Goal: Information Seeking & Learning: Learn about a topic

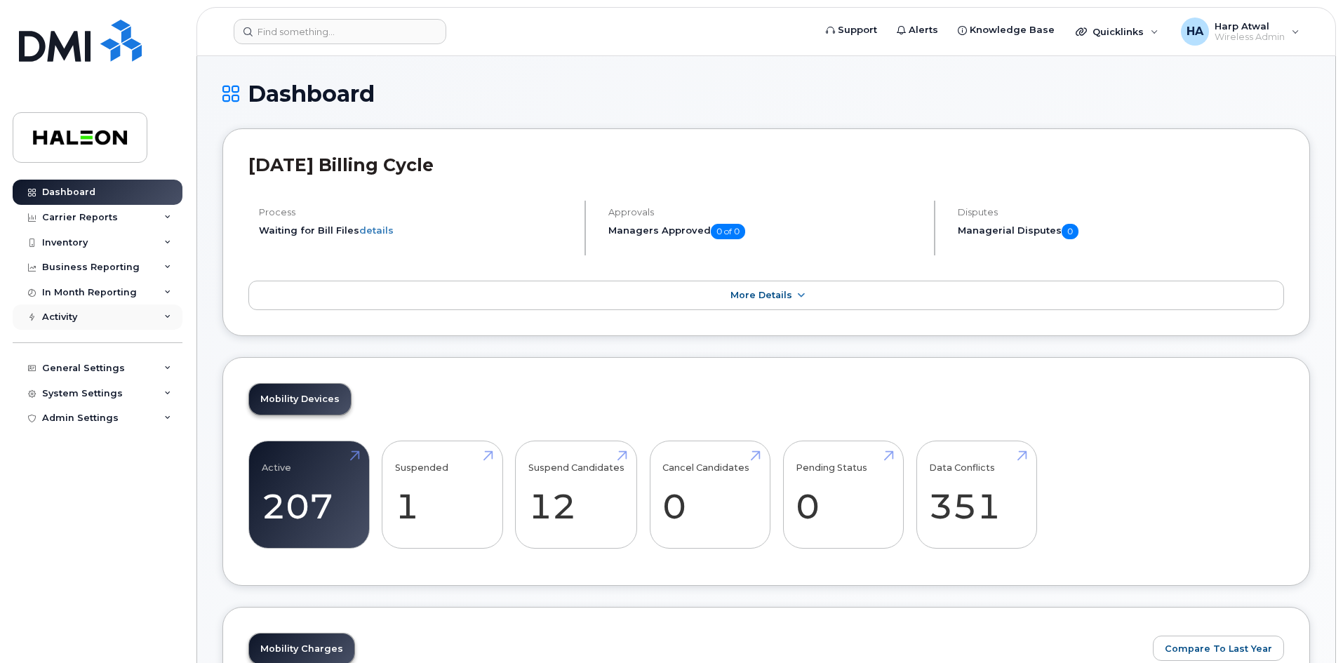
click at [106, 312] on div "Activity" at bounding box center [98, 317] width 170 height 25
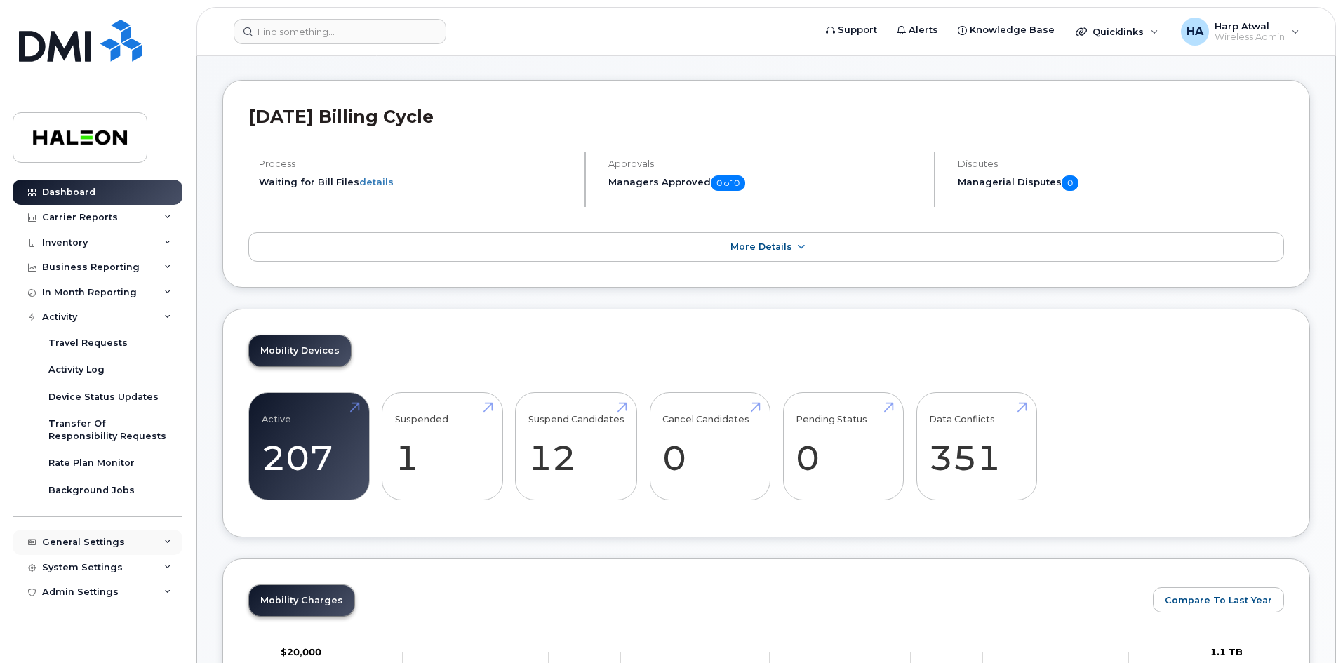
scroll to position [70, 0]
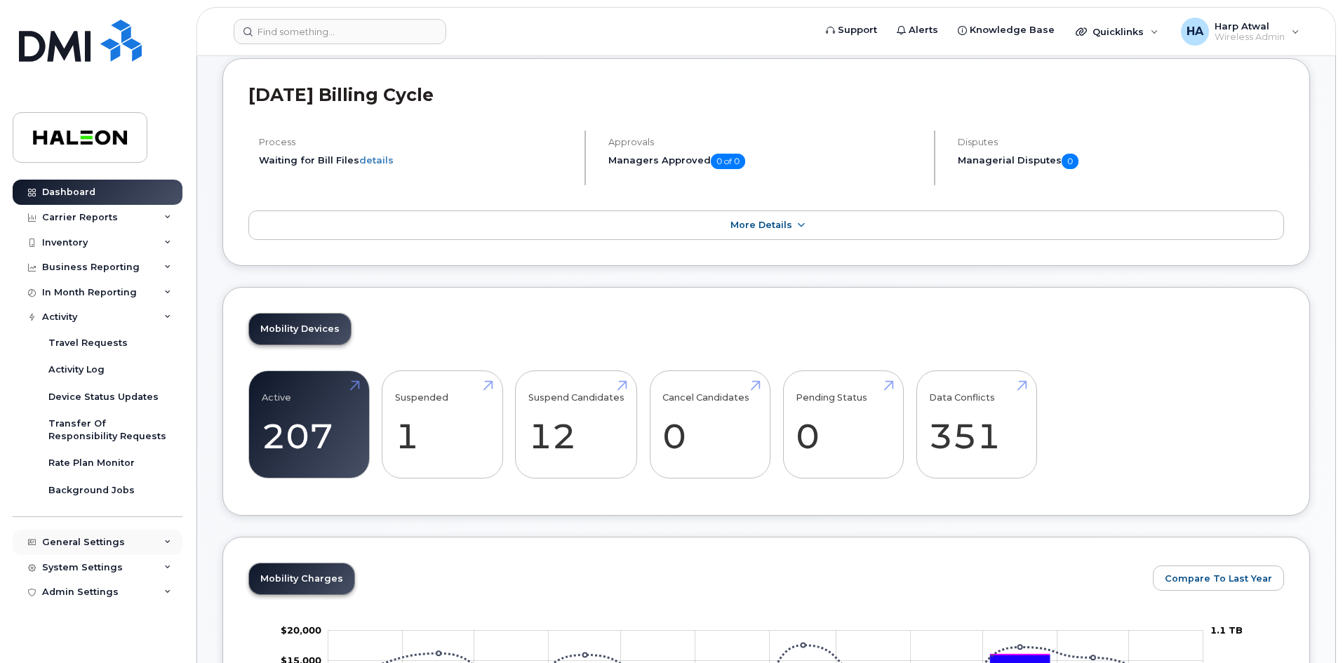
click at [133, 541] on div "General Settings" at bounding box center [98, 542] width 170 height 25
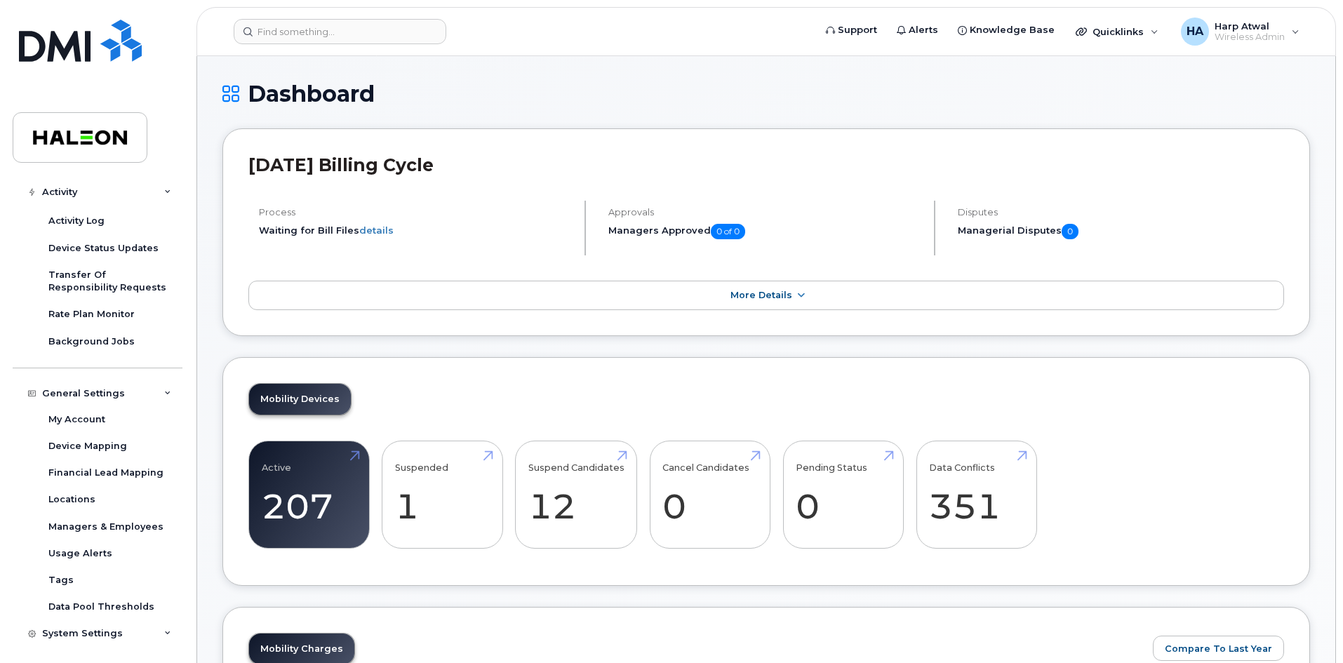
scroll to position [173, 0]
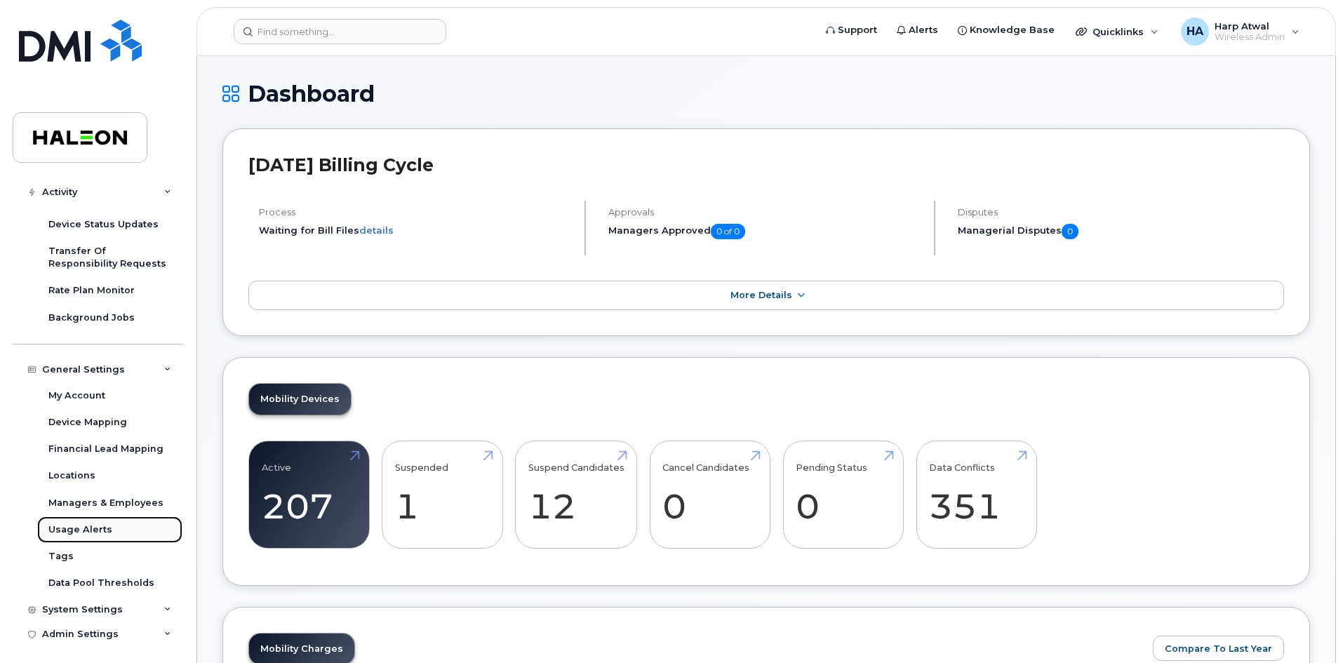
click at [91, 530] on div "Usage Alerts" at bounding box center [80, 530] width 64 height 13
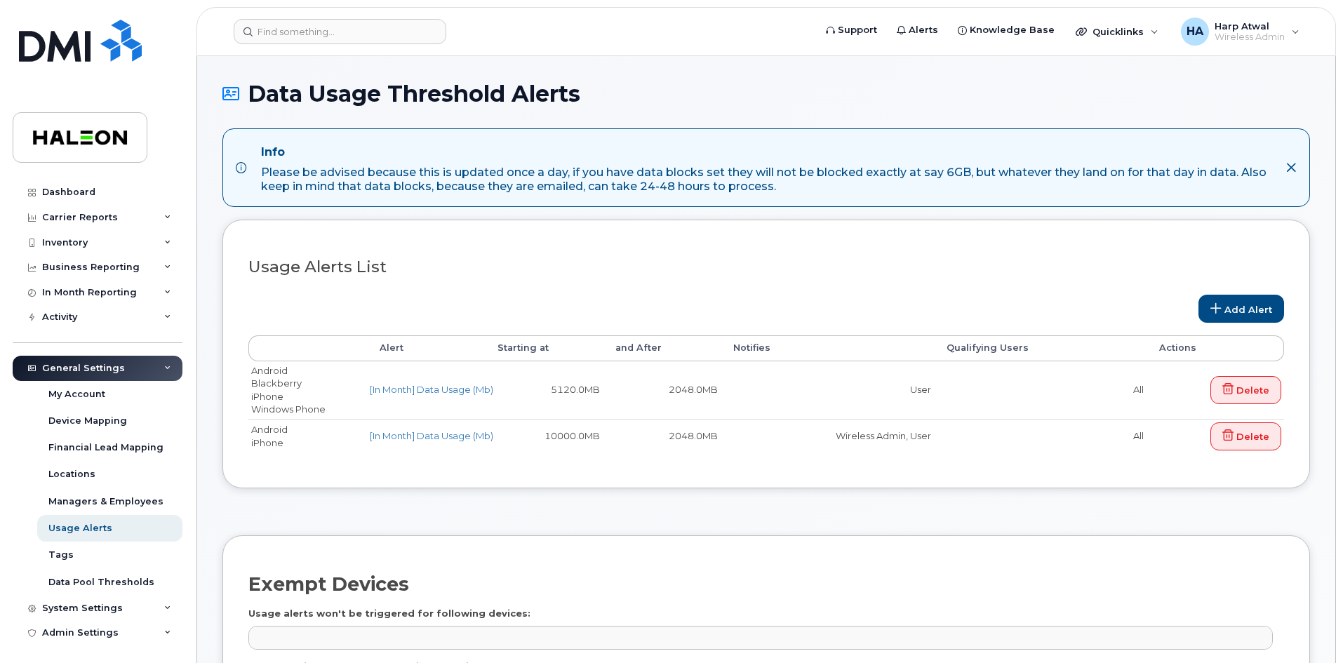
select select
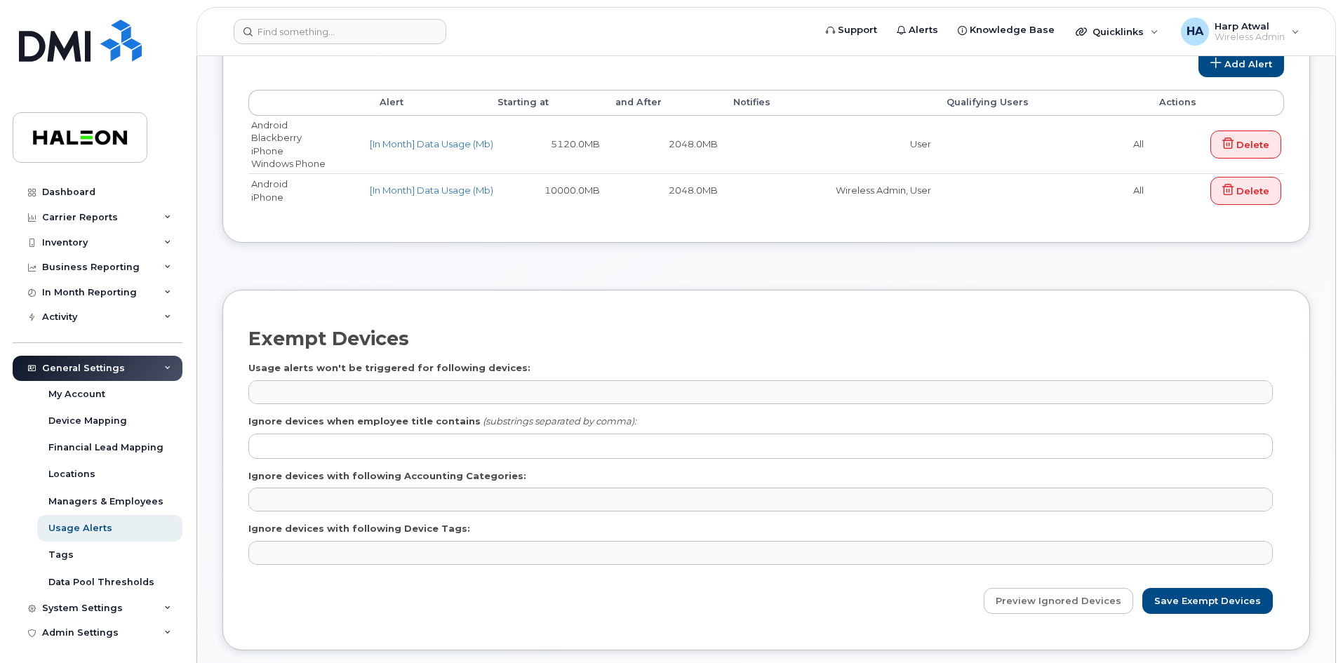
scroll to position [243, 0]
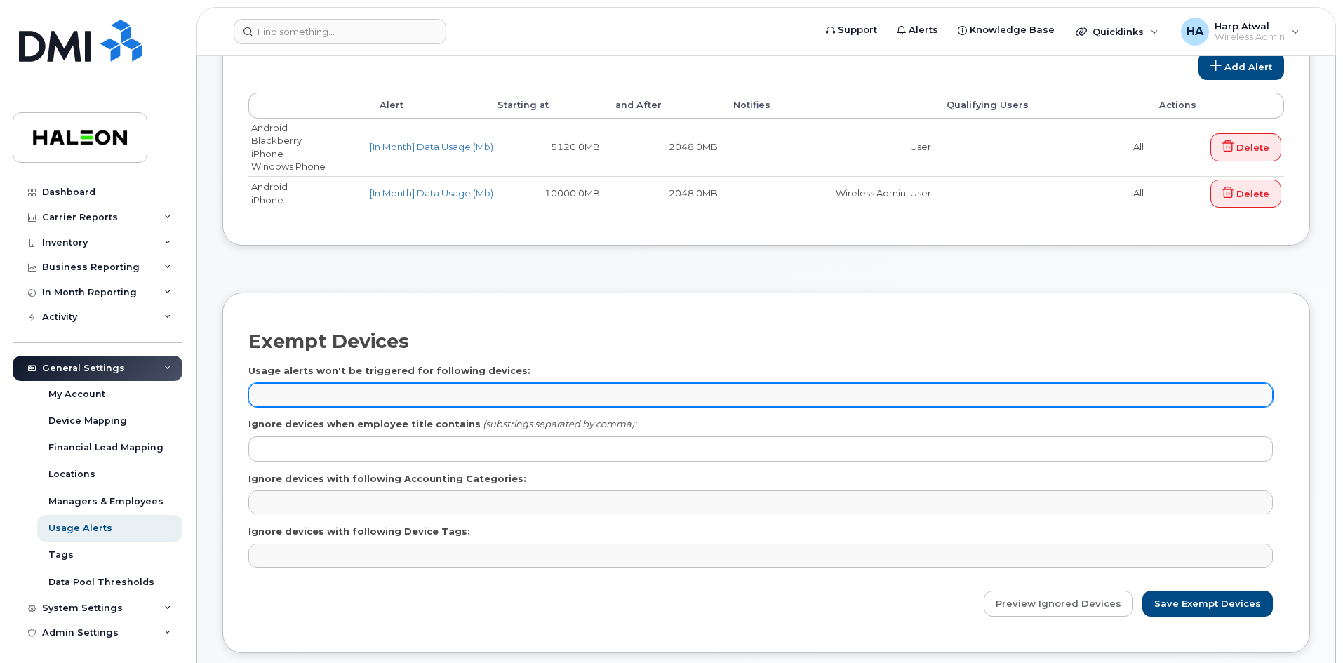
click at [592, 399] on ul at bounding box center [760, 395] width 1023 height 22
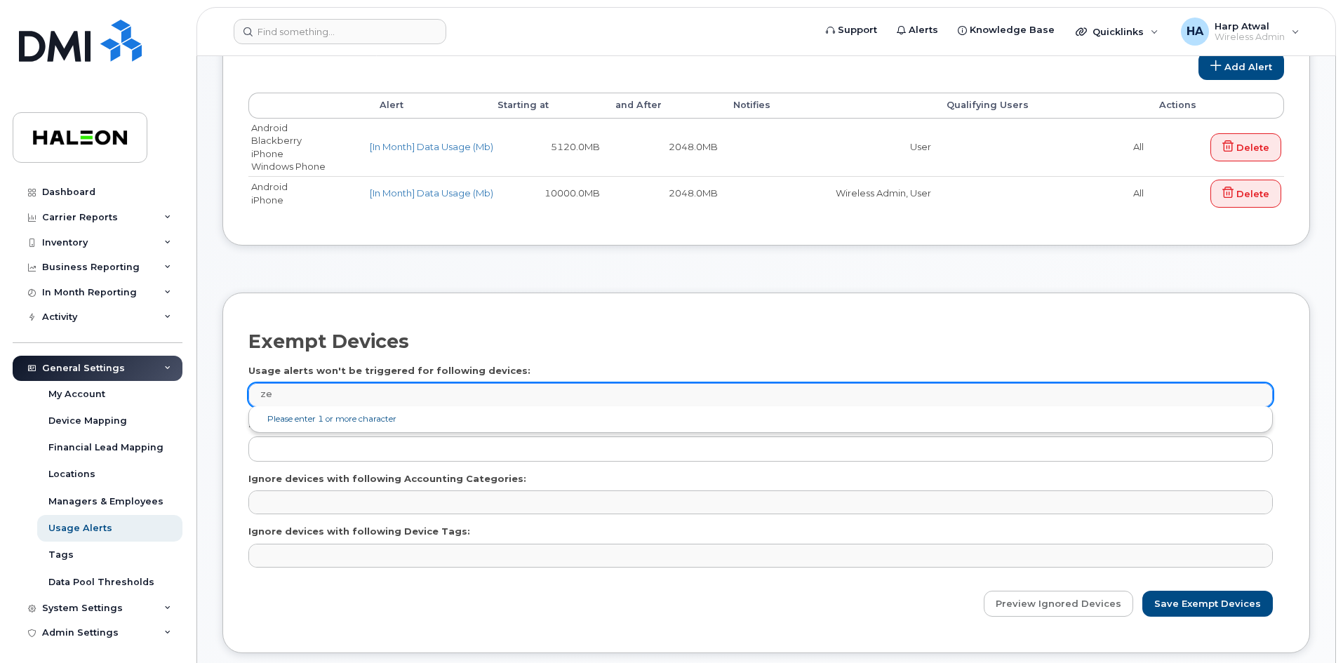
type input "zee"
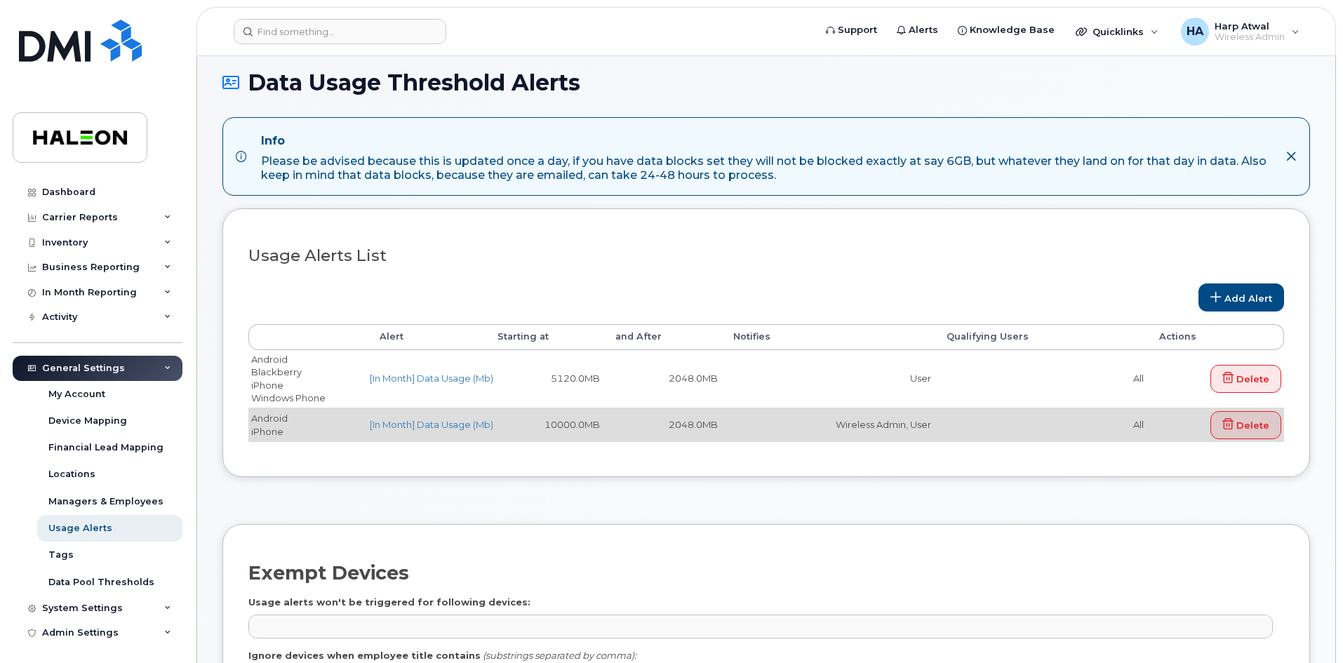
scroll to position [0, 0]
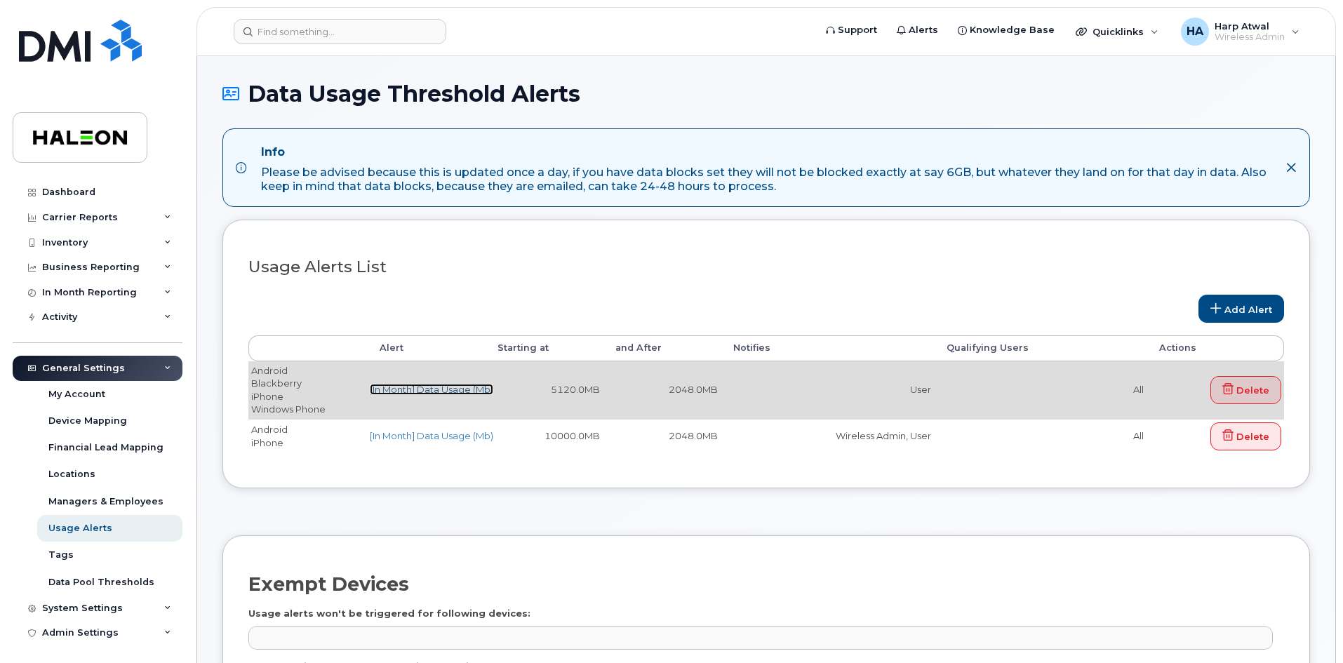
click at [468, 392] on link "[In Month] Data Usage (Mb)" at bounding box center [432, 389] width 124 height 11
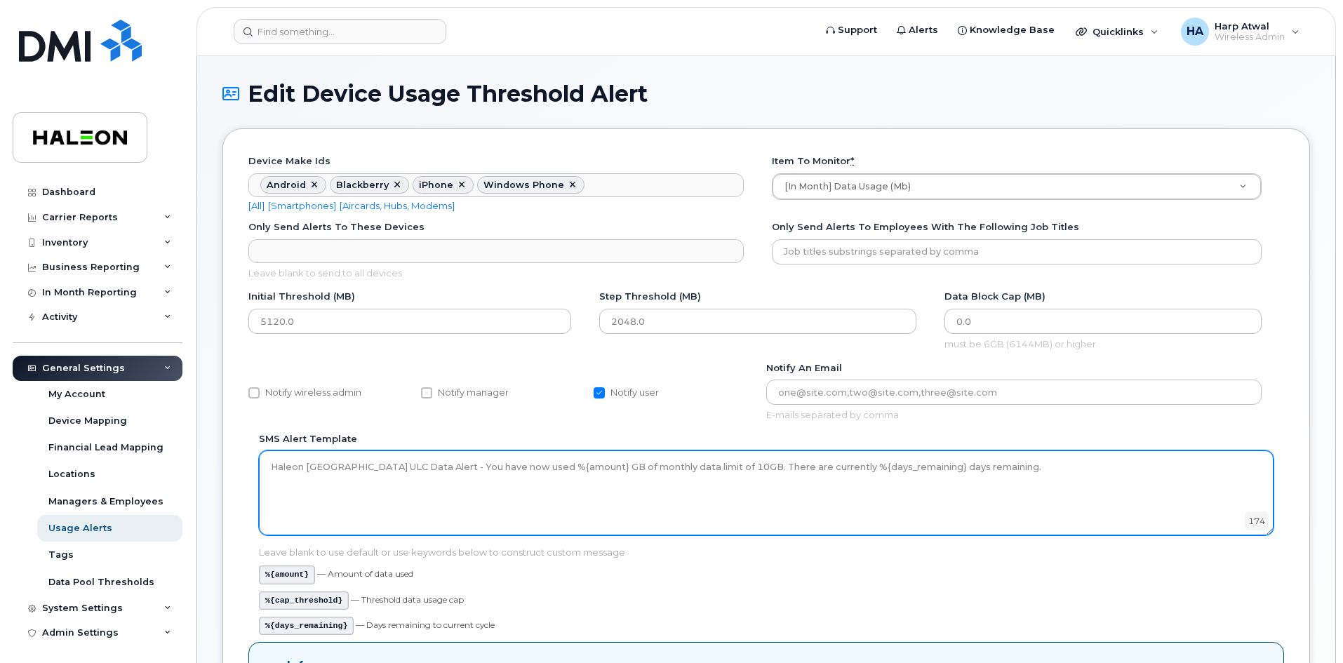
drag, startPoint x: 342, startPoint y: 462, endPoint x: 359, endPoint y: 464, distance: 16.9
click at [359, 464] on textarea "Haleon Canada ULC Data Alert - You have now used %{amount} GB of monthly data l…" at bounding box center [766, 493] width 1015 height 84
click at [404, 467] on textarea "Haleon Canada ULC Data Alert - You have now used %{amount} GB of monthly data l…" at bounding box center [766, 493] width 1015 height 84
click at [848, 484] on textarea "Haleon Canada ULC Data Alert - You have now used %{amount} GB of monthly data l…" at bounding box center [766, 493] width 1015 height 84
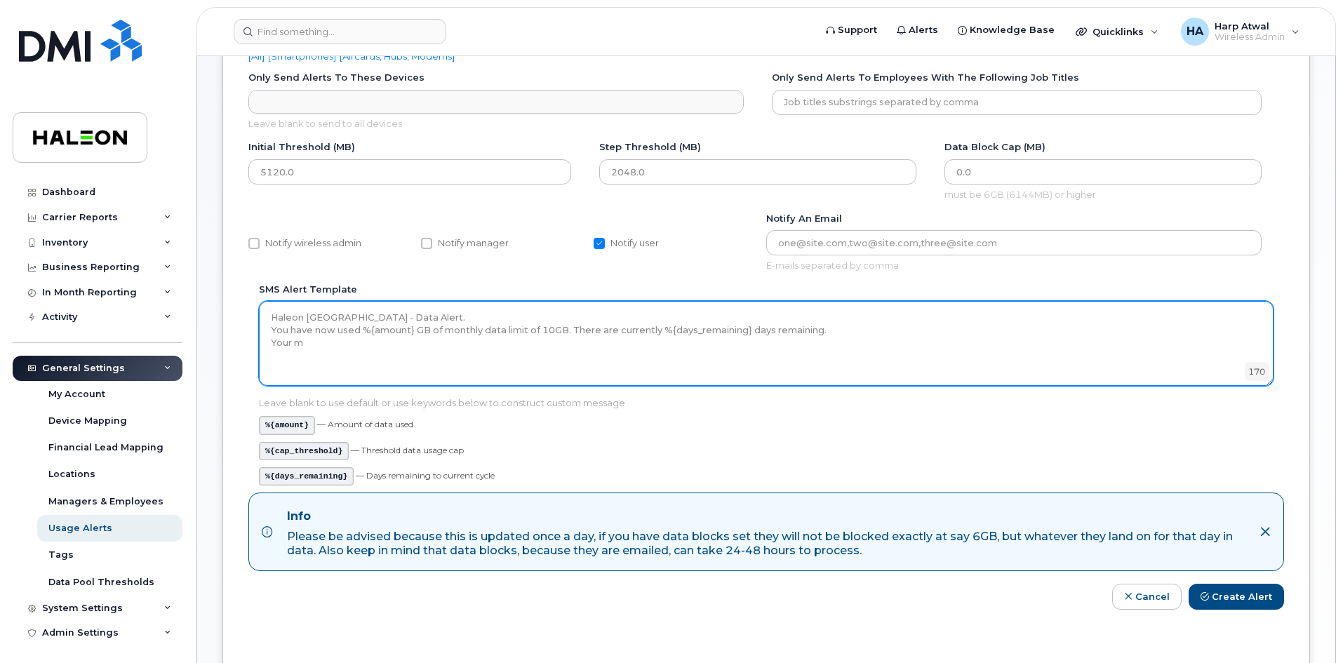
scroll to position [211, 0]
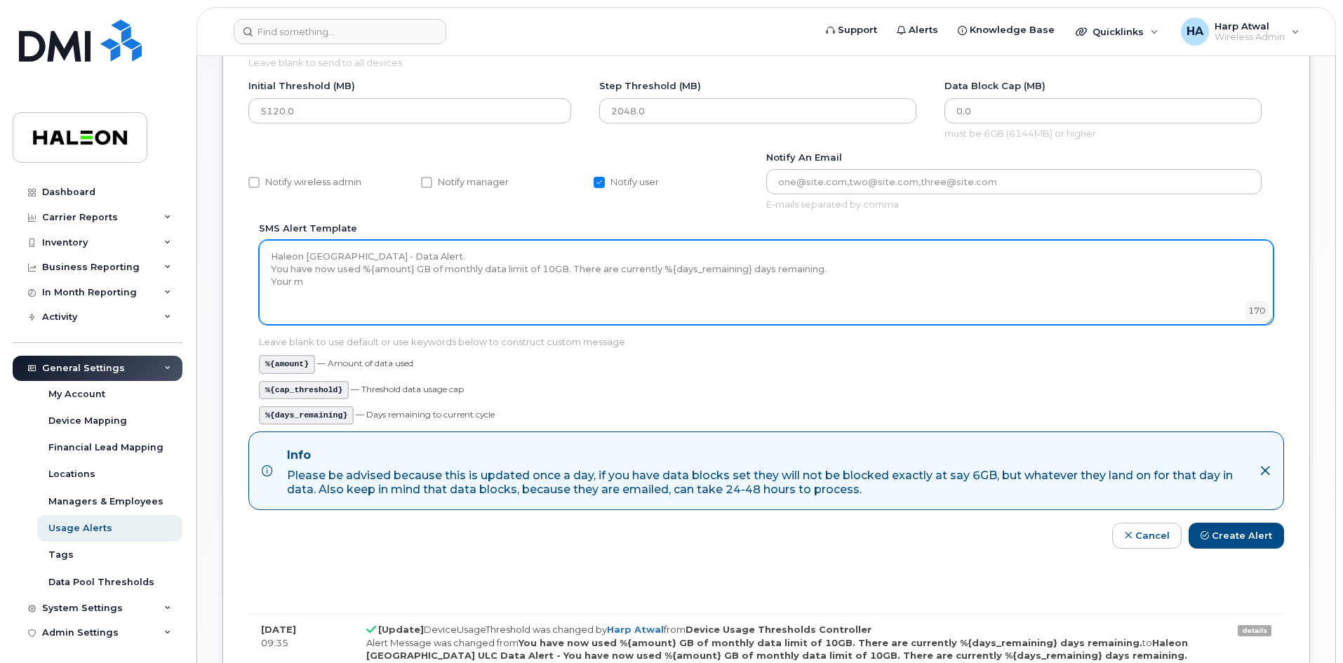
click at [819, 270] on textarea "Haleon Canada ULC Data Alert - You have now used %{amount} GB of monthly data l…" at bounding box center [766, 282] width 1015 height 84
click at [582, 286] on textarea "Haleon Canada ULC Data Alert - You have now used %{amount} GB of monthly data l…" at bounding box center [766, 282] width 1015 height 84
click at [522, 286] on textarea "Haleon Canada ULC Data Alert - You have now used %{amount} GB of monthly data l…" at bounding box center [766, 282] width 1015 height 84
click at [392, 279] on textarea "Haleon Canada ULC Data Alert - You have now used %{amount} GB of monthly data l…" at bounding box center [766, 282] width 1015 height 84
drag, startPoint x: 667, startPoint y: 290, endPoint x: 239, endPoint y: 242, distance: 431.4
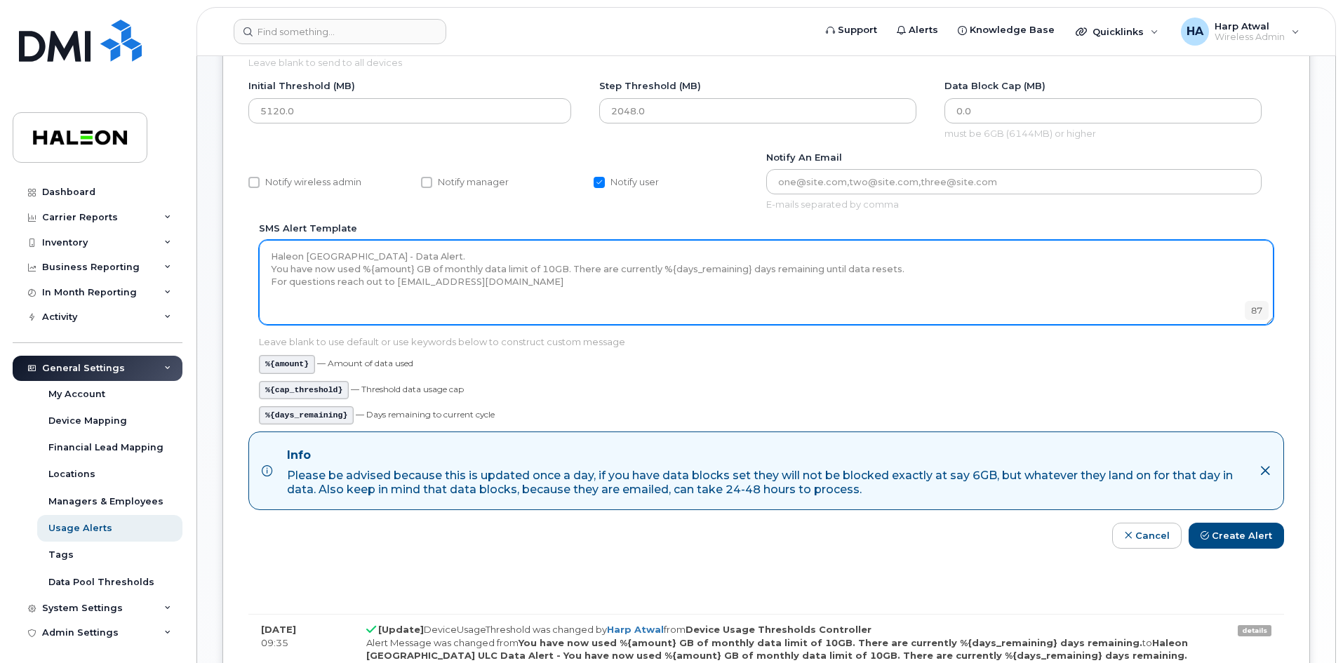
click at [239, 242] on div "Device make ids Android Blackberry iPhone Windows Phone Device make ids No matc…" at bounding box center [766, 363] width 1088 height 891
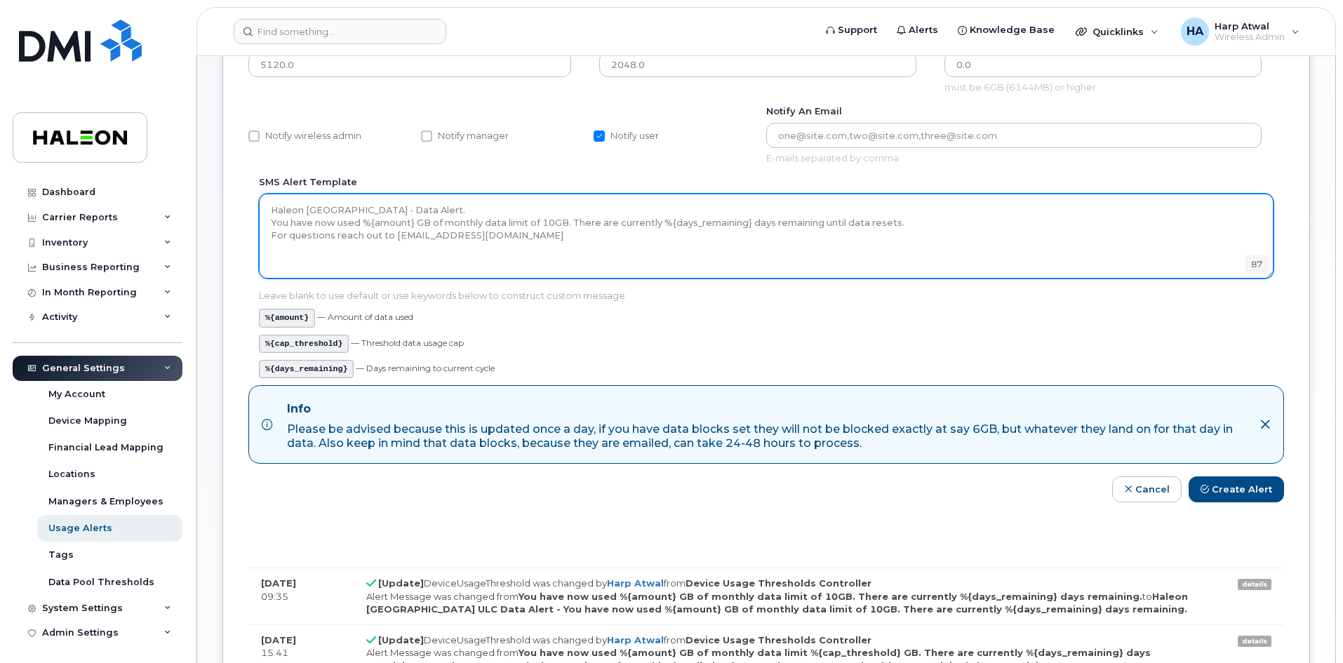
scroll to position [281, 0]
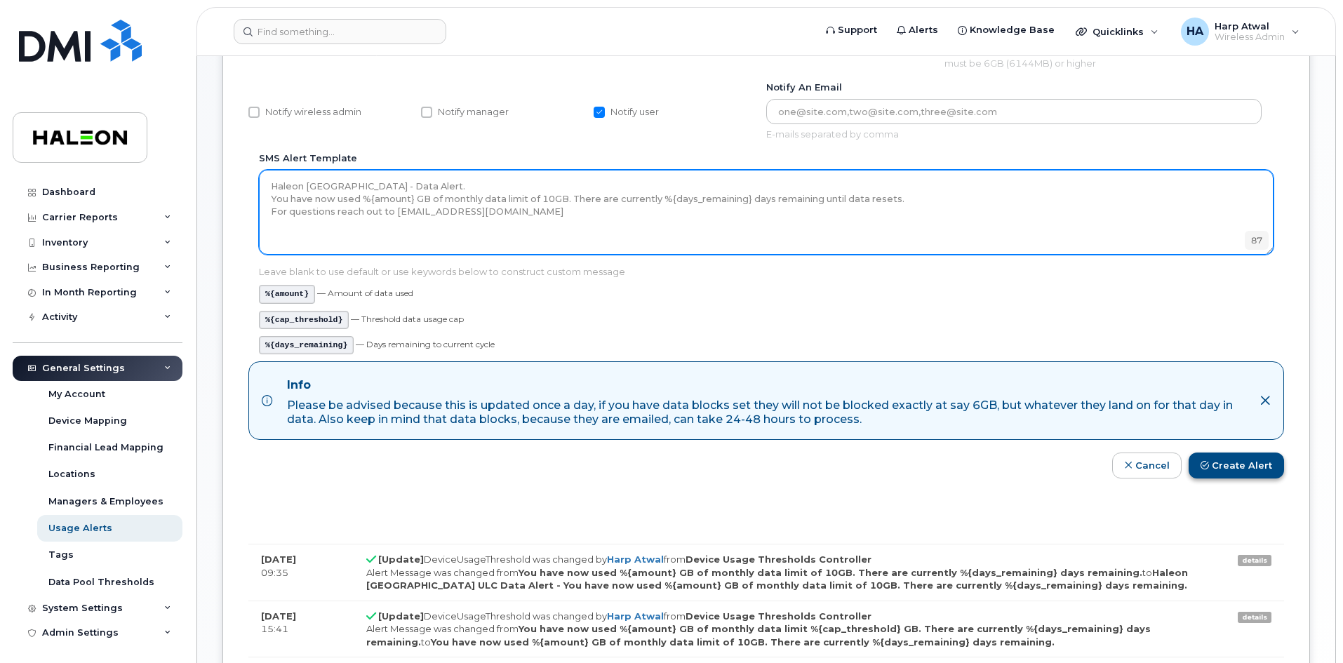
type textarea "Haleon Canada - Data Alert. You have now used %{amount} GB of monthly data limi…"
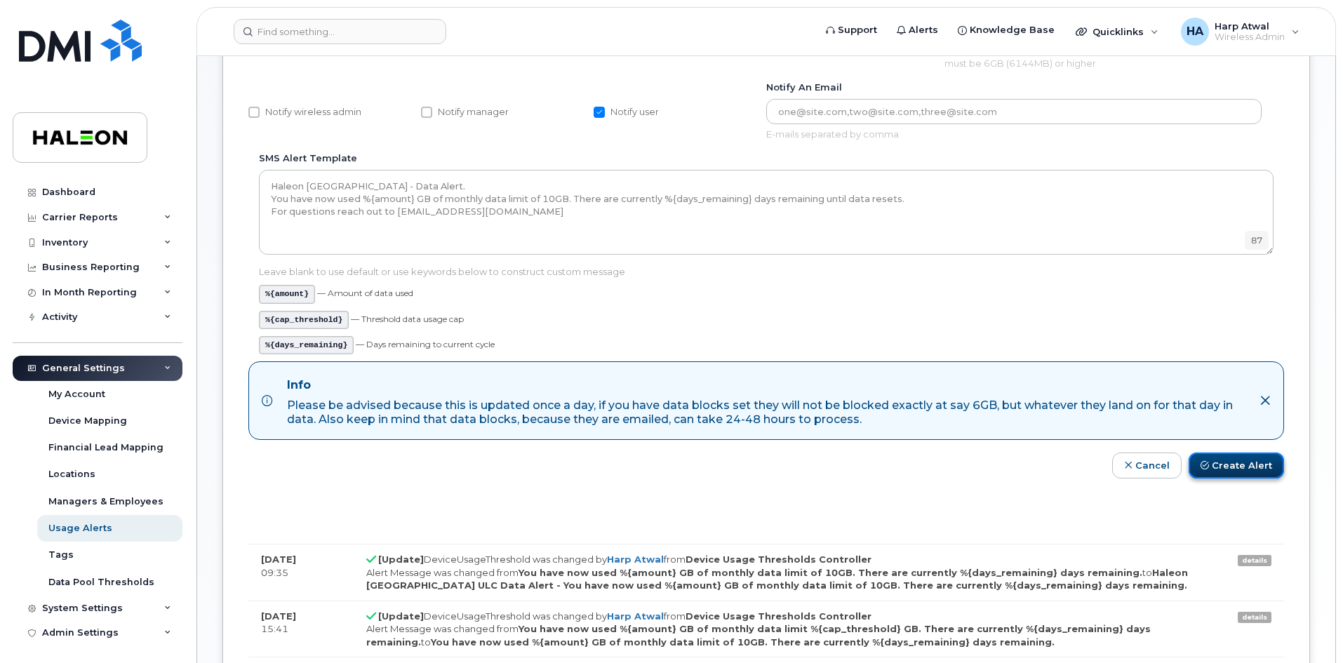
click at [1233, 468] on button "Create Alert" at bounding box center [1236, 466] width 95 height 26
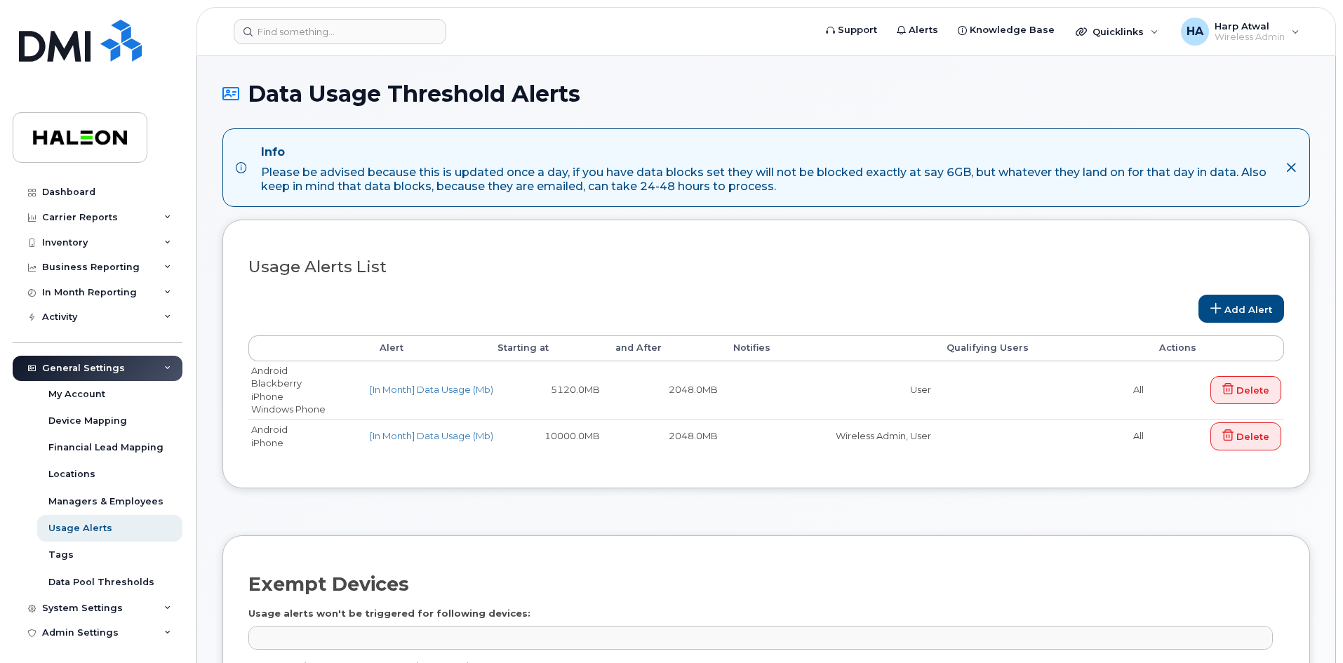
select select
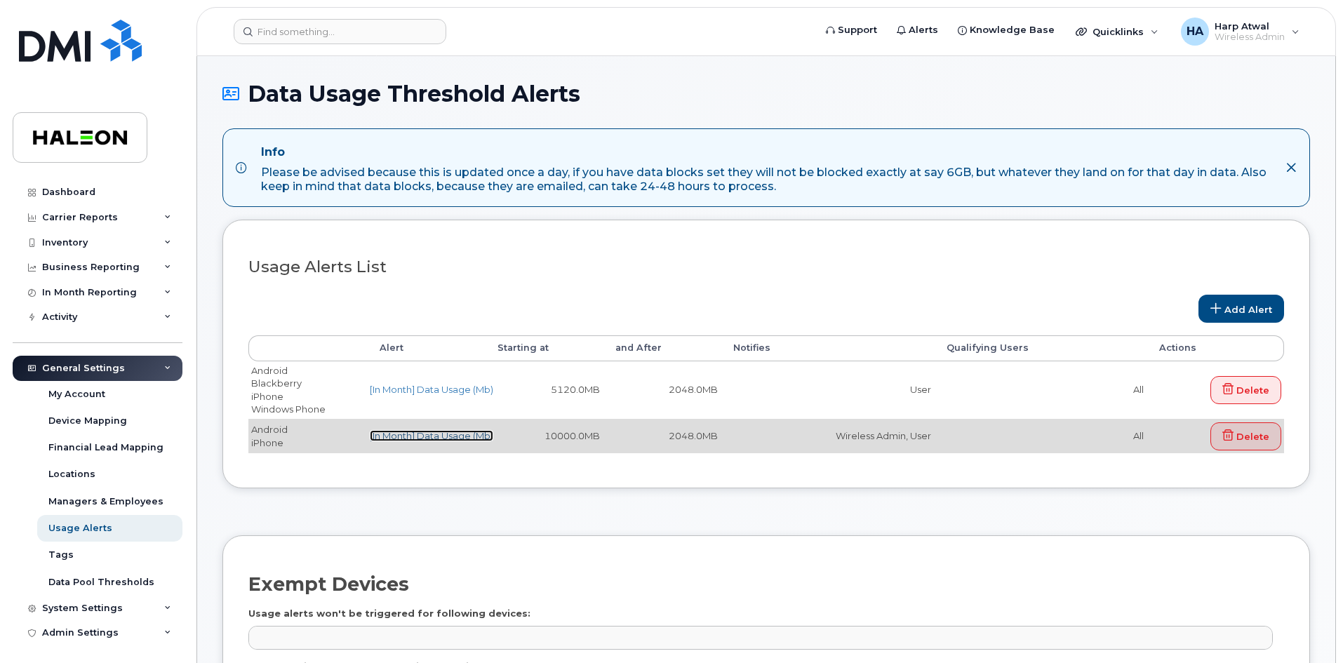
click at [453, 436] on link "[In Month] Data Usage (Mb)" at bounding box center [432, 435] width 124 height 11
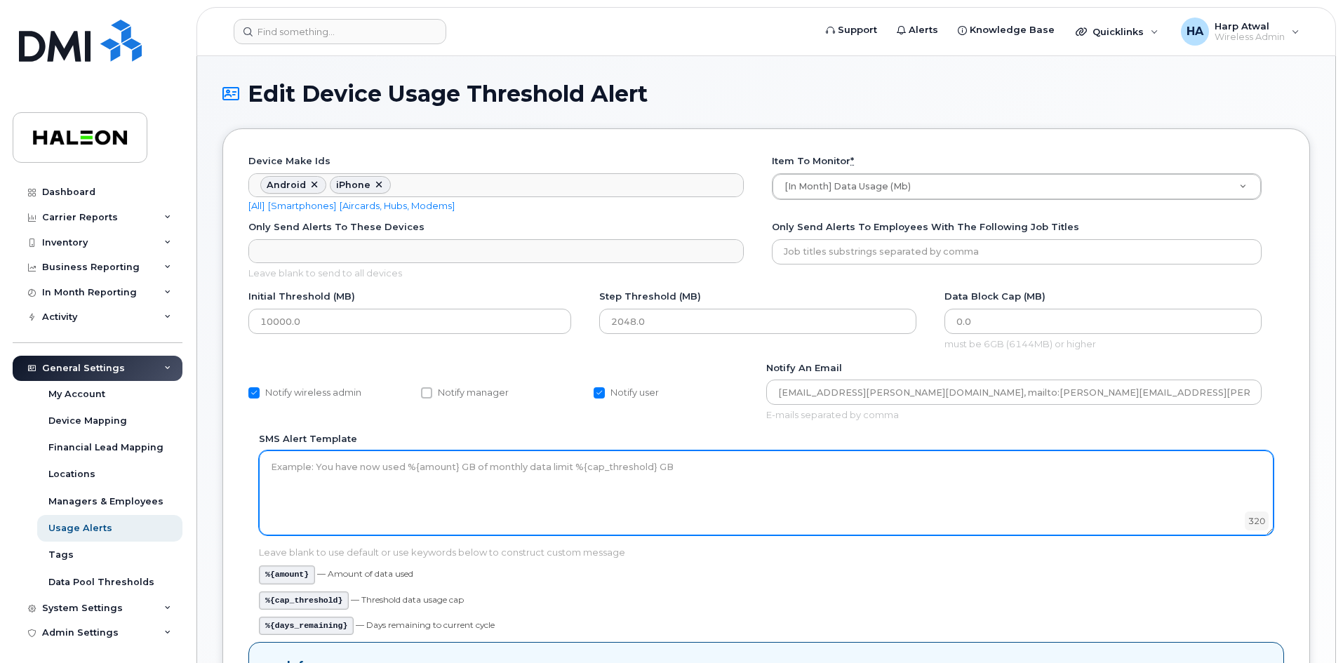
click at [735, 474] on textarea "SMS alert template" at bounding box center [766, 493] width 1015 height 84
drag, startPoint x: 690, startPoint y: 466, endPoint x: 323, endPoint y: 472, distance: 367.1
click at [323, 472] on textarea "SMS alert template" at bounding box center [766, 493] width 1015 height 84
paste textarea "Haleon Canada - Data Alert. You have now used %{amount} GB of monthly data limi…"
click at [572, 479] on textarea "Haleon Canada - Data Alert. You have now used %{amount} GB of monthly data limi…" at bounding box center [766, 493] width 1015 height 84
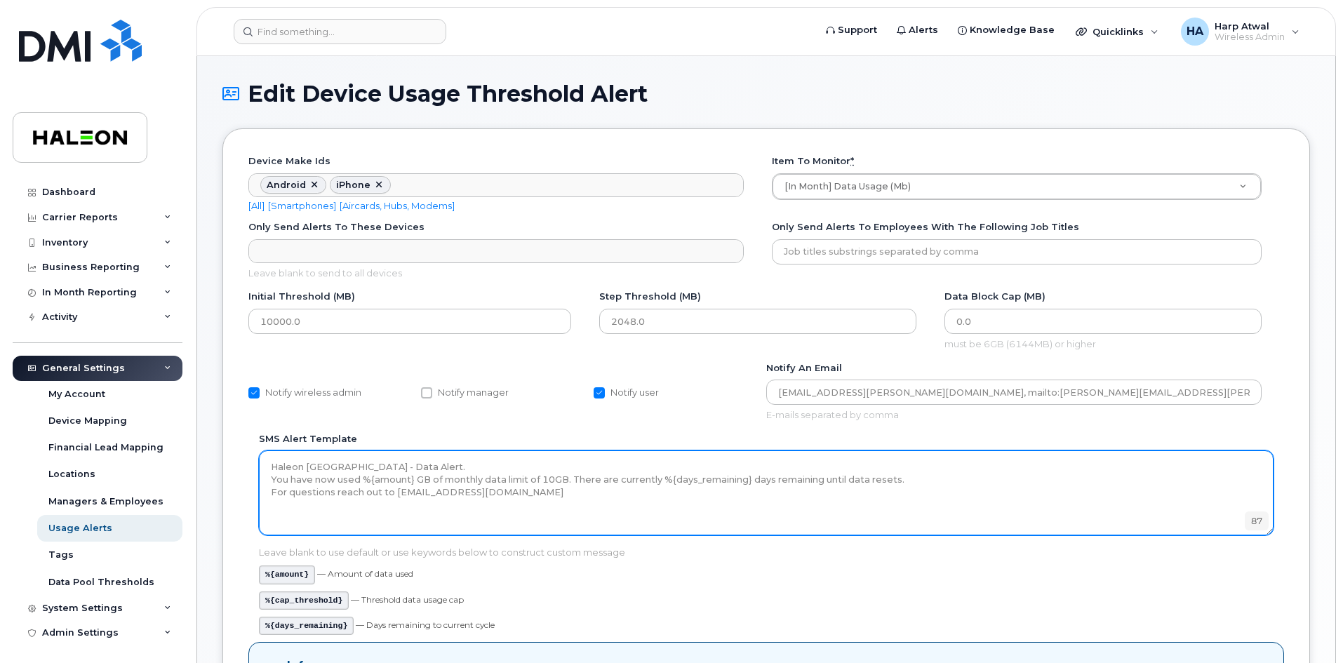
click at [339, 479] on textarea "Haleon Canada - Data Alert. You have now used %{amount} GB of monthly data limi…" at bounding box center [766, 493] width 1015 height 84
type textarea "Haleon Canada - Data Alert. You have now hit your monthly allowance of 10GBused…"
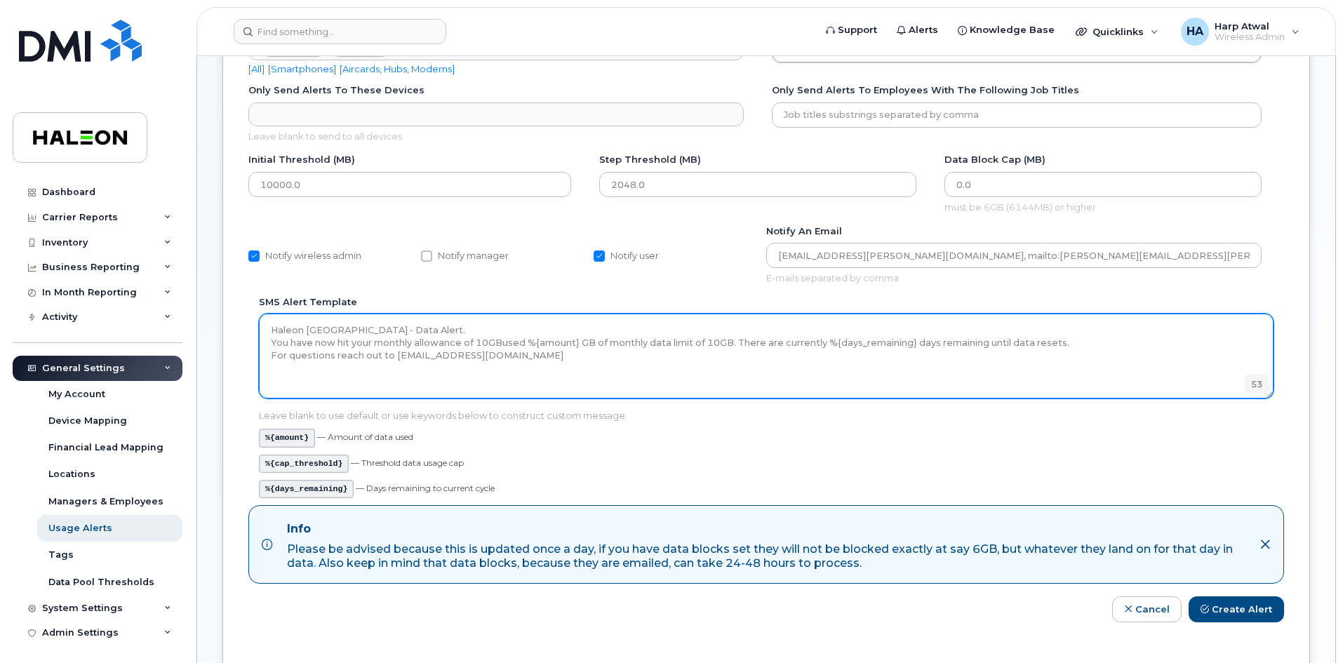
scroll to position [140, 0]
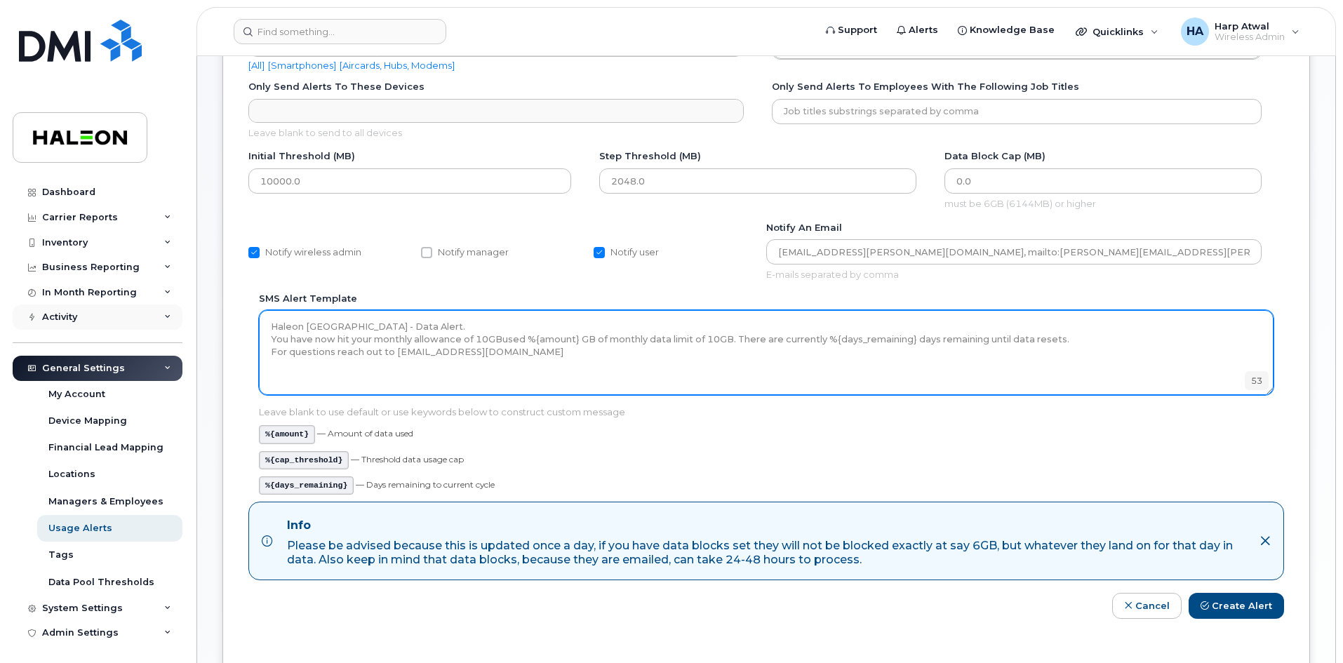
drag, startPoint x: 646, startPoint y: 368, endPoint x: 175, endPoint y: 321, distance: 474.0
click at [196, 321] on div "Support Alerts Knowledge Base Quicklinks Suspend / Cancel Device Change SIM Car…" at bounding box center [766, 436] width 1140 height 1041
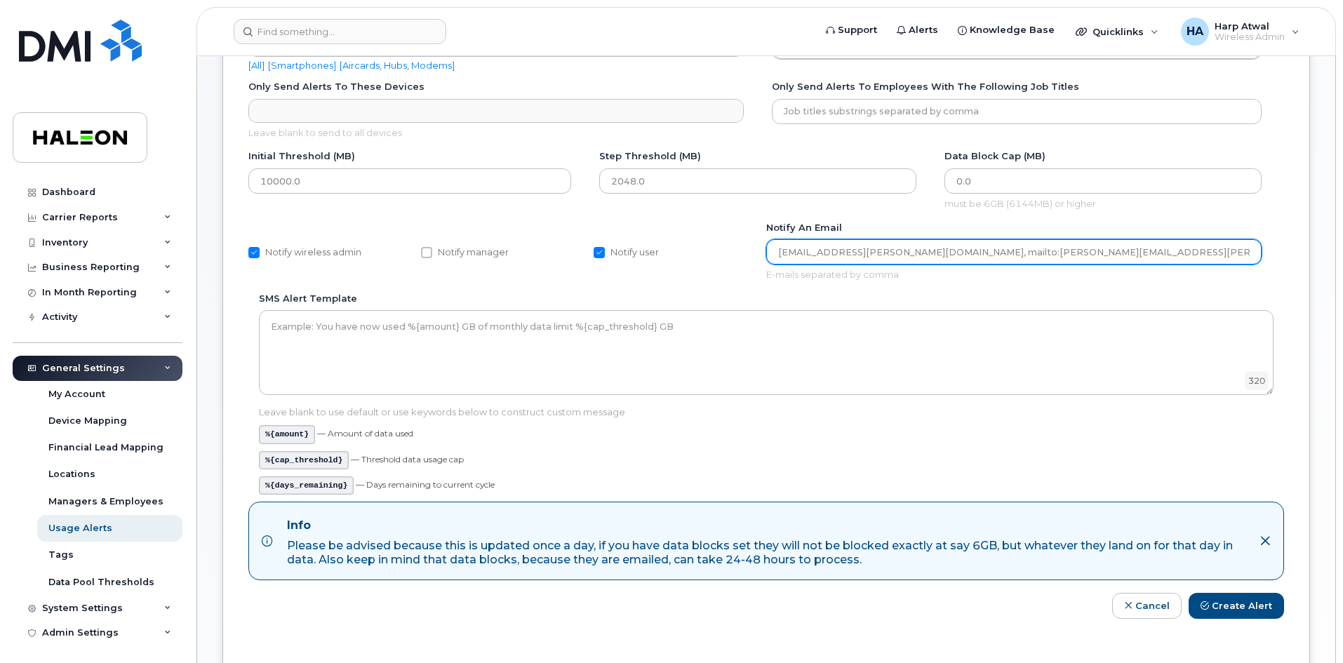
click at [901, 258] on input "harp.s.atwal@haleon.com, mailto:tammy.x.mcallister@haleon.com" at bounding box center [1013, 251] width 495 height 25
click at [1100, 248] on input "harp.s.atwal@haleon.com, mailto:tammy.x.mcallister@haleon.com" at bounding box center [1013, 251] width 495 height 25
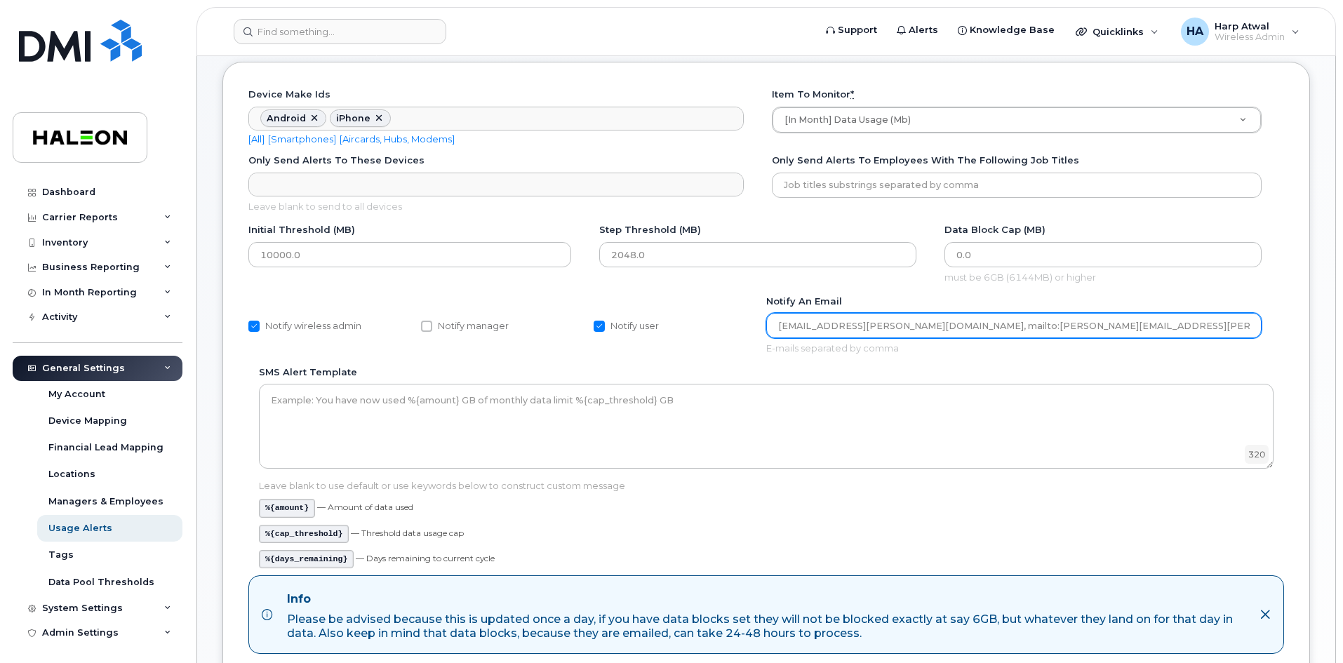
scroll to position [0, 0]
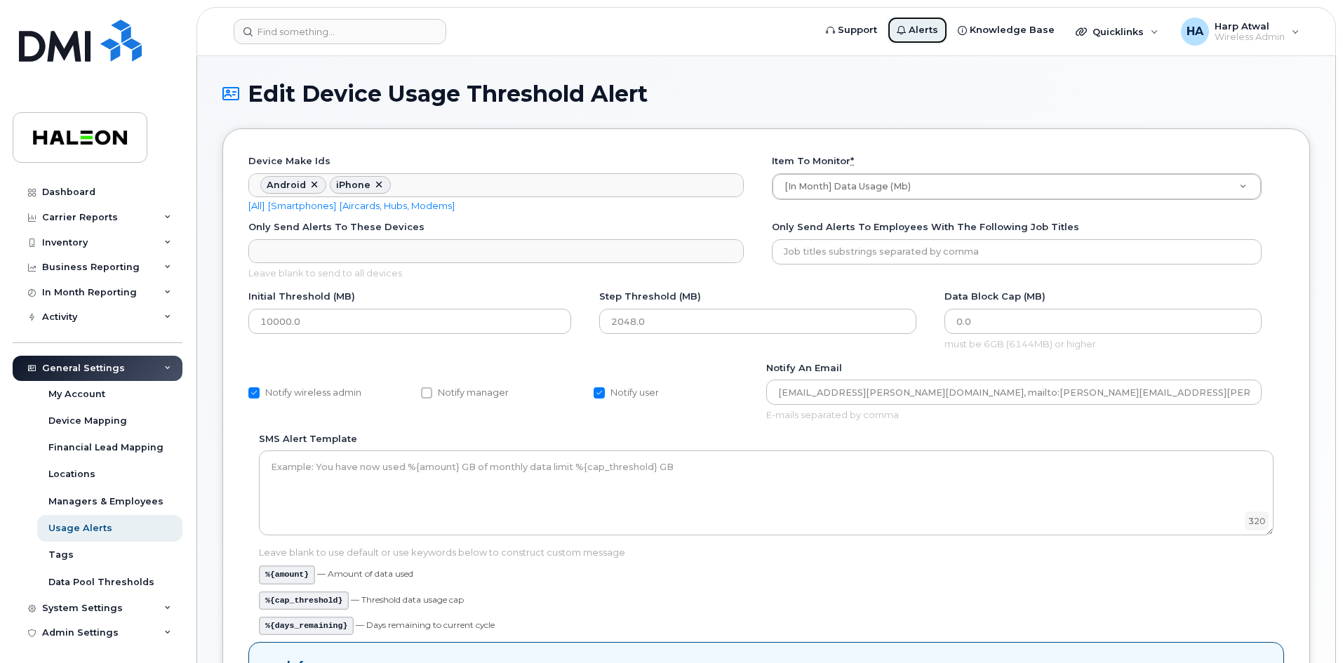
click at [938, 27] on span "Alerts" at bounding box center [923, 30] width 29 height 14
click at [924, 28] on span "Alerts" at bounding box center [923, 30] width 29 height 14
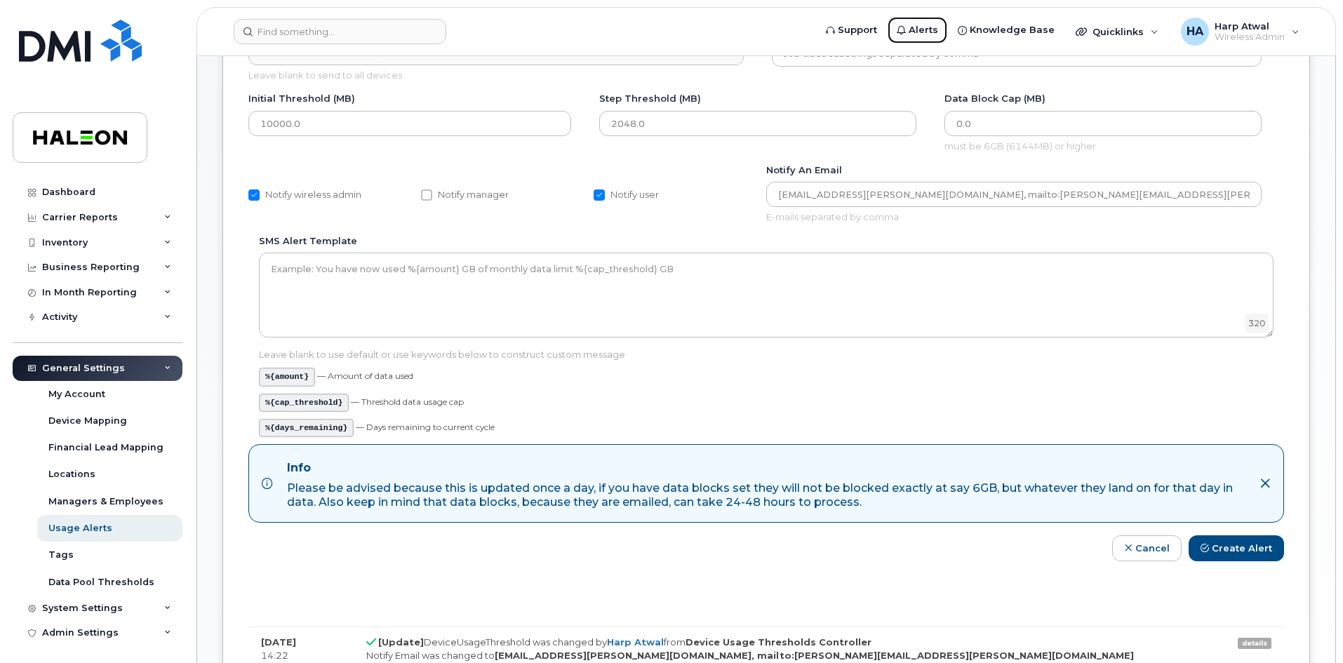
scroll to position [211, 0]
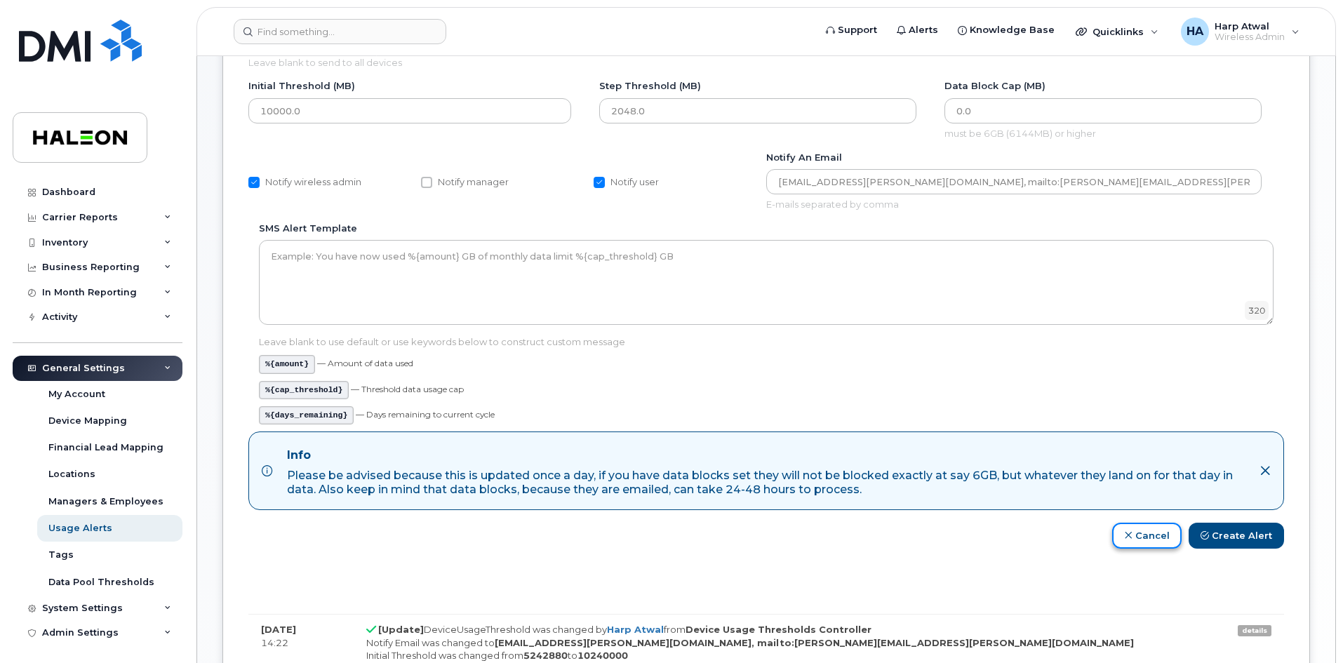
click at [1152, 541] on link "Cancel" at bounding box center [1146, 536] width 69 height 26
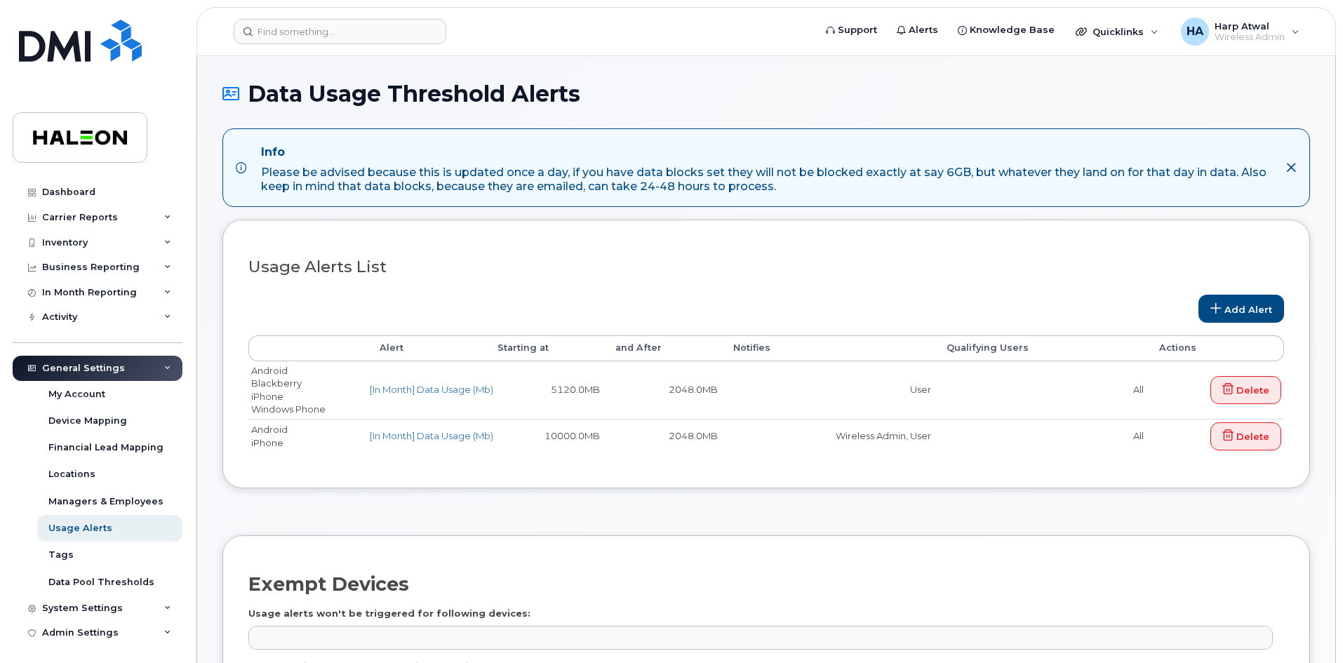
select select
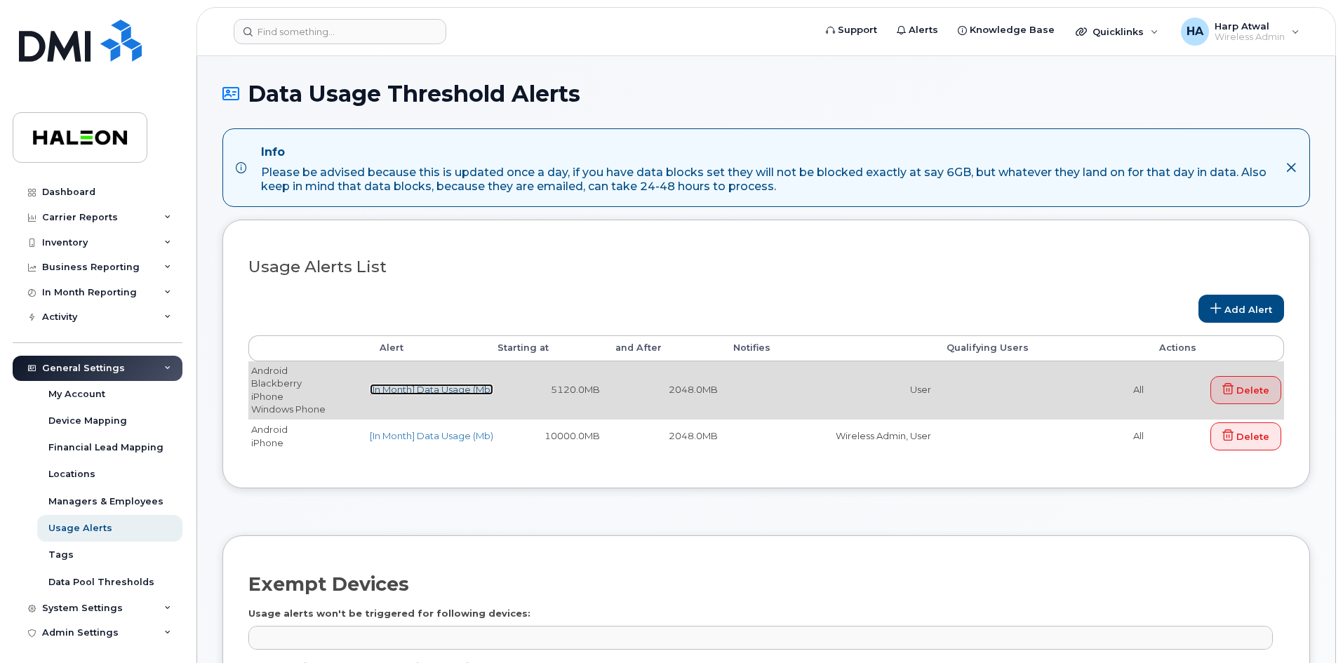
click at [437, 386] on link "[In Month] Data Usage (Mb)" at bounding box center [432, 389] width 124 height 11
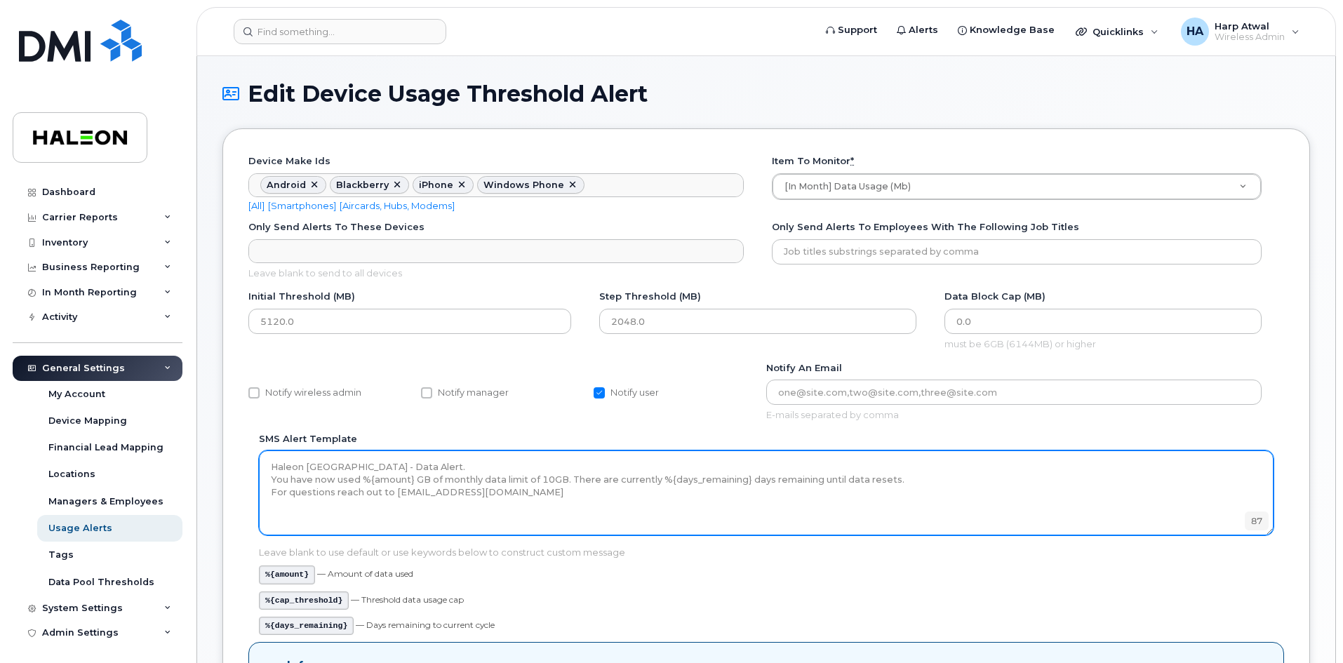
drag, startPoint x: 429, startPoint y: 477, endPoint x: 415, endPoint y: 477, distance: 14.1
click at [415, 477] on textarea "Haleon Canada - Data Alert. You have now used %{amount} GB of monthly data limi…" at bounding box center [766, 493] width 1015 height 84
click at [427, 482] on textarea "Haleon Canada - Data Alert. You have now used %{amount} GB of monthly data limi…" at bounding box center [766, 493] width 1015 height 84
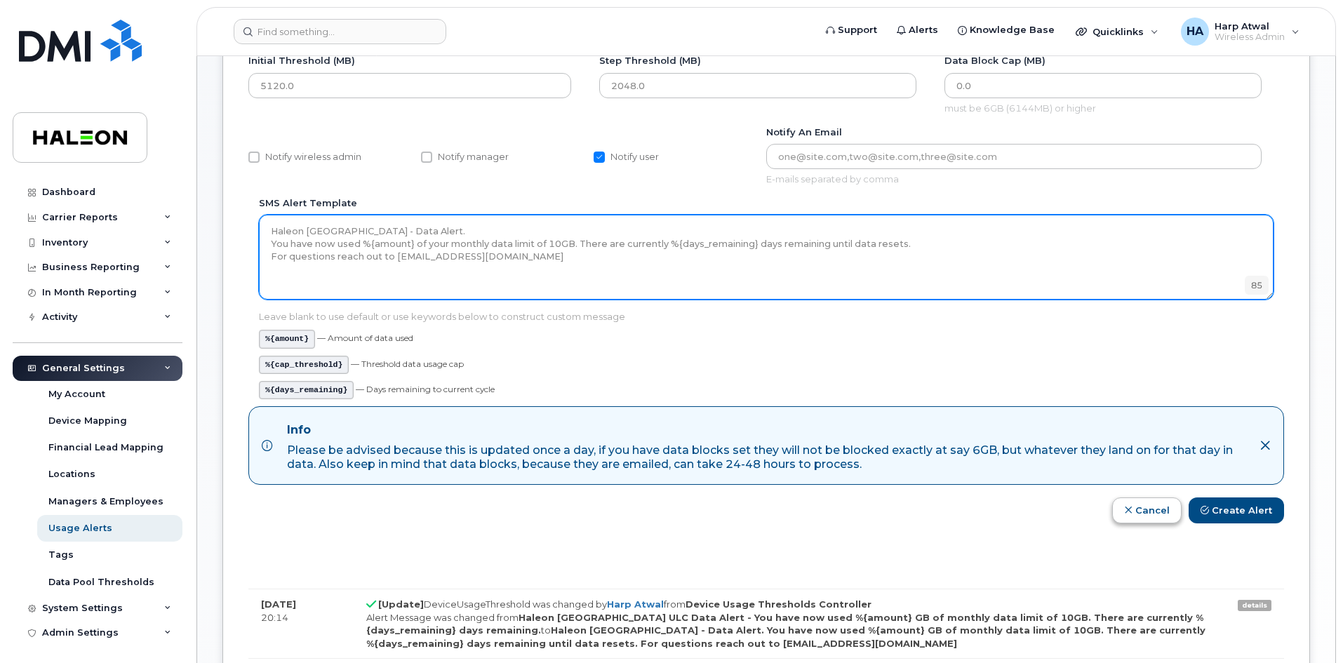
scroll to position [281, 0]
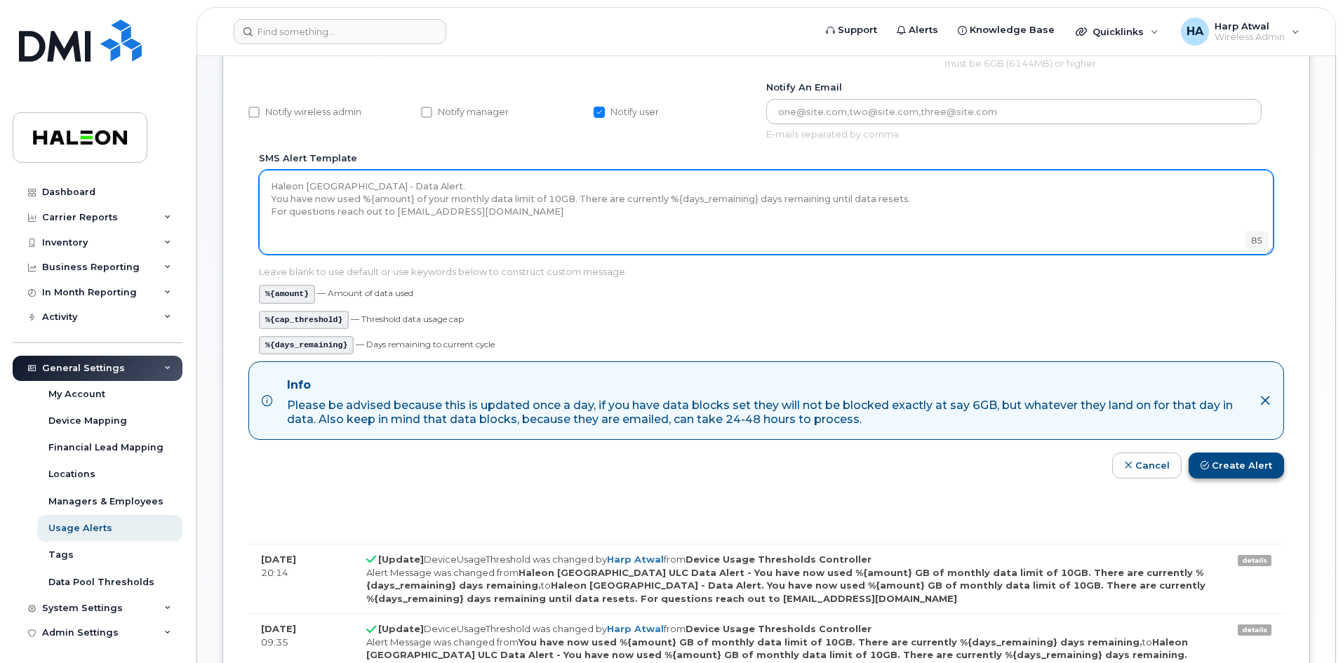
type textarea "Haleon Canada - Data Alert. You have now used %{amount} of your monthly data li…"
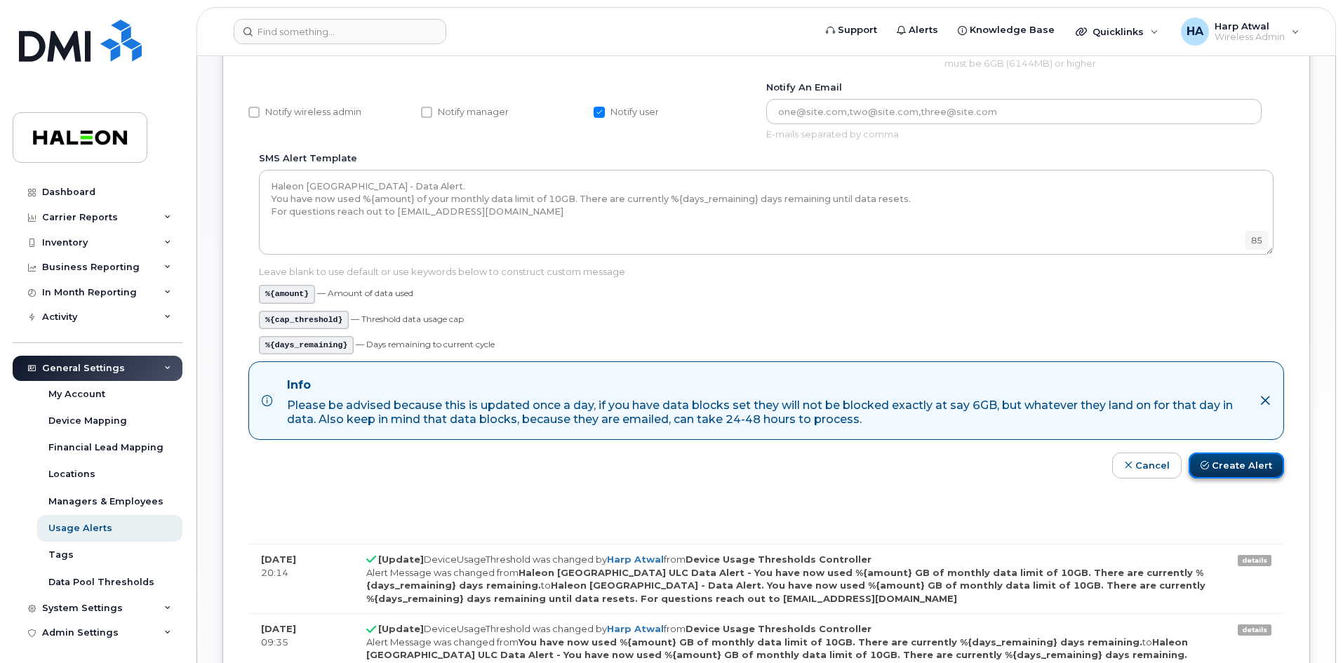
click at [1218, 458] on button "Create Alert" at bounding box center [1236, 466] width 95 height 26
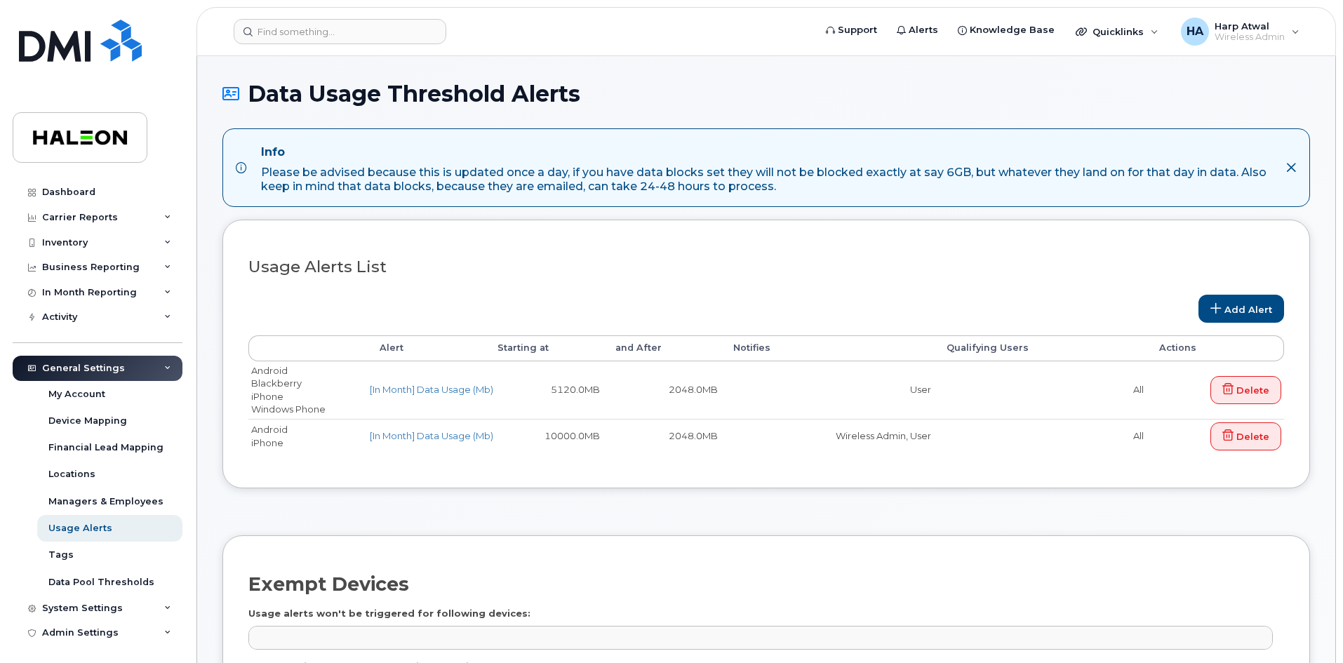
select select
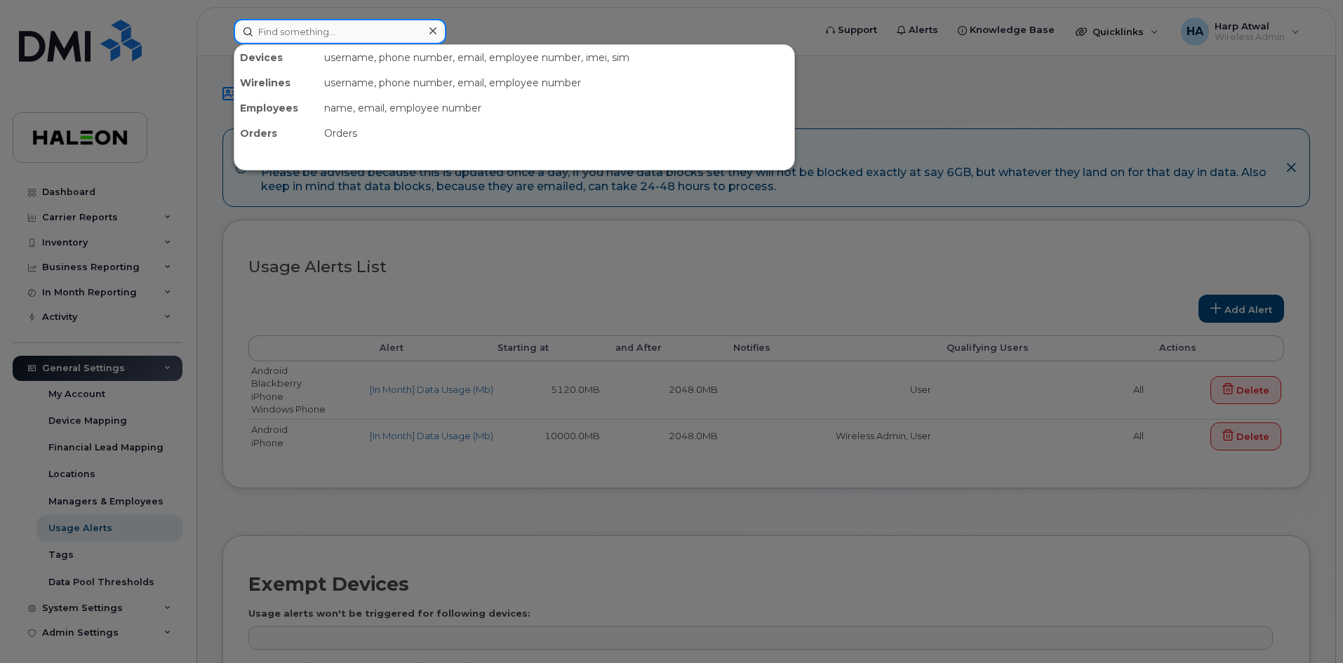
click at [288, 27] on input at bounding box center [340, 31] width 213 height 25
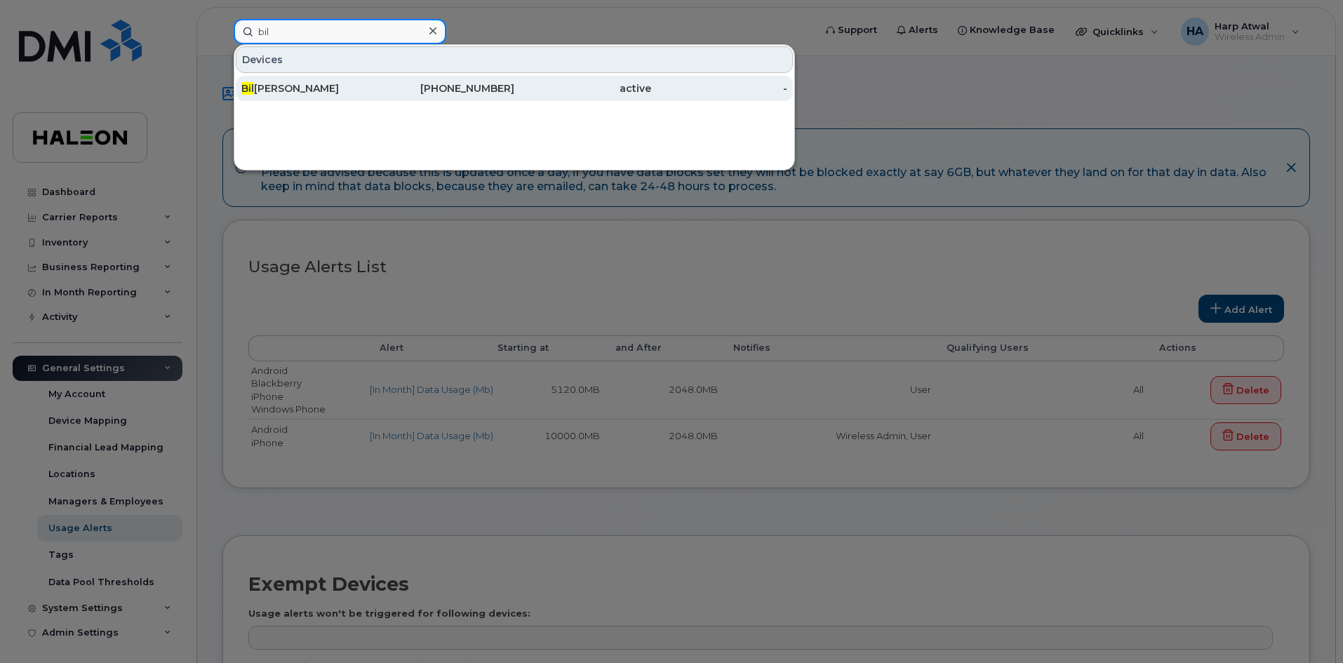
type input "bil"
click at [321, 91] on div "[PERSON_NAME]" at bounding box center [309, 88] width 137 height 14
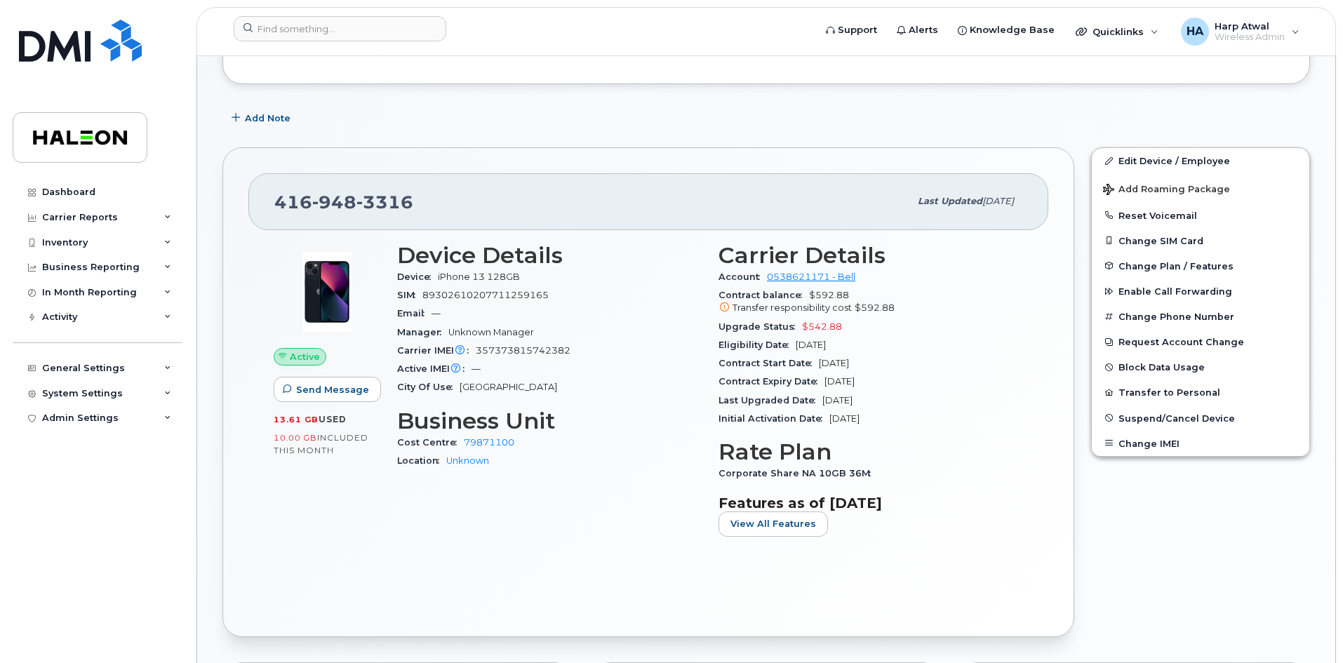
scroll to position [211, 0]
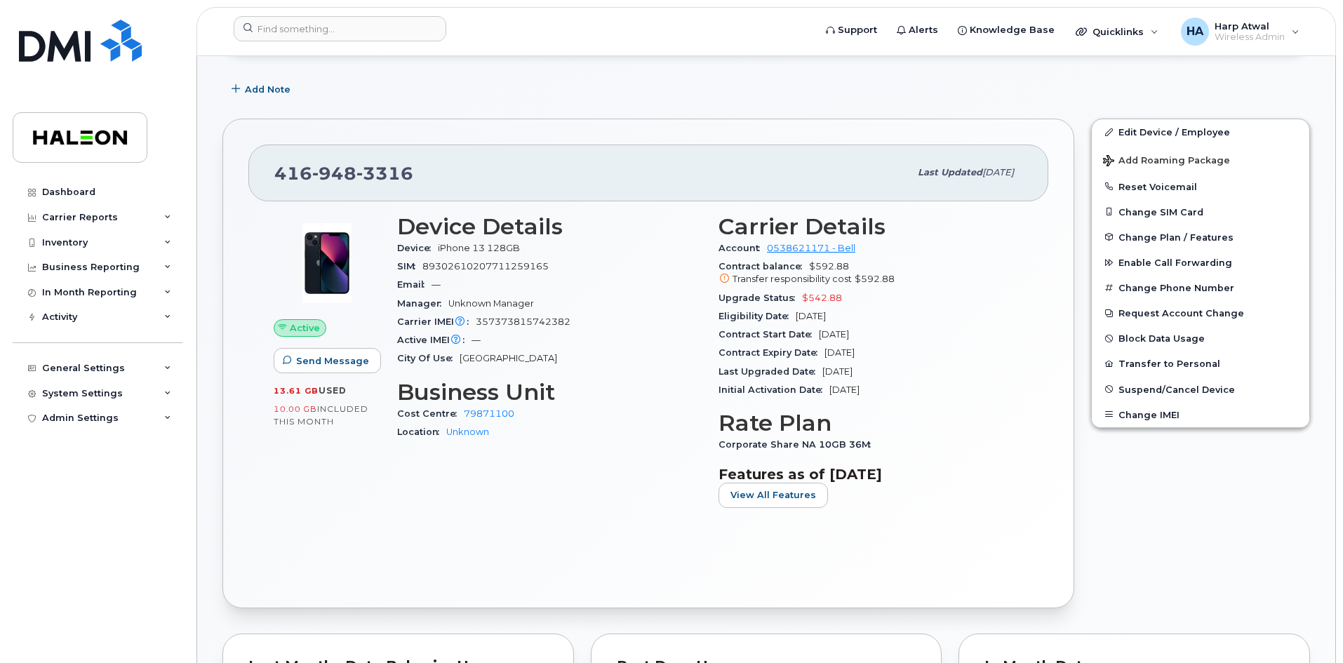
drag, startPoint x: 275, startPoint y: 389, endPoint x: 350, endPoint y: 392, distance: 75.2
click at [350, 392] on div "13.61 GB  used" at bounding box center [327, 391] width 107 height 13
copy div "13.61 GB  used"
drag, startPoint x: 719, startPoint y: 441, endPoint x: 953, endPoint y: 444, distance: 234.4
click at [953, 444] on div "Corporate Share NA 10GB 36M" at bounding box center [871, 445] width 305 height 18
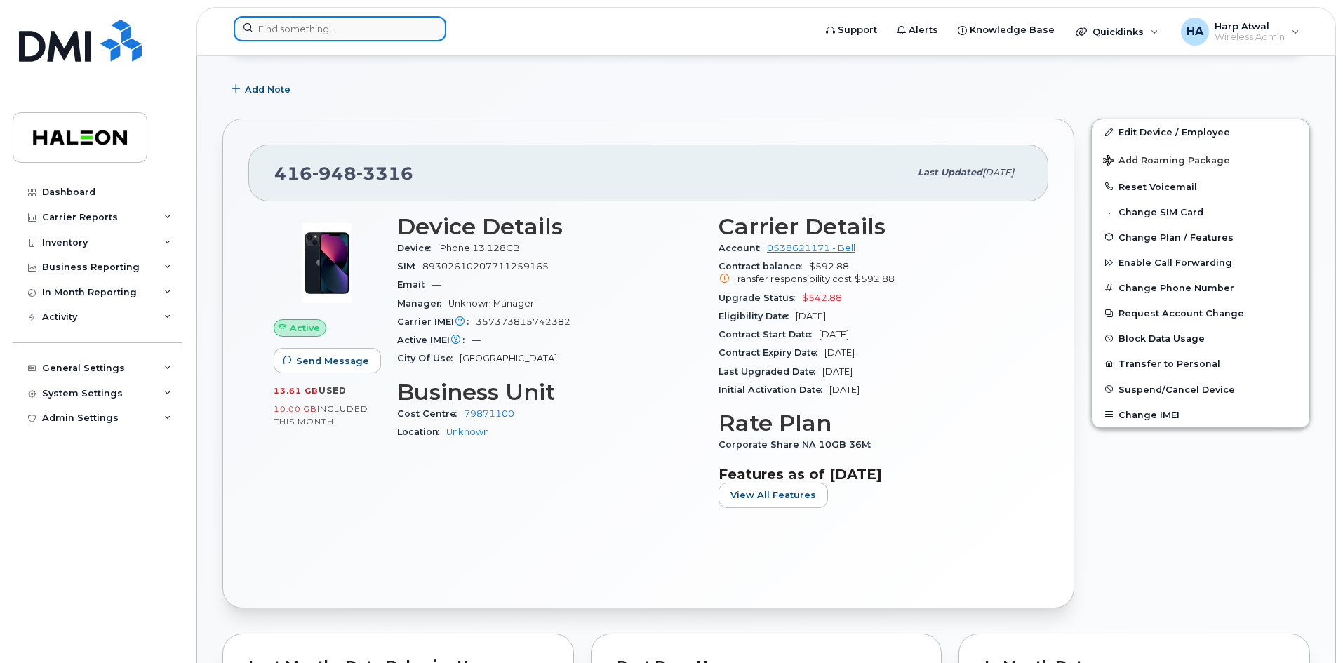
click at [410, 25] on input at bounding box center [340, 28] width 213 height 25
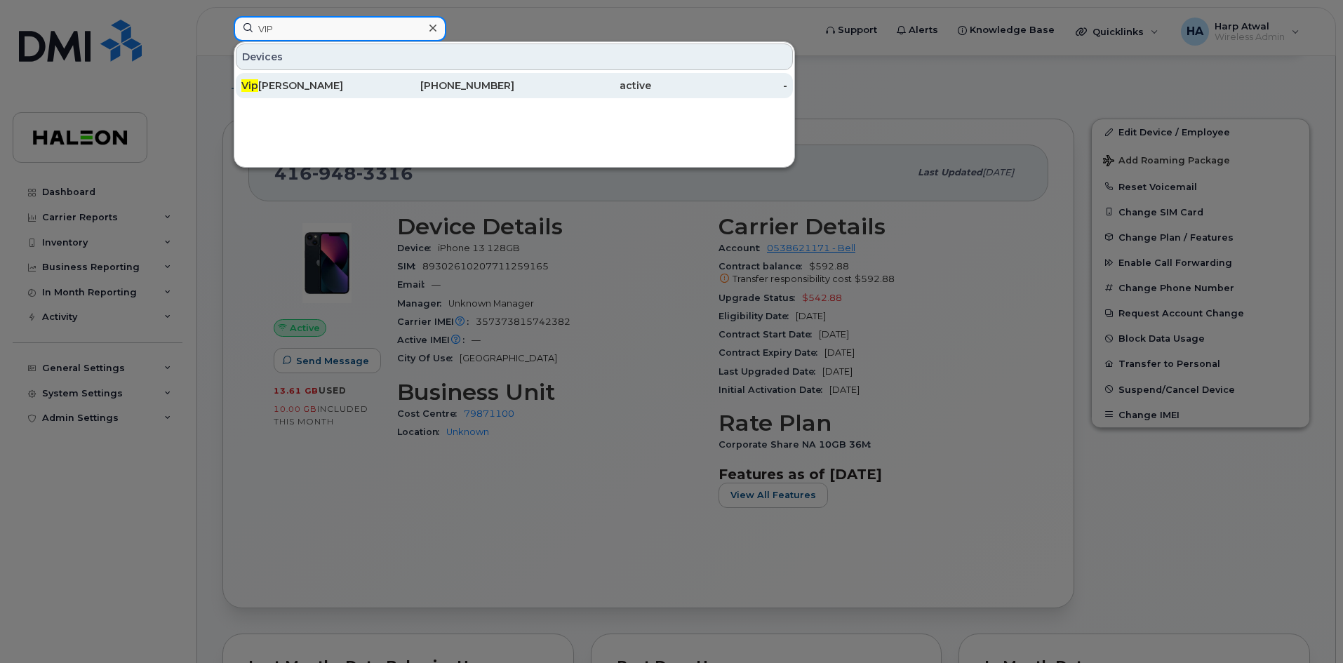
type input "VIP"
click at [398, 84] on div "[PHONE_NUMBER]" at bounding box center [446, 86] width 137 height 14
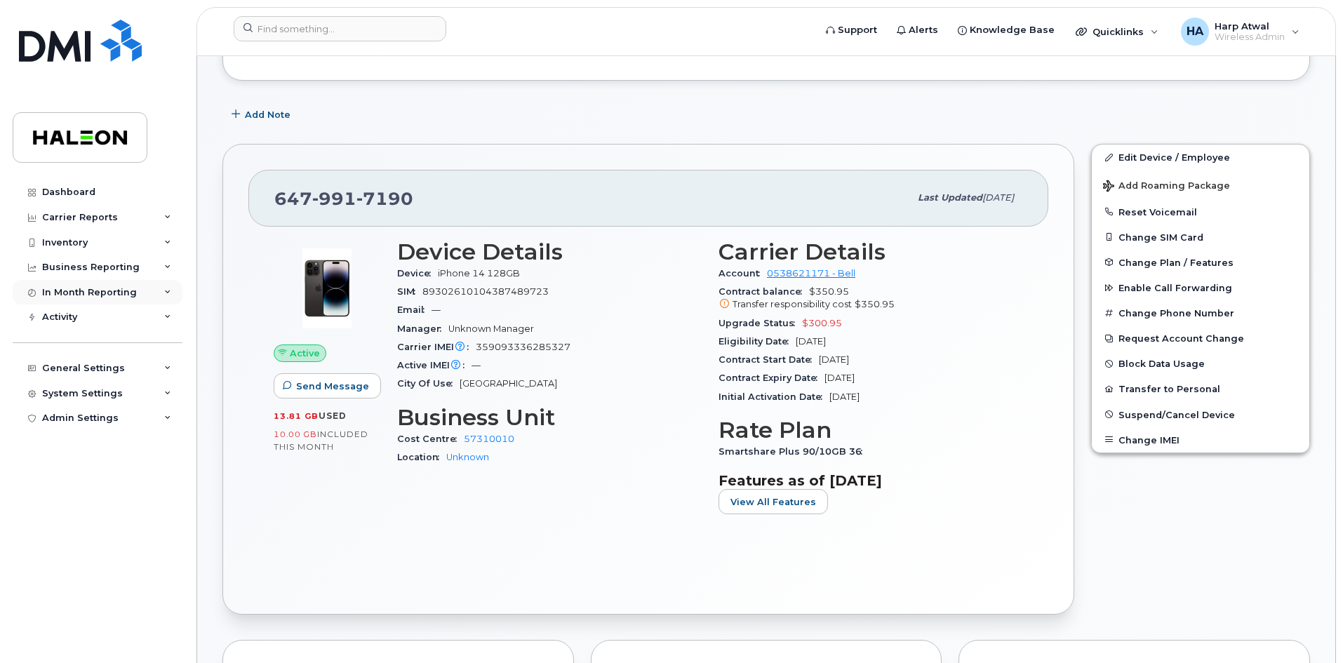
scroll to position [211, 0]
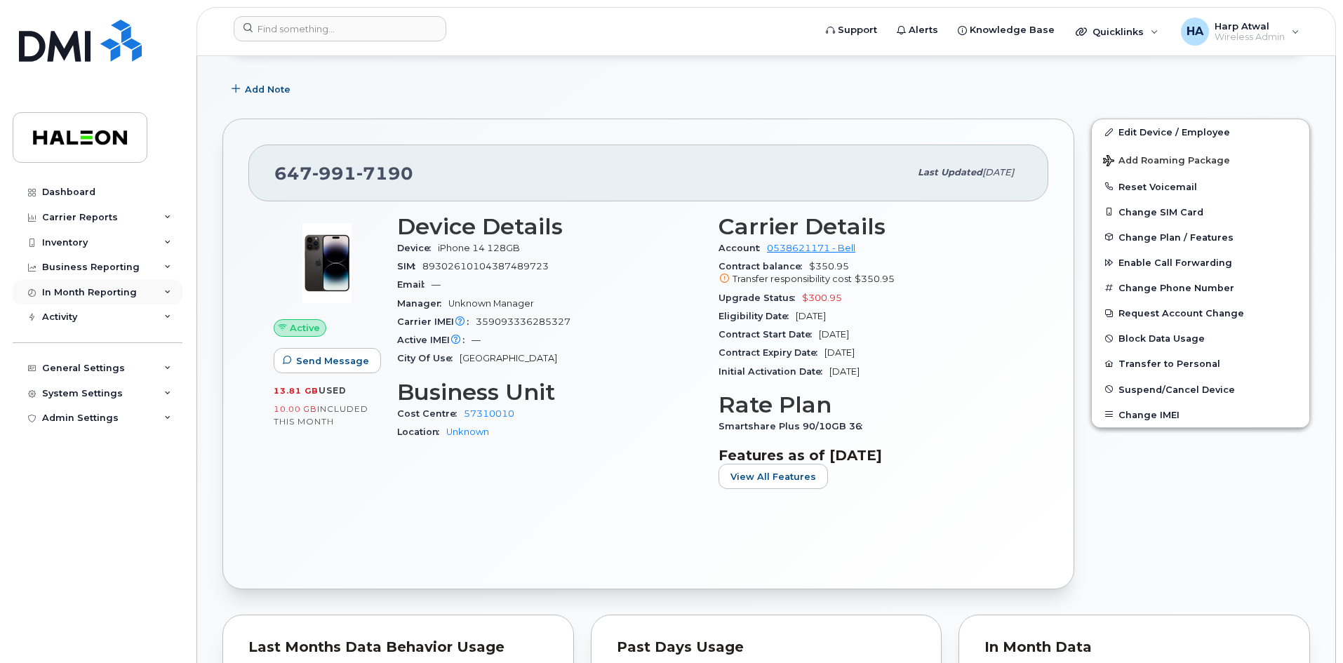
click at [114, 280] on div "In Month Reporting" at bounding box center [98, 292] width 170 height 25
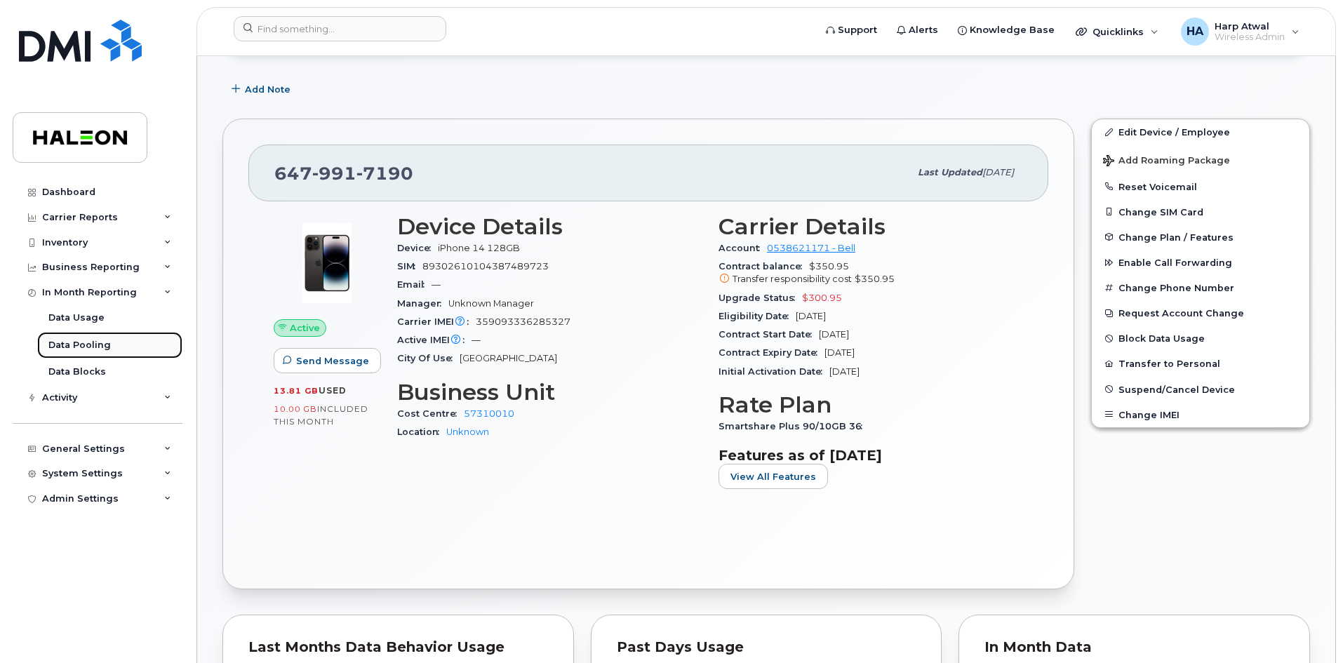
click at [93, 347] on div "Data Pooling" at bounding box center [79, 345] width 62 height 13
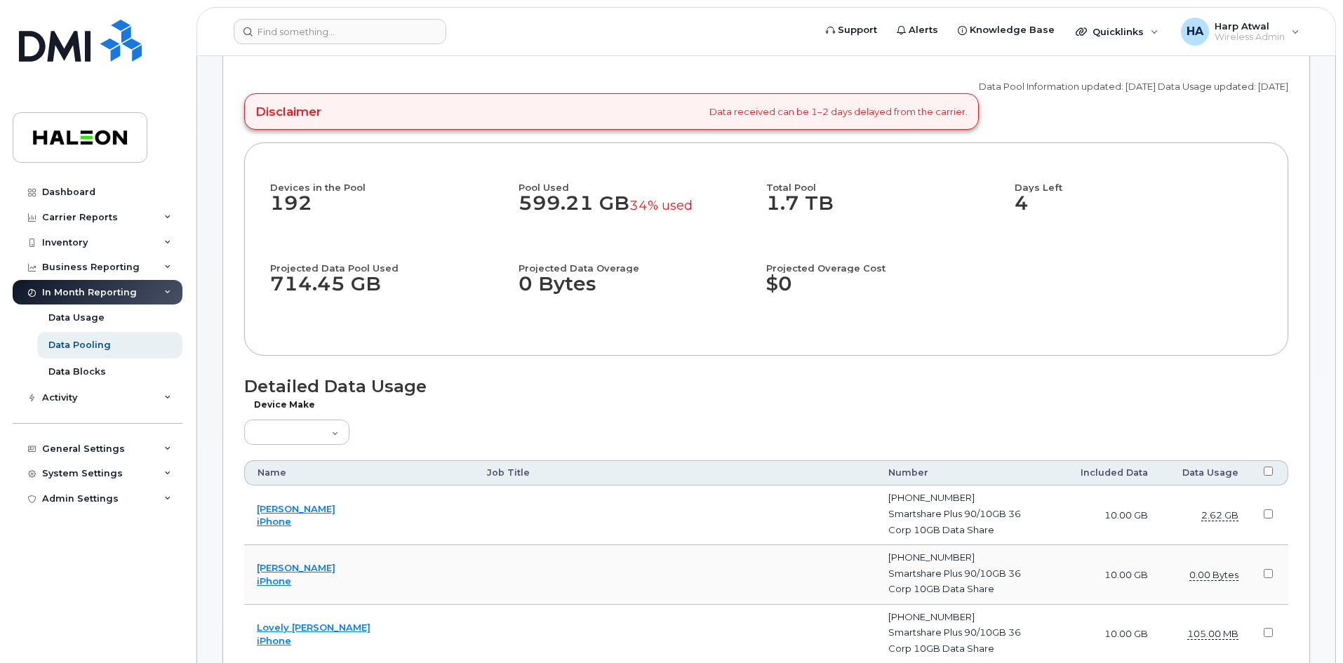
scroll to position [211, 0]
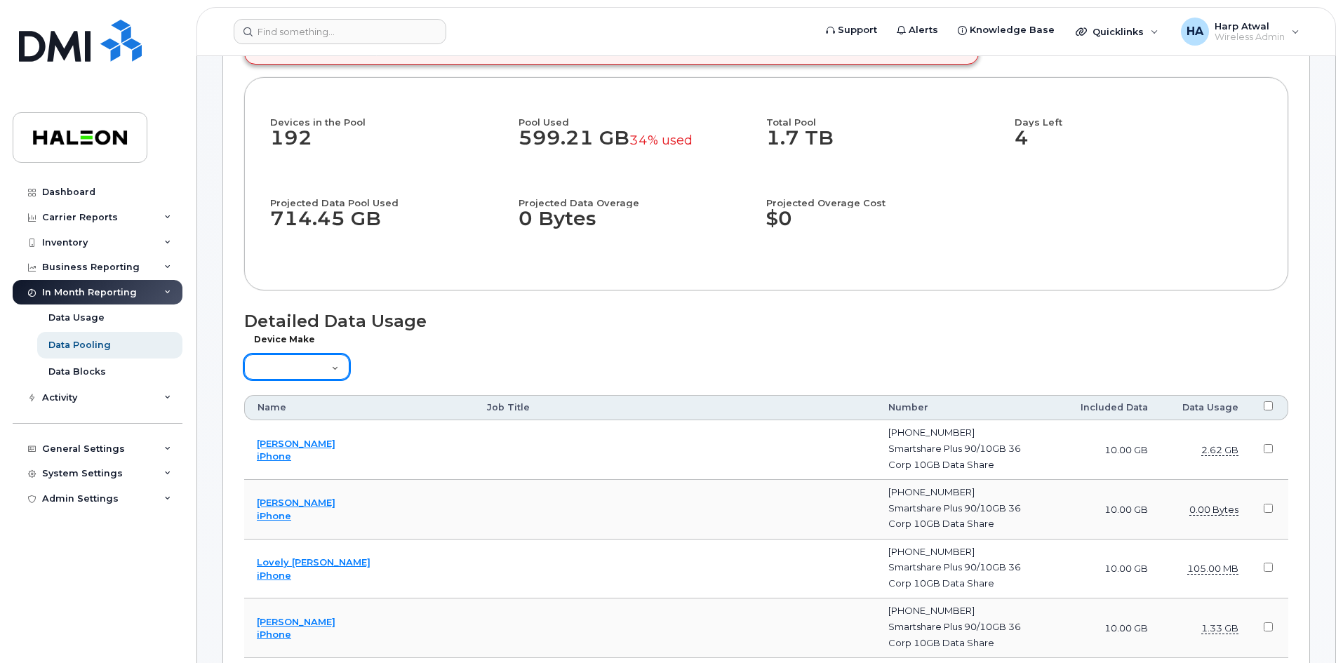
drag, startPoint x: 333, startPoint y: 362, endPoint x: 323, endPoint y: 369, distance: 12.1
click at [324, 369] on select "Aircard Android Blackberry Cell Phone GPS HUB iPhone Laptop [PERSON_NAME] Pager…" at bounding box center [296, 366] width 105 height 25
click at [328, 361] on select "Aircard Android Blackberry Cell Phone GPS HUB iPhone Laptop [PERSON_NAME] Pager…" at bounding box center [296, 366] width 105 height 25
click at [477, 363] on div "Device Make Aircard Android Blackberry Cell Phone GPS HUB iPhone Laptop [PERSON…" at bounding box center [766, 362] width 1044 height 41
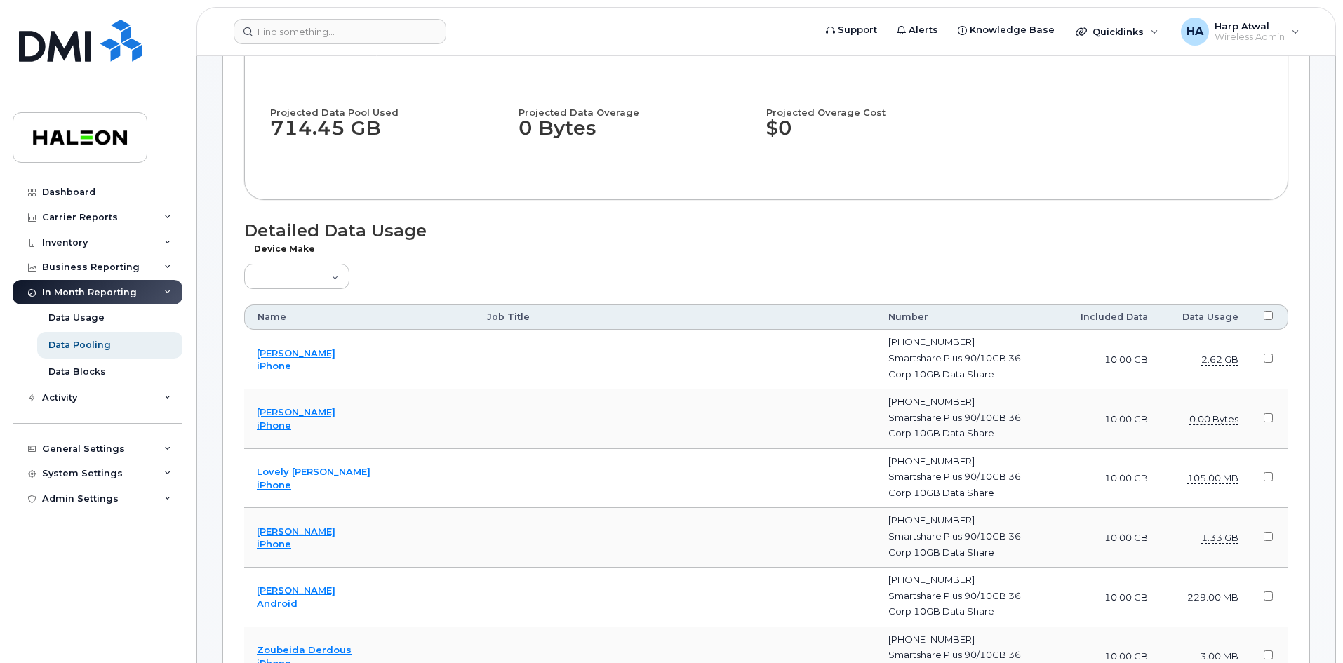
scroll to position [281, 0]
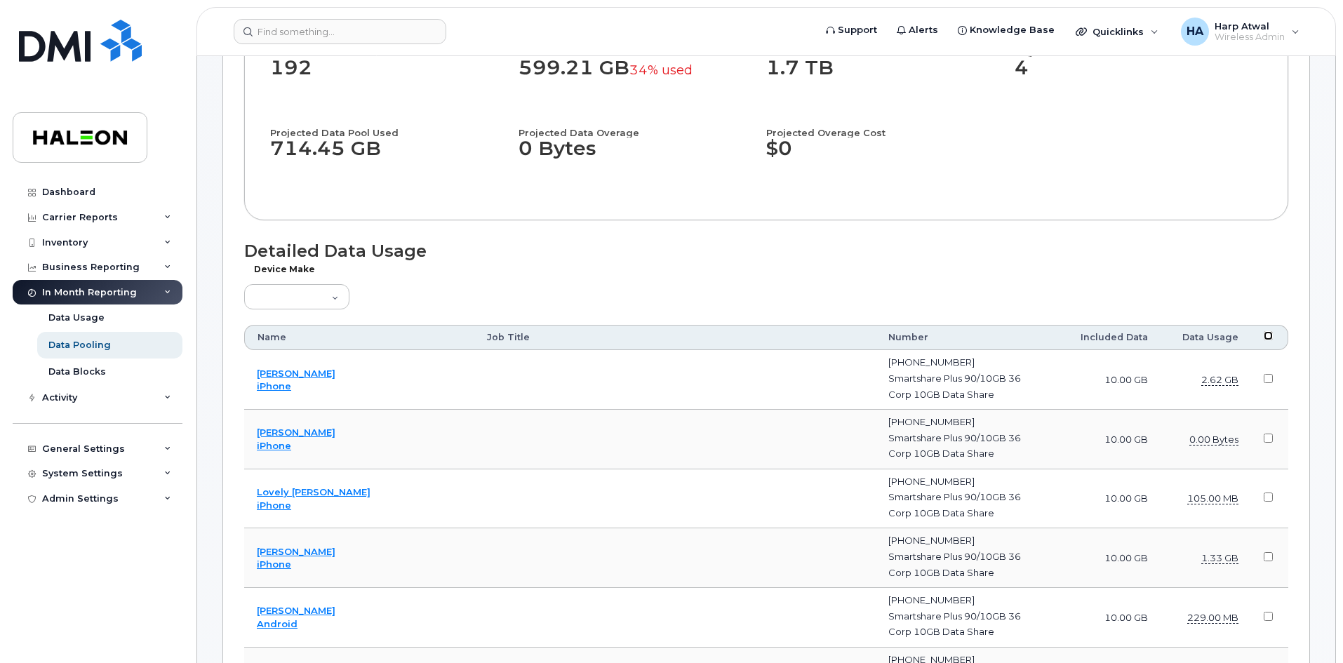
click at [1264, 338] on input "checkbox" at bounding box center [1268, 335] width 9 height 9
checkbox input "true"
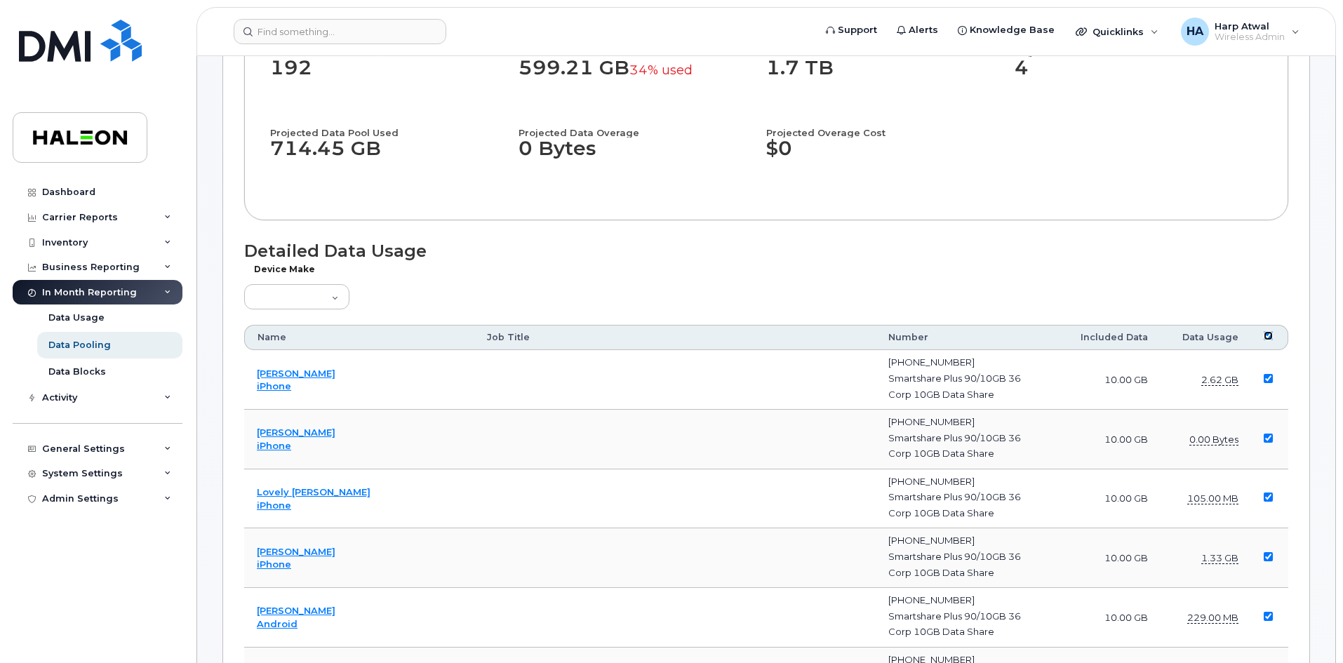
checkbox input "true"
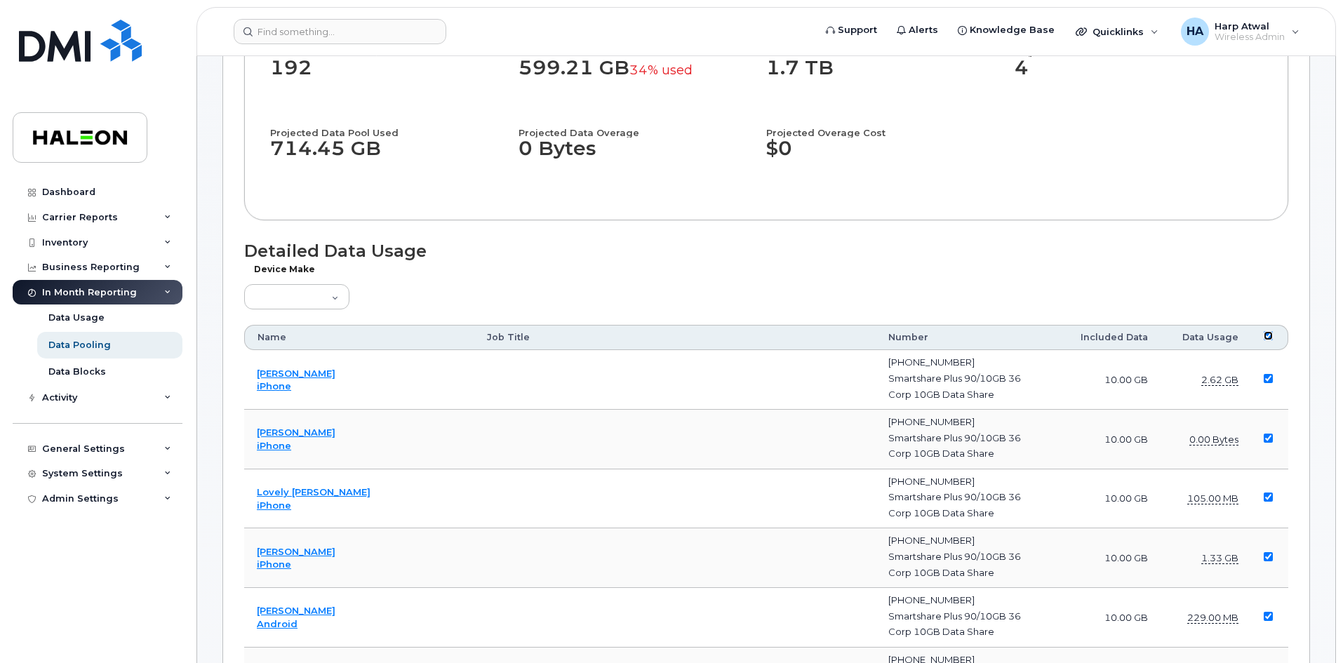
checkbox input "true"
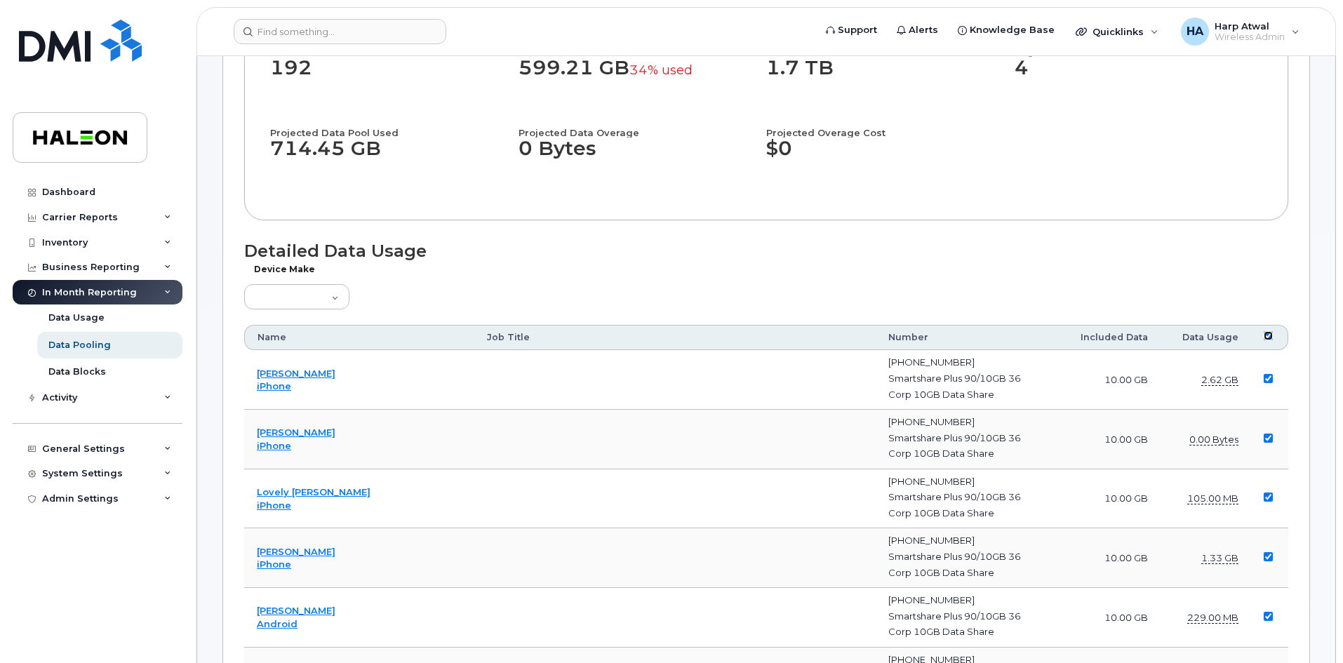
checkbox input "true"
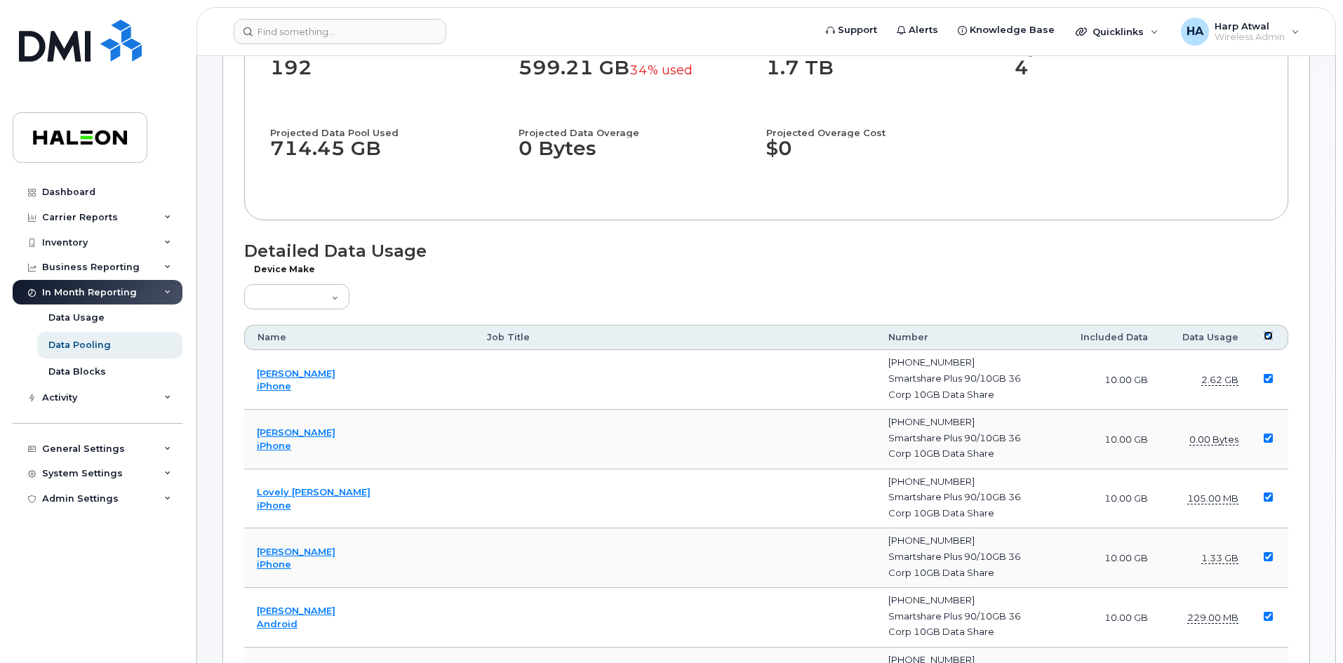
checkbox input "true"
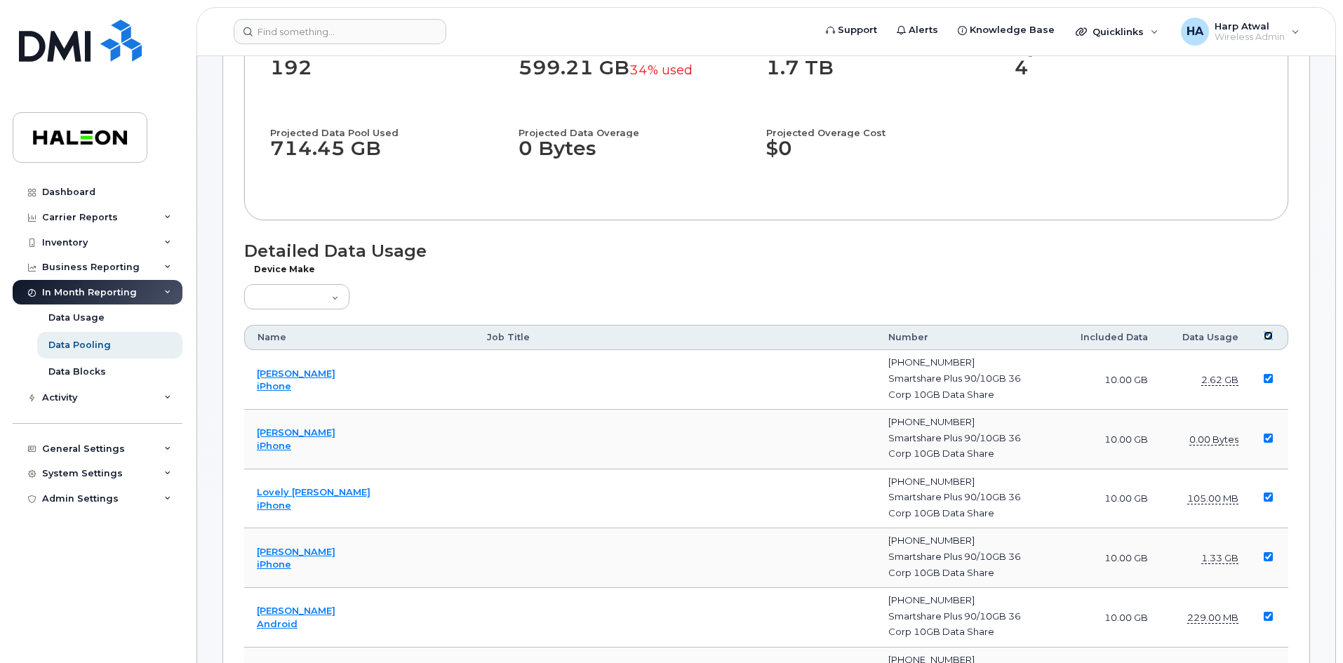
checkbox input "true"
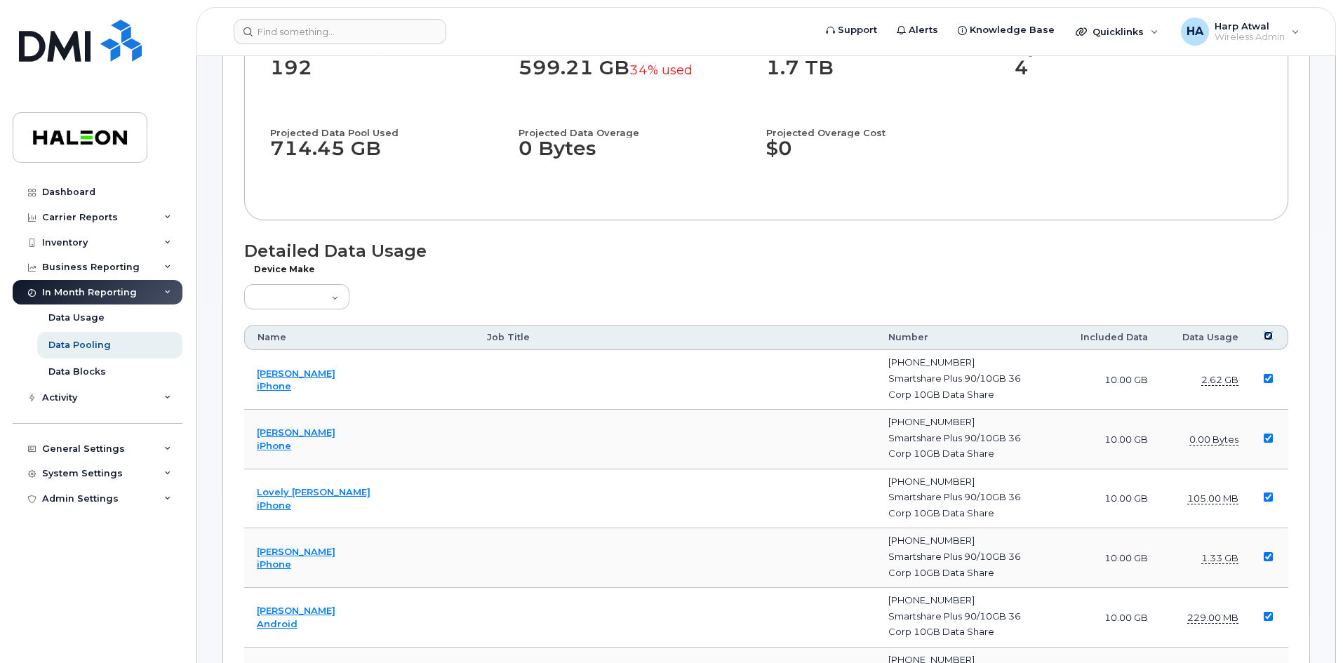
checkbox input "true"
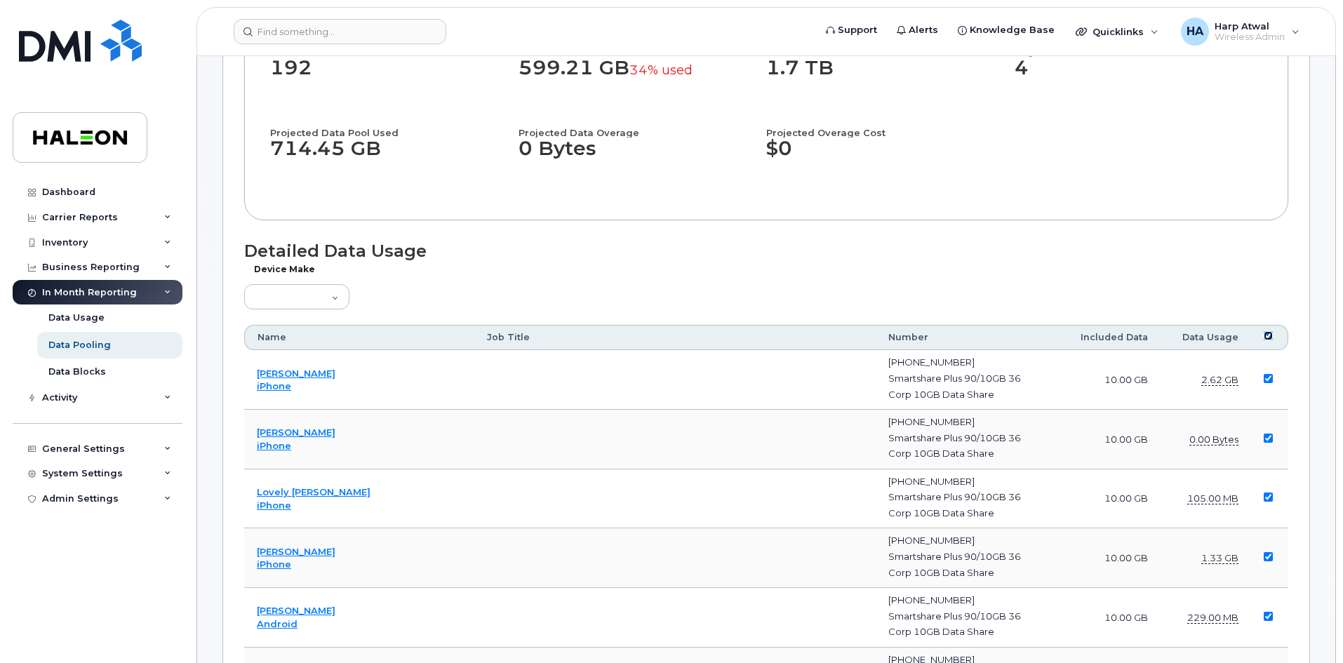
checkbox input "true"
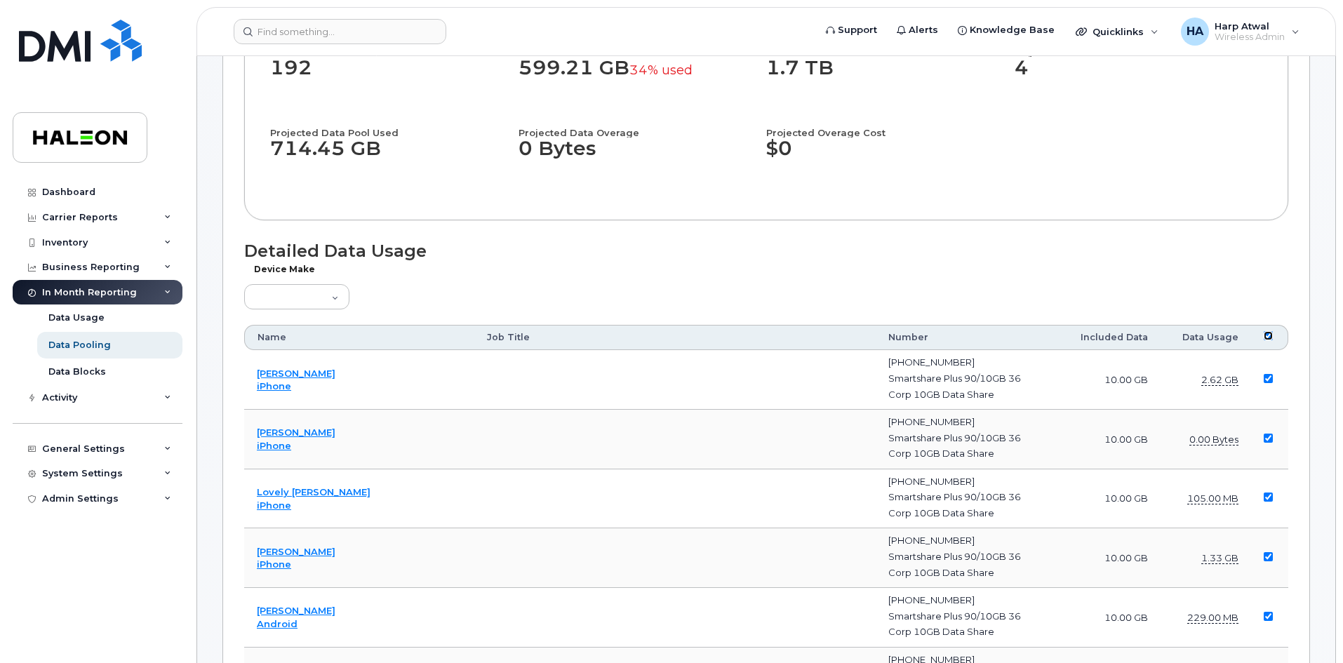
checkbox input "true"
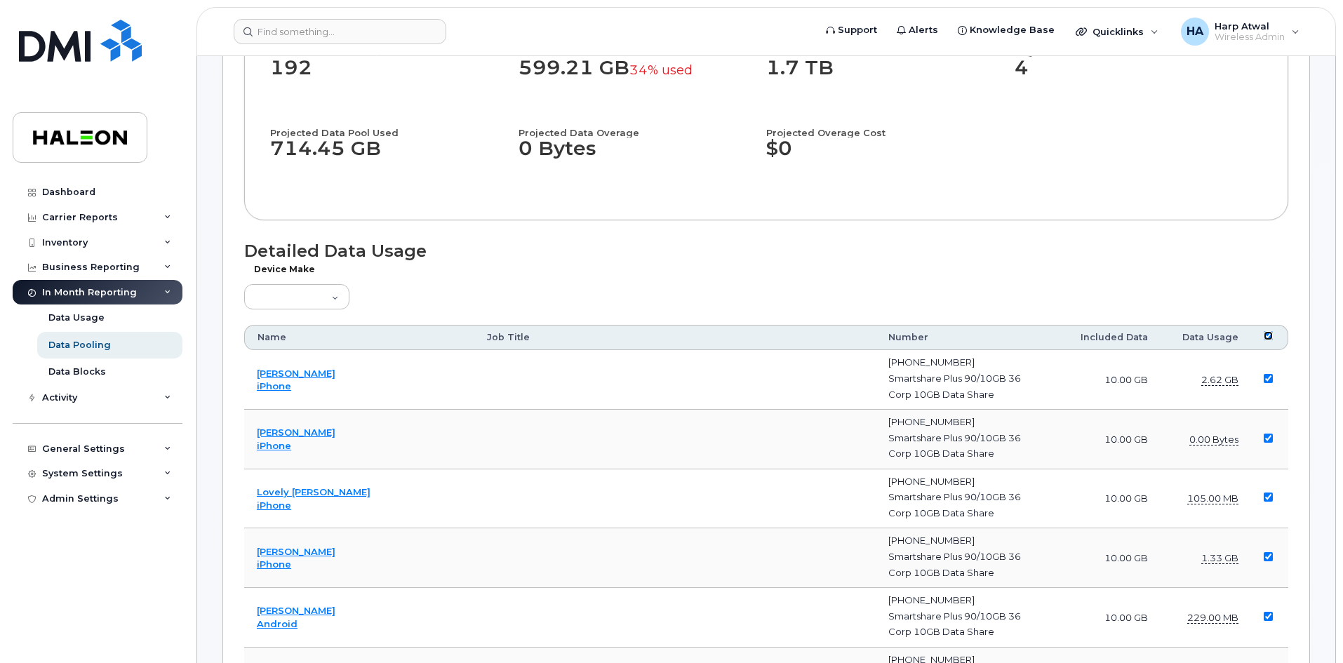
checkbox input "true"
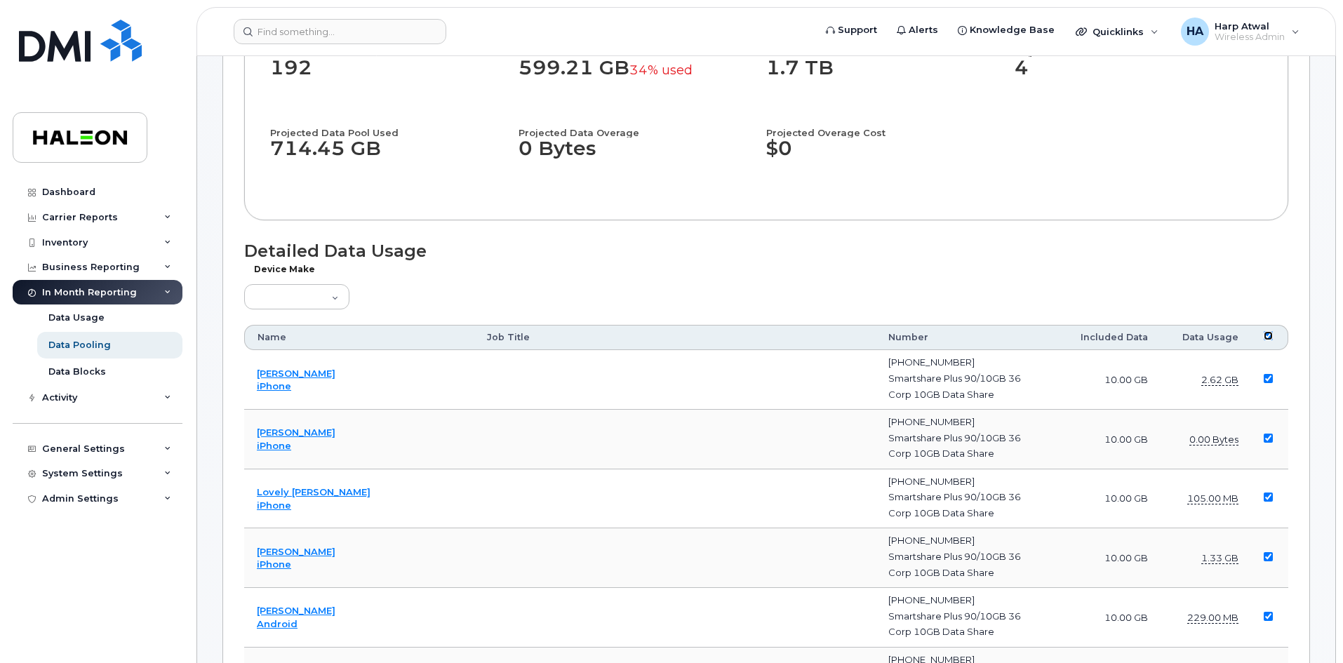
checkbox input "true"
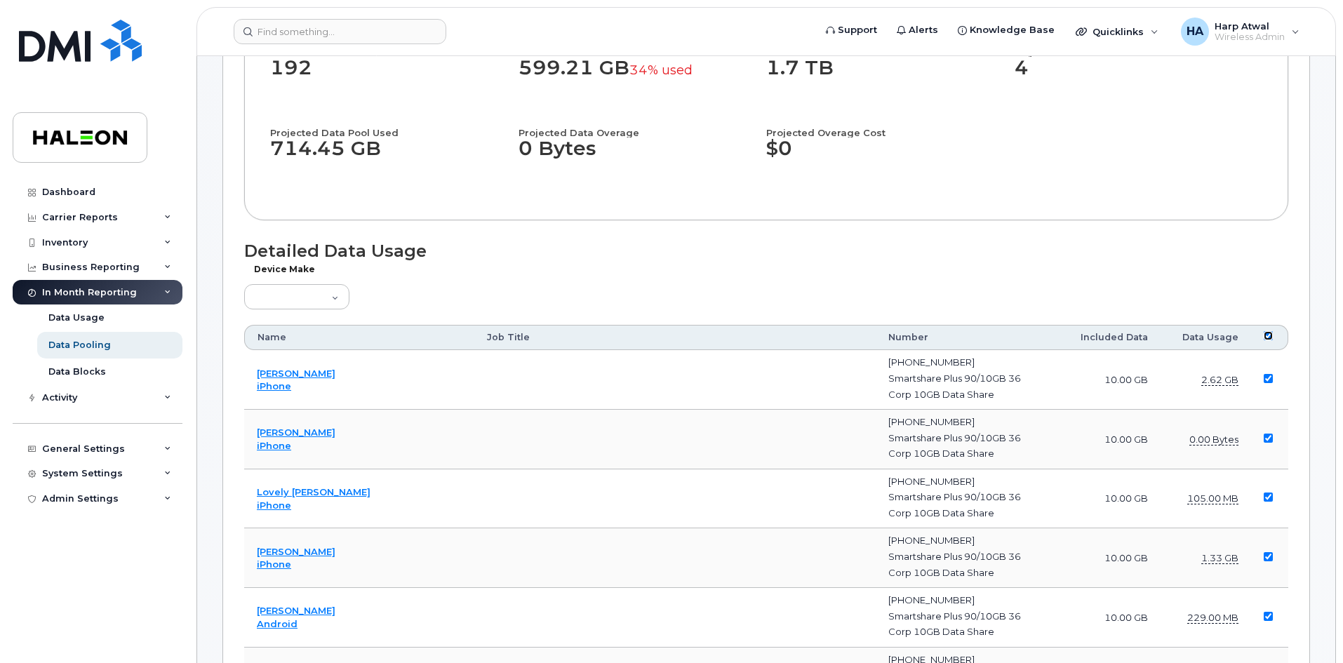
checkbox input "true"
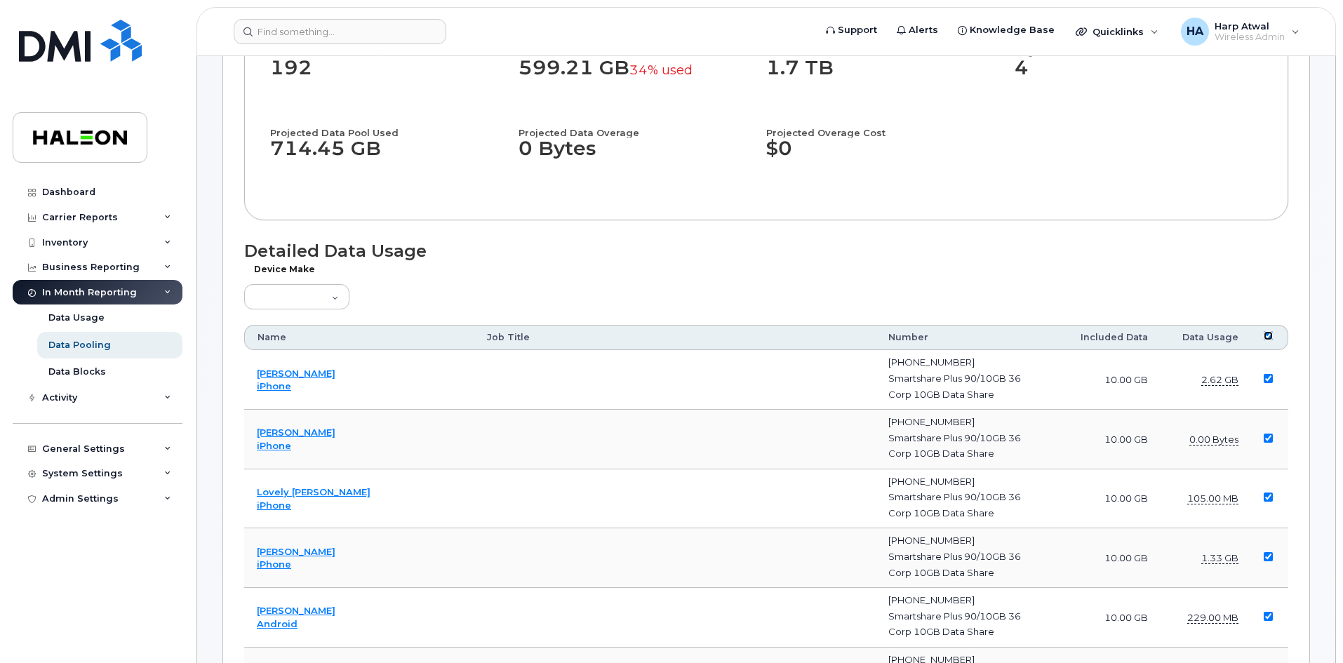
checkbox input "true"
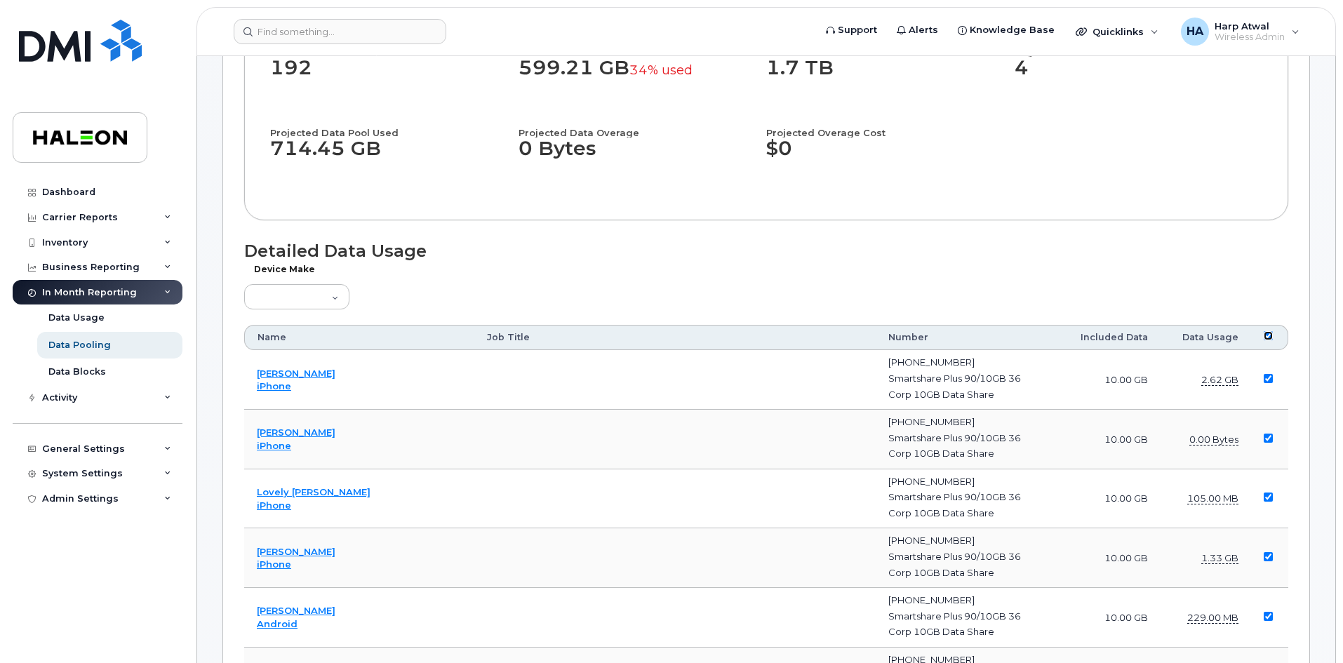
checkbox input "true"
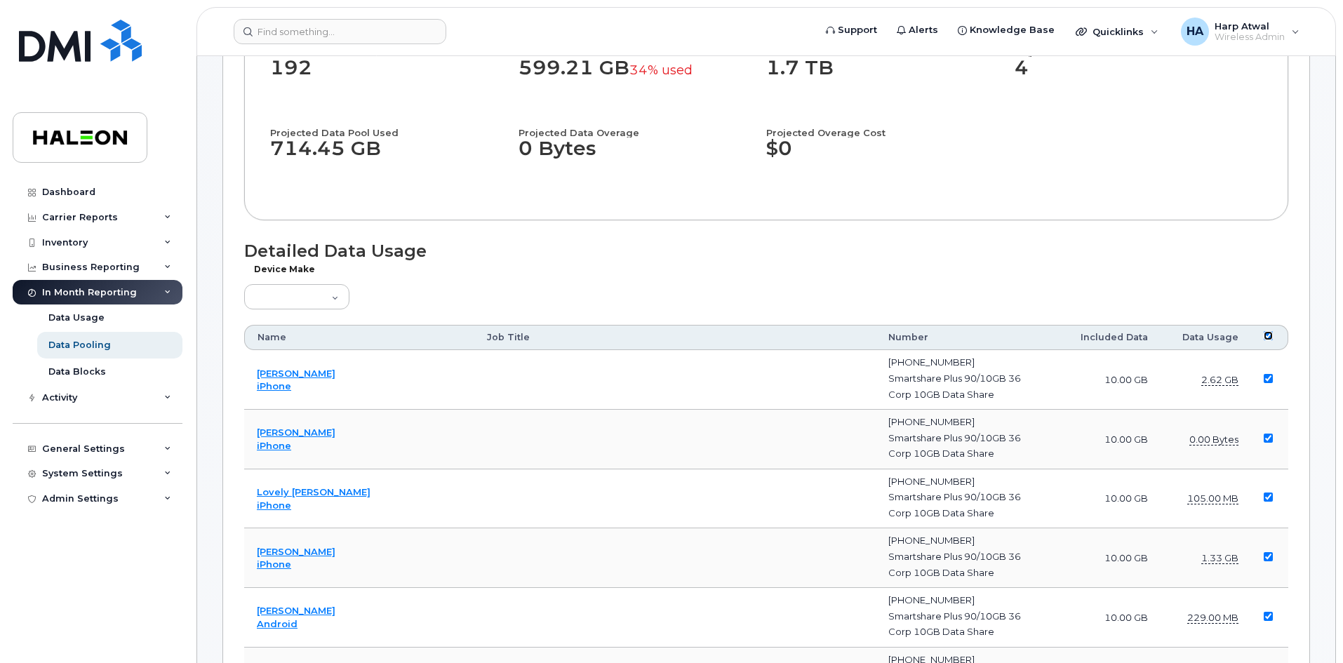
checkbox input "true"
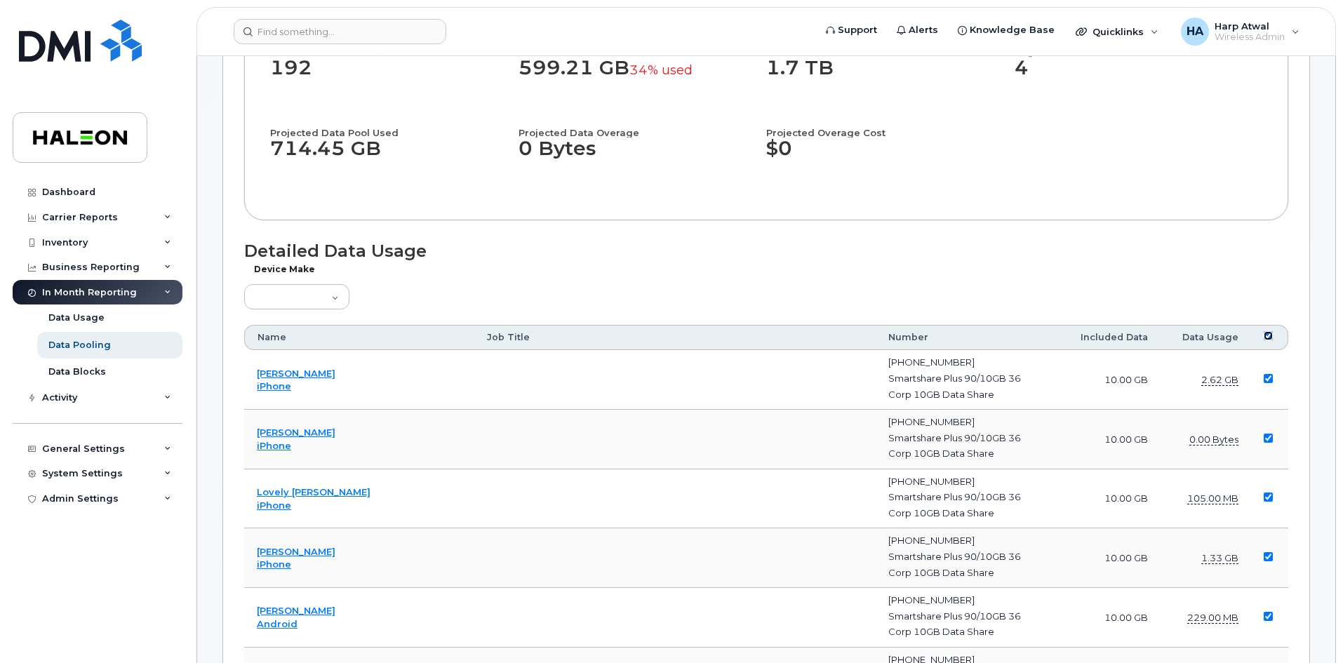
checkbox input "true"
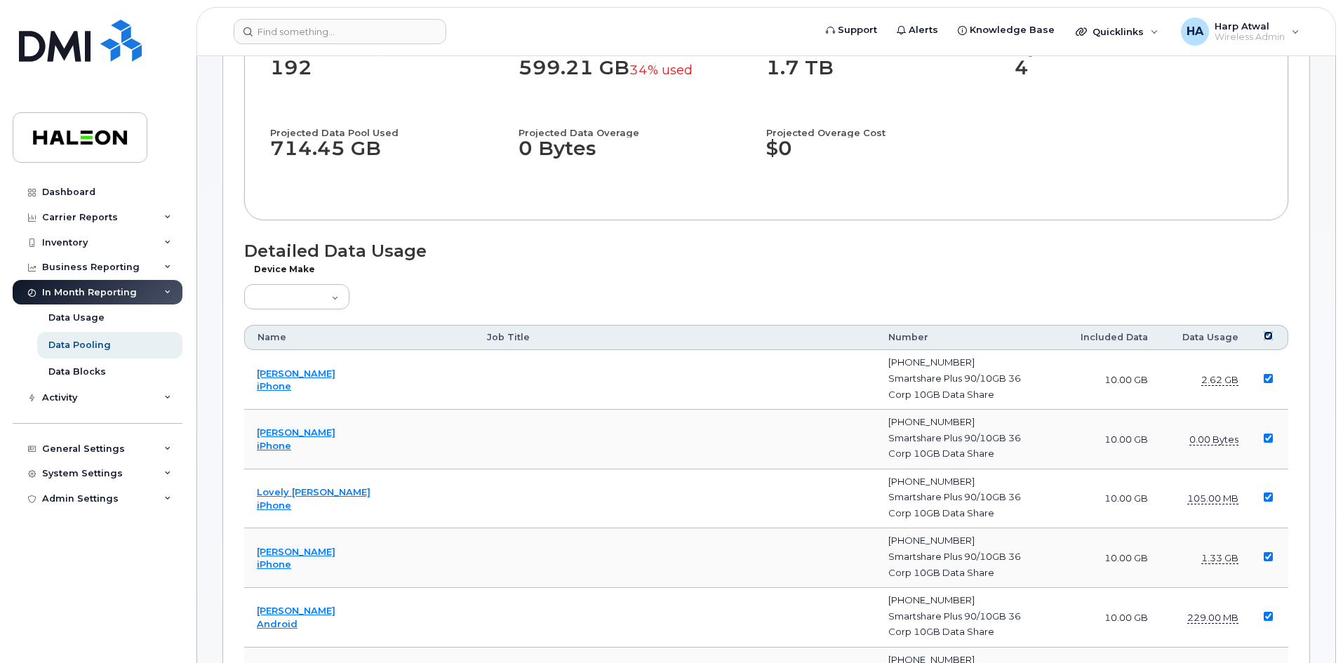
checkbox input "true"
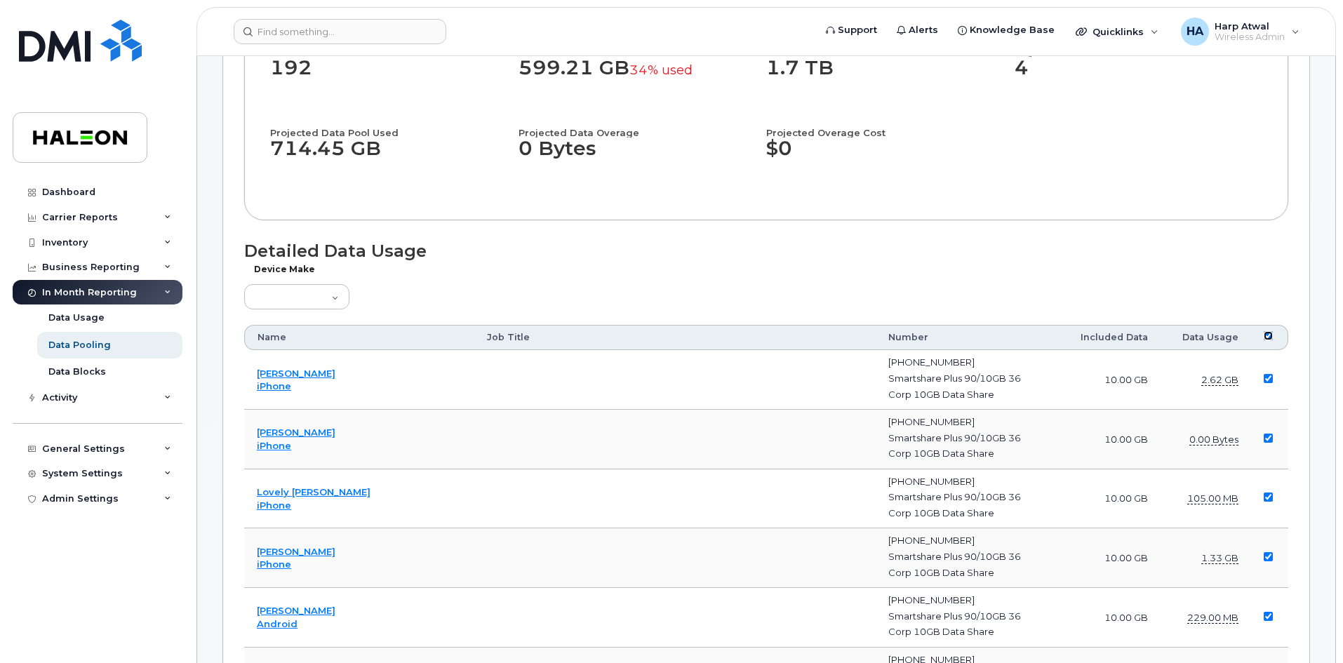
checkbox input "true"
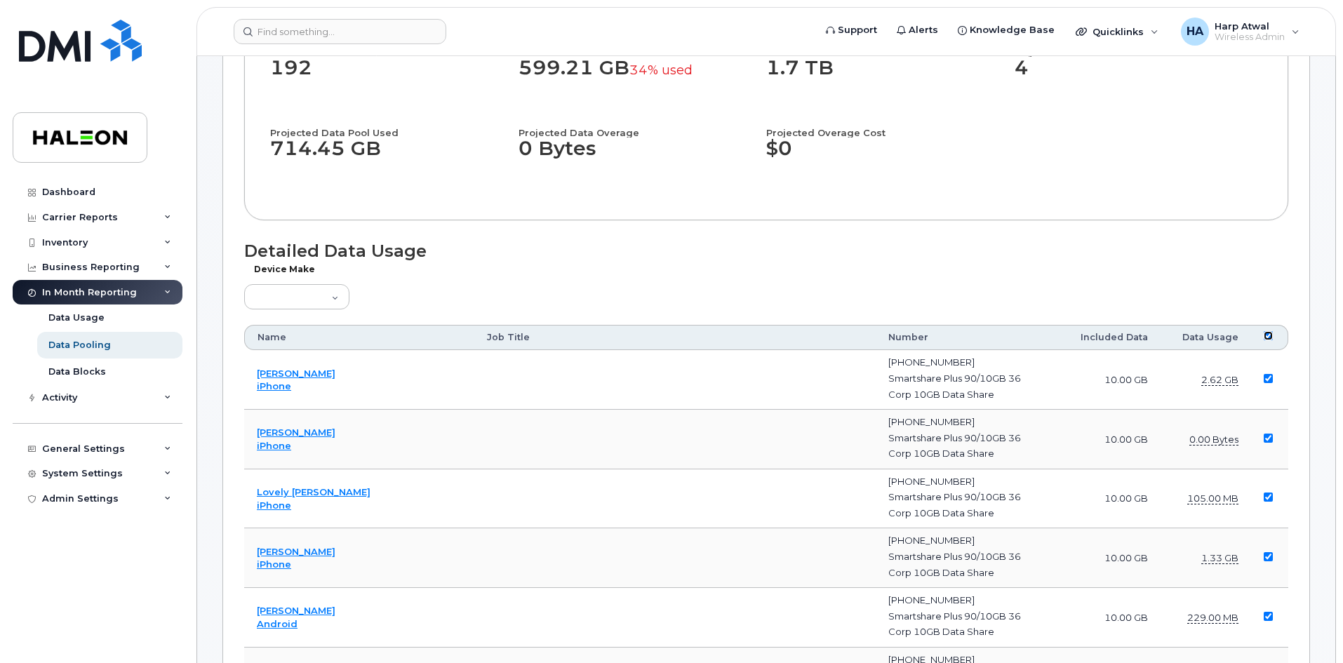
checkbox input "true"
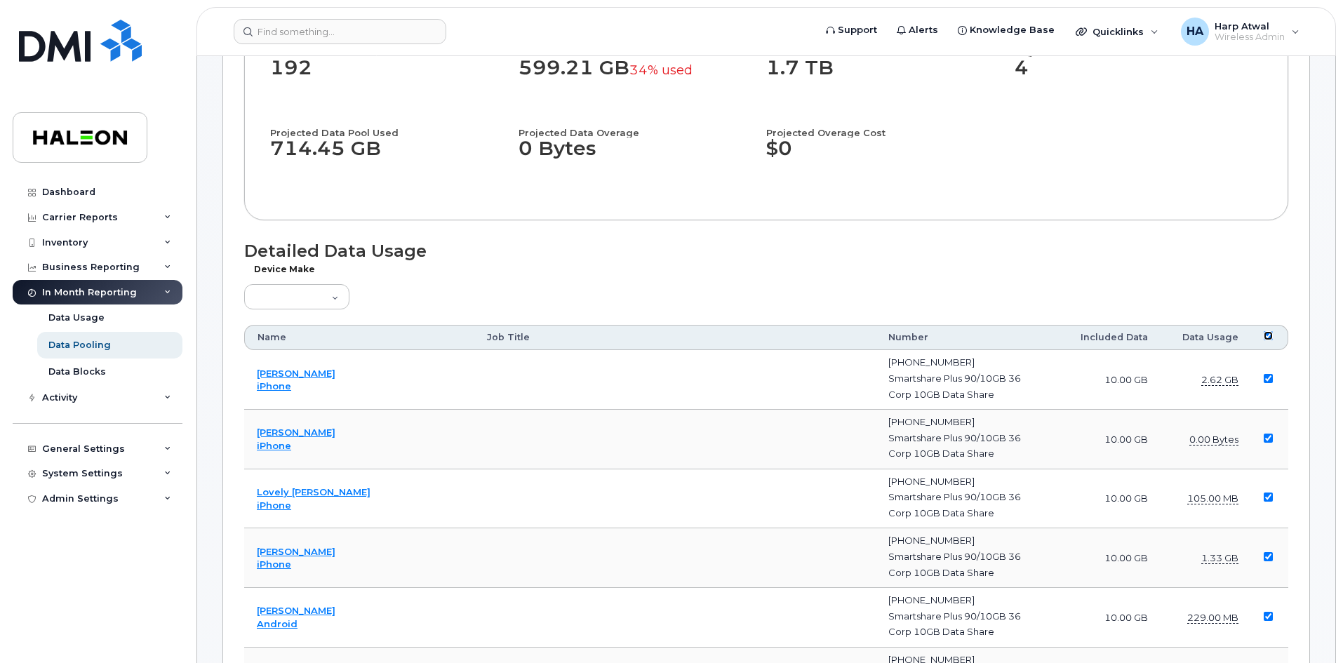
checkbox input "true"
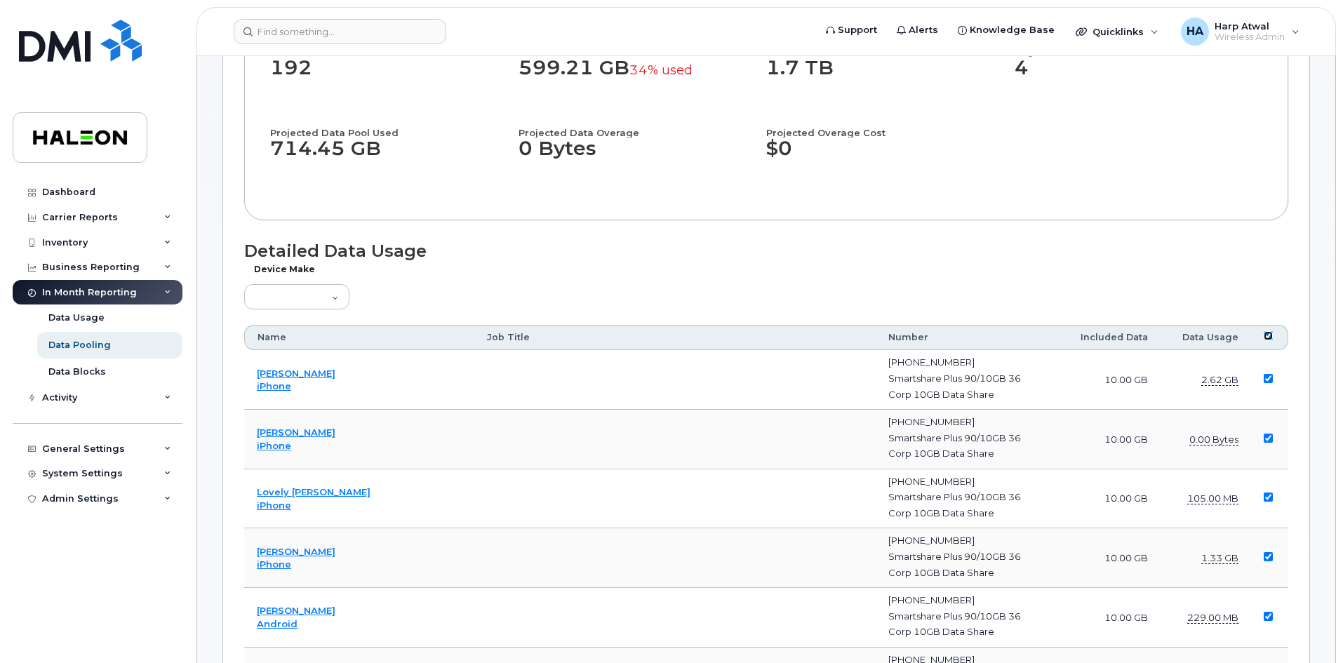
checkbox input "true"
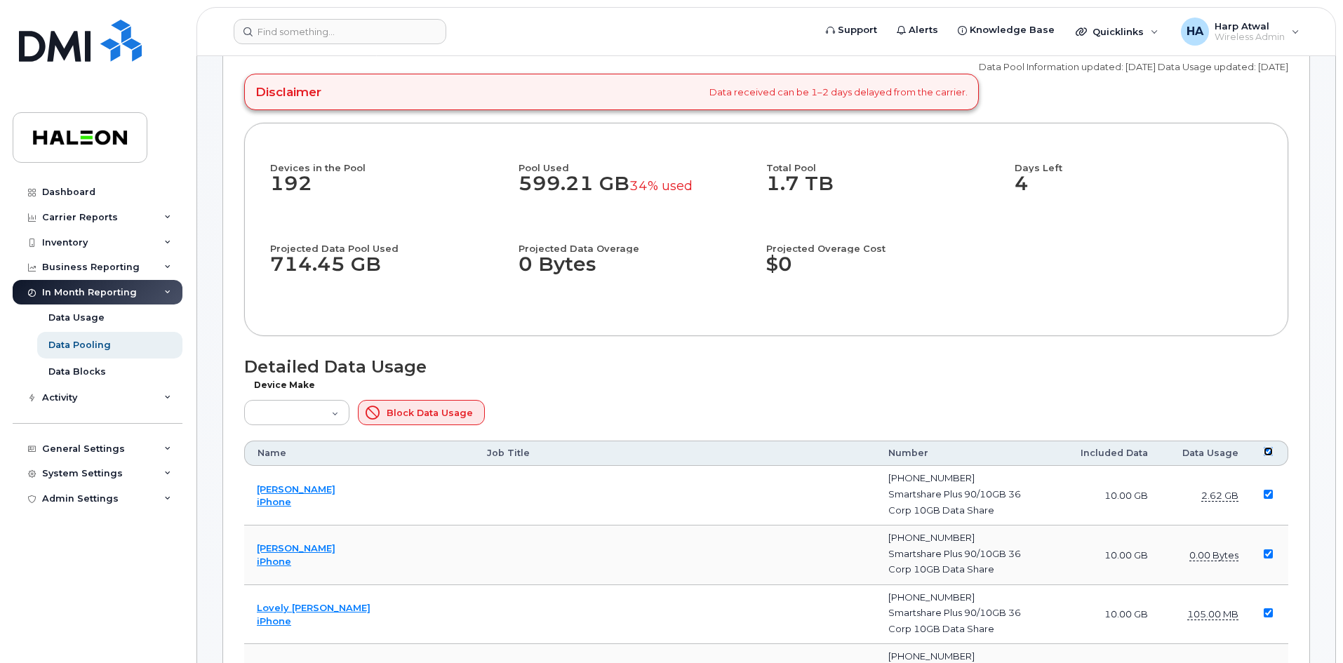
scroll to position [140, 0]
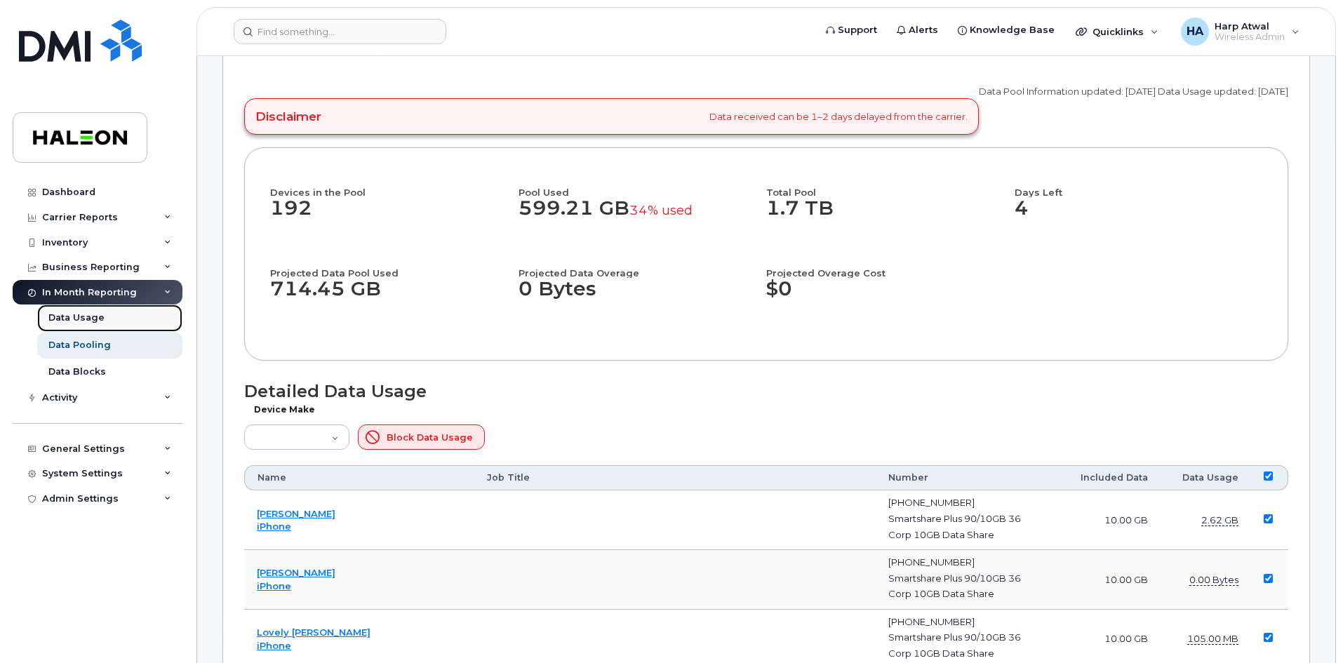
click at [60, 311] on link "Data Usage" at bounding box center [109, 318] width 145 height 27
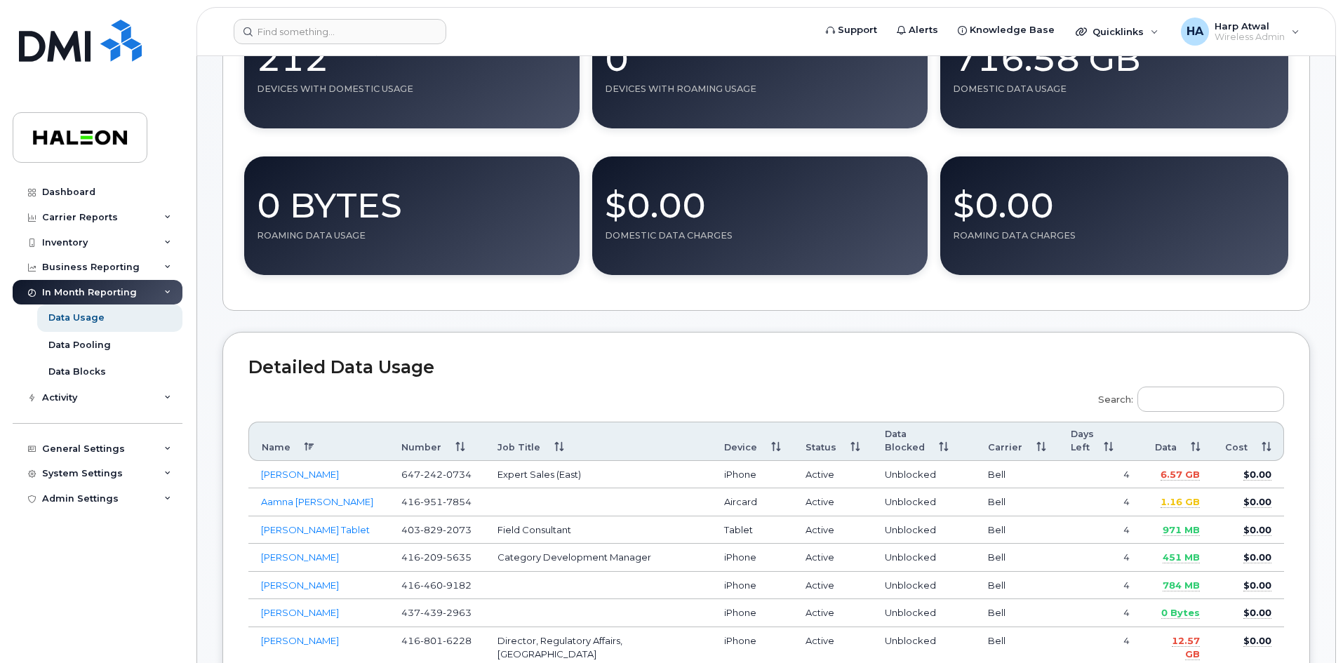
scroll to position [281, 0]
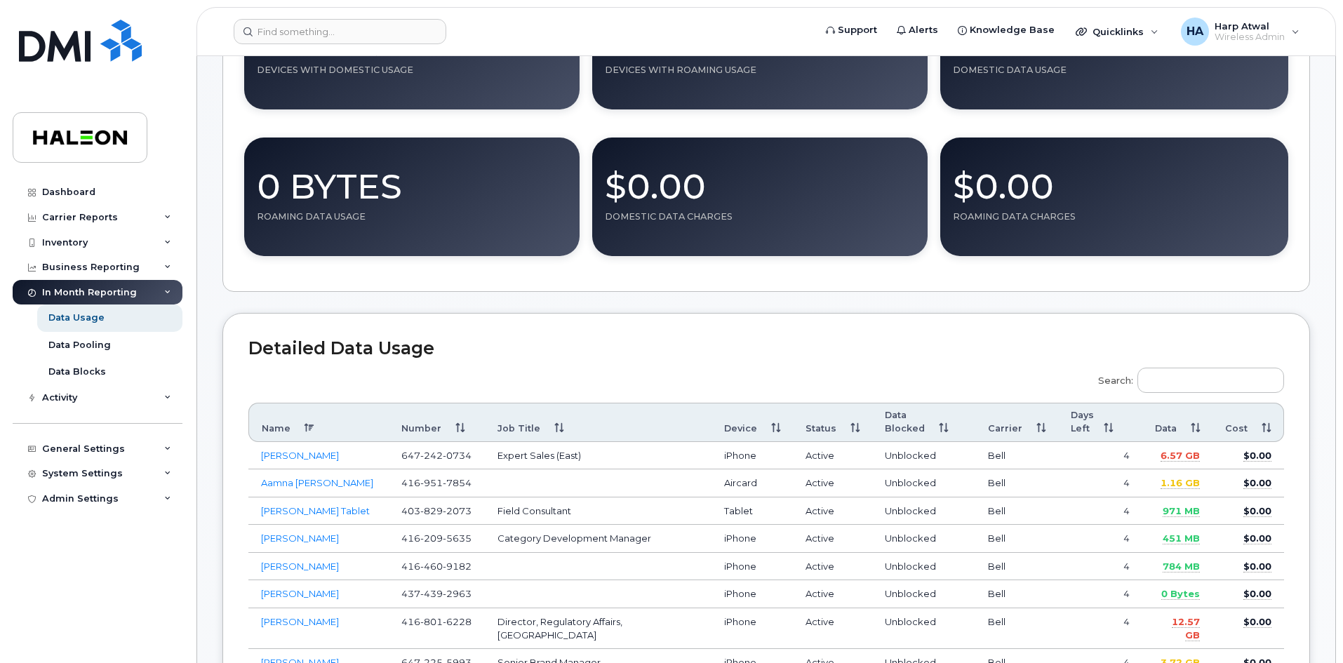
click at [1196, 433] on th "Data" at bounding box center [1178, 422] width 70 height 39
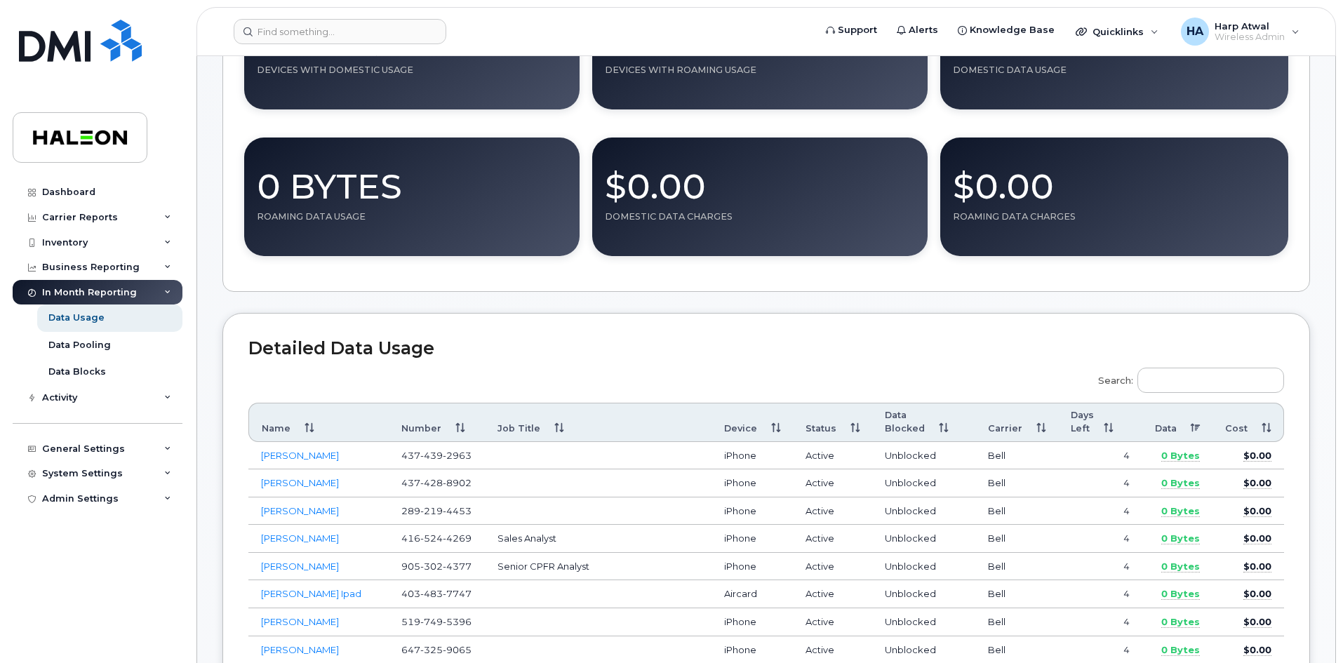
click at [1196, 433] on th "Data" at bounding box center [1178, 422] width 70 height 39
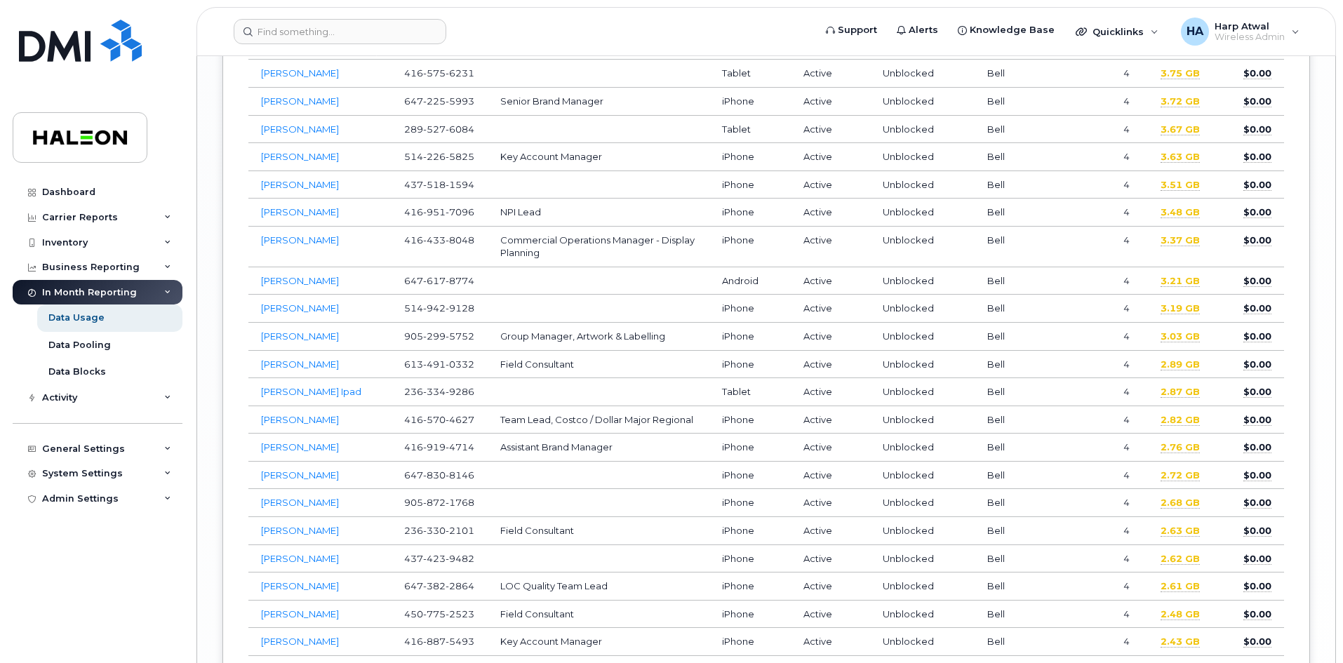
scroll to position [3018, 0]
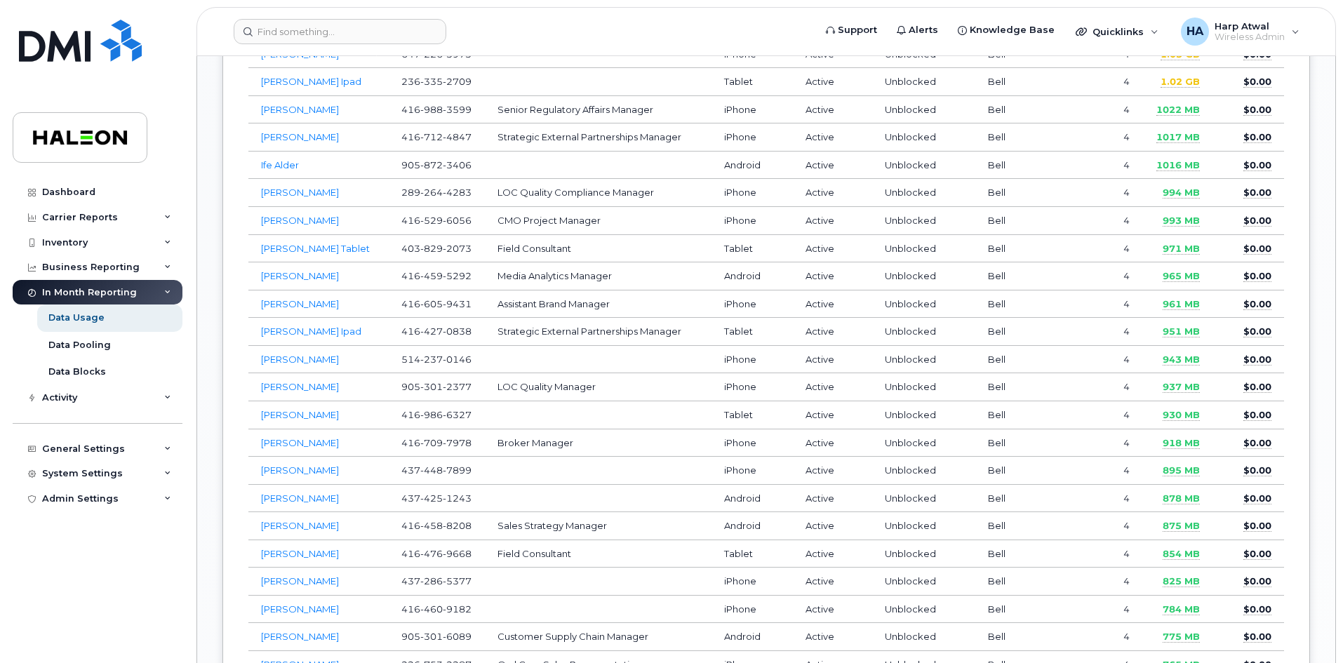
scroll to position [1536, 0]
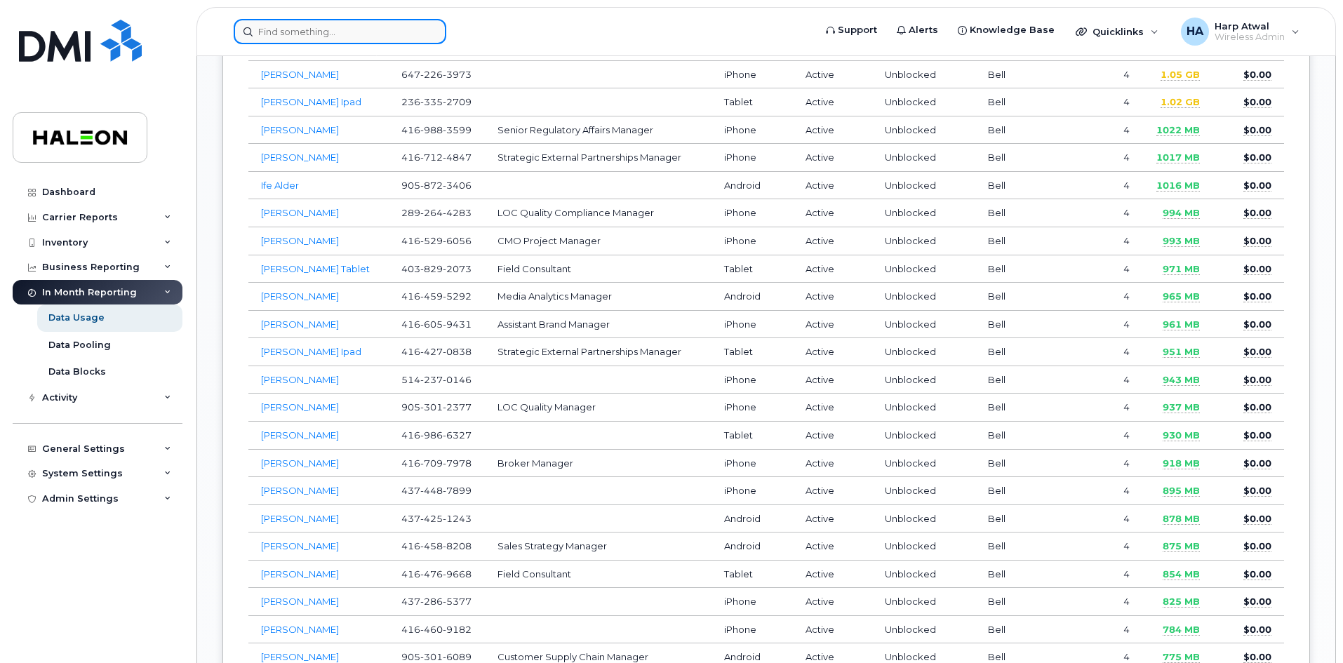
click at [388, 29] on input at bounding box center [340, 31] width 213 height 25
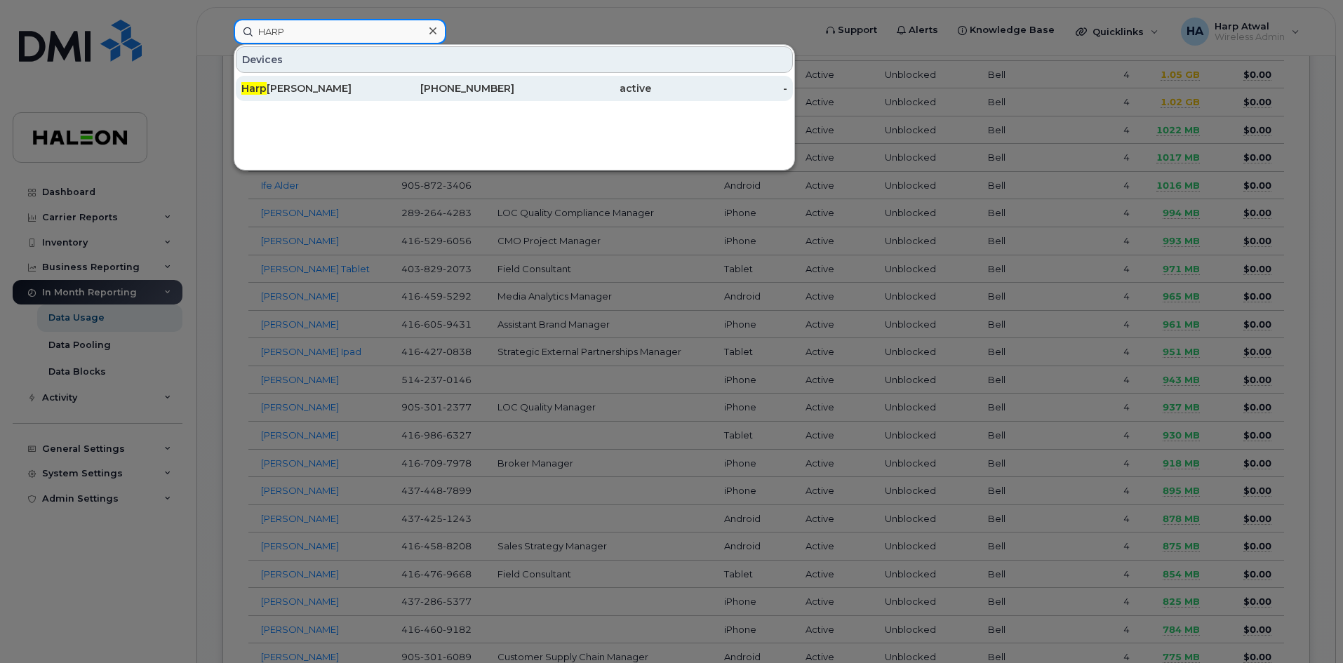
type input "HARP"
click at [514, 95] on div "[PHONE_NUMBER]" at bounding box center [582, 88] width 137 height 25
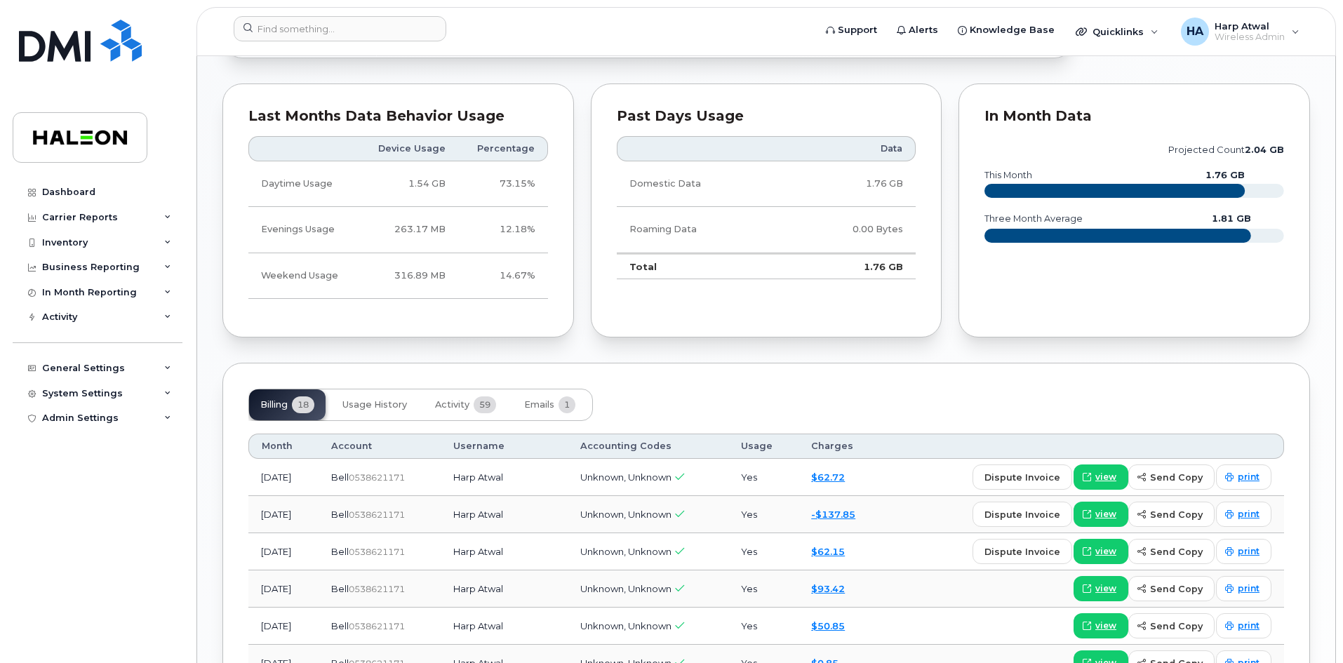
scroll to position [842, 0]
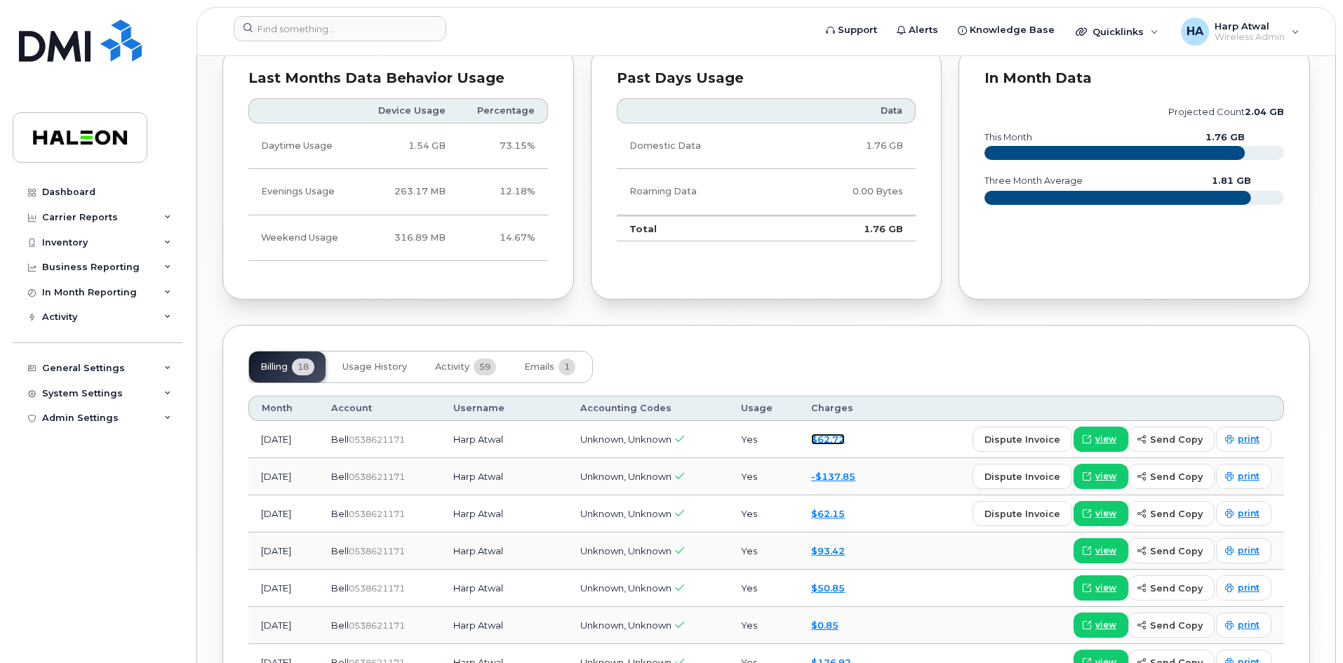
click at [845, 442] on link "$62.72" at bounding box center [828, 439] width 34 height 11
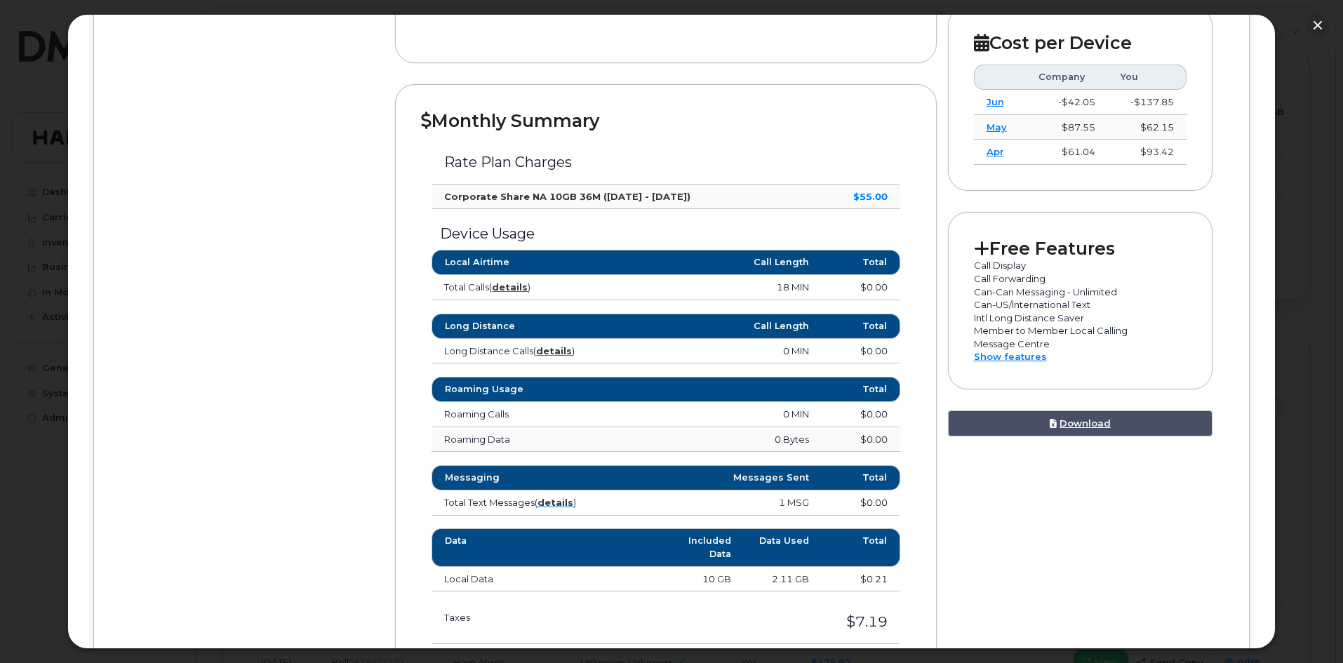
scroll to position [491, 0]
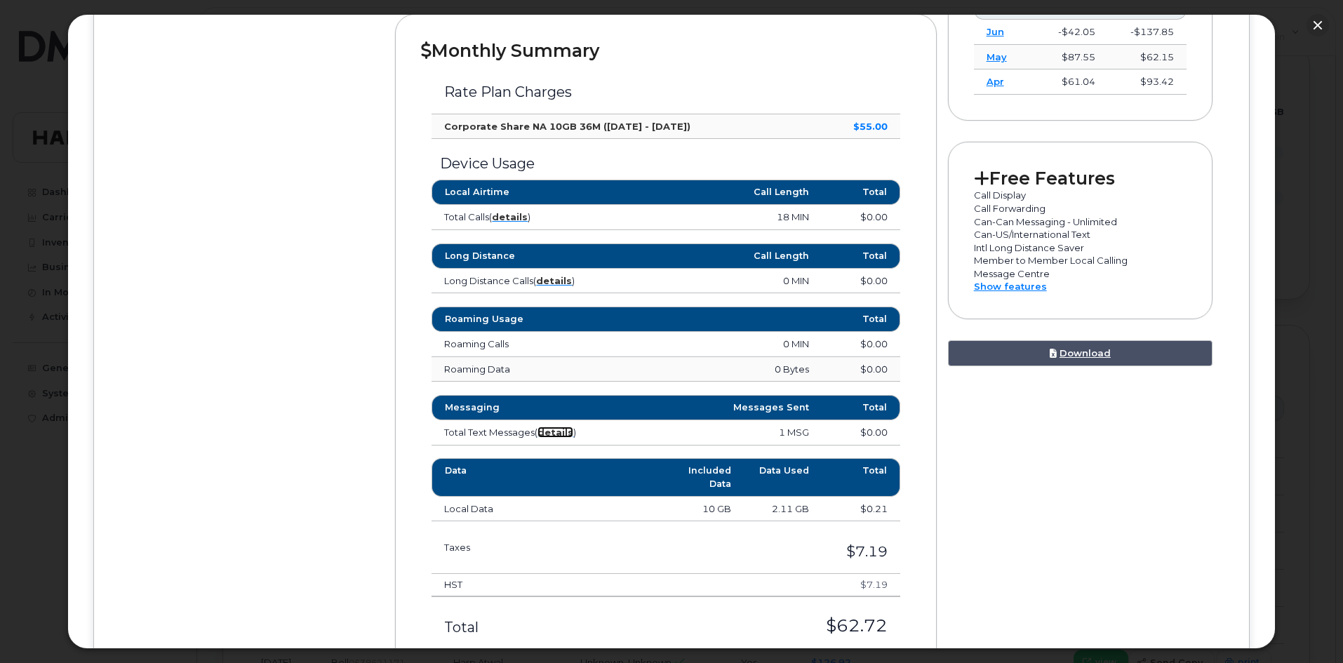
click at [559, 429] on strong "details" at bounding box center [556, 432] width 36 height 11
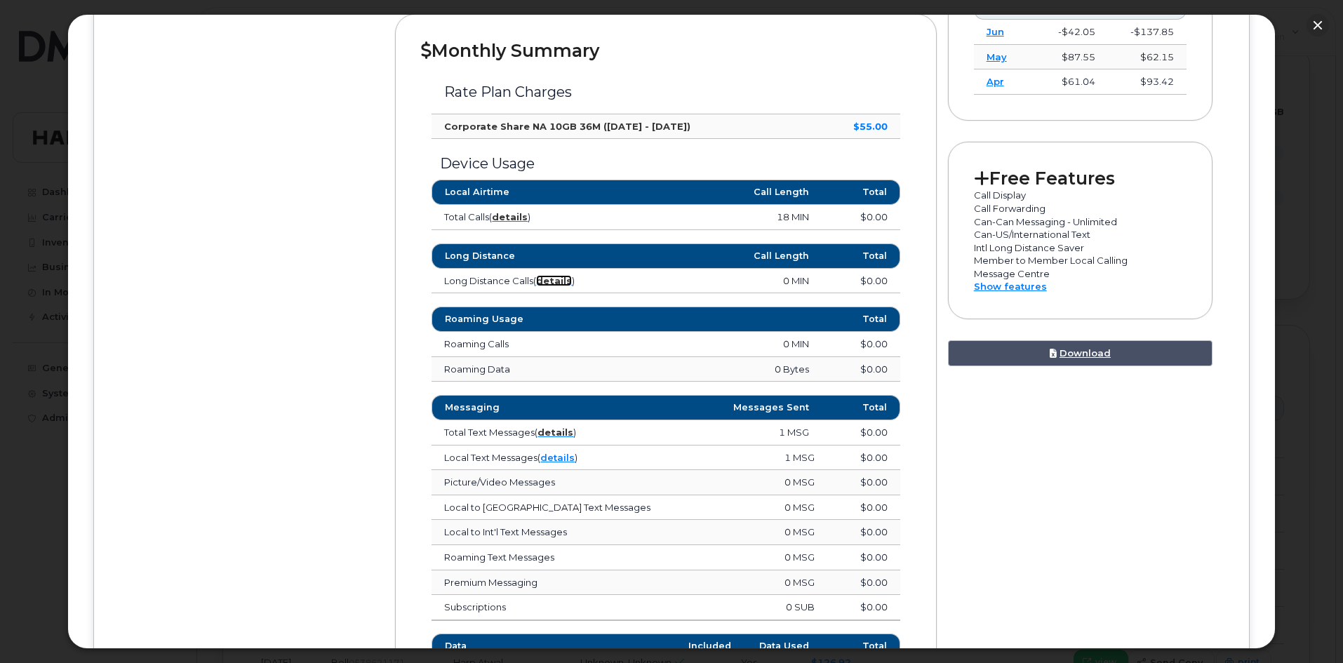
click at [567, 281] on strong "details" at bounding box center [554, 280] width 36 height 11
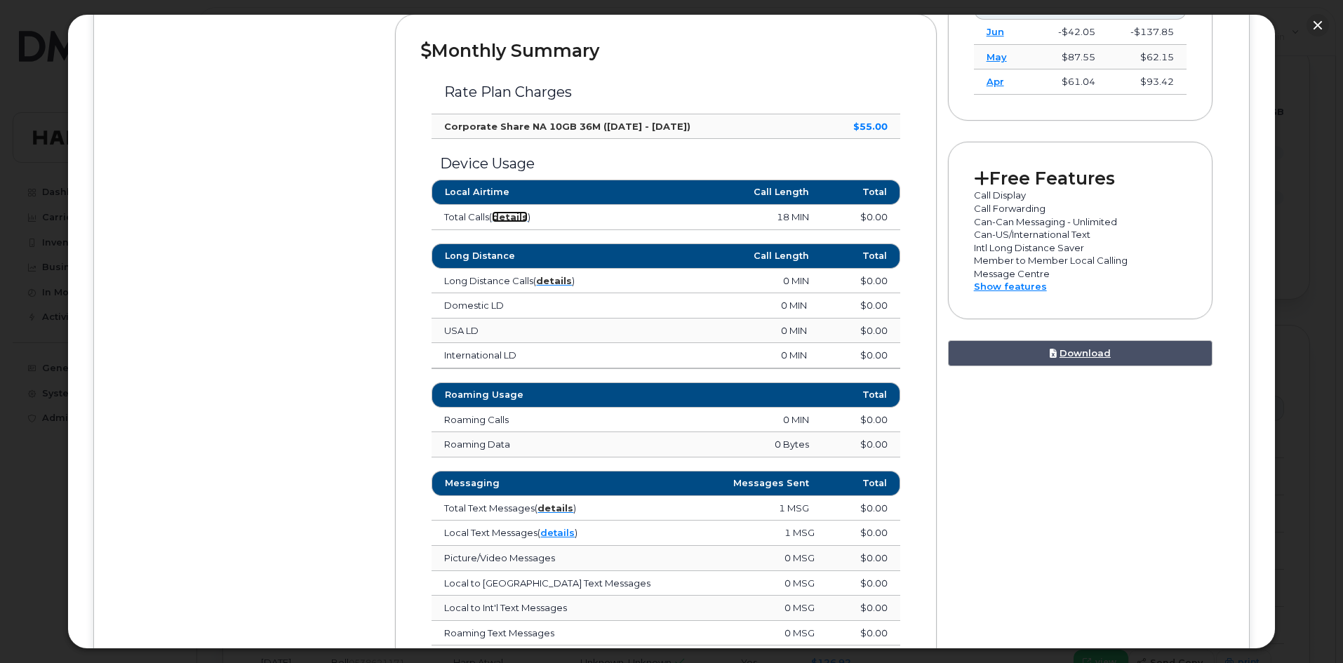
click at [512, 217] on strong "details" at bounding box center [510, 216] width 36 height 11
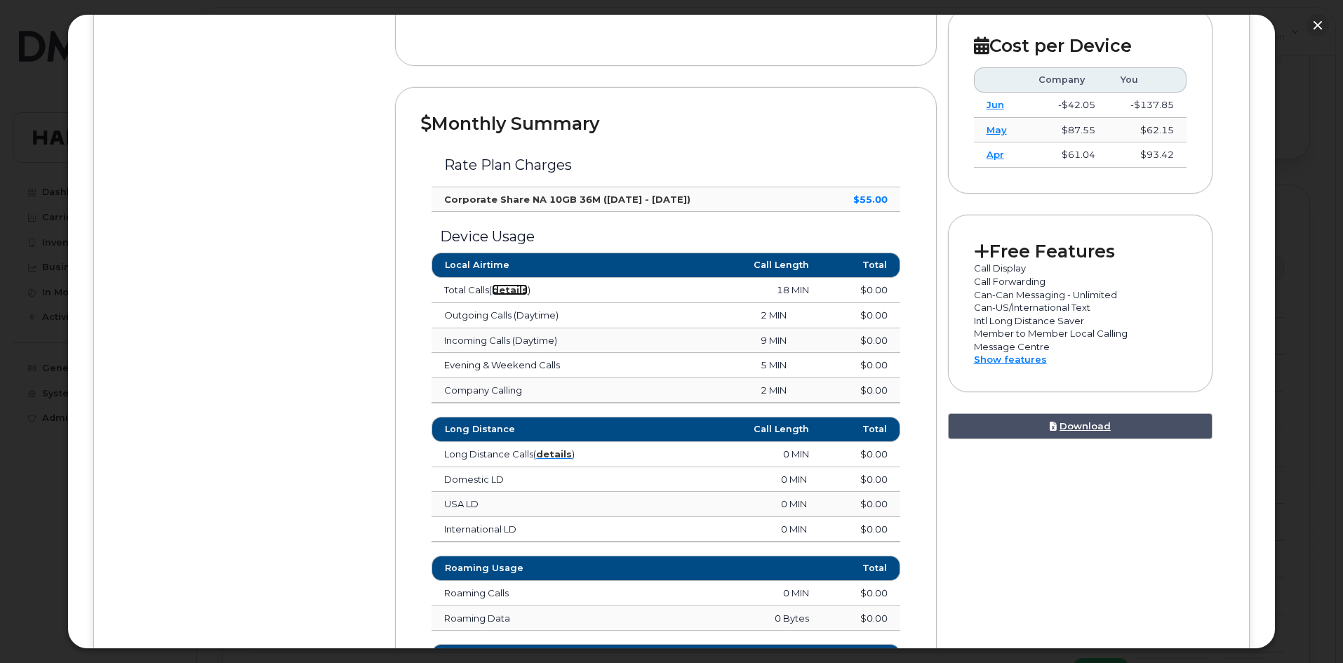
scroll to position [402, 0]
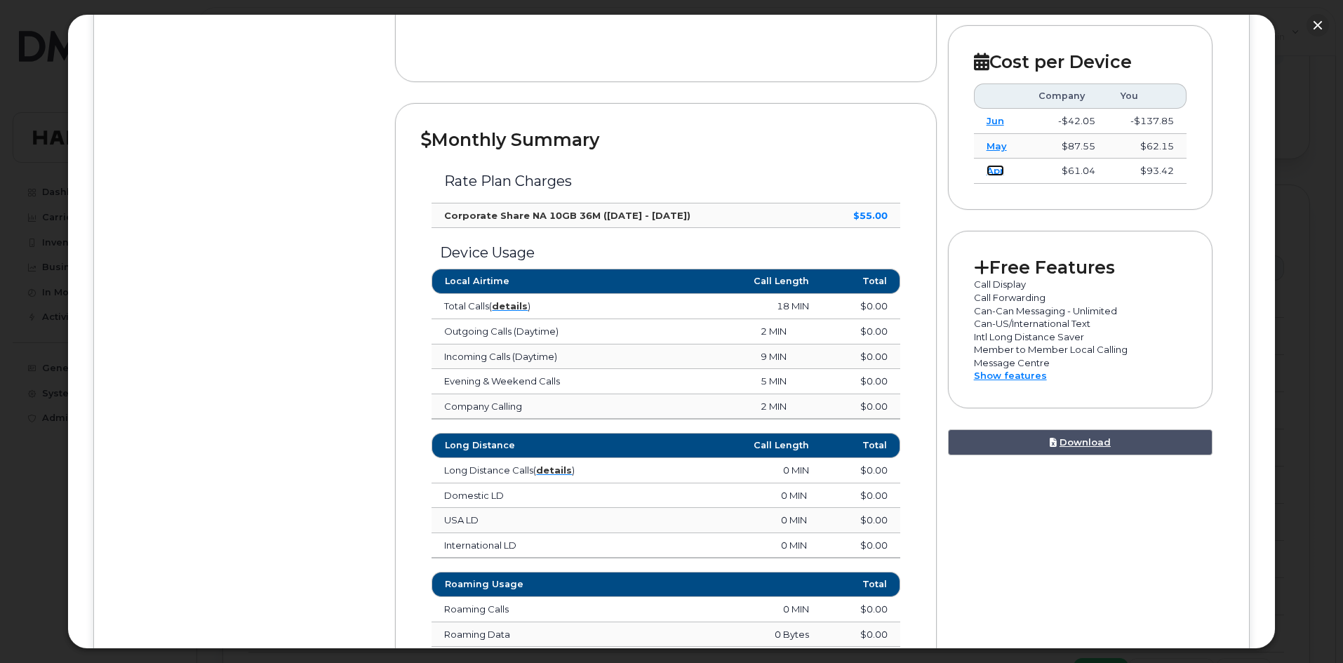
click at [990, 175] on link "Apr" at bounding box center [996, 170] width 18 height 11
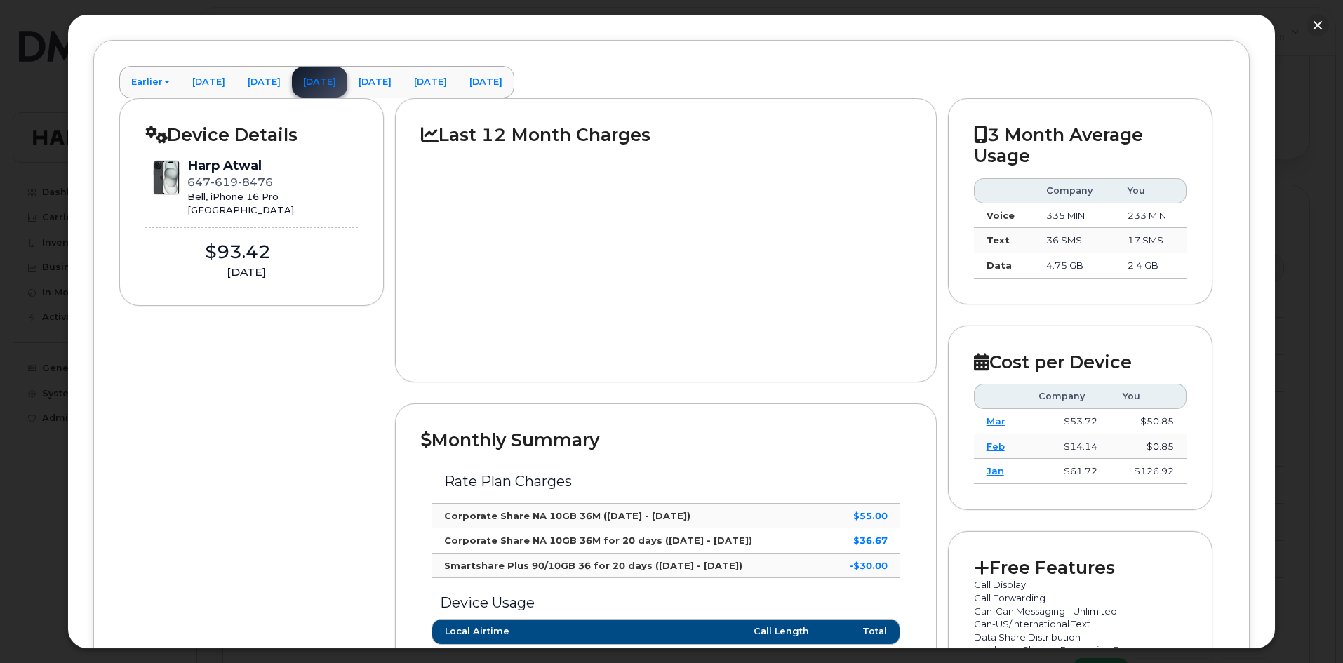
scroll to position [0, 0]
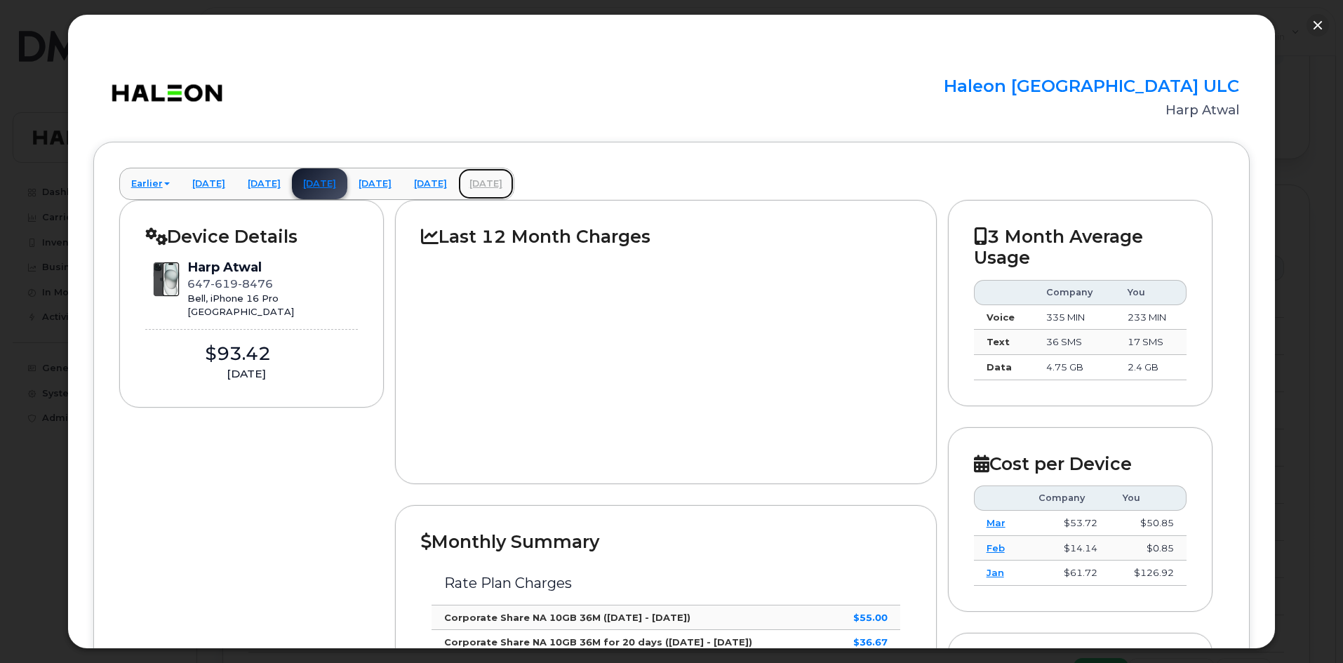
click at [514, 178] on link "[DATE]" at bounding box center [485, 183] width 55 height 31
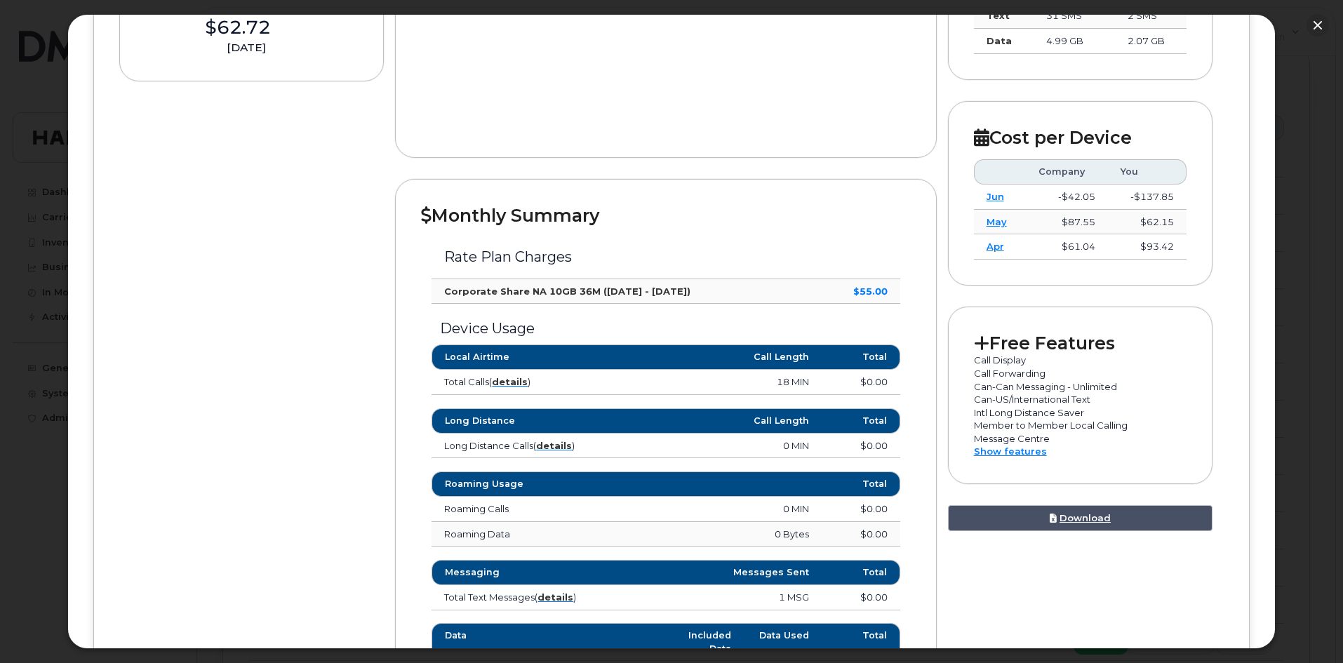
scroll to position [351, 0]
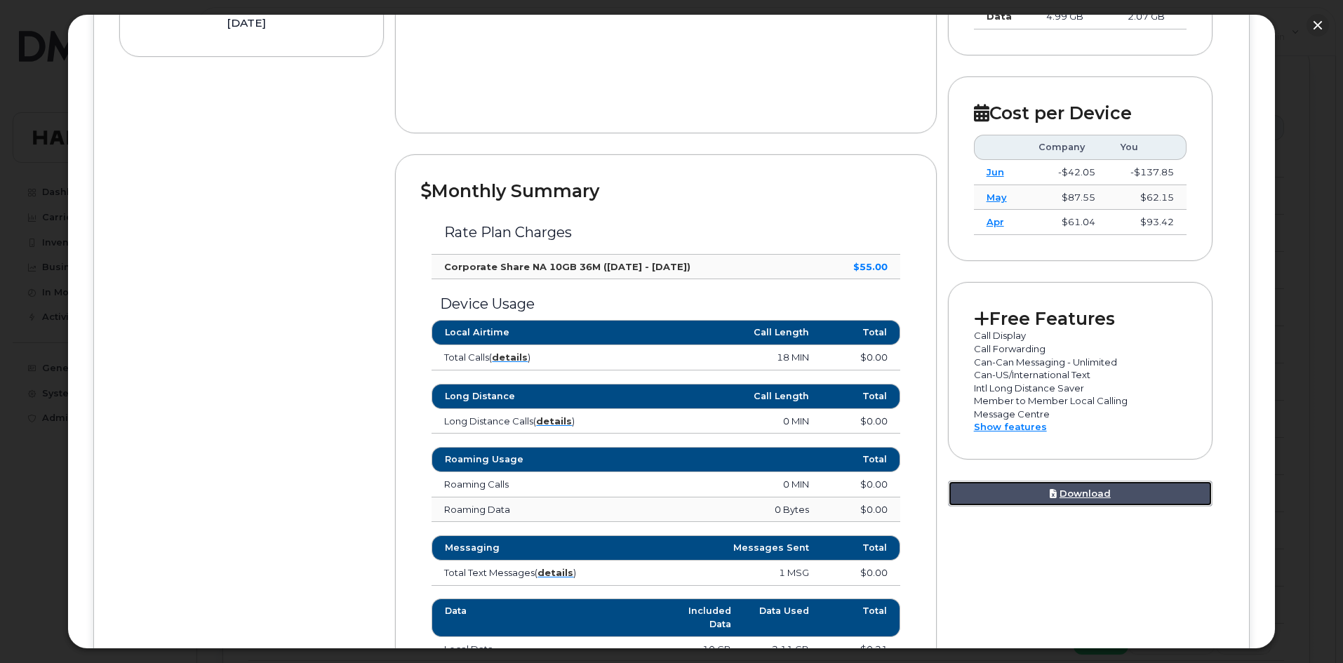
click at [1076, 502] on link "Download" at bounding box center [1080, 494] width 265 height 26
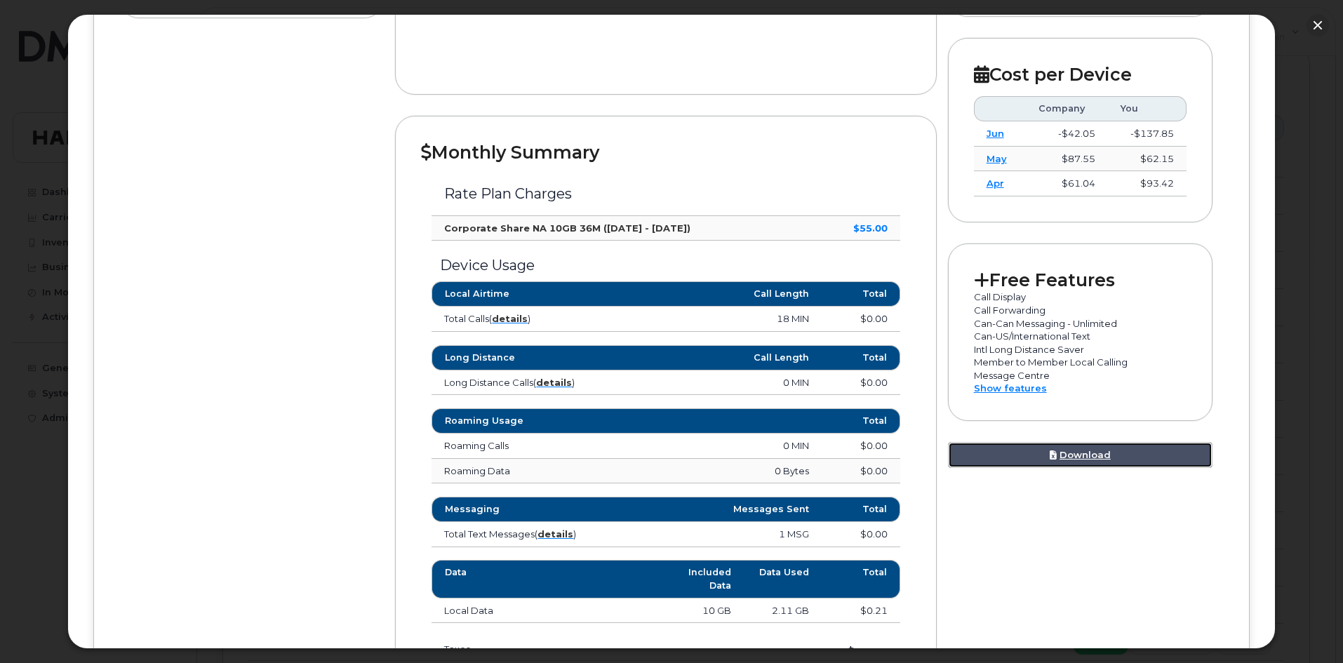
scroll to position [421, 0]
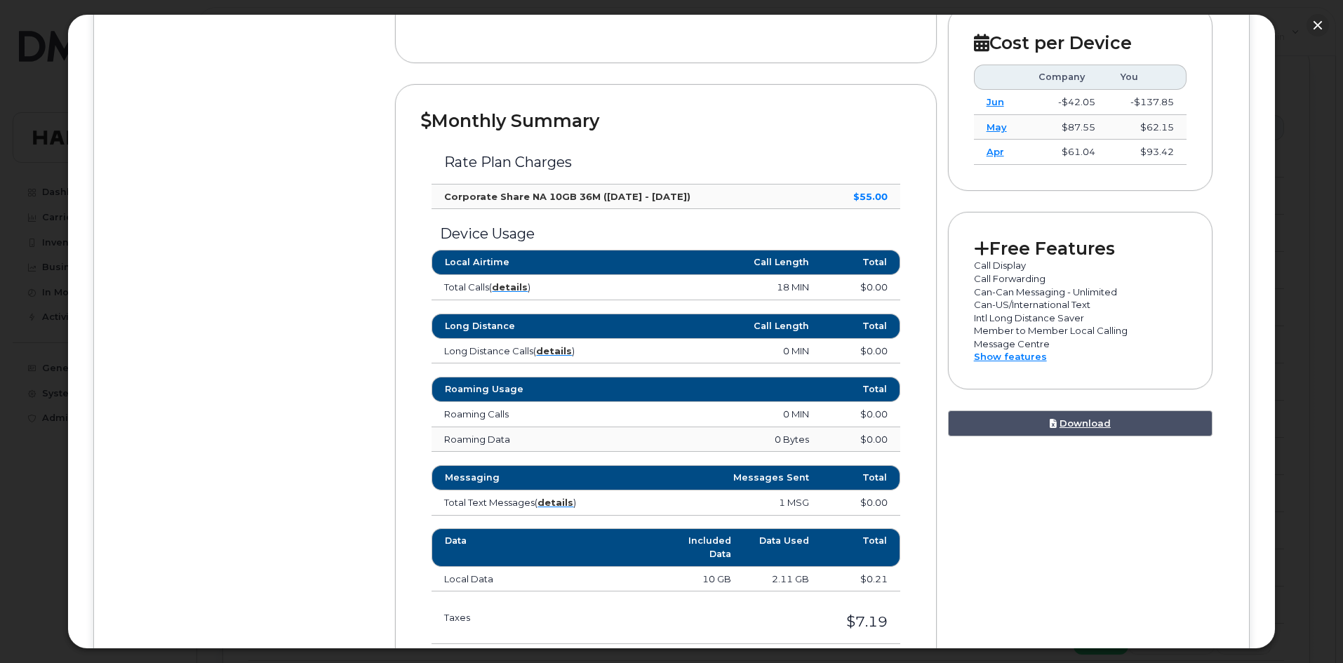
click at [858, 191] on strong "$55.00" at bounding box center [870, 196] width 34 height 11
drag, startPoint x: 899, startPoint y: 577, endPoint x: 408, endPoint y: 580, distance: 490.6
click at [408, 580] on div "Monthly Summary Rate Plan Charges Corporate Share NA 10GB 36M (Jul 22 - Aug 21)…" at bounding box center [665, 415] width 541 height 662
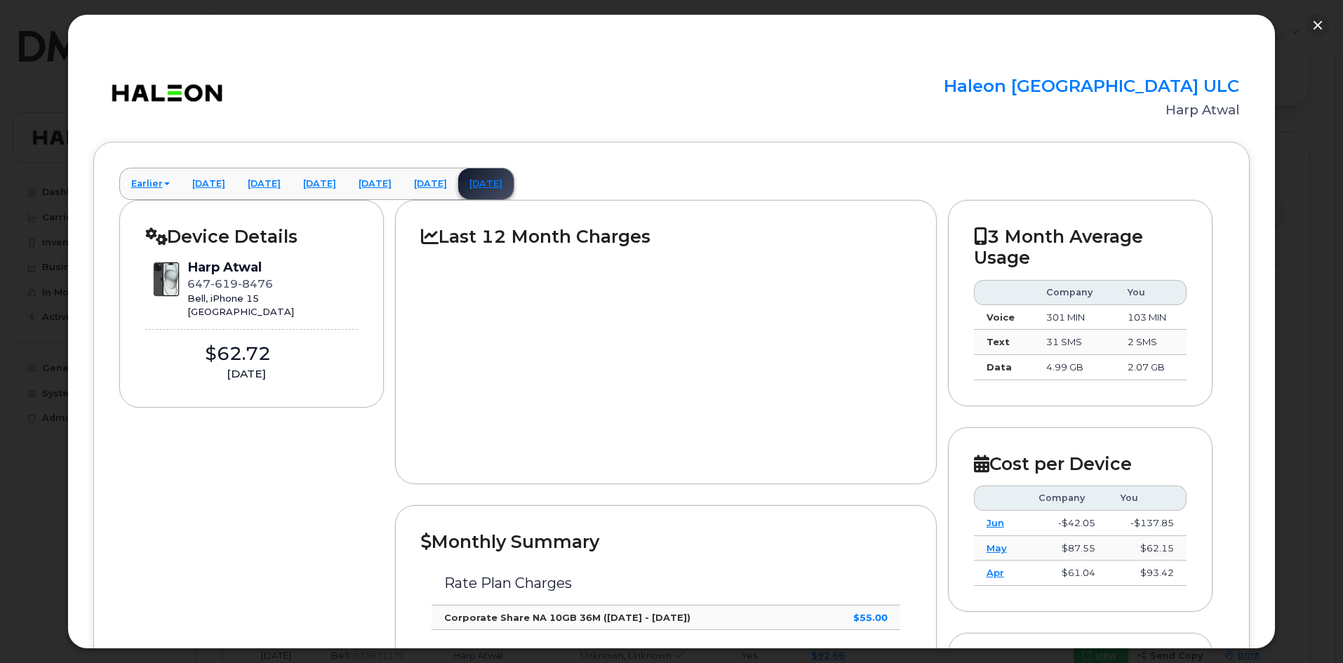
scroll to position [982, 0]
click at [1317, 27] on button "button" at bounding box center [1318, 25] width 22 height 22
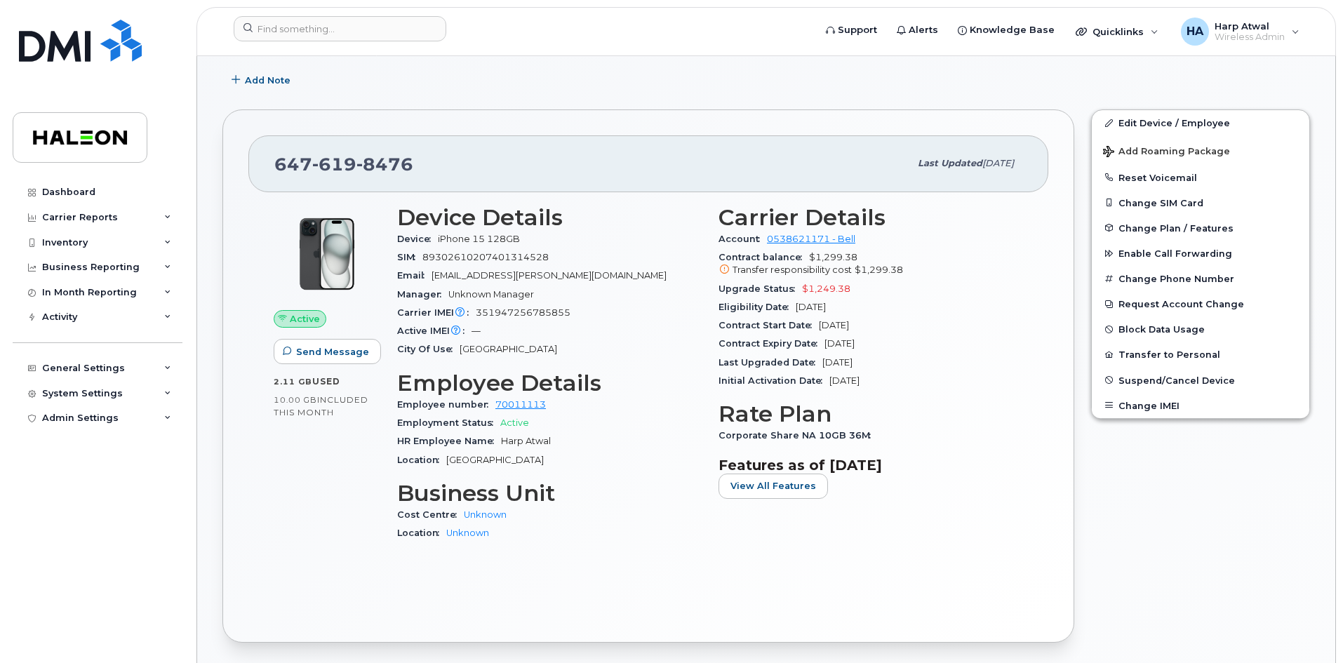
scroll to position [211, 0]
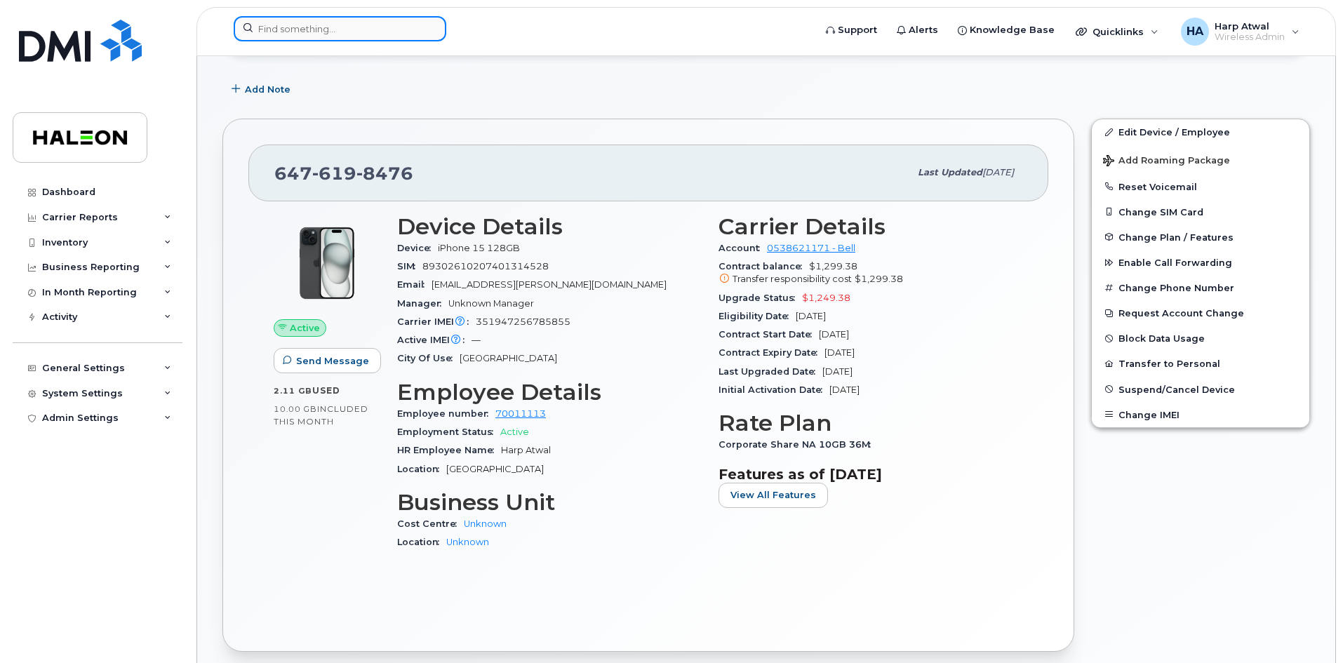
click at [396, 34] on input at bounding box center [340, 28] width 213 height 25
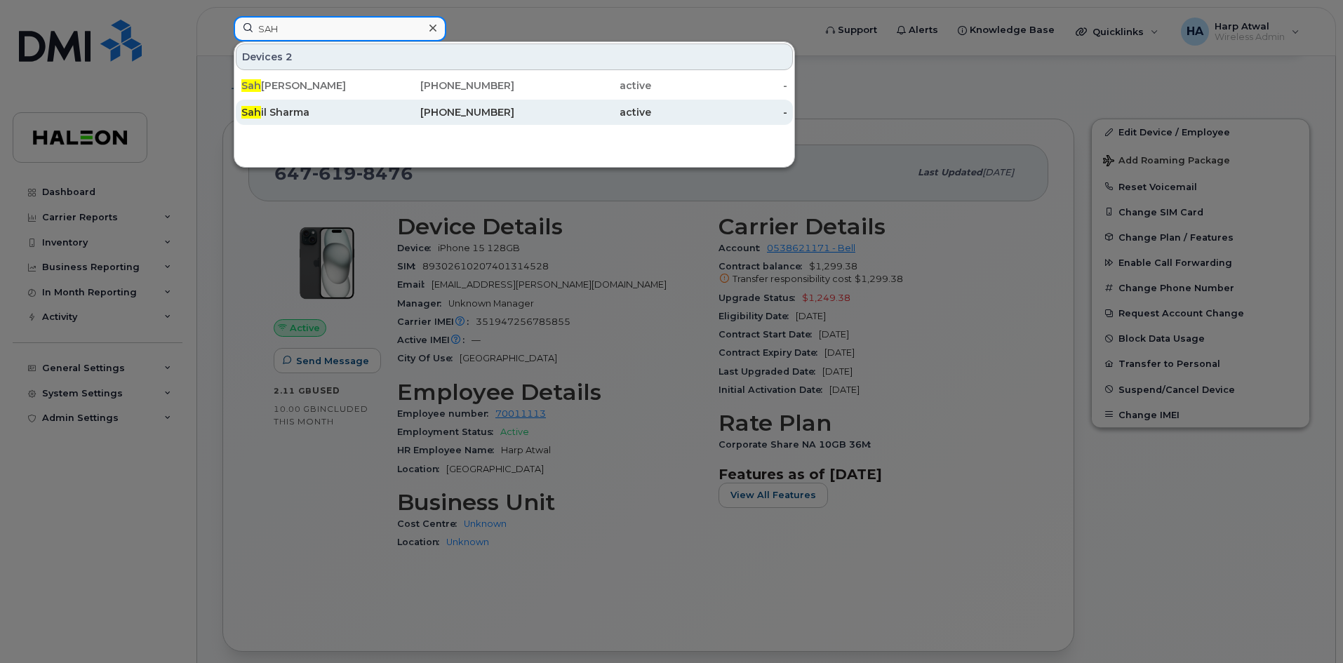
type input "SAH"
click at [284, 112] on div "Sah il Sharma" at bounding box center [309, 112] width 137 height 14
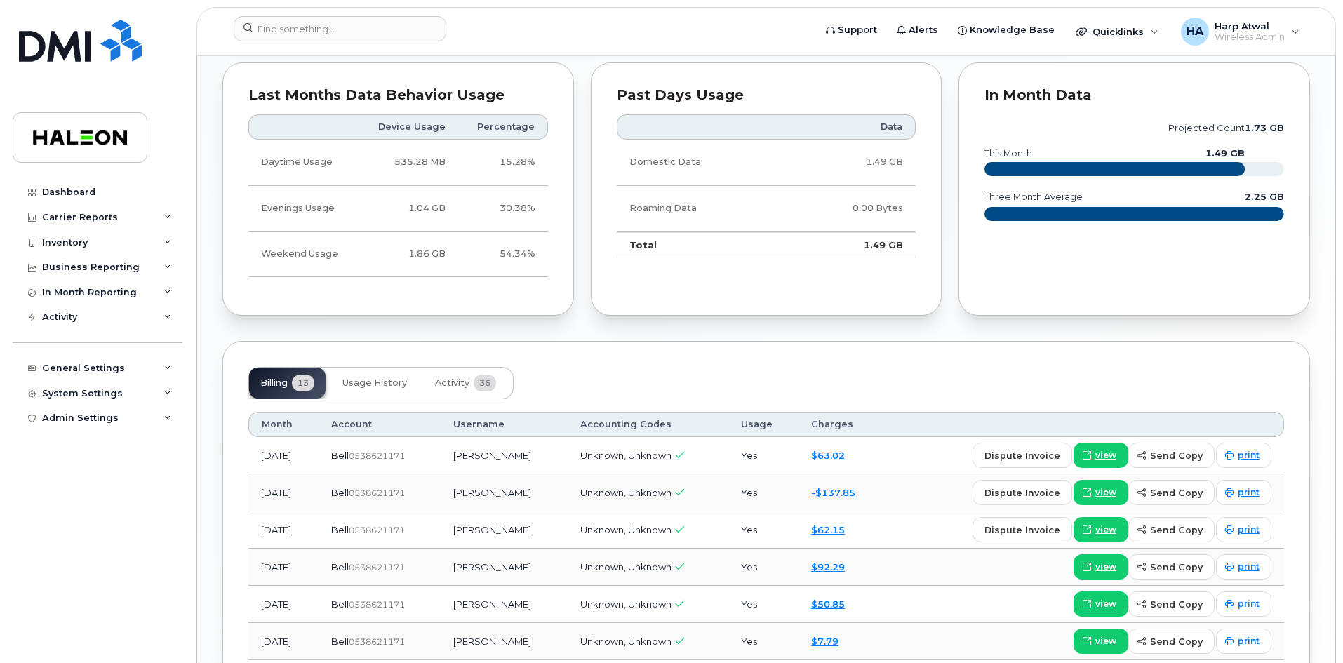
scroll to position [830, 0]
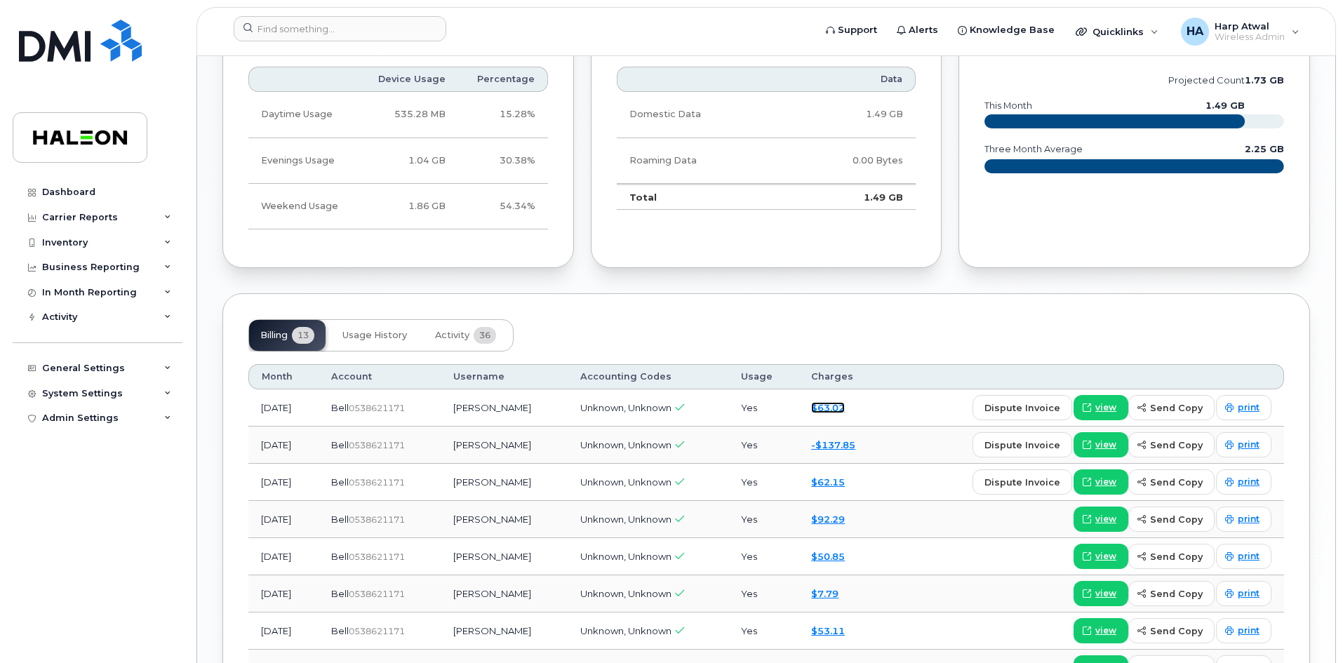
click at [844, 412] on link "$63.02" at bounding box center [828, 407] width 34 height 11
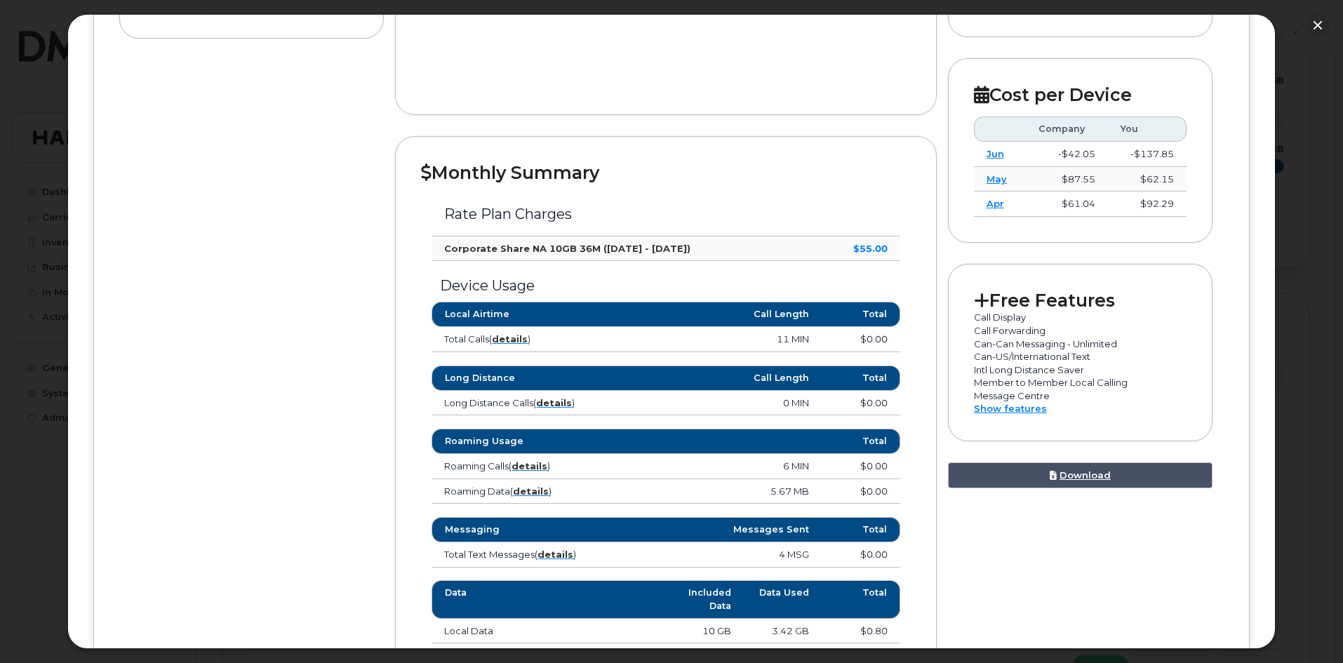
scroll to position [421, 0]
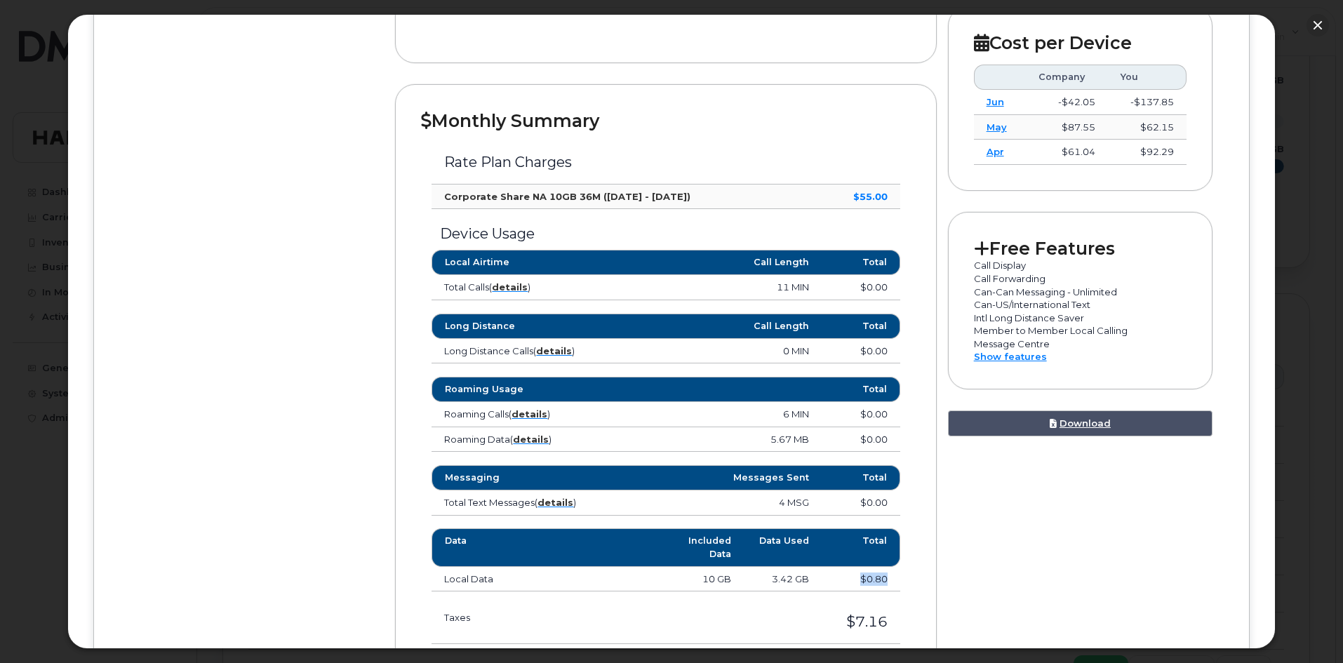
drag, startPoint x: 886, startPoint y: 583, endPoint x: 853, endPoint y: 584, distance: 33.0
click at [853, 584] on td "$0.80" at bounding box center [861, 579] width 78 height 25
click at [1319, 123] on div at bounding box center [671, 331] width 1343 height 663
click at [1314, 24] on button "button" at bounding box center [1318, 25] width 22 height 22
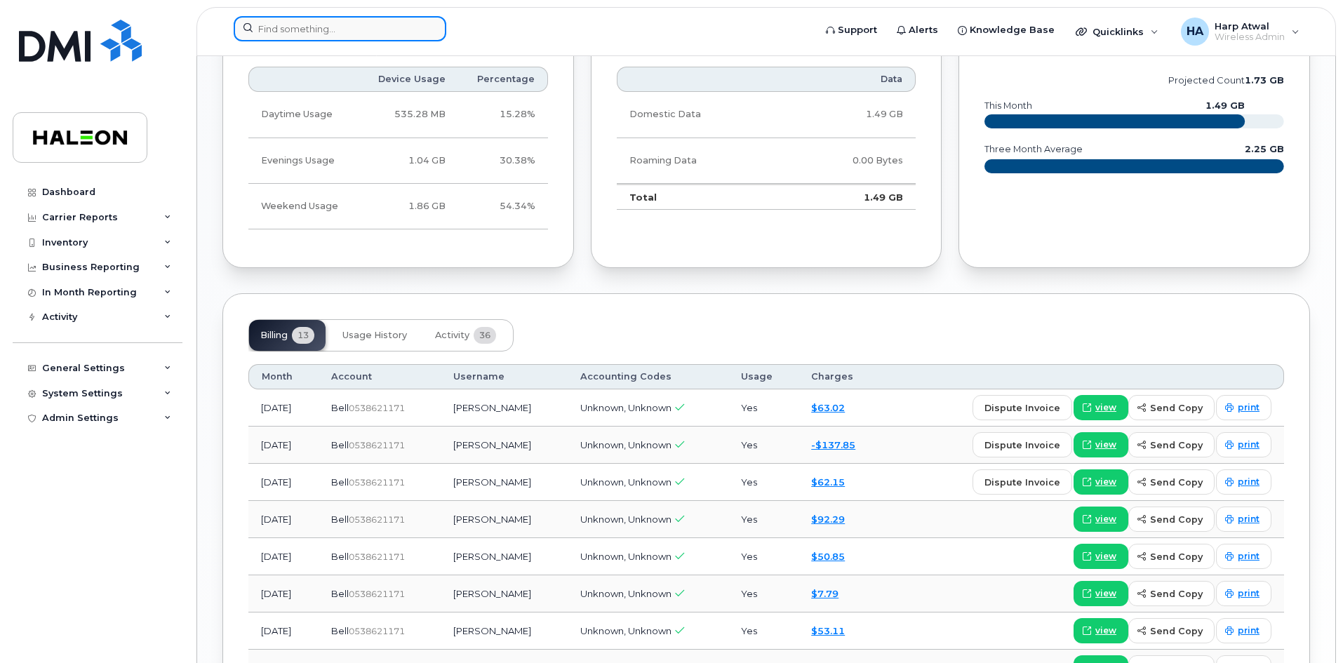
click at [399, 36] on input at bounding box center [340, 28] width 213 height 25
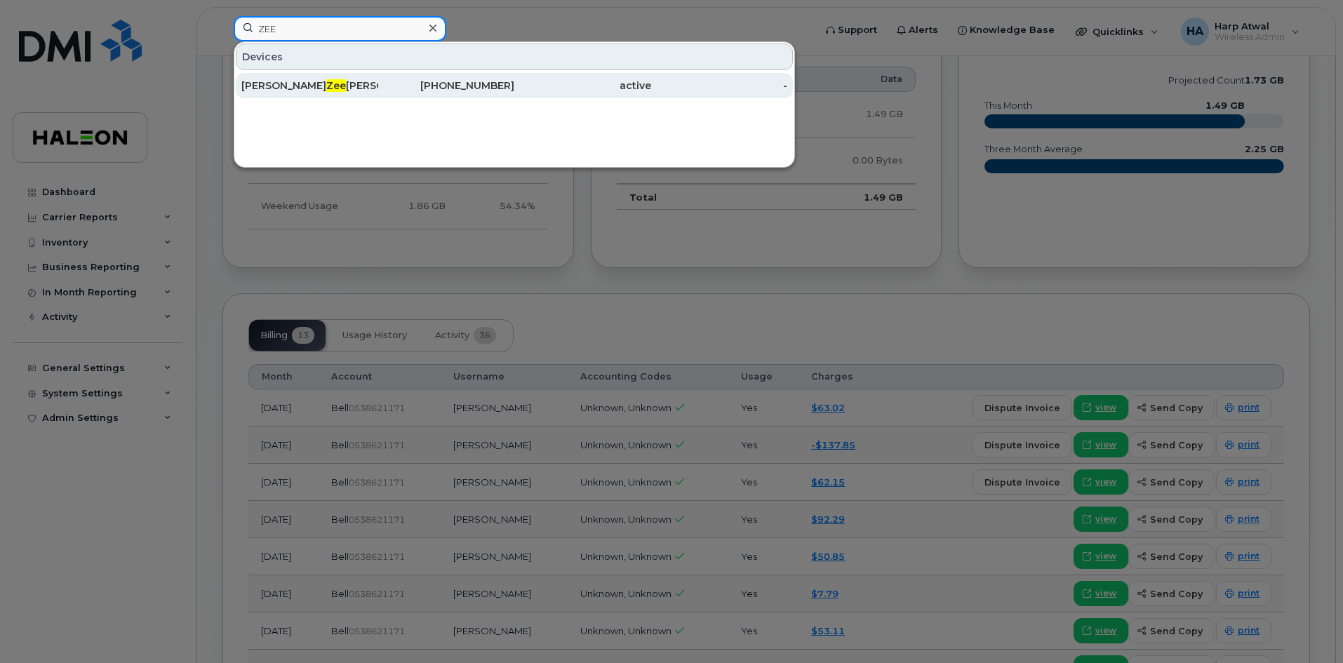
type input "ZEE"
click at [377, 84] on div "[PERSON_NAME] [PERSON_NAME]" at bounding box center [309, 86] width 137 height 14
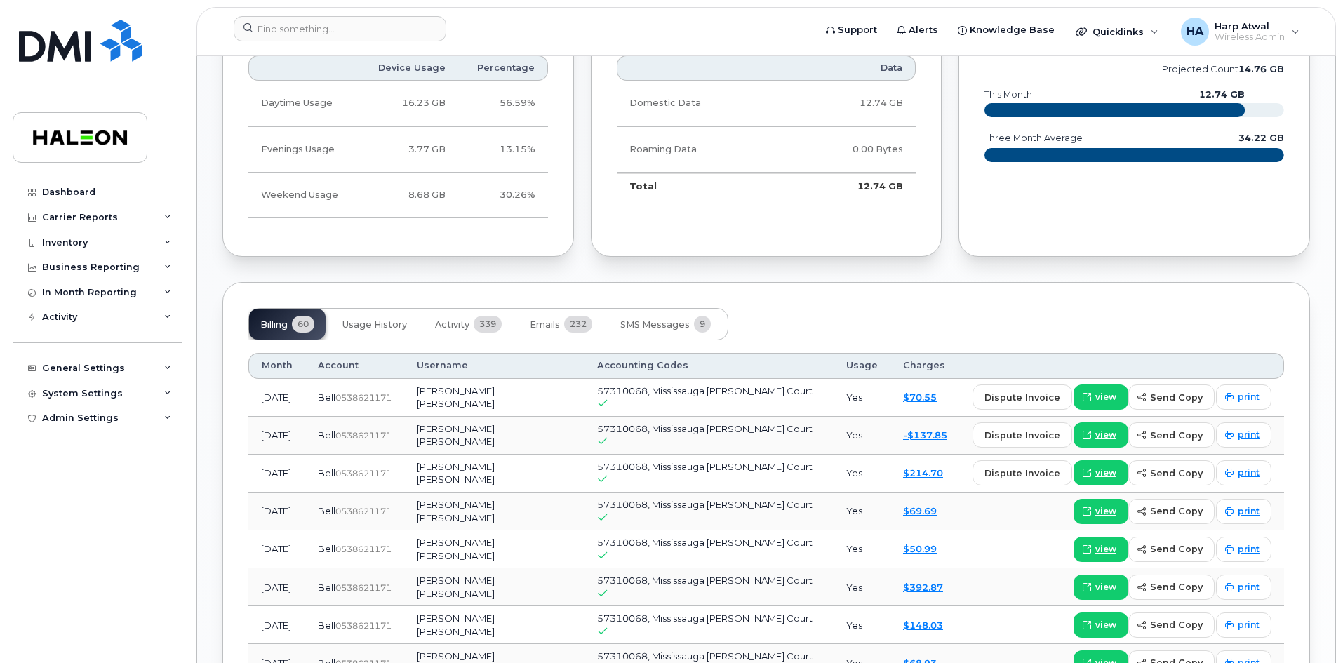
scroll to position [912, 0]
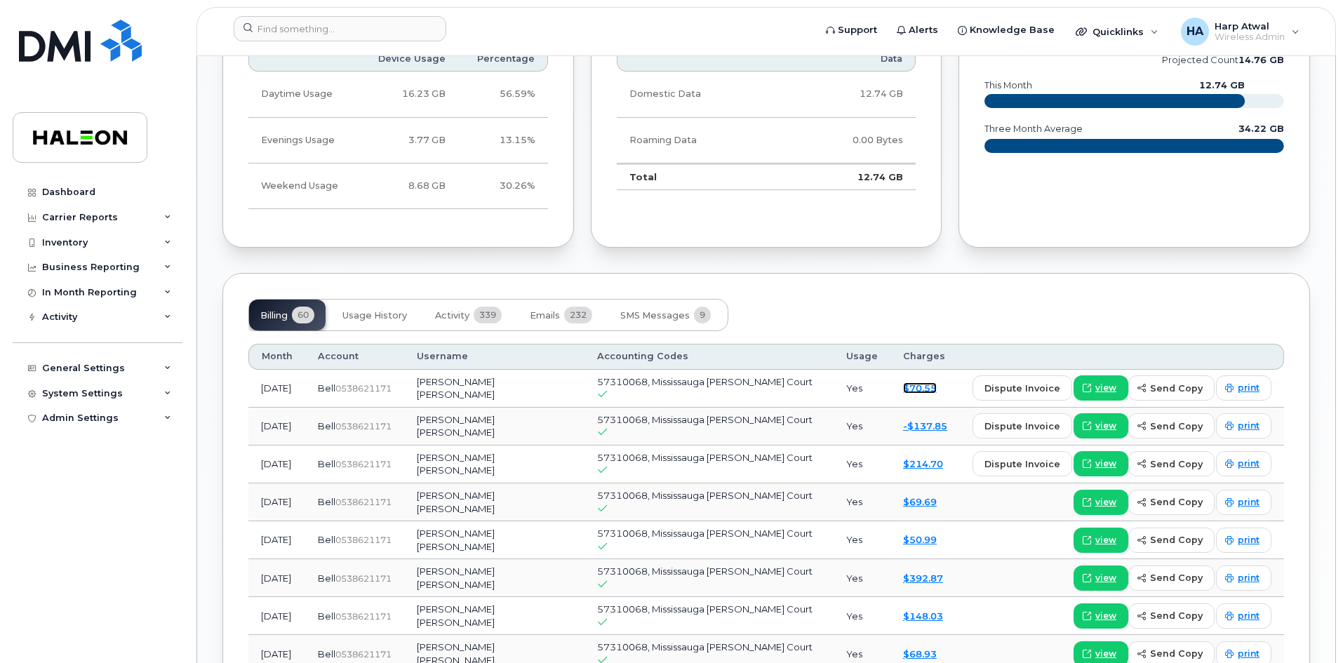
click at [912, 392] on link "$70.55" at bounding box center [920, 387] width 34 height 11
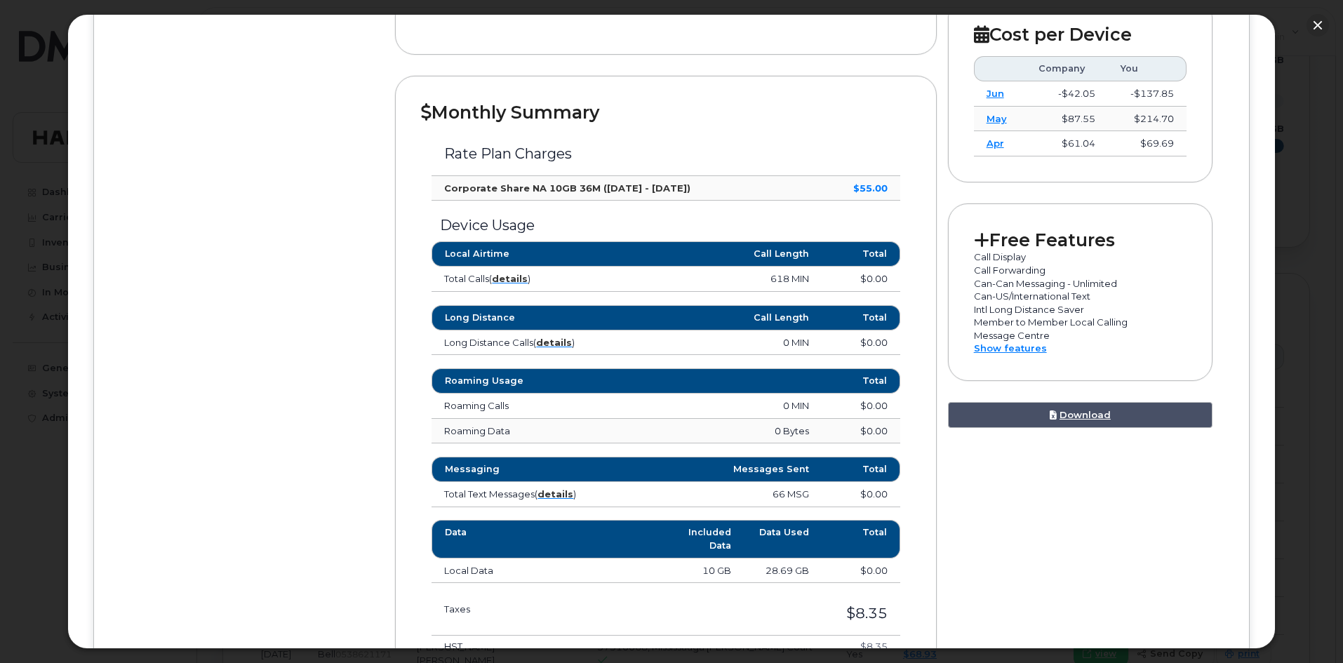
scroll to position [421, 0]
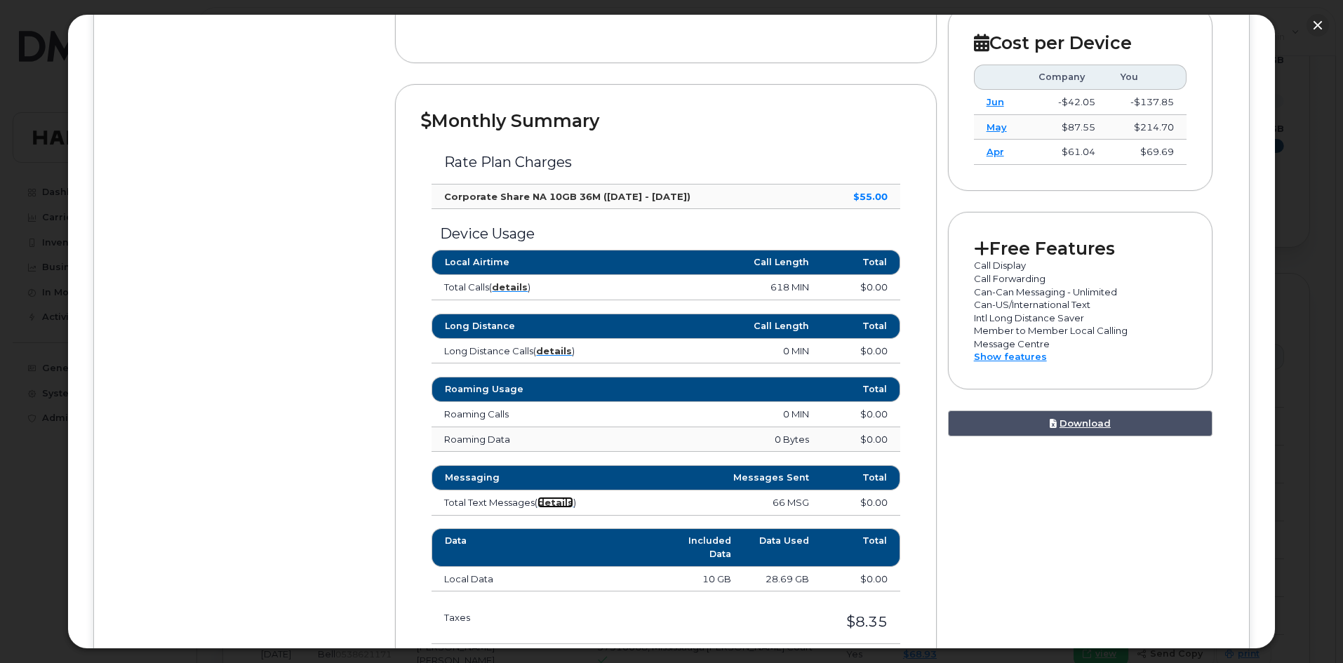
click at [568, 503] on strong "details" at bounding box center [556, 502] width 36 height 11
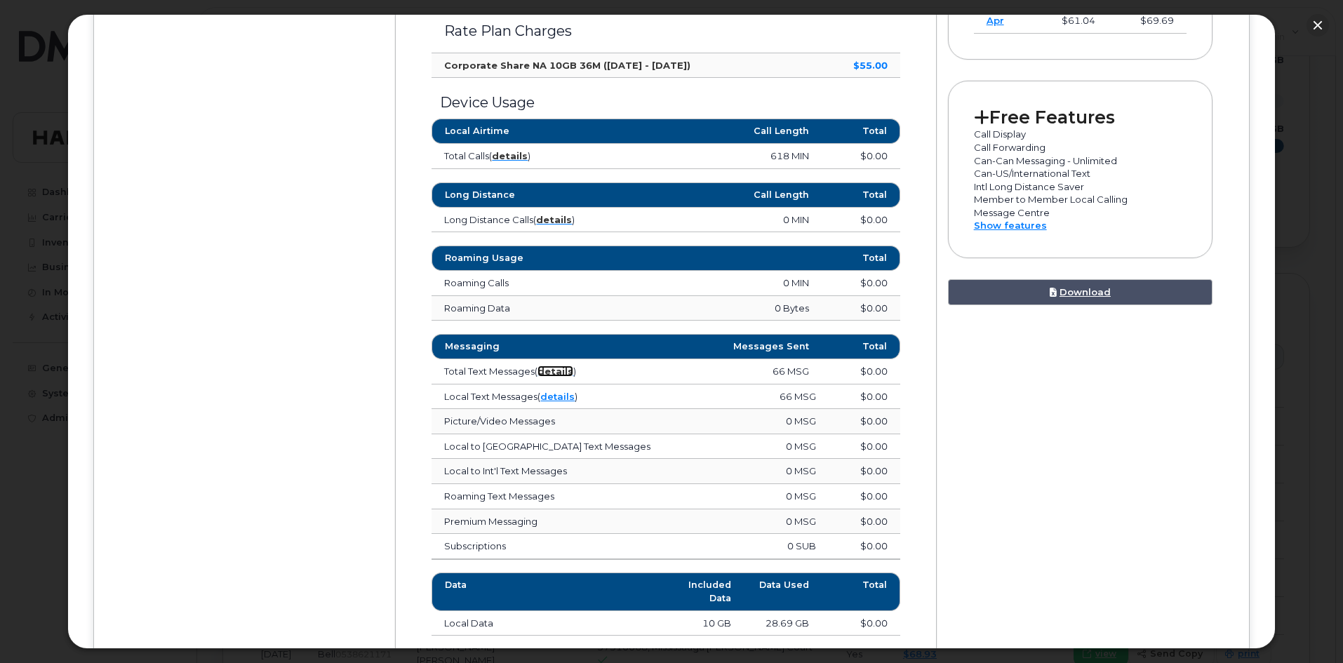
scroll to position [561, 0]
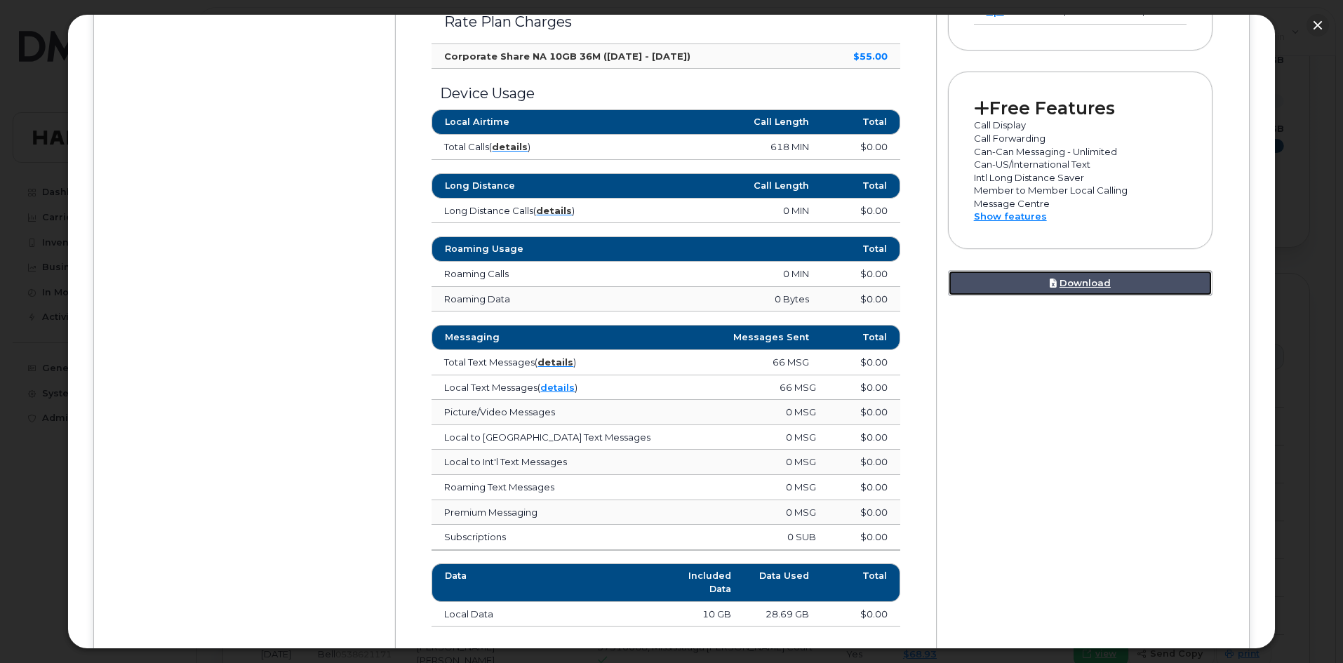
click at [1082, 291] on link "Download" at bounding box center [1080, 283] width 265 height 26
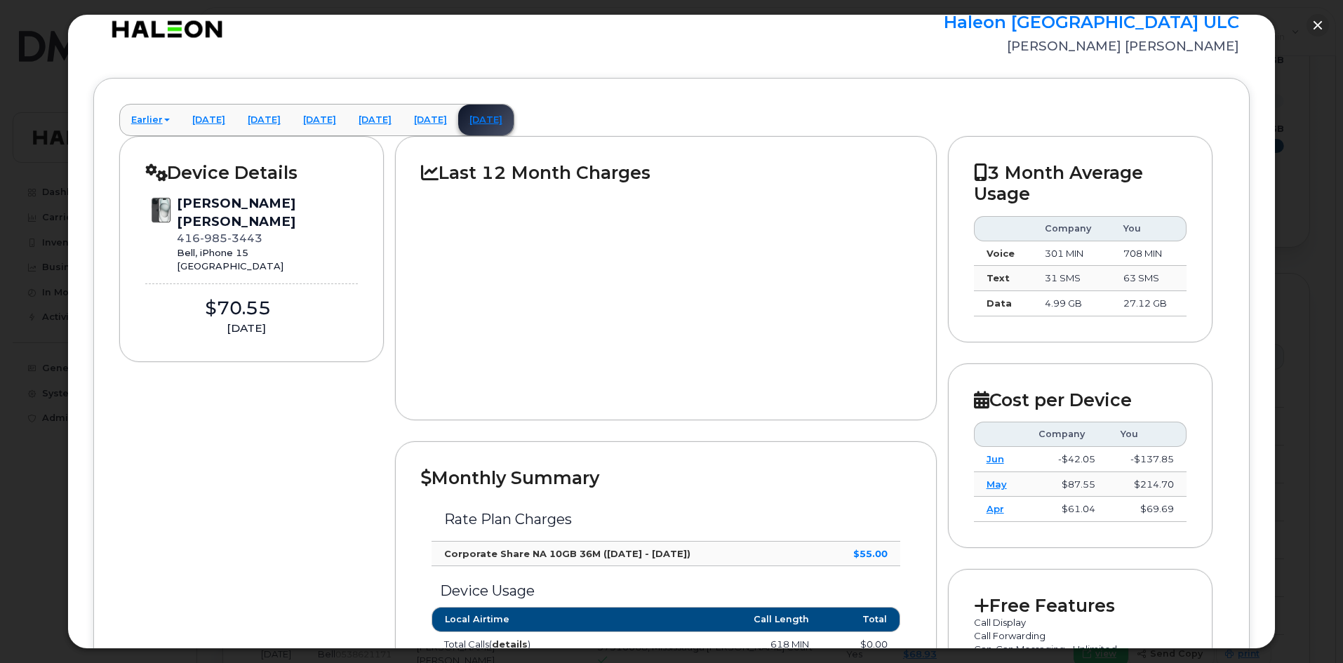
scroll to position [0, 0]
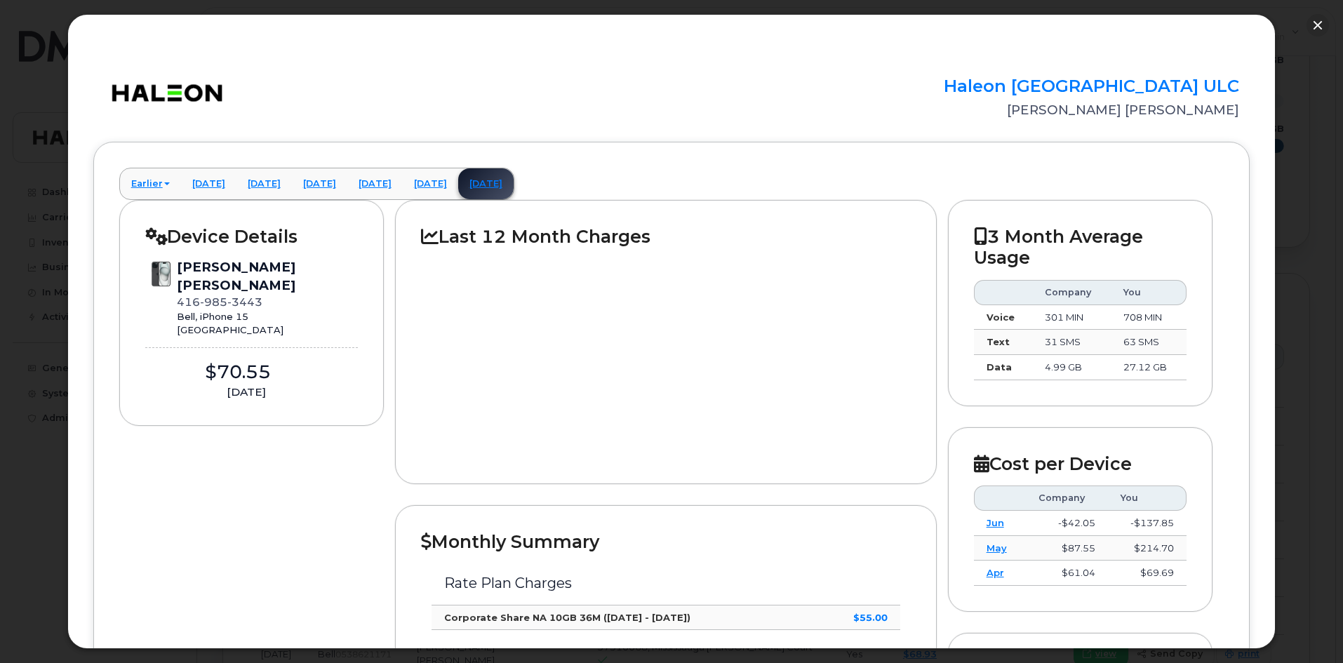
click at [1296, 131] on div at bounding box center [671, 331] width 1343 height 663
click at [1312, 26] on button "button" at bounding box center [1318, 25] width 22 height 22
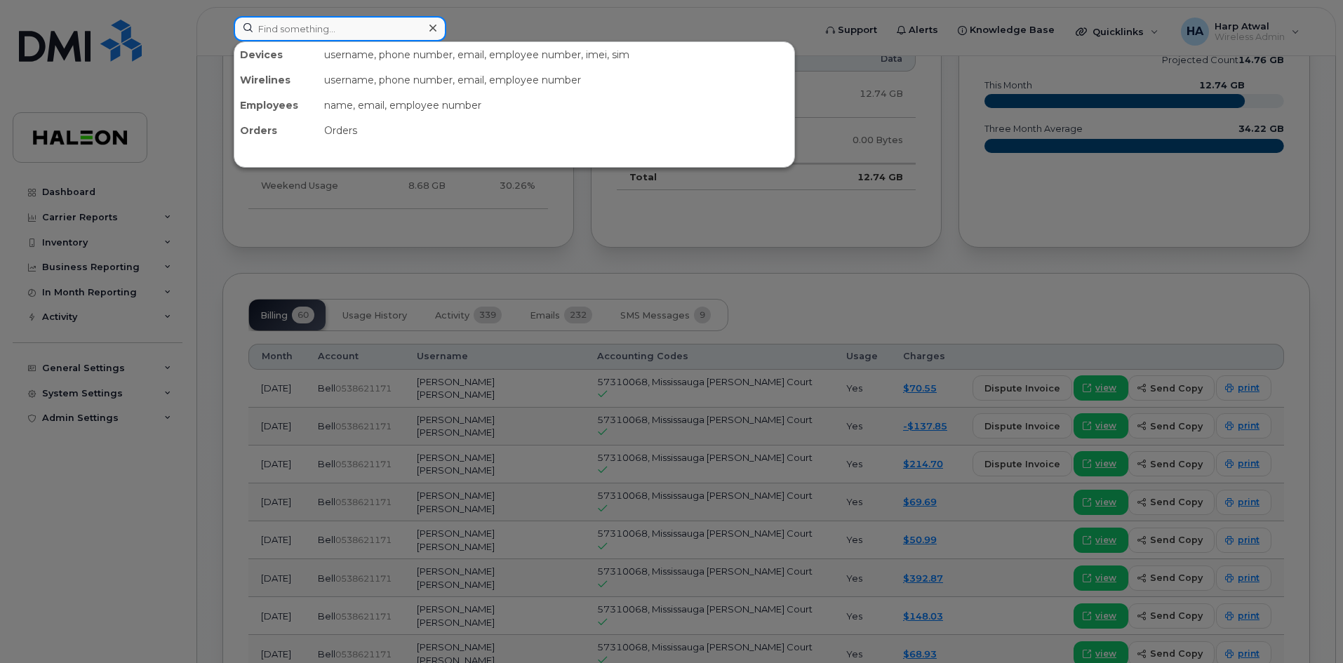
click at [391, 32] on input at bounding box center [340, 28] width 213 height 25
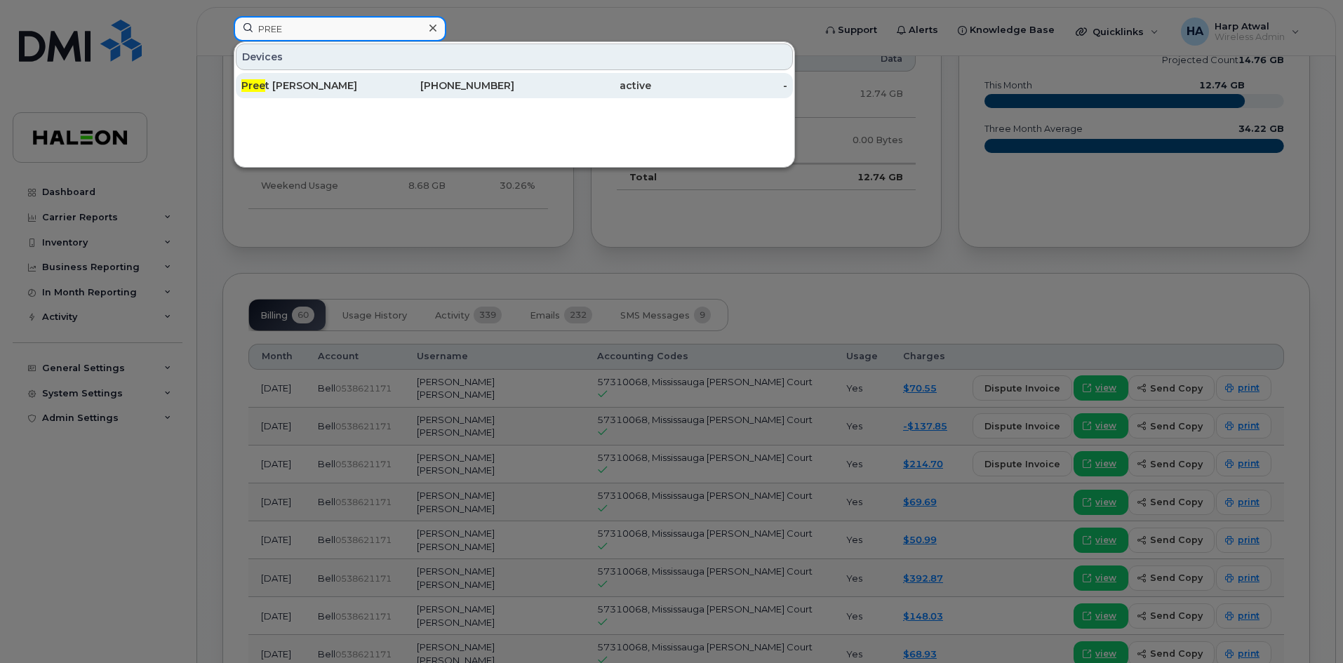
type input "PREE"
click at [287, 81] on div "Pree t Makkar" at bounding box center [309, 86] width 137 height 14
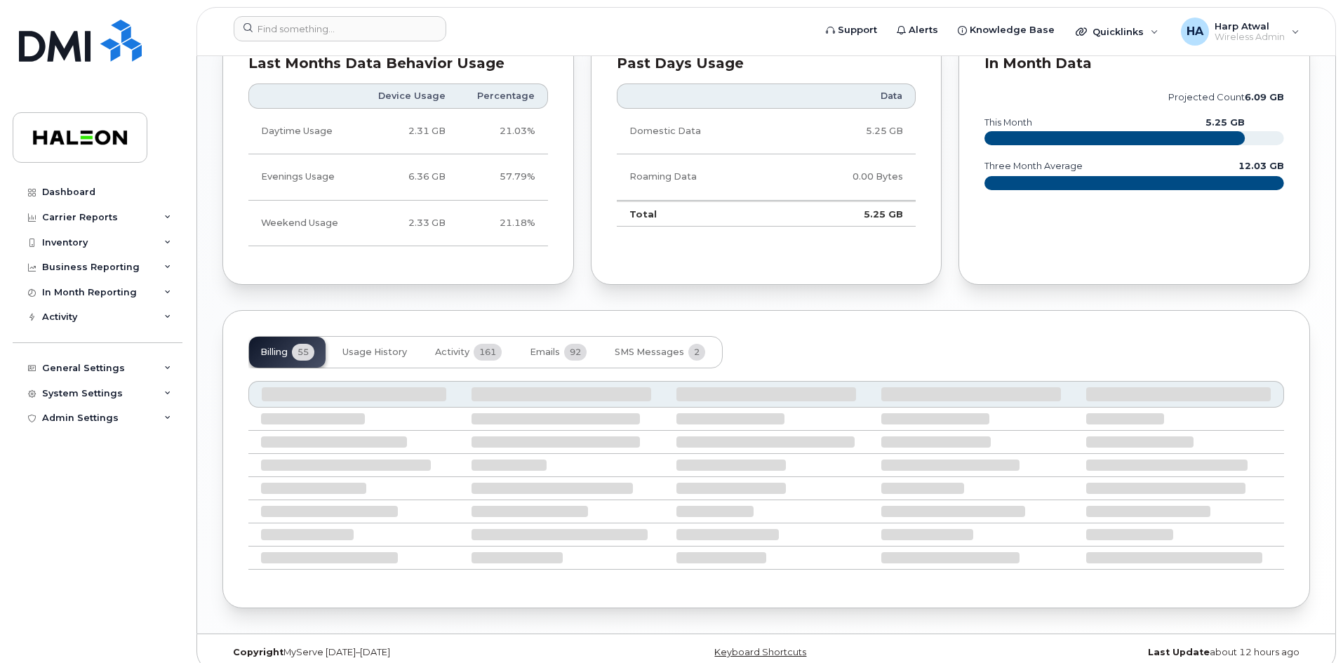
scroll to position [815, 0]
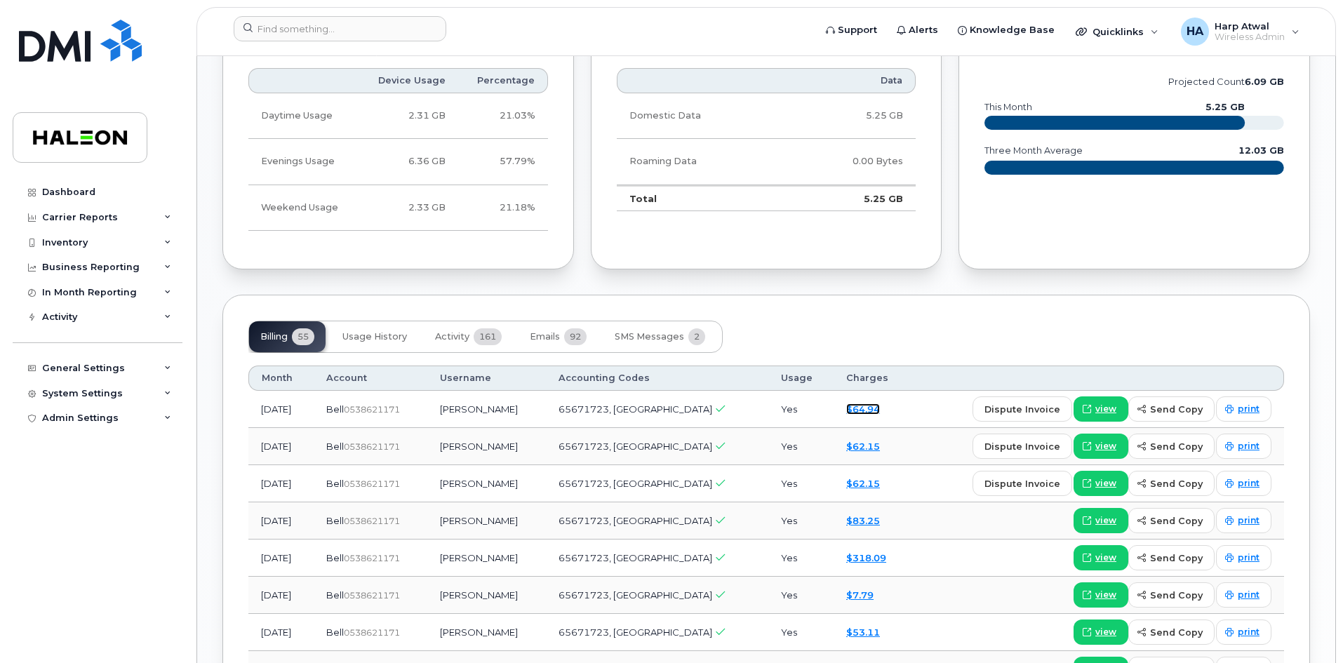
click at [850, 412] on link "$64.94" at bounding box center [863, 409] width 34 height 11
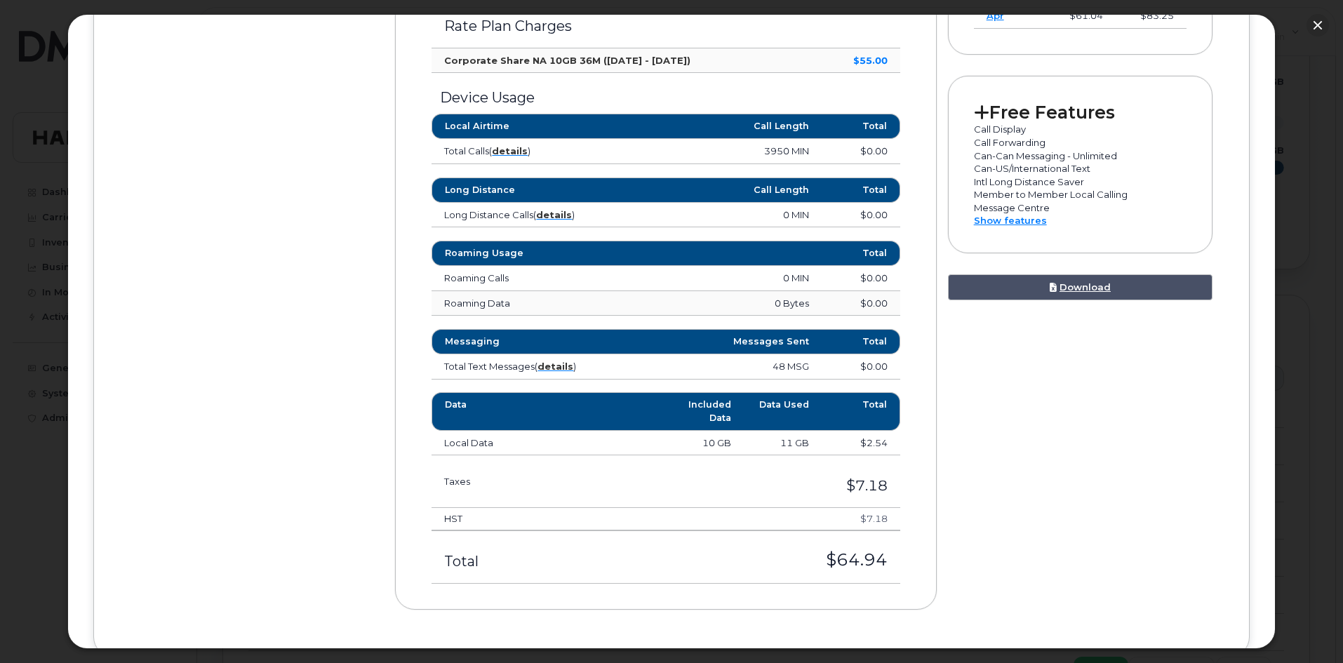
scroll to position [561, 0]
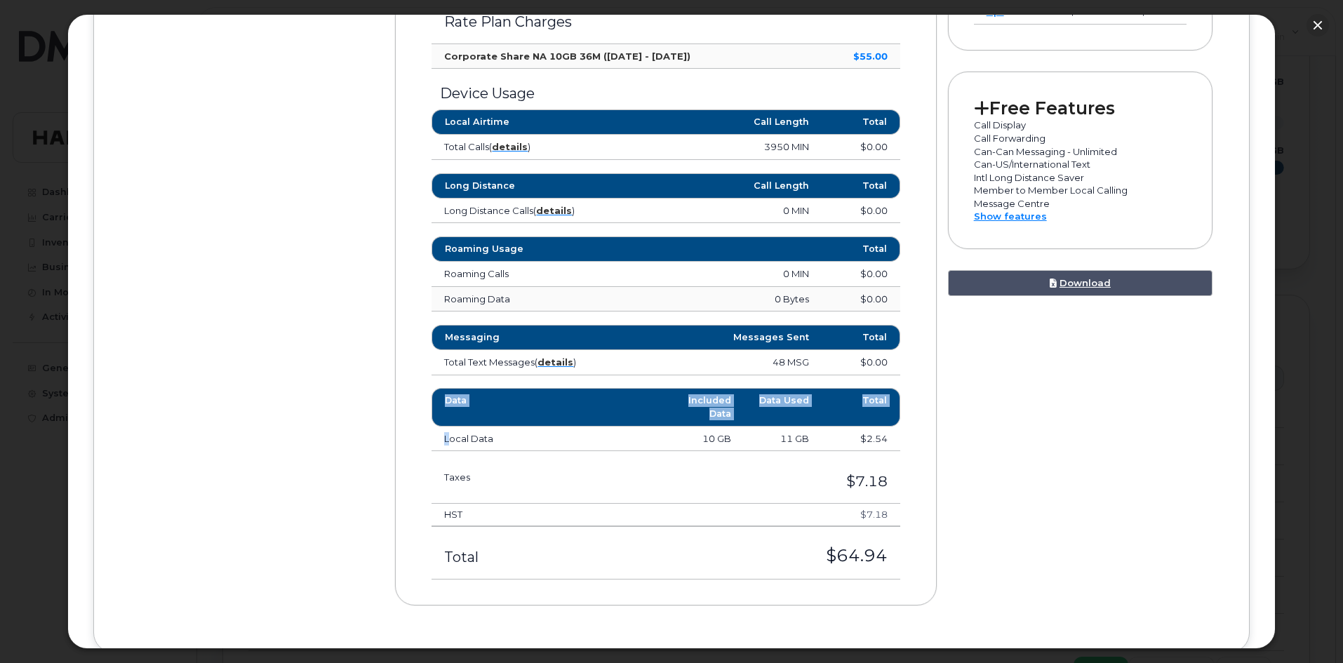
drag, startPoint x: 433, startPoint y: 440, endPoint x: 934, endPoint y: 430, distance: 501.2
click at [934, 430] on div "Last 12 Month Charges Monthly Summary Rate Plan Charges Corporate Share NA 10GB…" at bounding box center [671, 133] width 552 height 988
click at [1321, 35] on button "button" at bounding box center [1318, 25] width 22 height 22
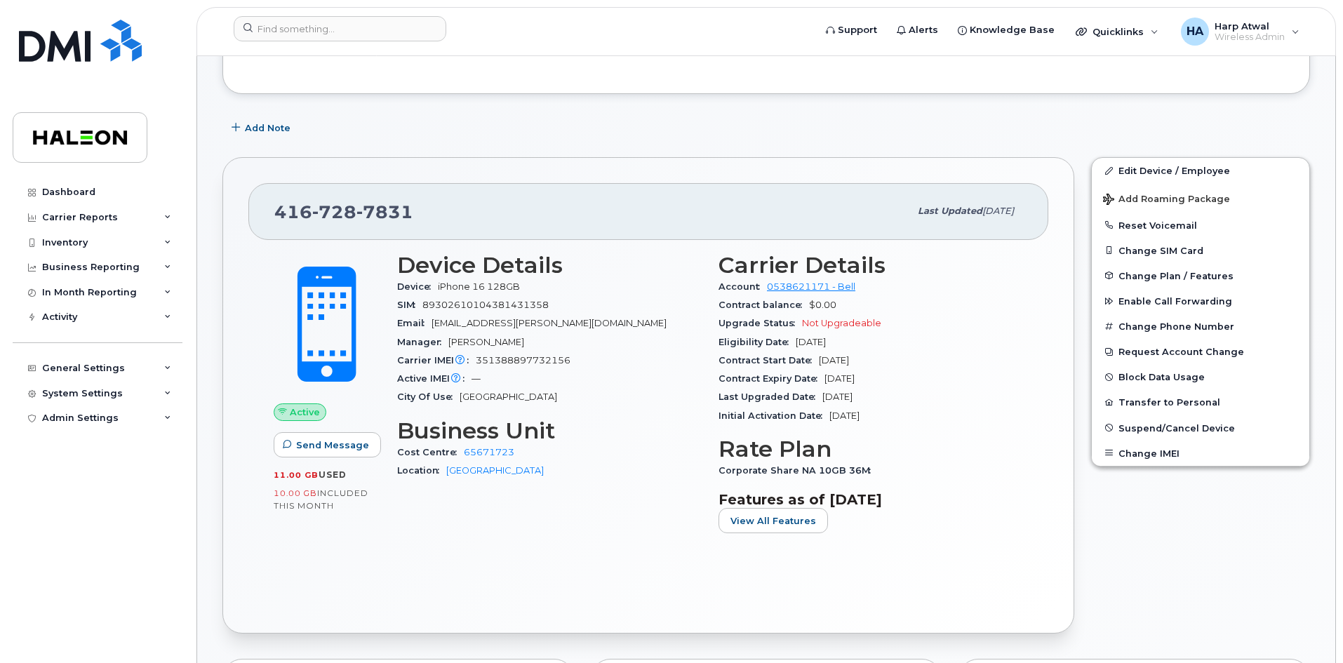
scroll to position [114, 0]
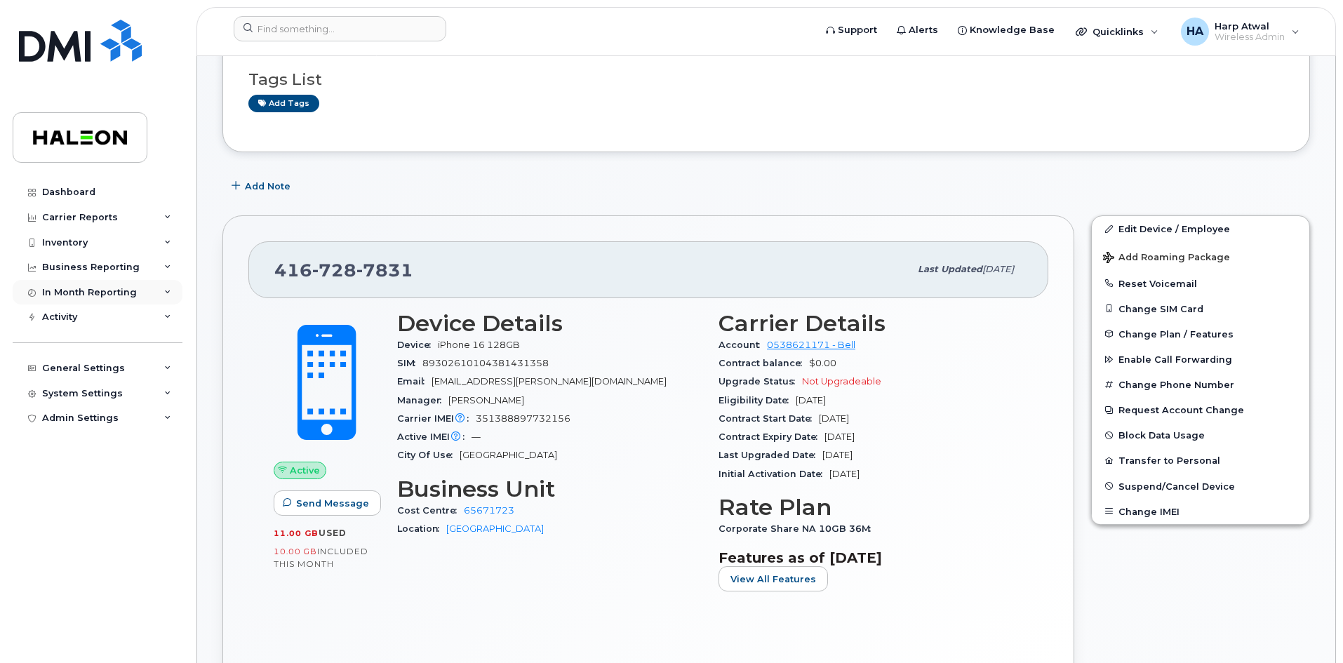
click at [168, 298] on div "In Month Reporting" at bounding box center [98, 292] width 170 height 25
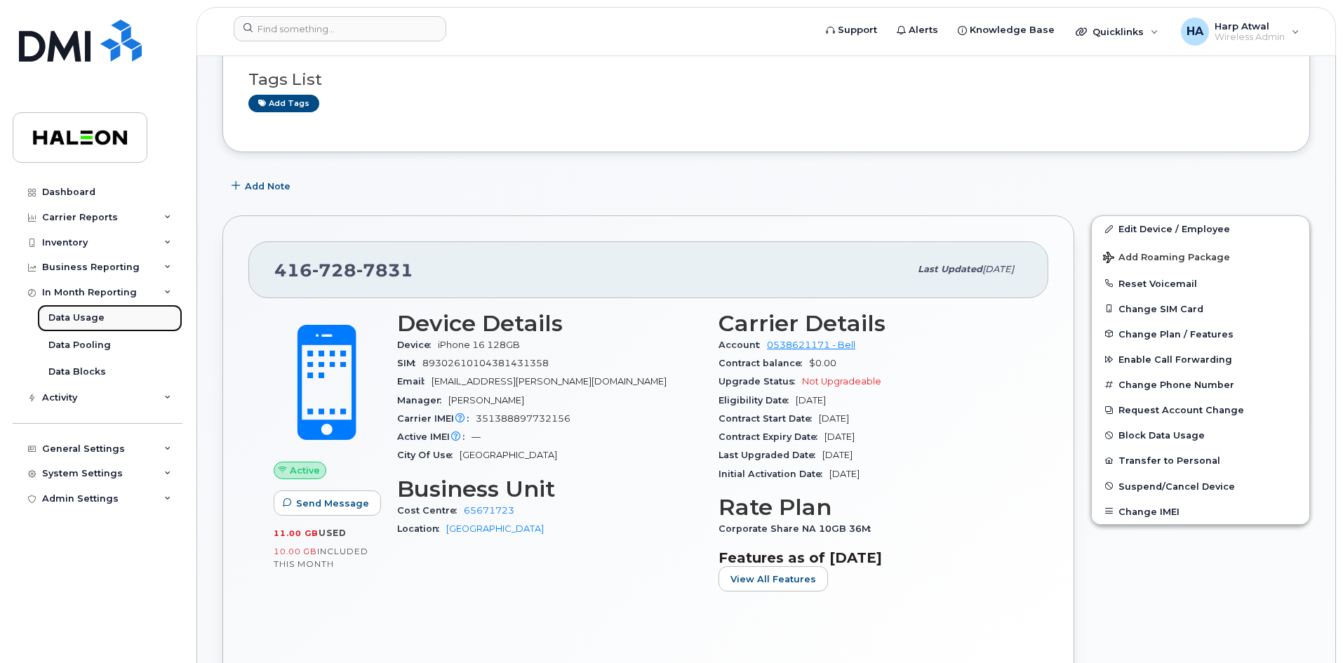
click at [101, 322] on div "Data Usage" at bounding box center [76, 318] width 56 height 13
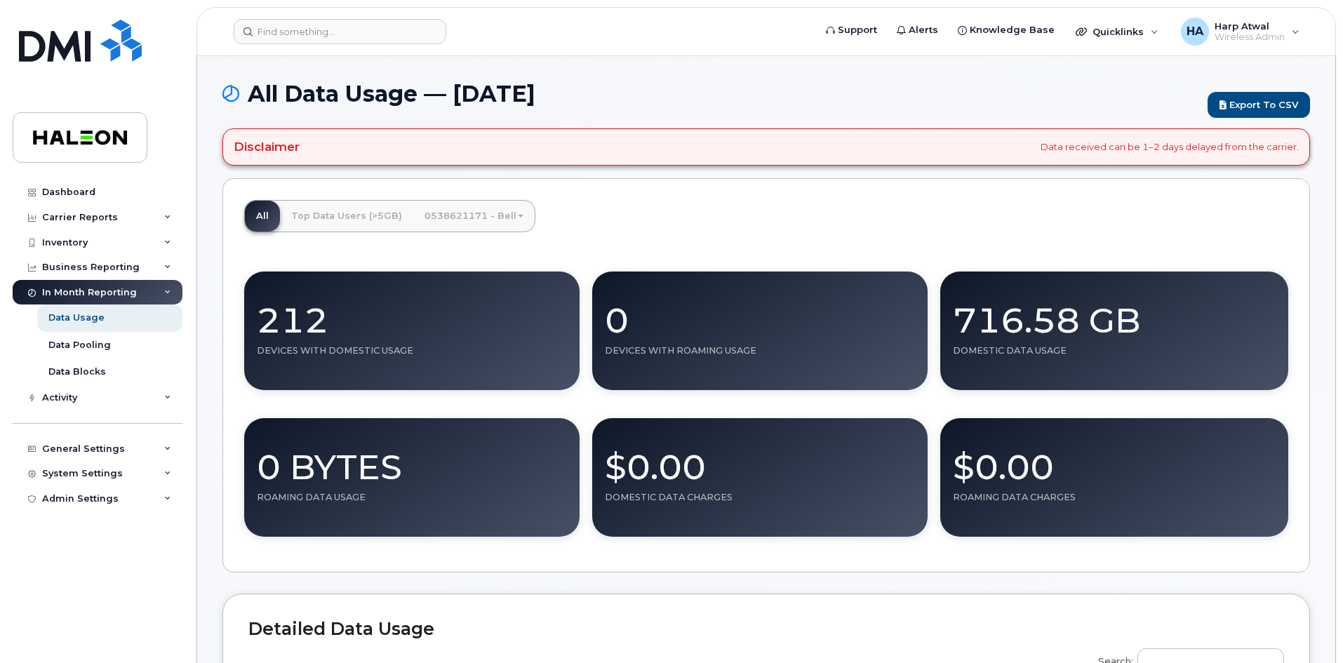
click at [513, 218] on link "0538621171 - Bell" at bounding box center [473, 216] width 121 height 31
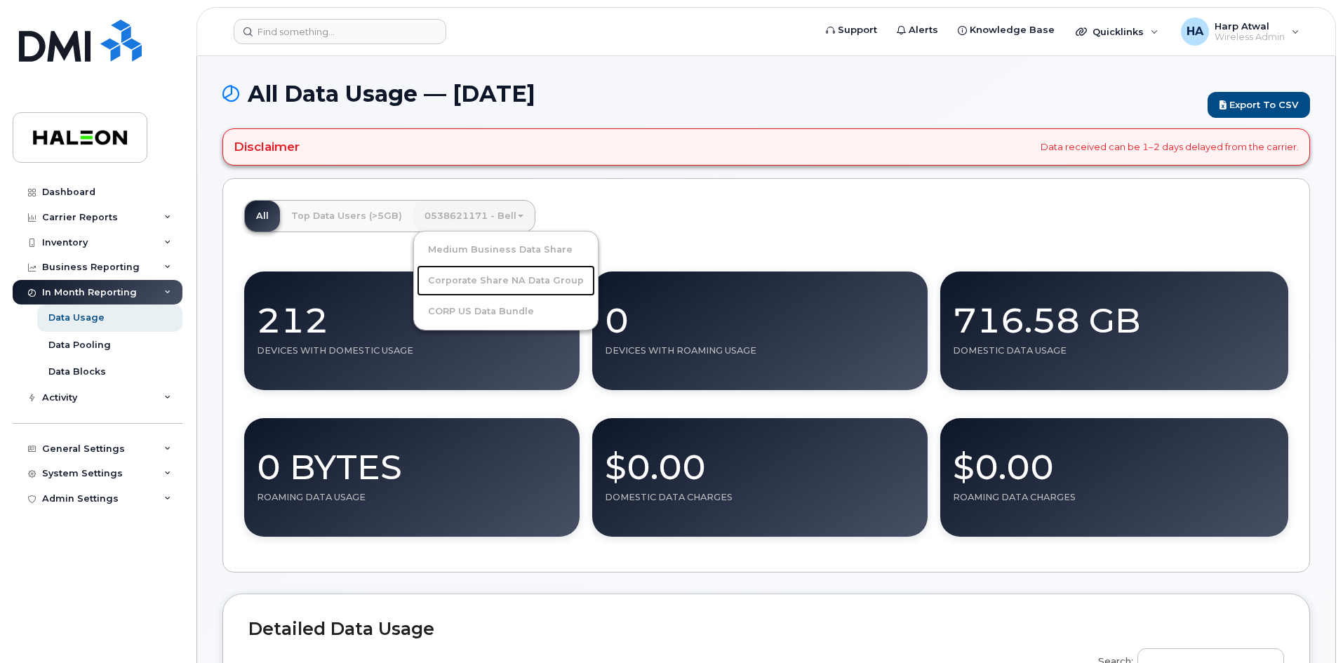
click at [528, 278] on link "Corporate Share NA Data Group" at bounding box center [506, 280] width 178 height 31
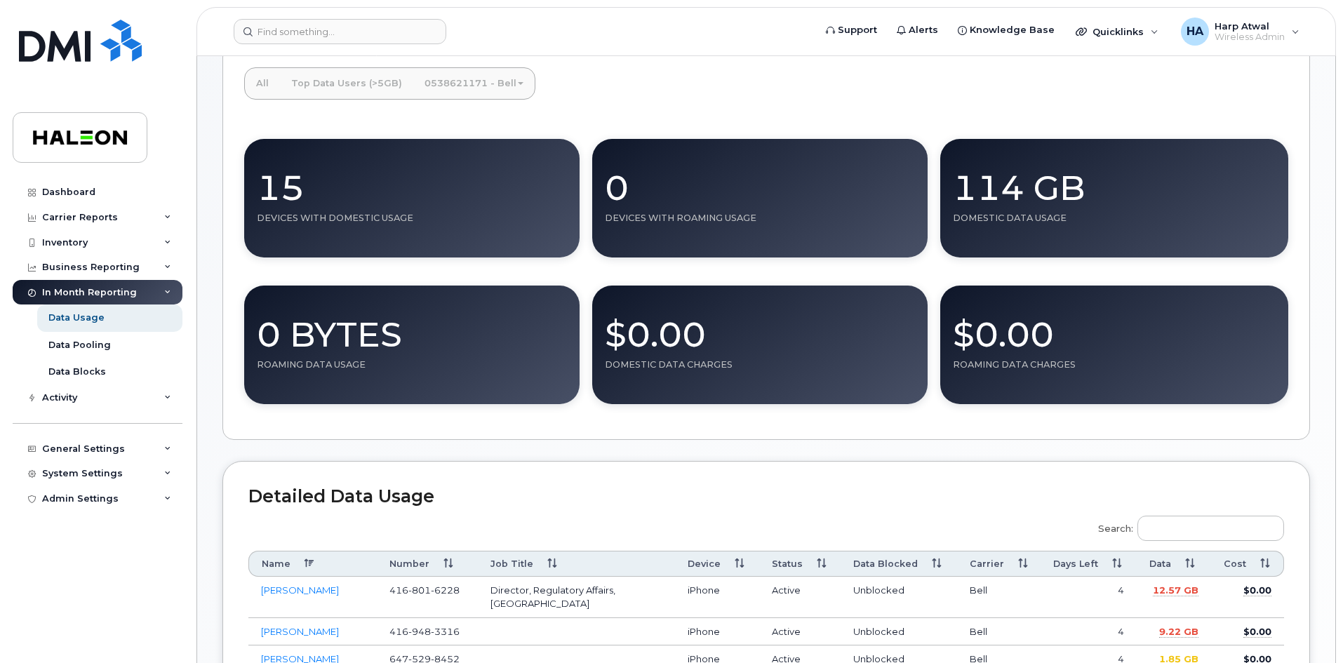
scroll to position [62, 0]
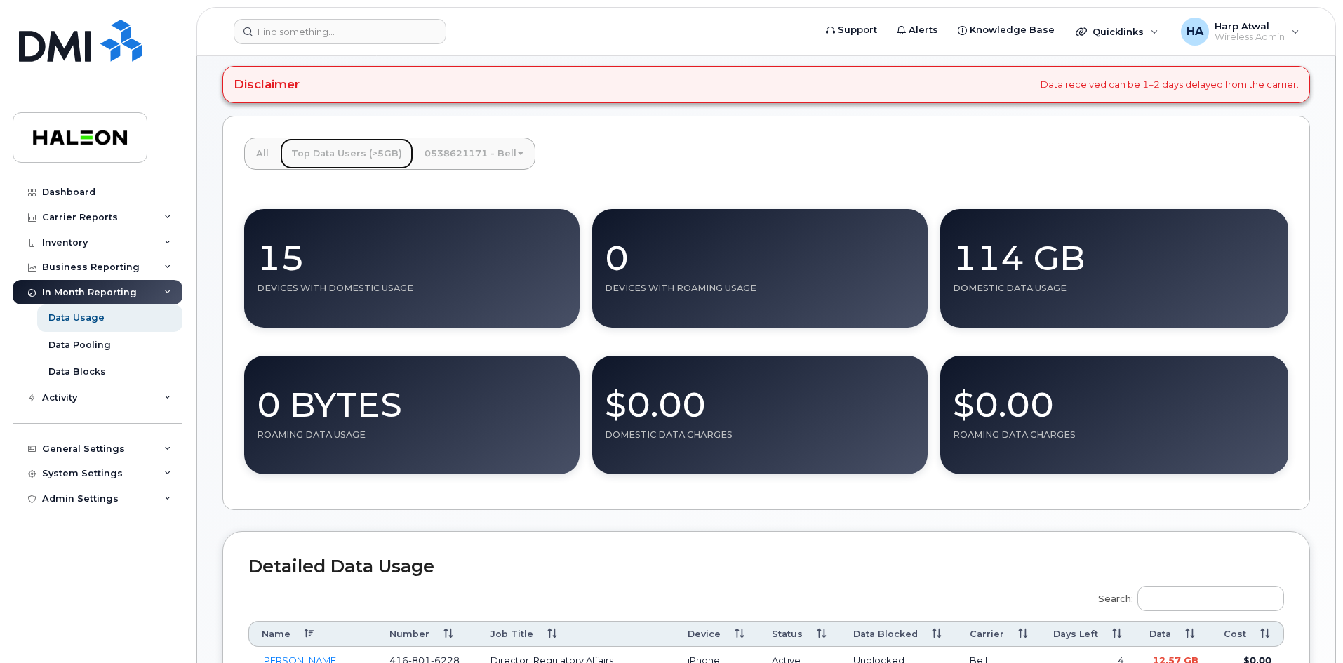
click at [388, 157] on link "Top Data Users (>5GB)" at bounding box center [346, 153] width 133 height 31
click at [518, 154] on span at bounding box center [521, 153] width 6 height 3
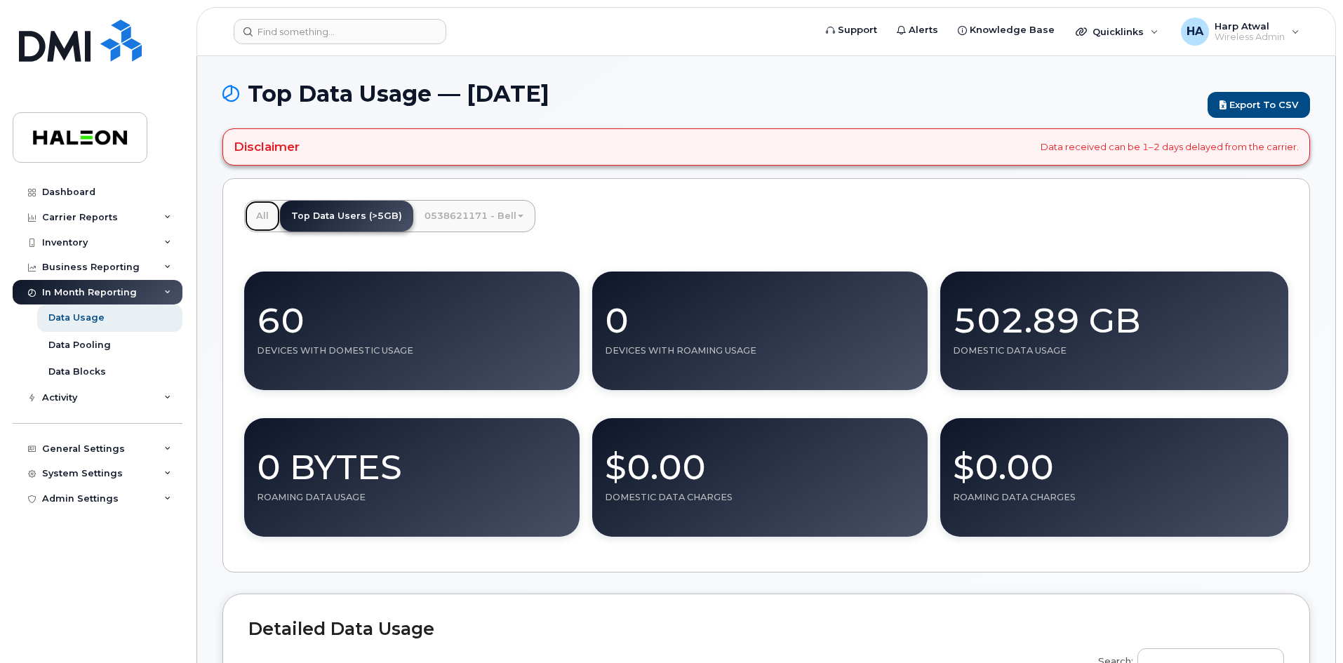
click at [256, 214] on link "All" at bounding box center [262, 216] width 35 height 31
click at [507, 220] on link "0538621171 - Bell" at bounding box center [473, 216] width 121 height 31
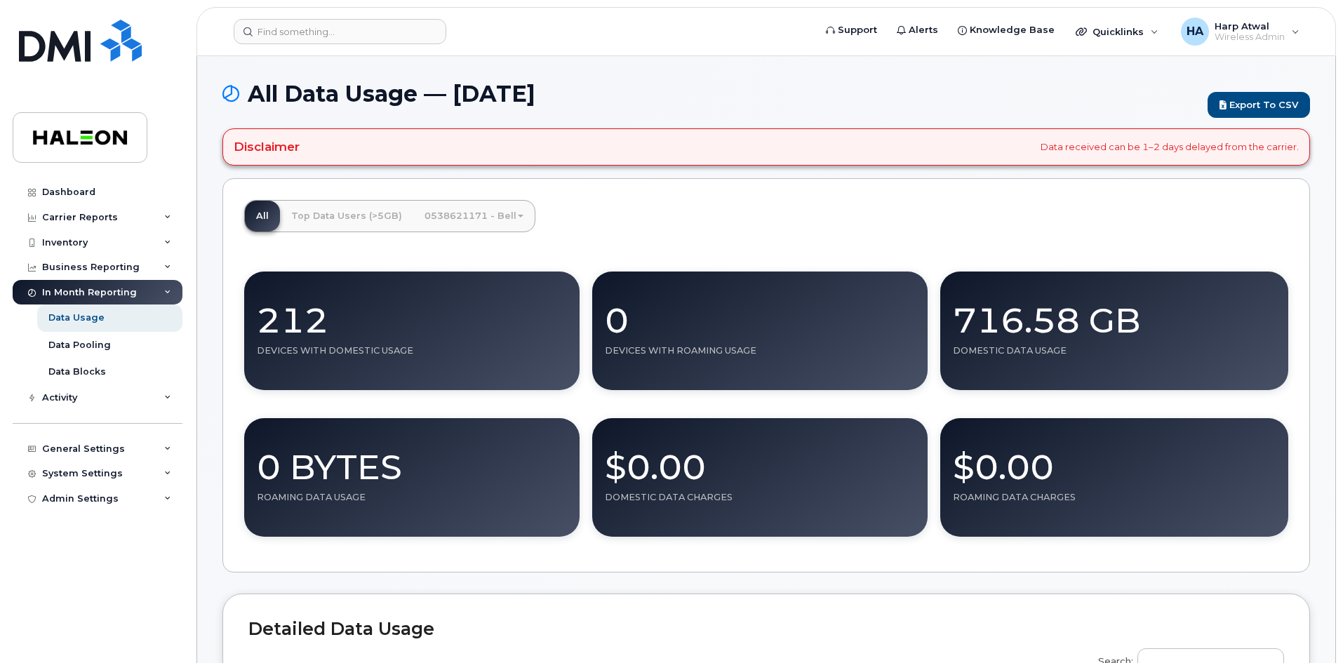
click at [518, 217] on span at bounding box center [521, 216] width 6 height 3
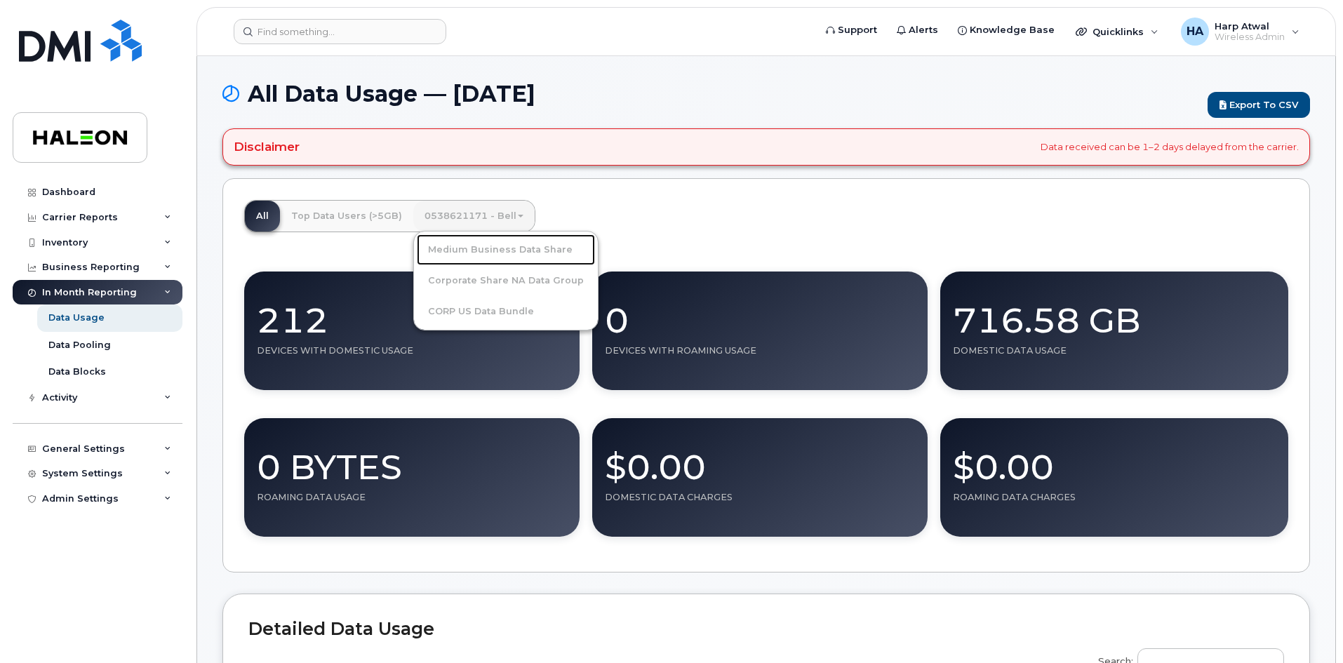
click at [508, 244] on link "Medium Business Data Share" at bounding box center [506, 249] width 178 height 31
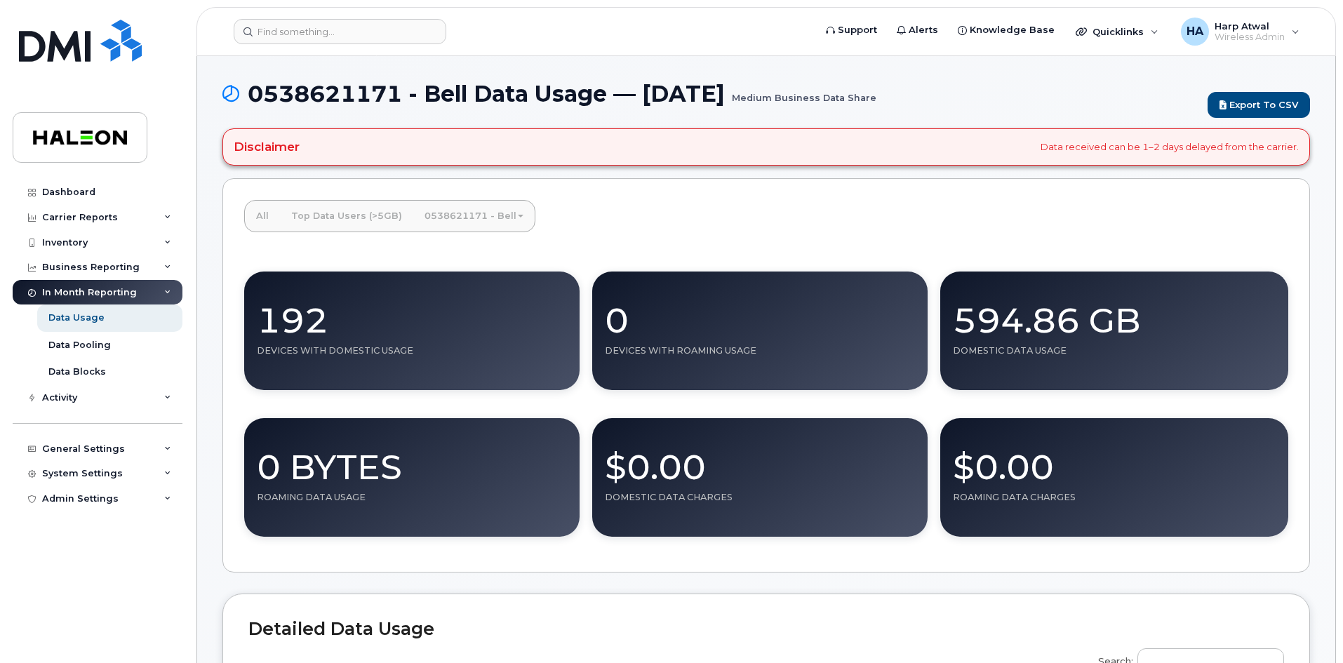
click at [517, 222] on link "0538621171 - Bell" at bounding box center [473, 216] width 121 height 31
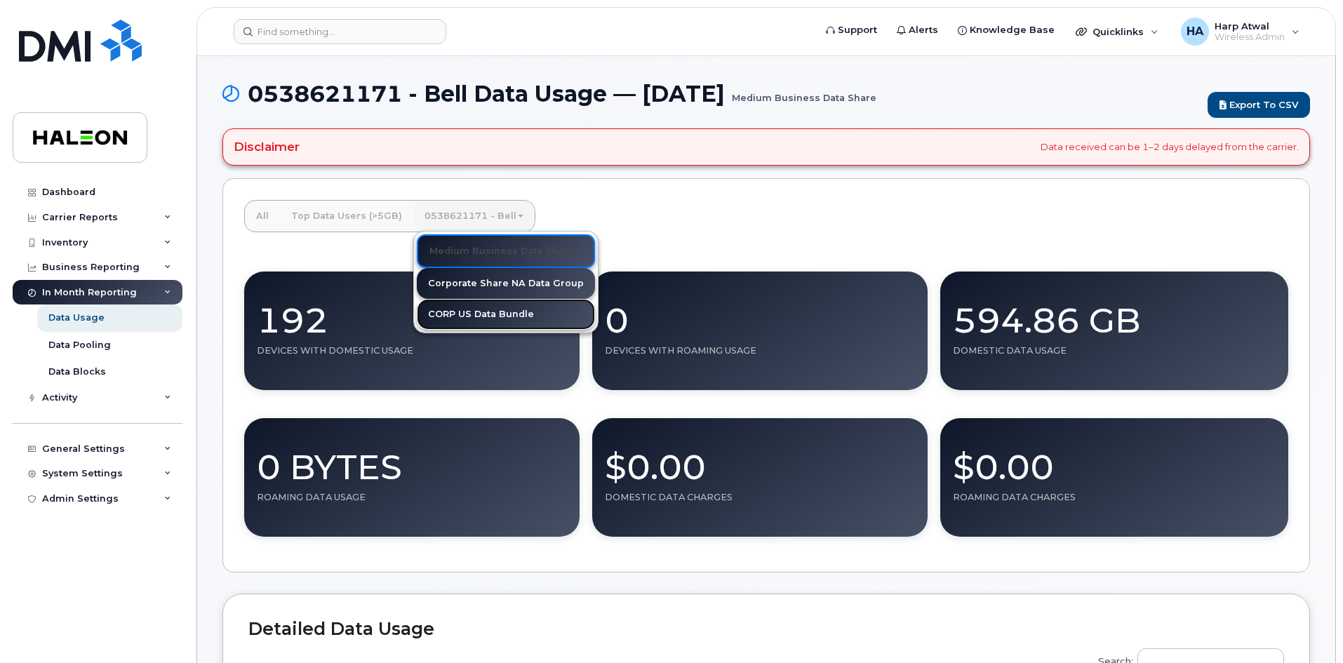
click at [488, 314] on link "CORP US Data Bundle" at bounding box center [506, 314] width 178 height 31
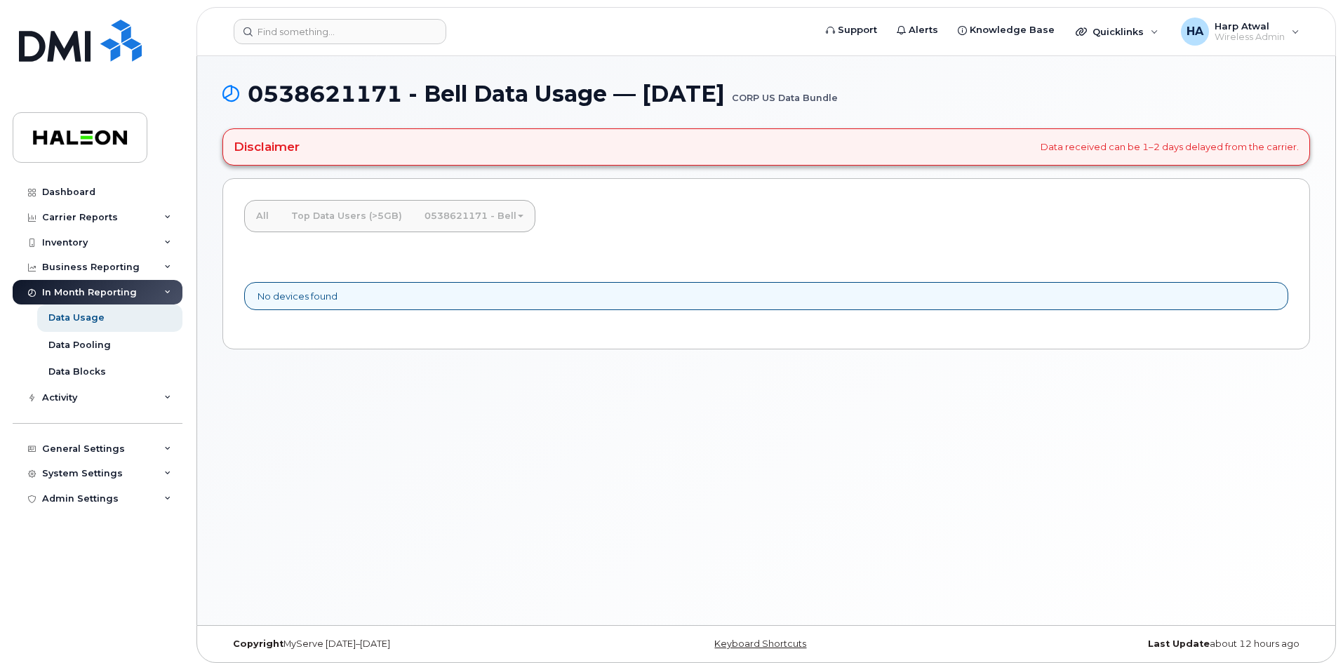
click at [518, 215] on span at bounding box center [521, 216] width 6 height 3
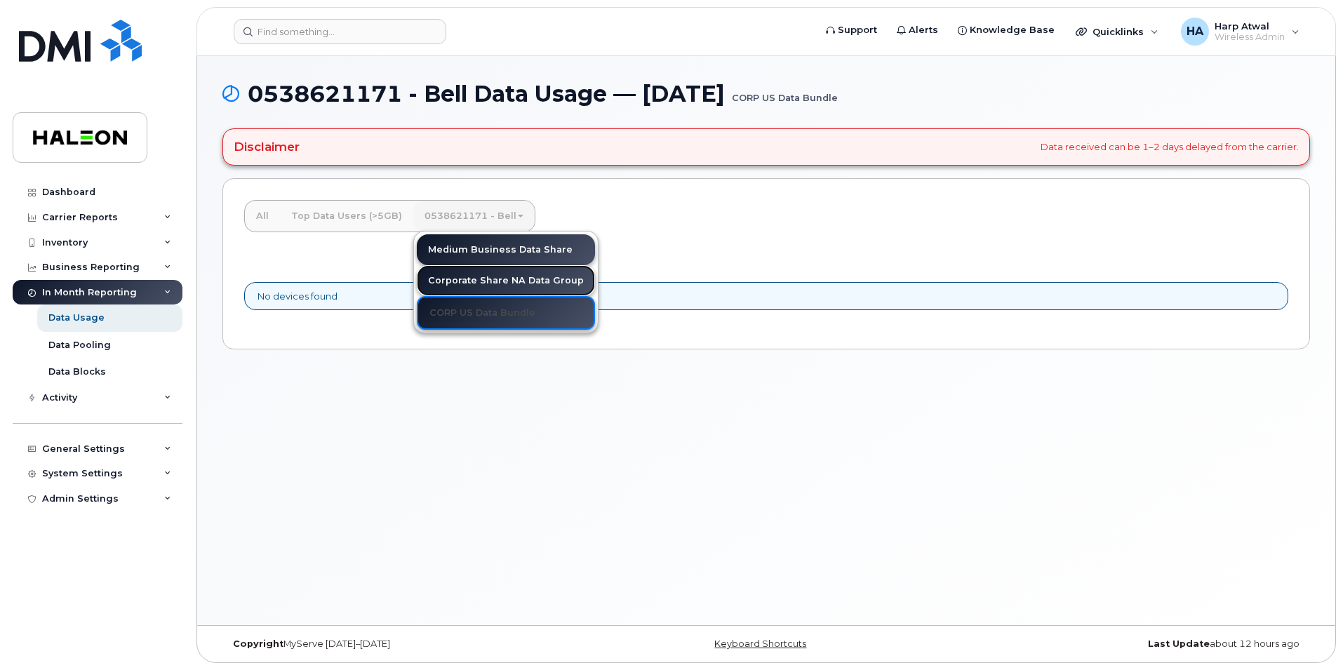
click at [520, 277] on link "Corporate Share NA Data Group" at bounding box center [506, 280] width 178 height 31
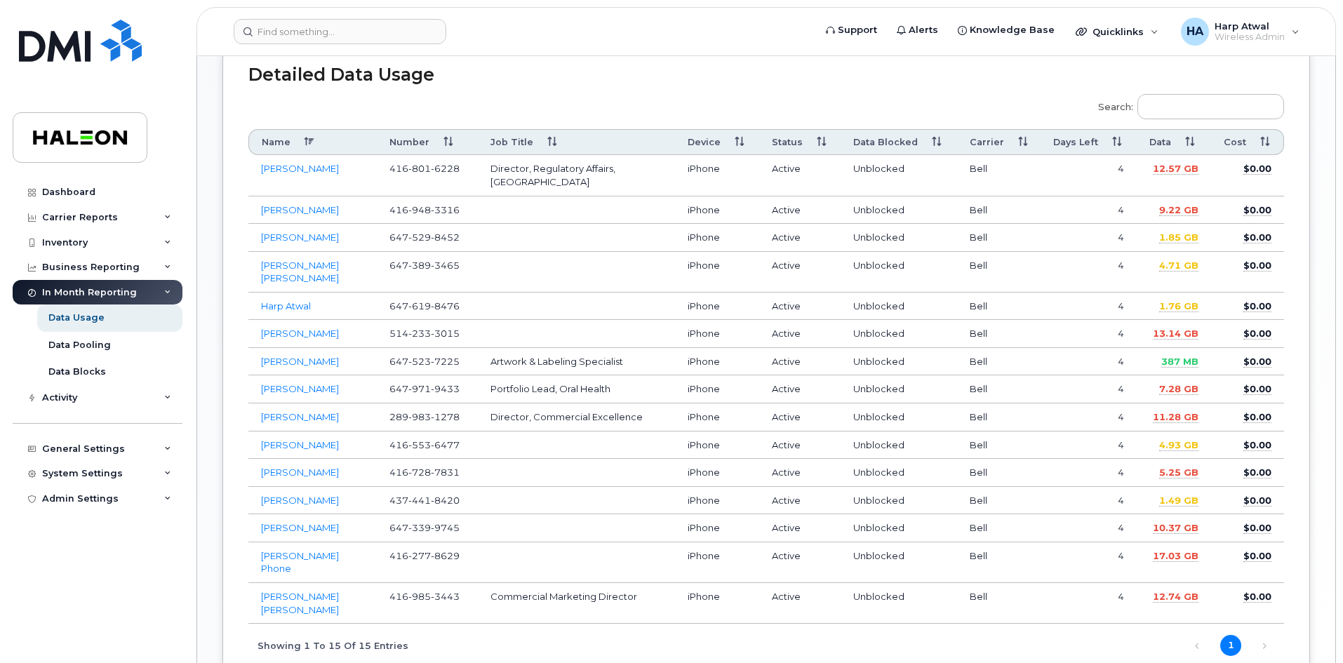
scroll to position [561, 0]
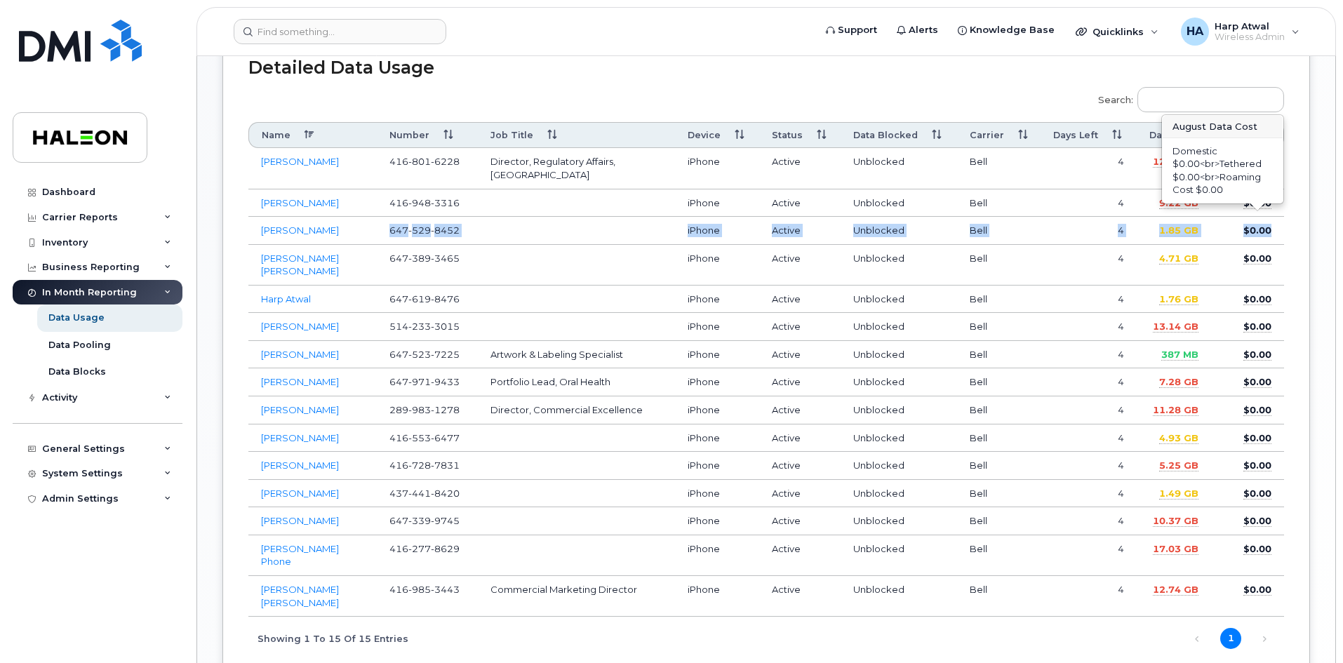
drag, startPoint x: 384, startPoint y: 215, endPoint x: 1269, endPoint y: 223, distance: 885.0
click at [1269, 223] on tr "Christine Jakovcic 647 529 8452 iPhone Active Unblocked Bell 4 1.85 GB $0.00 Au…" at bounding box center [766, 231] width 1036 height 28
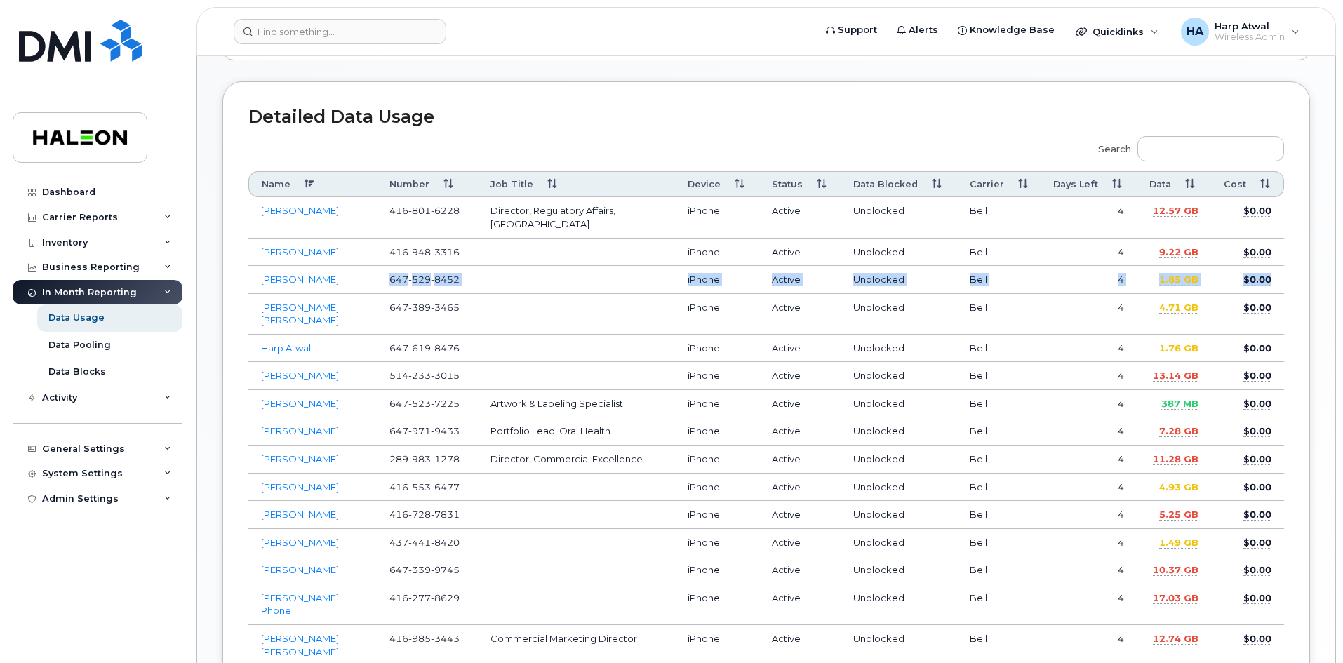
scroll to position [421, 0]
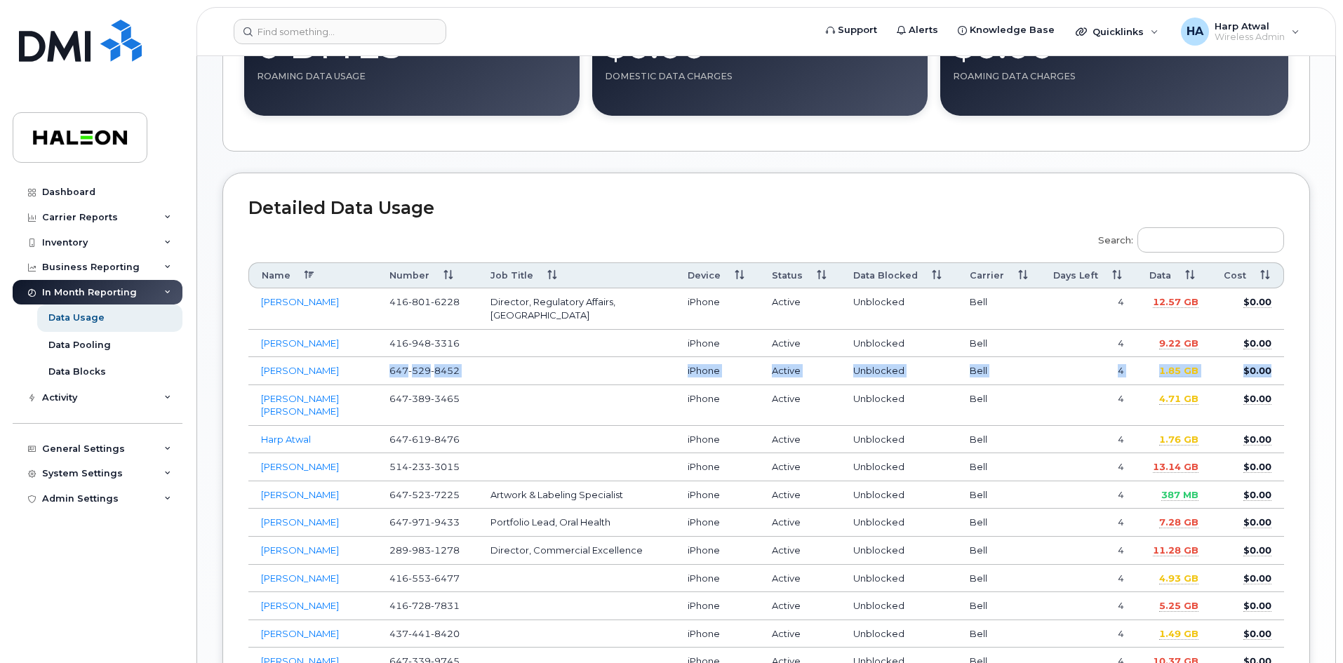
click at [470, 364] on td "647 529 8452" at bounding box center [427, 371] width 101 height 28
click at [315, 365] on link "Christine Jakovcic" at bounding box center [300, 370] width 78 height 11
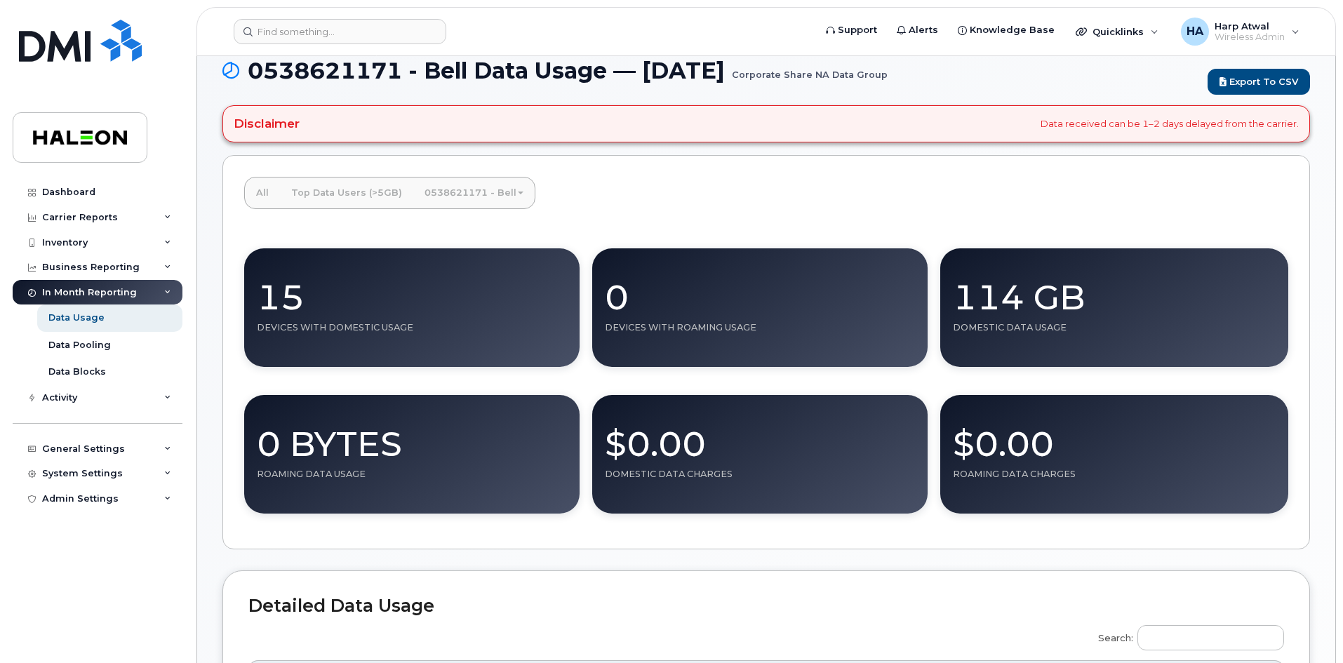
scroll to position [0, 0]
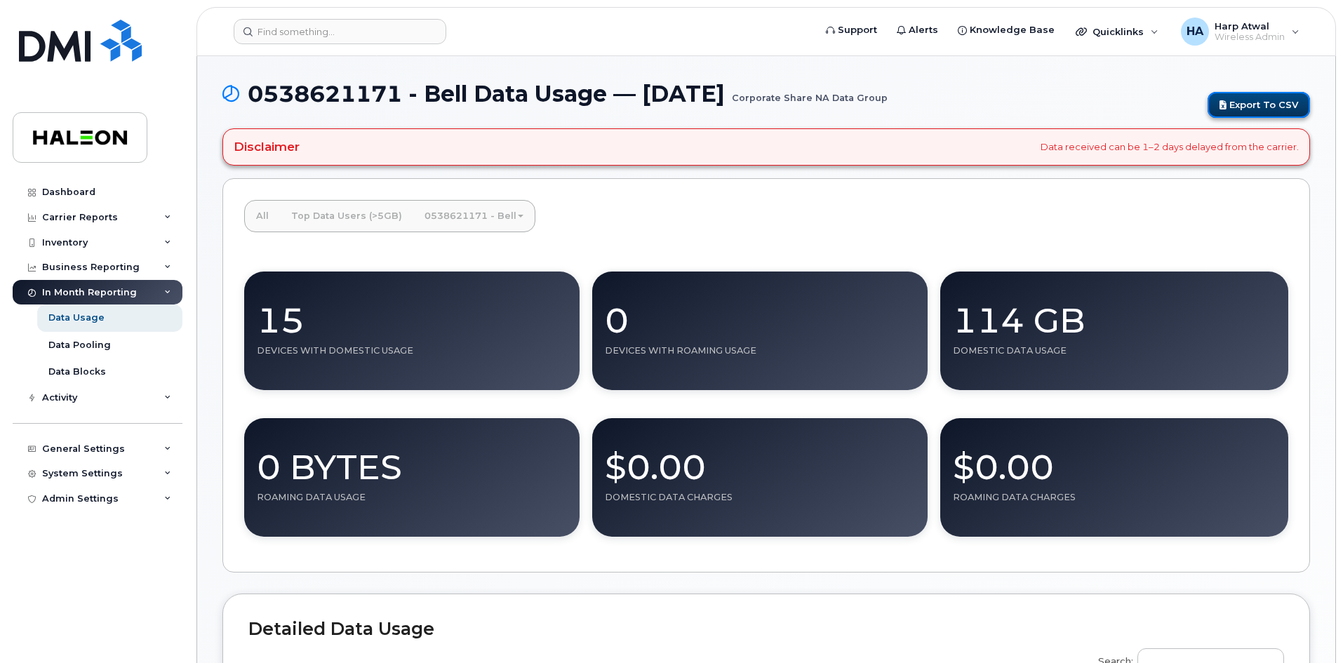
click at [1255, 100] on link "Export to CSV" at bounding box center [1259, 105] width 102 height 26
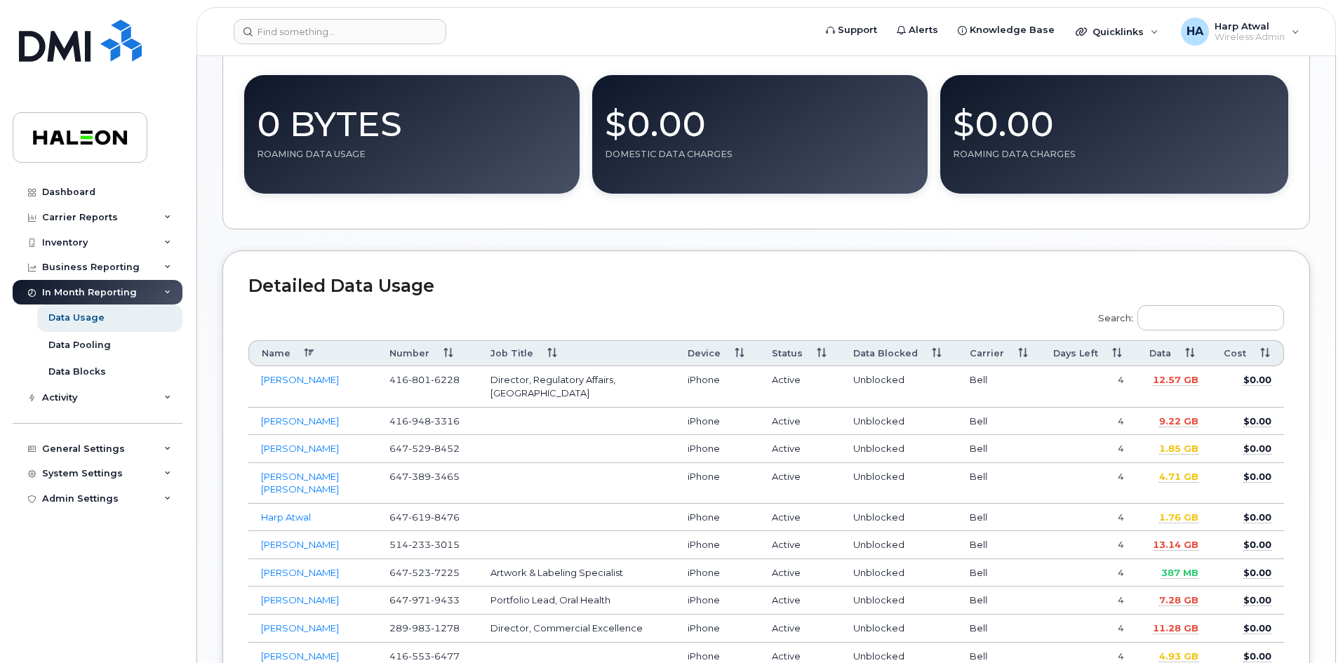
scroll to position [351, 0]
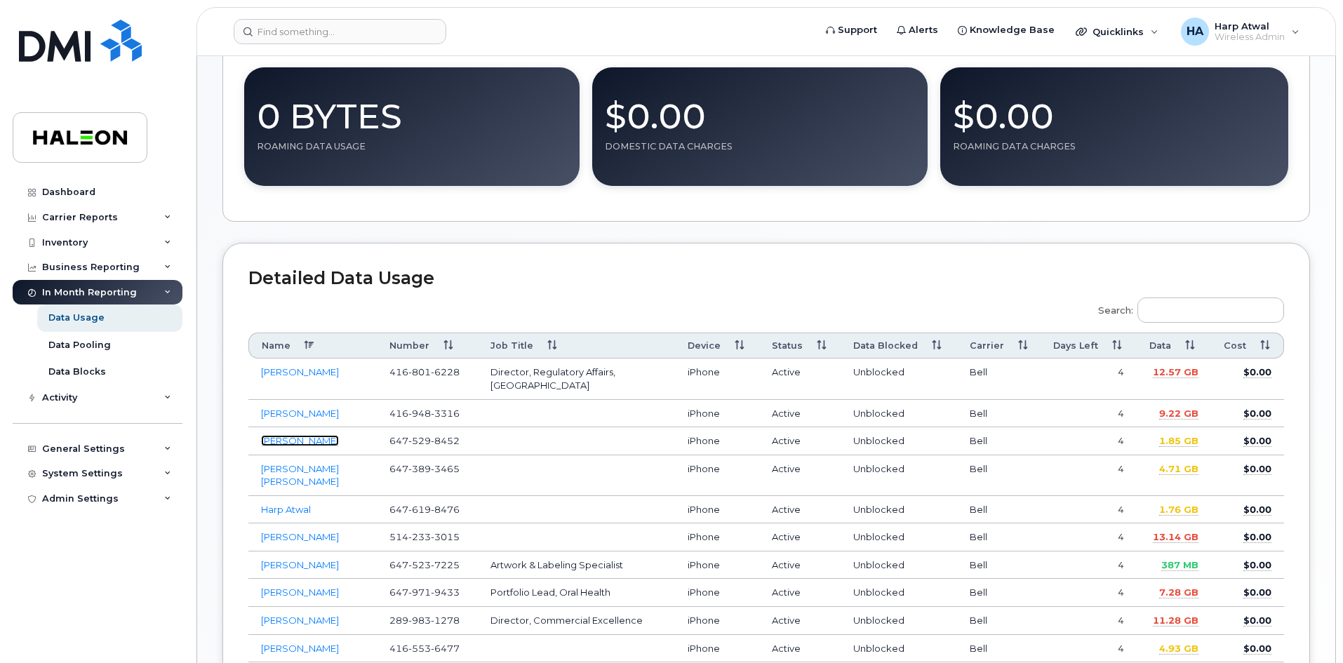
click at [302, 435] on link "Christine Jakovcic" at bounding box center [300, 440] width 78 height 11
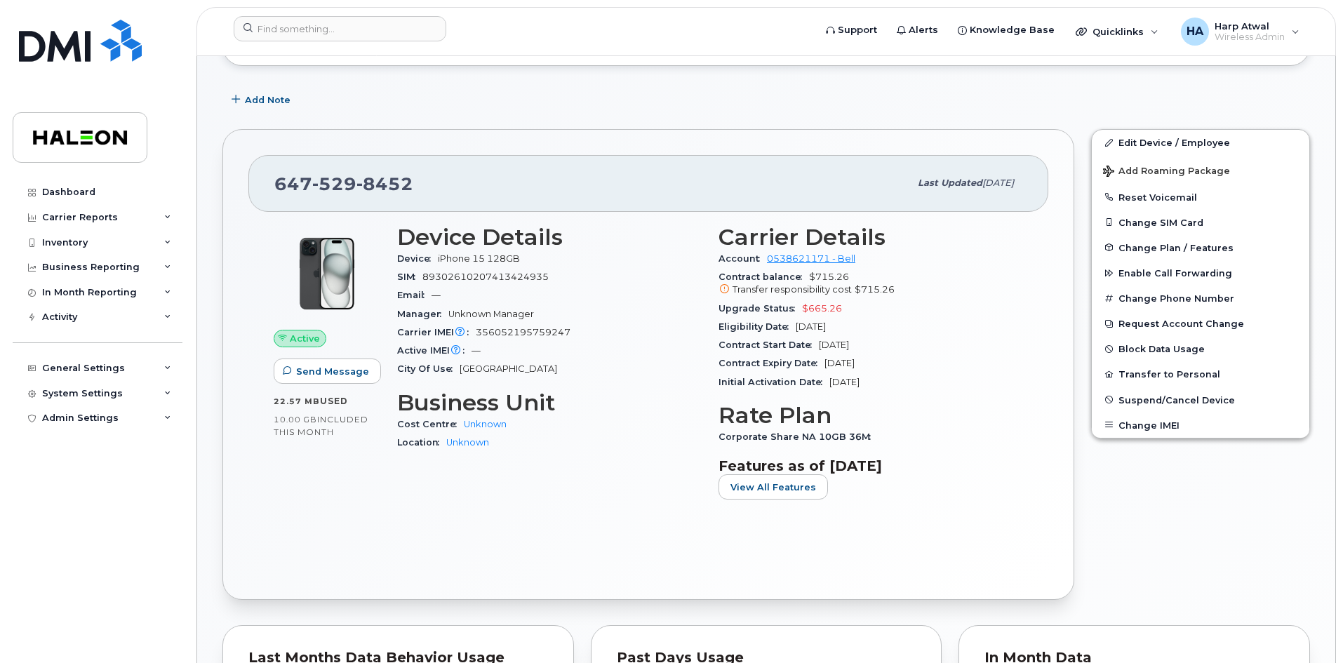
scroll to position [211, 0]
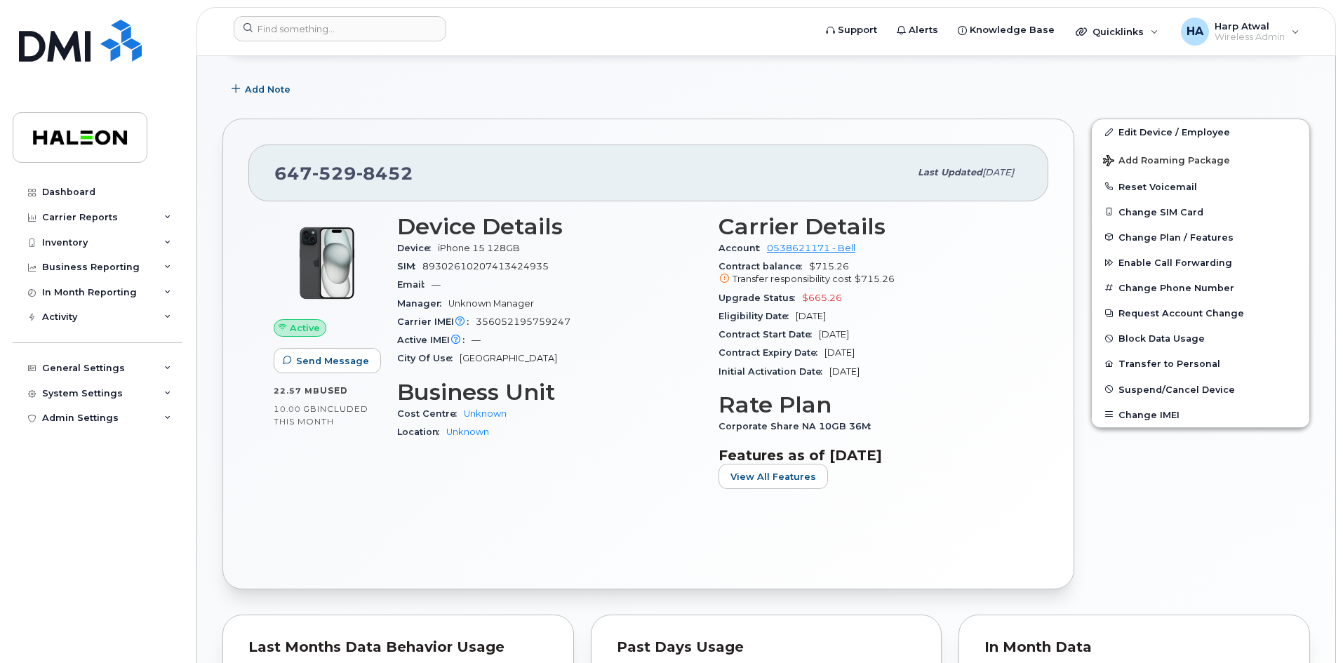
drag, startPoint x: 274, startPoint y: 392, endPoint x: 366, endPoint y: 390, distance: 92.6
click at [366, 390] on div "22.57 MB  used" at bounding box center [327, 391] width 107 height 13
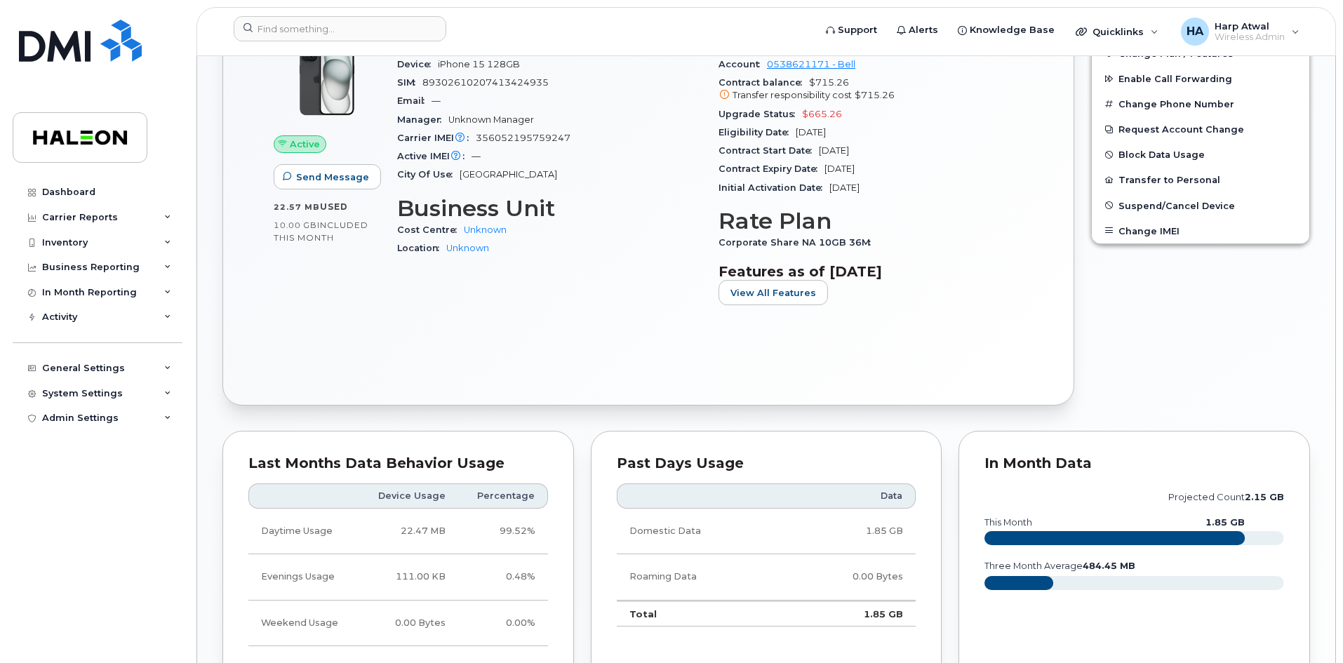
scroll to position [421, 0]
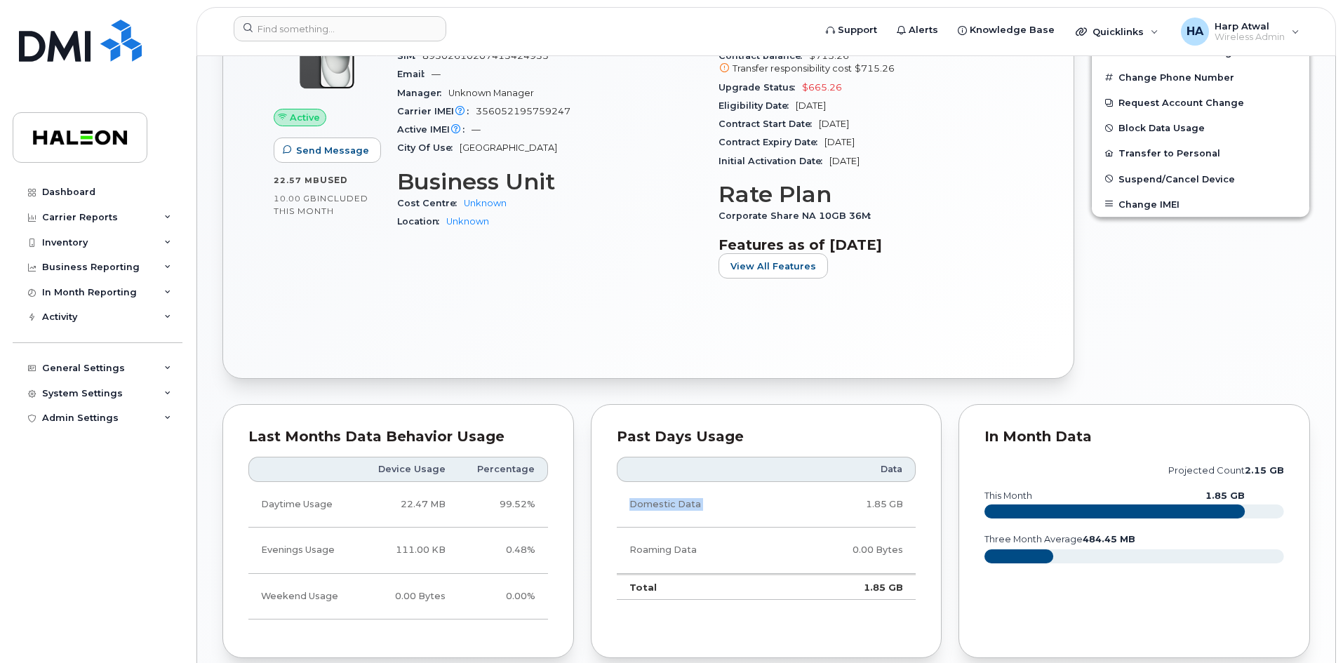
drag, startPoint x: 630, startPoint y: 504, endPoint x: 854, endPoint y: 498, distance: 224.7
click at [854, 498] on tr "Domestic Data 1.85 GB" at bounding box center [767, 505] width 300 height 46
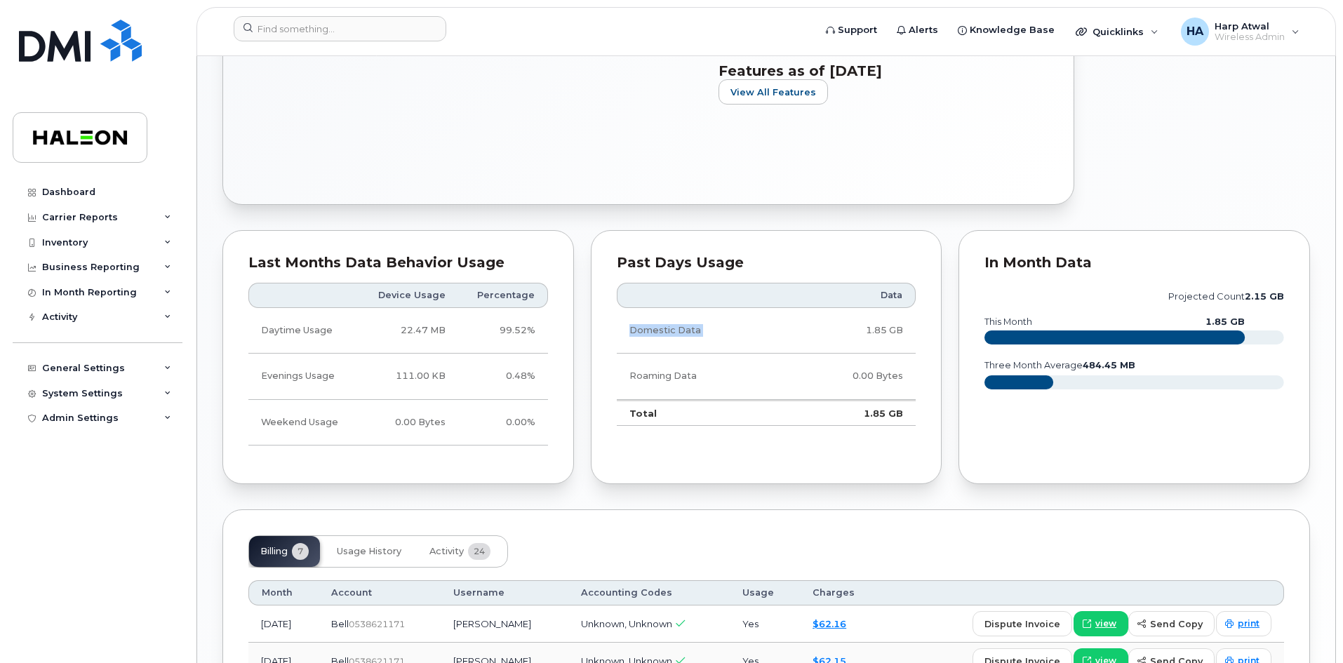
scroll to position [561, 0]
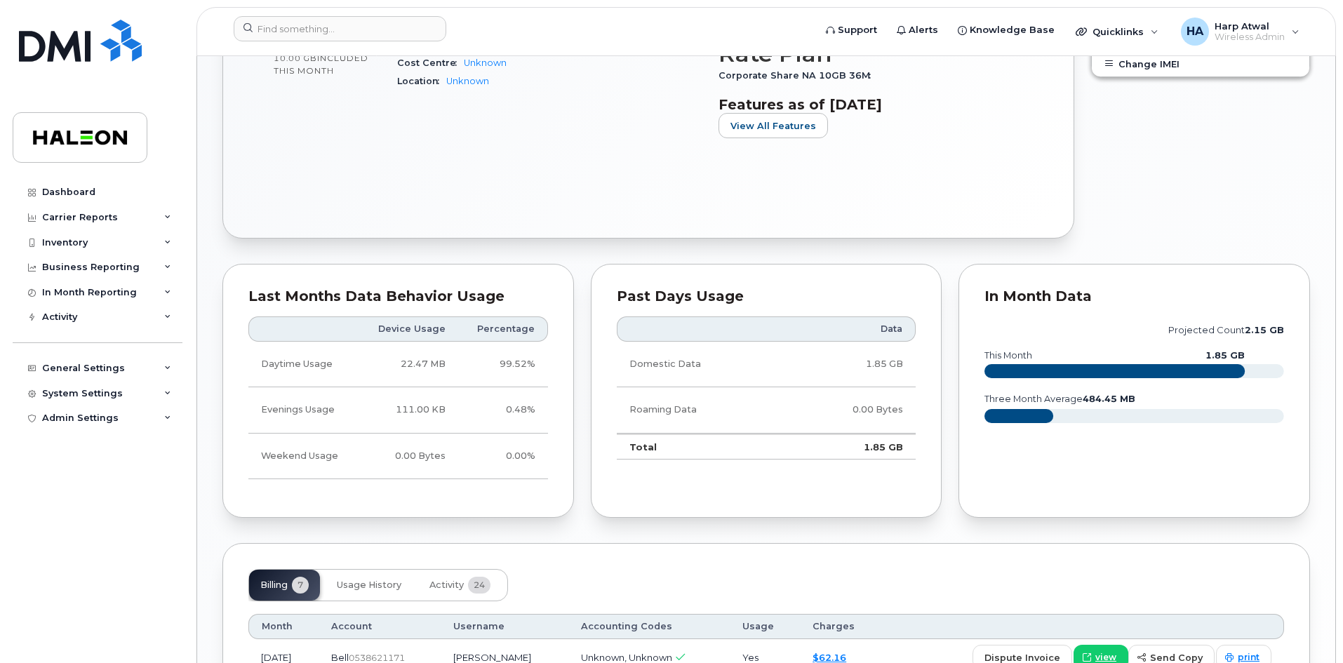
click at [491, 385] on td "99.52%" at bounding box center [503, 365] width 90 height 46
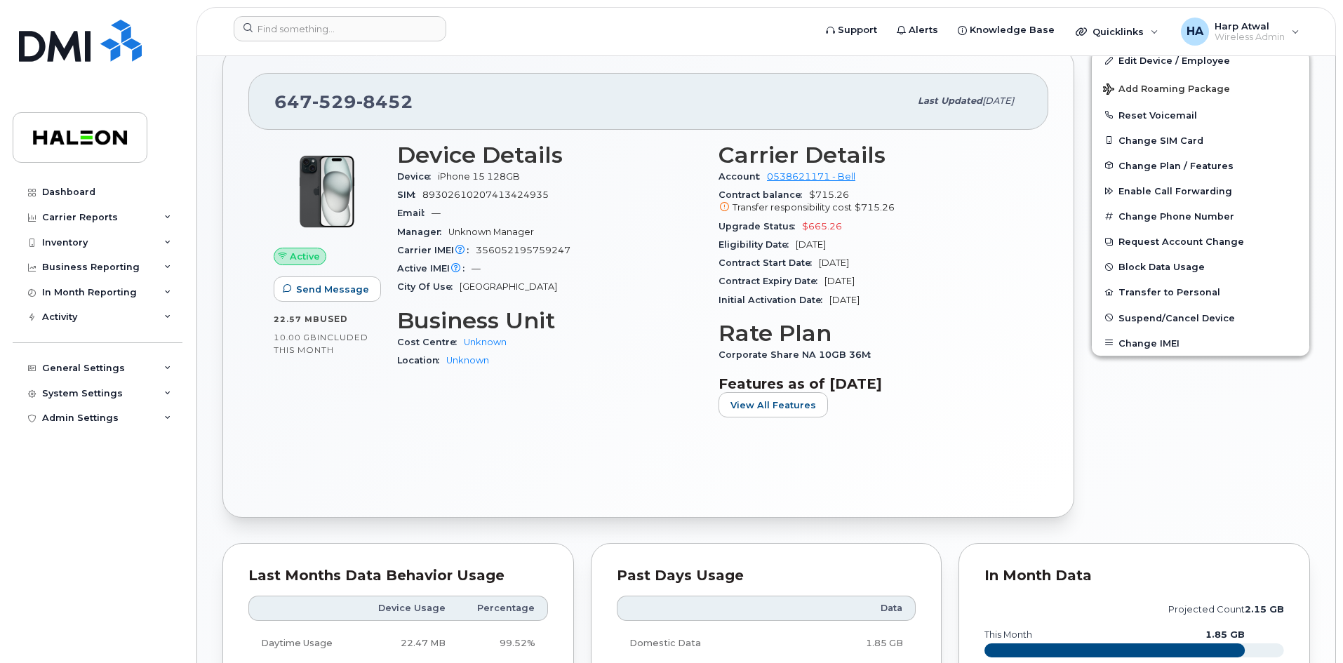
scroll to position [281, 0]
click at [155, 263] on div "Business Reporting" at bounding box center [98, 267] width 170 height 25
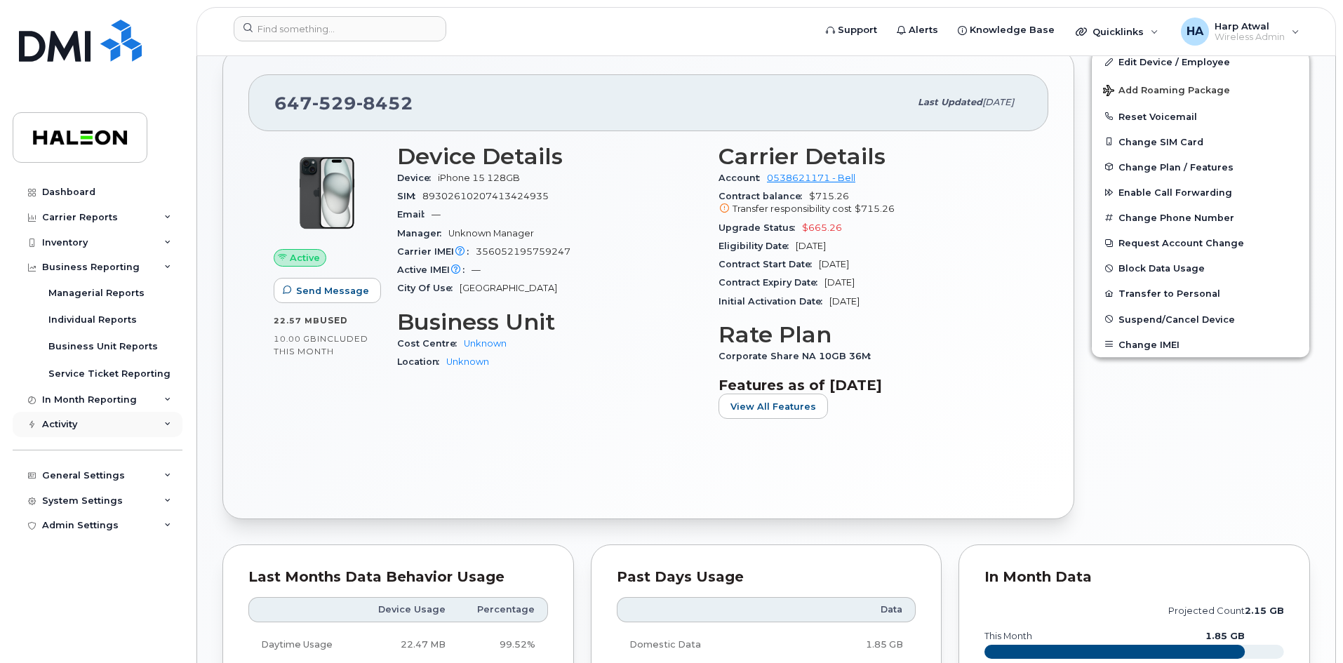
click at [166, 428] on icon at bounding box center [167, 424] width 7 height 7
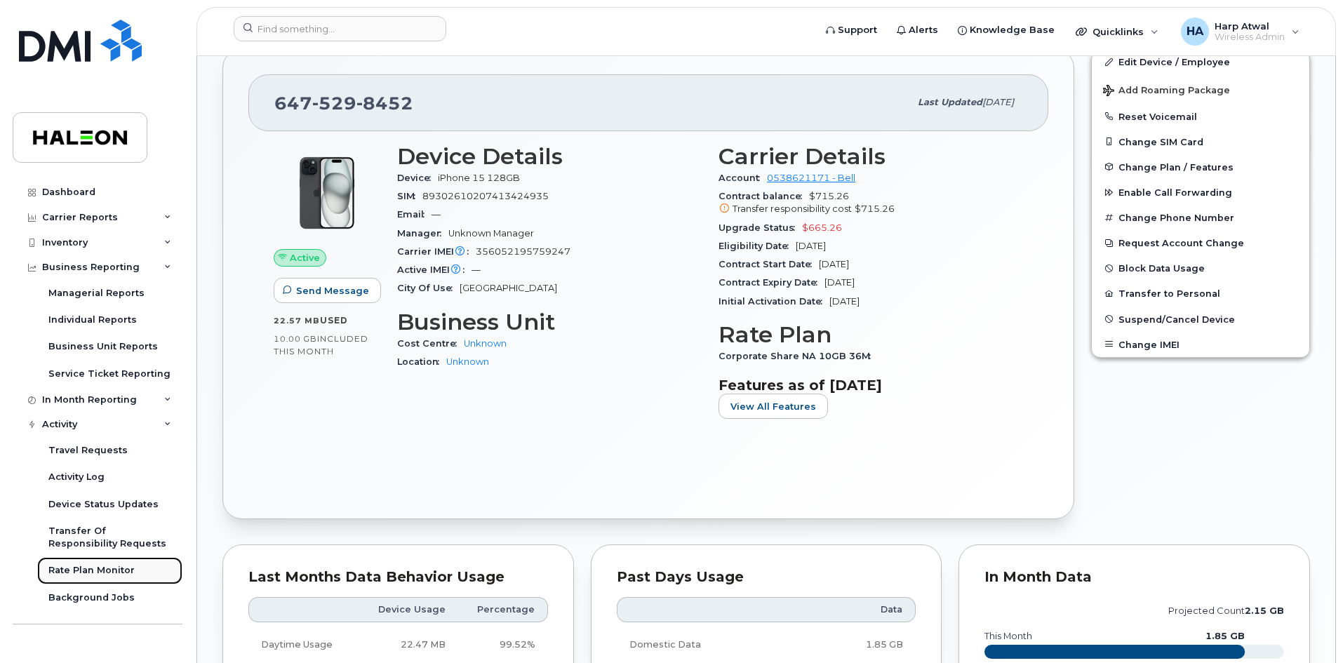
click at [150, 573] on link "Rate Plan Monitor" at bounding box center [109, 570] width 145 height 27
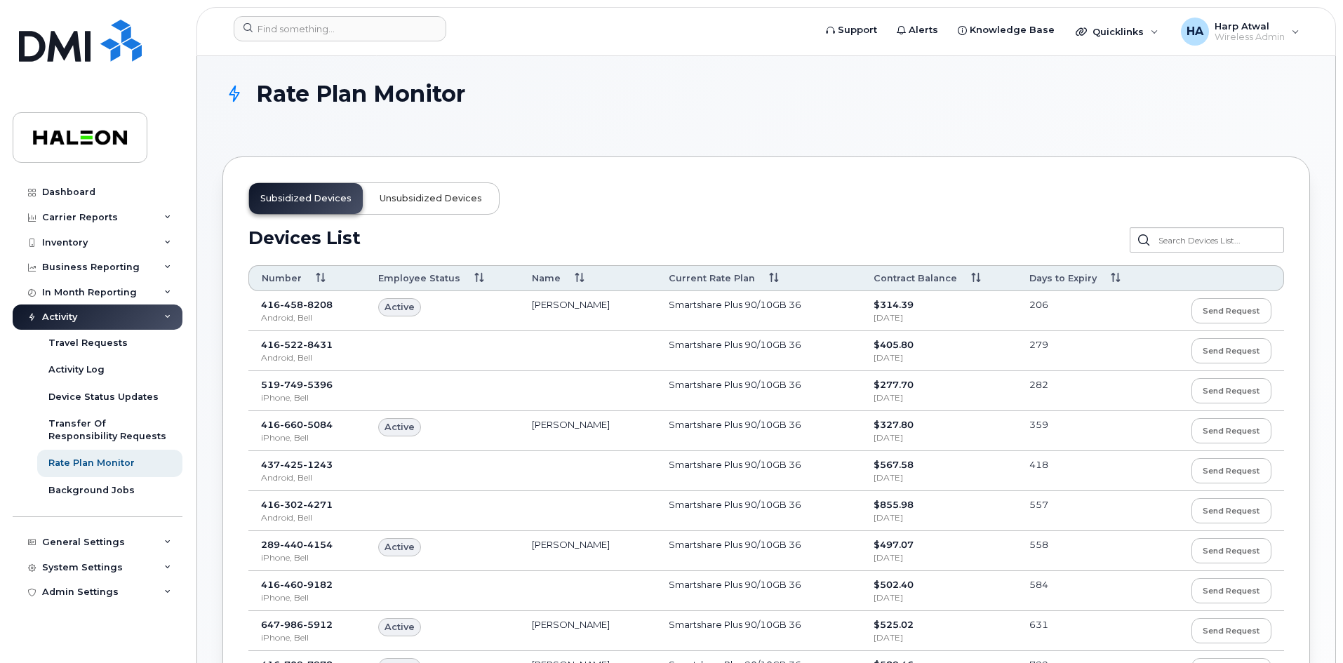
click at [427, 202] on span "Unsubsidized devices" at bounding box center [431, 198] width 102 height 11
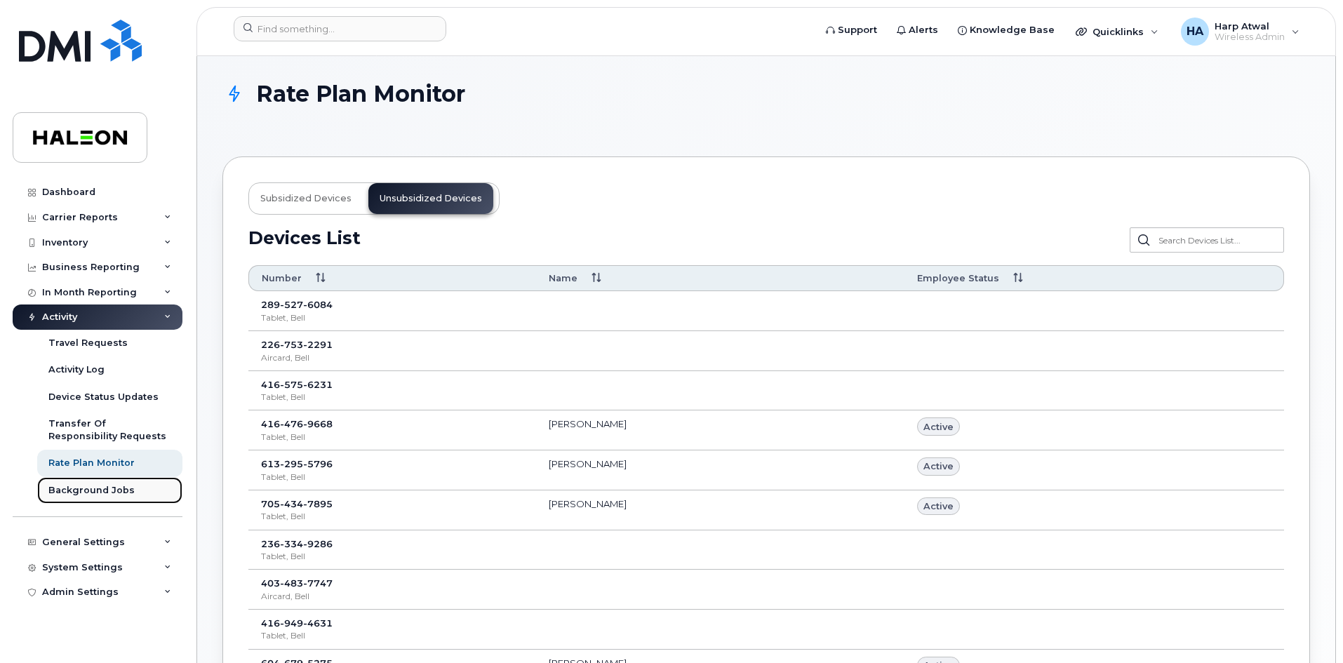
click at [104, 491] on div "Background Jobs" at bounding box center [91, 490] width 86 height 13
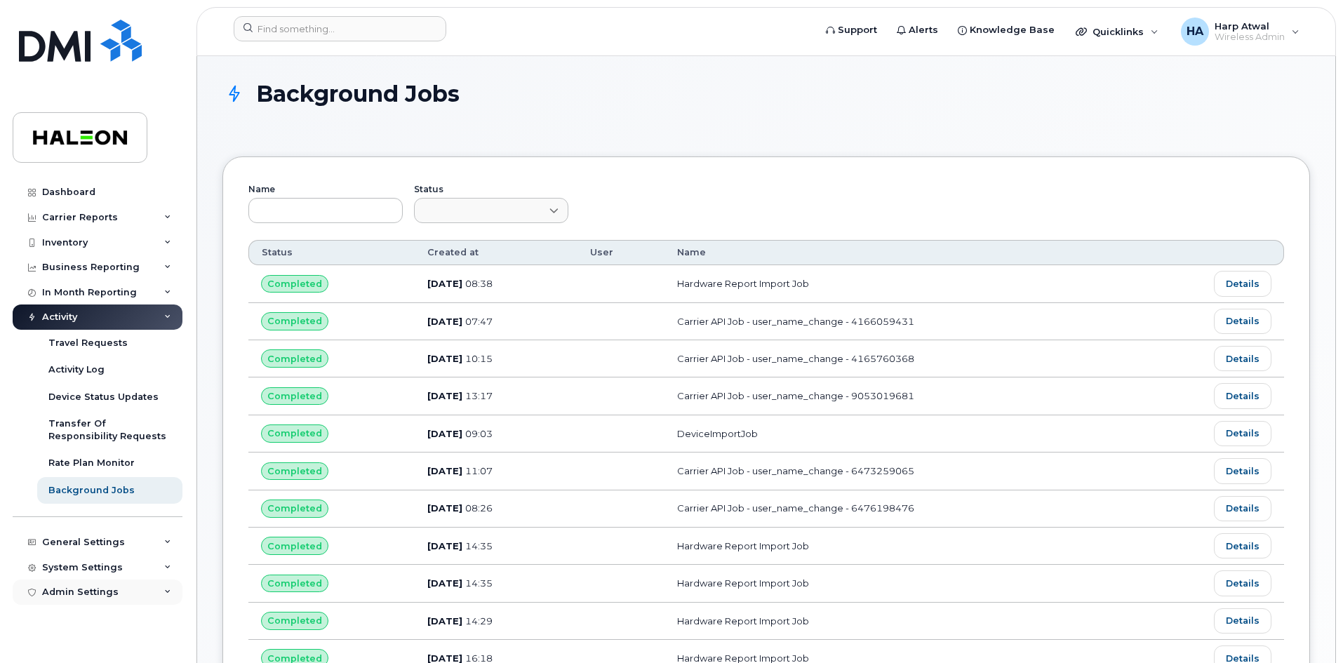
click at [107, 598] on div "Admin Settings" at bounding box center [98, 592] width 170 height 25
click at [165, 573] on div "System Settings" at bounding box center [98, 567] width 170 height 25
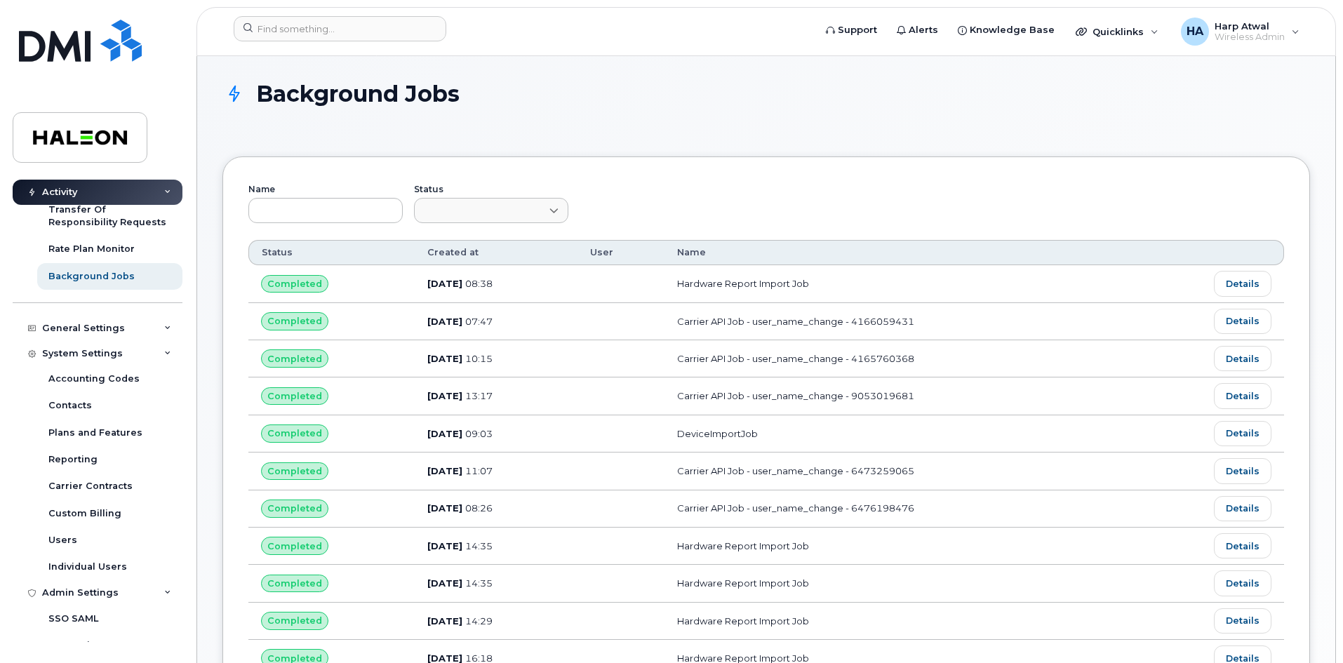
scroll to position [258, 0]
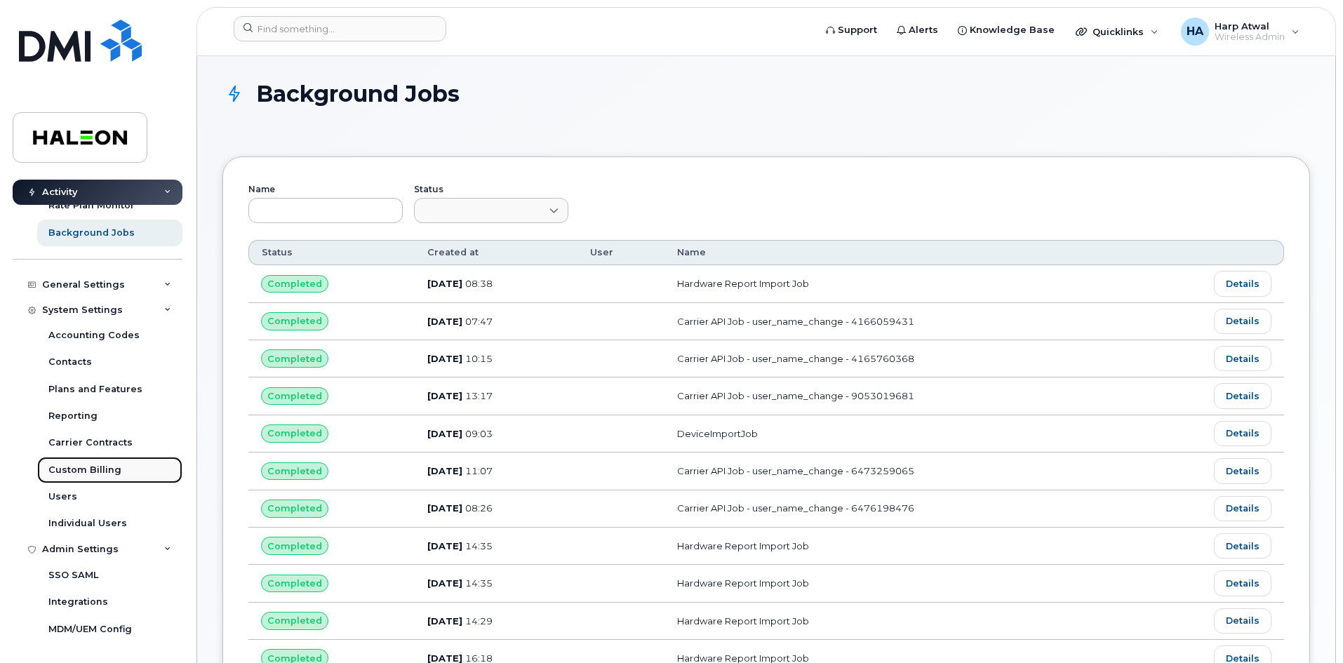
click at [108, 471] on div "Custom Billing" at bounding box center [84, 470] width 73 height 13
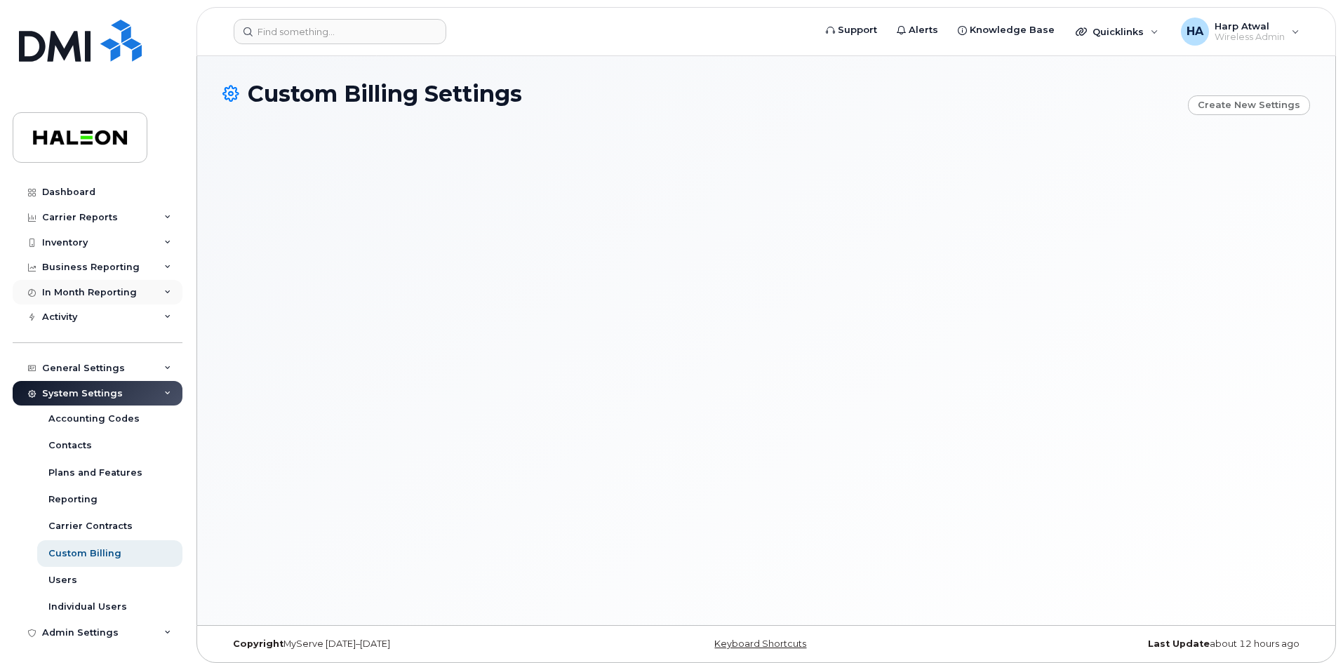
click at [153, 290] on div "In Month Reporting" at bounding box center [98, 292] width 170 height 25
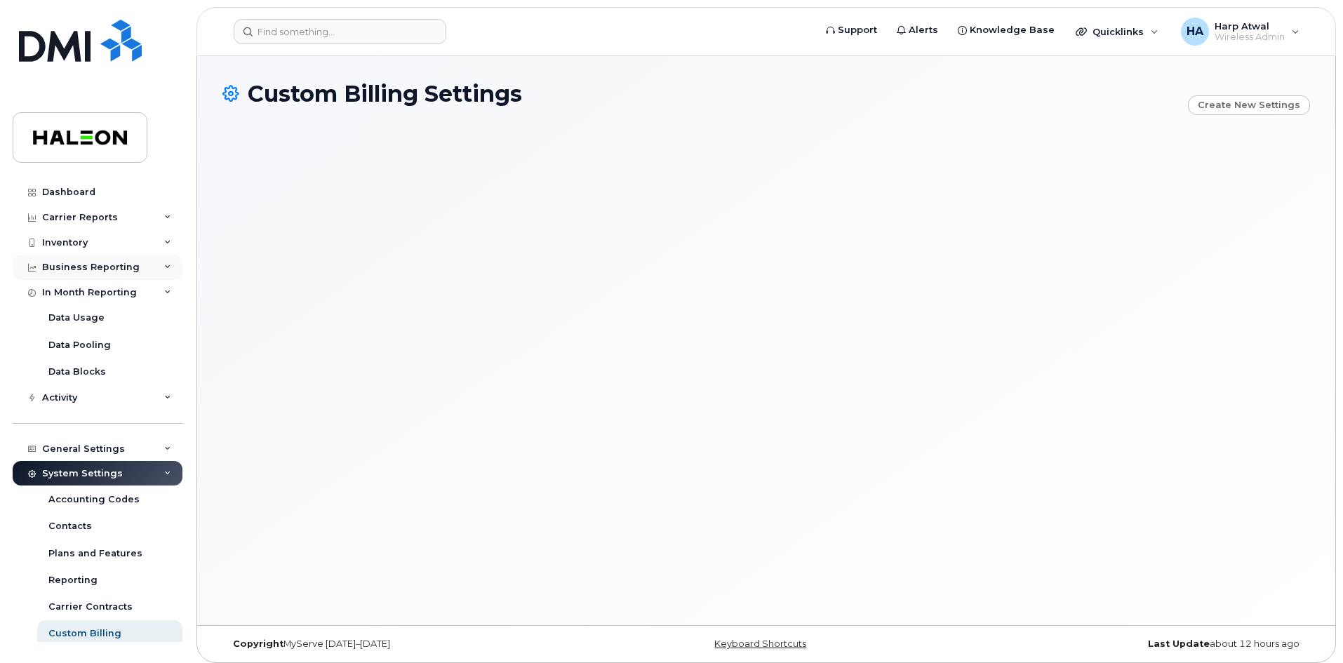
click at [151, 268] on div "Business Reporting" at bounding box center [98, 267] width 170 height 25
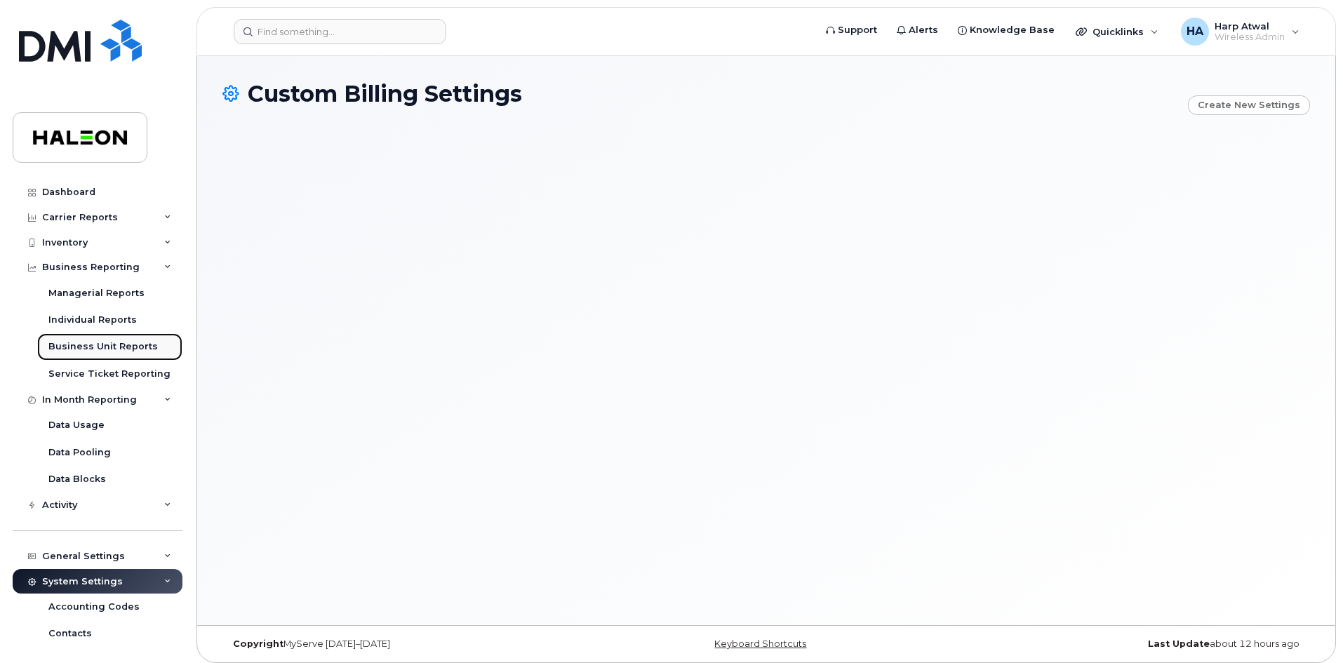
click at [134, 341] on div "Business Unit Reports" at bounding box center [102, 346] width 109 height 13
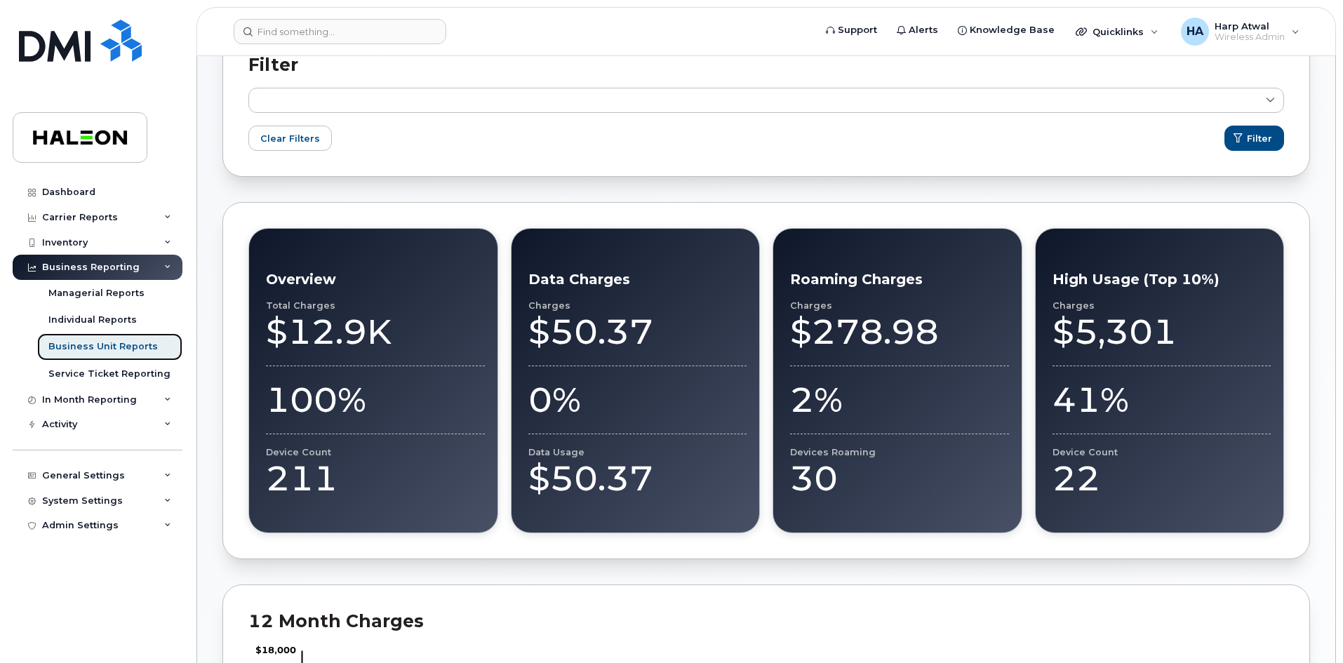
scroll to position [211, 0]
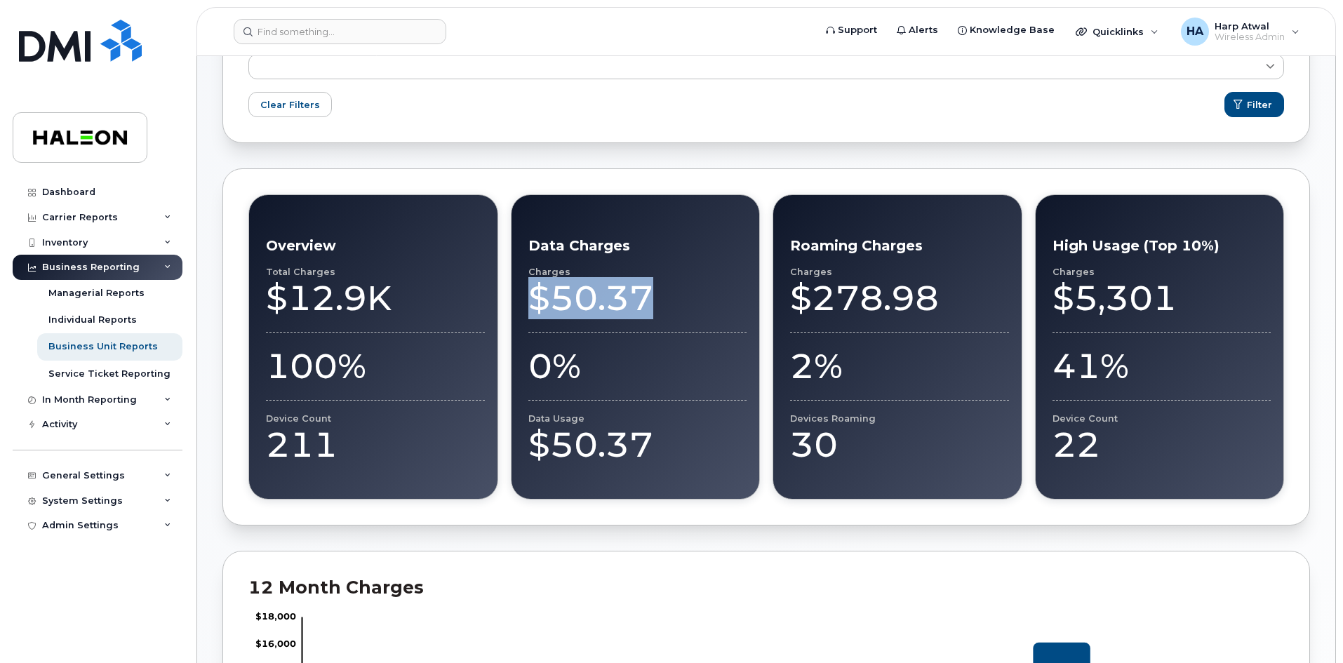
drag, startPoint x: 530, startPoint y: 299, endPoint x: 696, endPoint y: 295, distance: 166.4
click at [696, 295] on div "$50.37" at bounding box center [637, 298] width 219 height 42
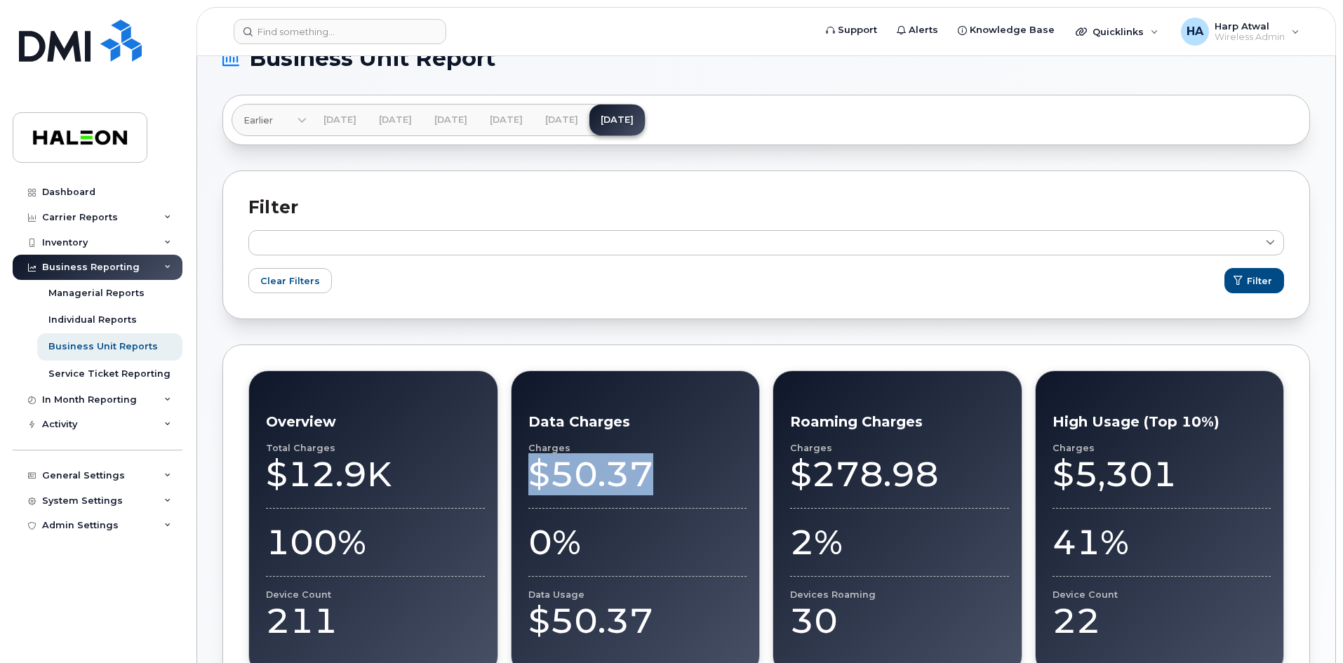
scroll to position [0, 0]
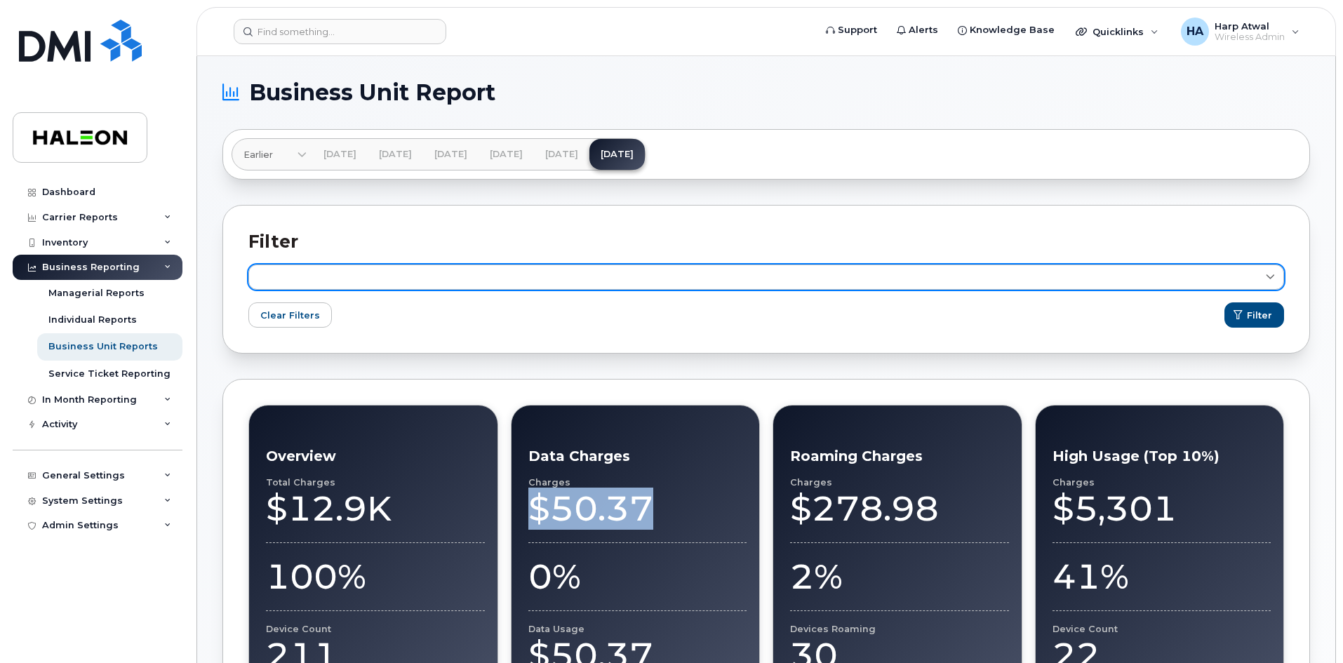
click at [1253, 286] on link at bounding box center [766, 277] width 1036 height 25
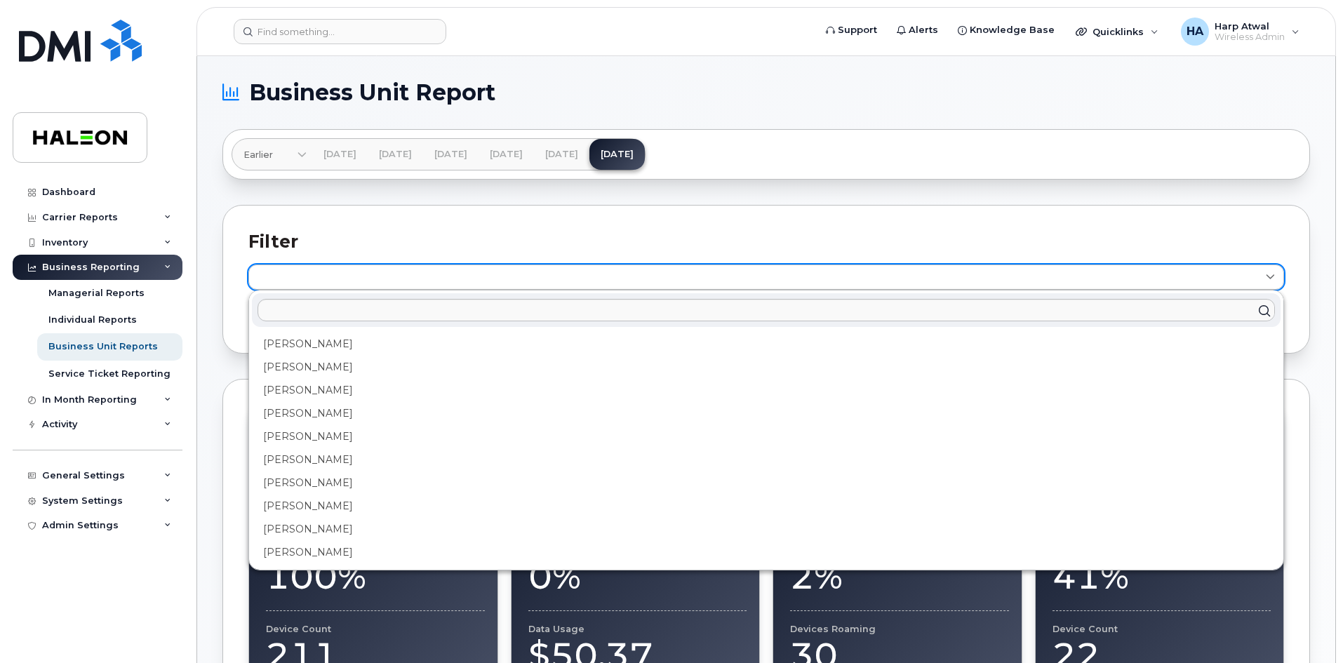
click at [1253, 286] on link at bounding box center [766, 277] width 1036 height 25
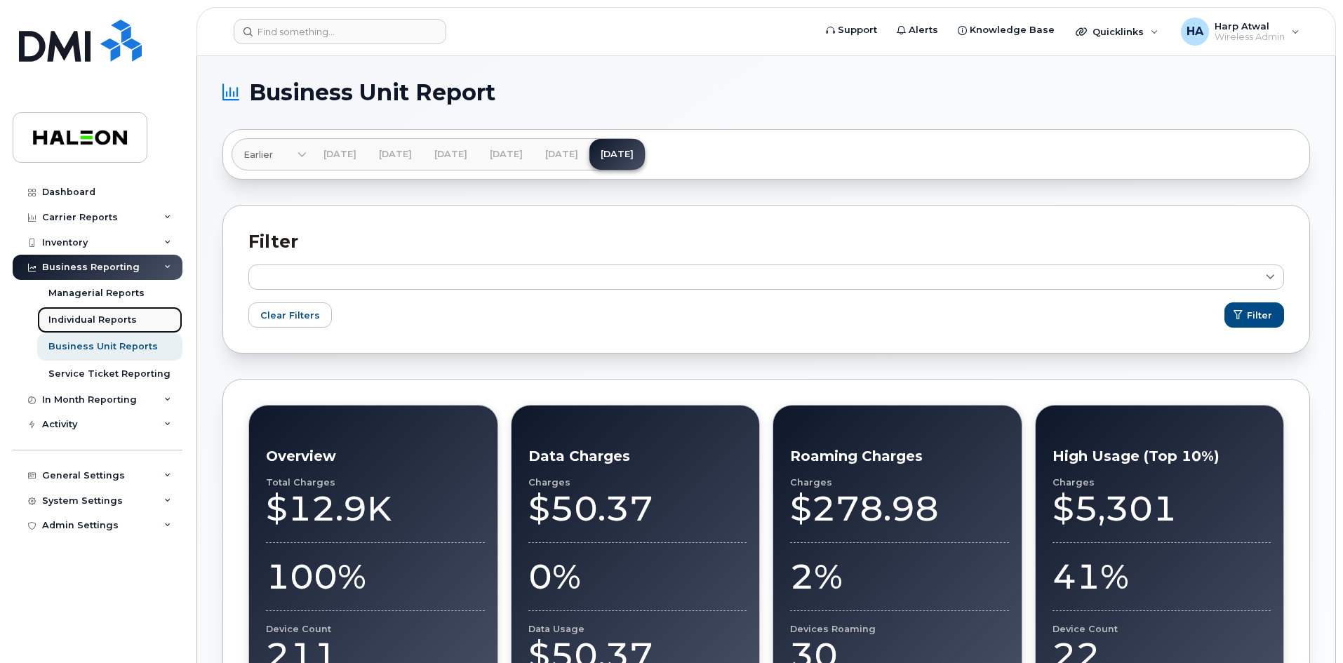
click at [115, 323] on div "Individual Reports" at bounding box center [92, 320] width 88 height 13
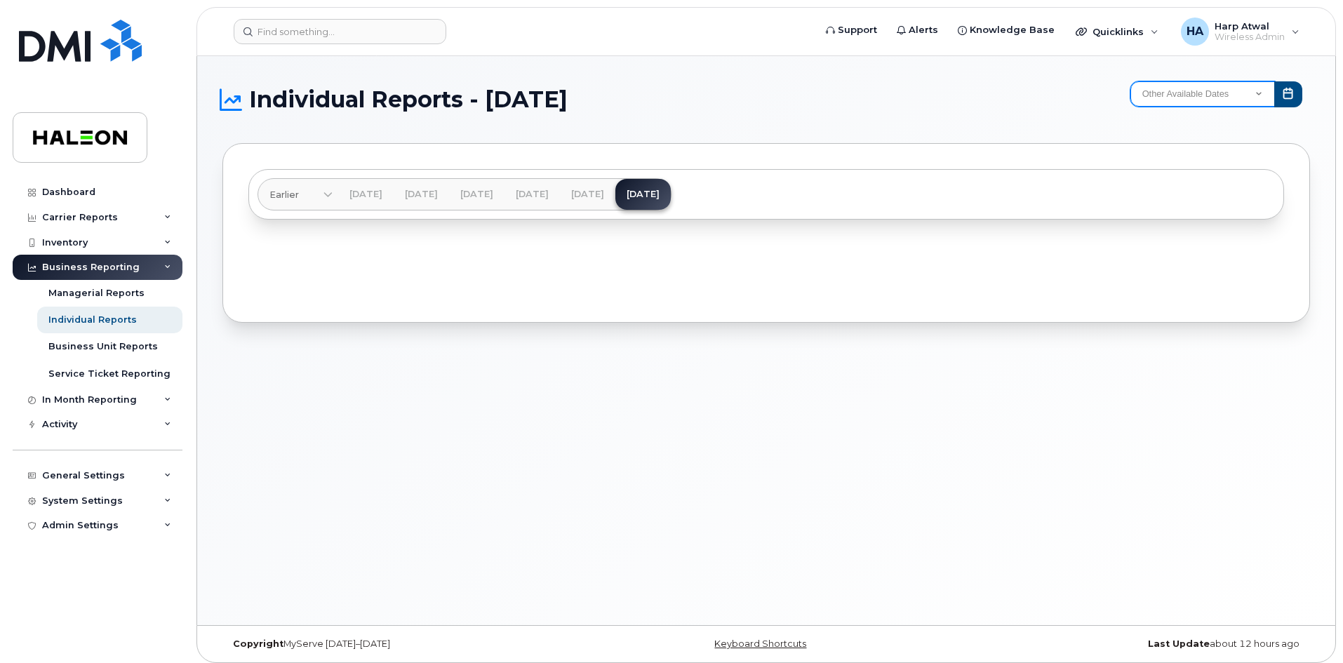
click at [1195, 106] on select "Other Available Dates December November October September August December Novem…" at bounding box center [1203, 93] width 145 height 25
click at [114, 287] on div "Managerial Reports" at bounding box center [96, 293] width 96 height 13
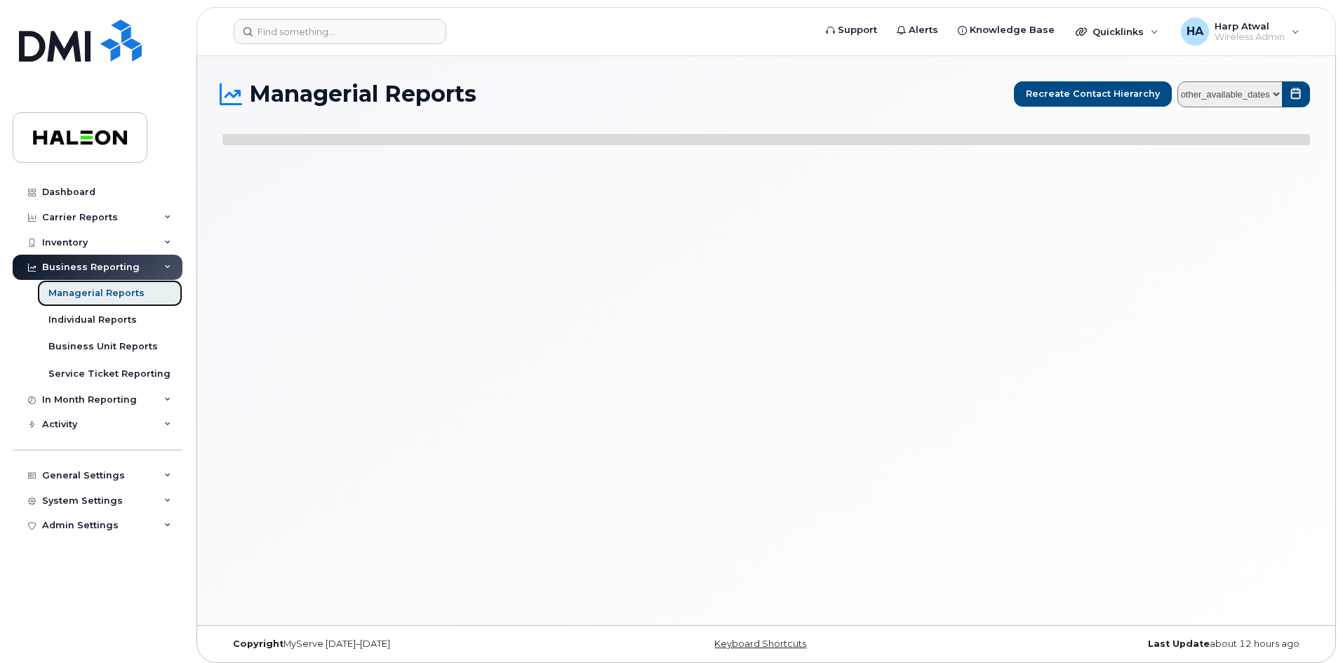
select select
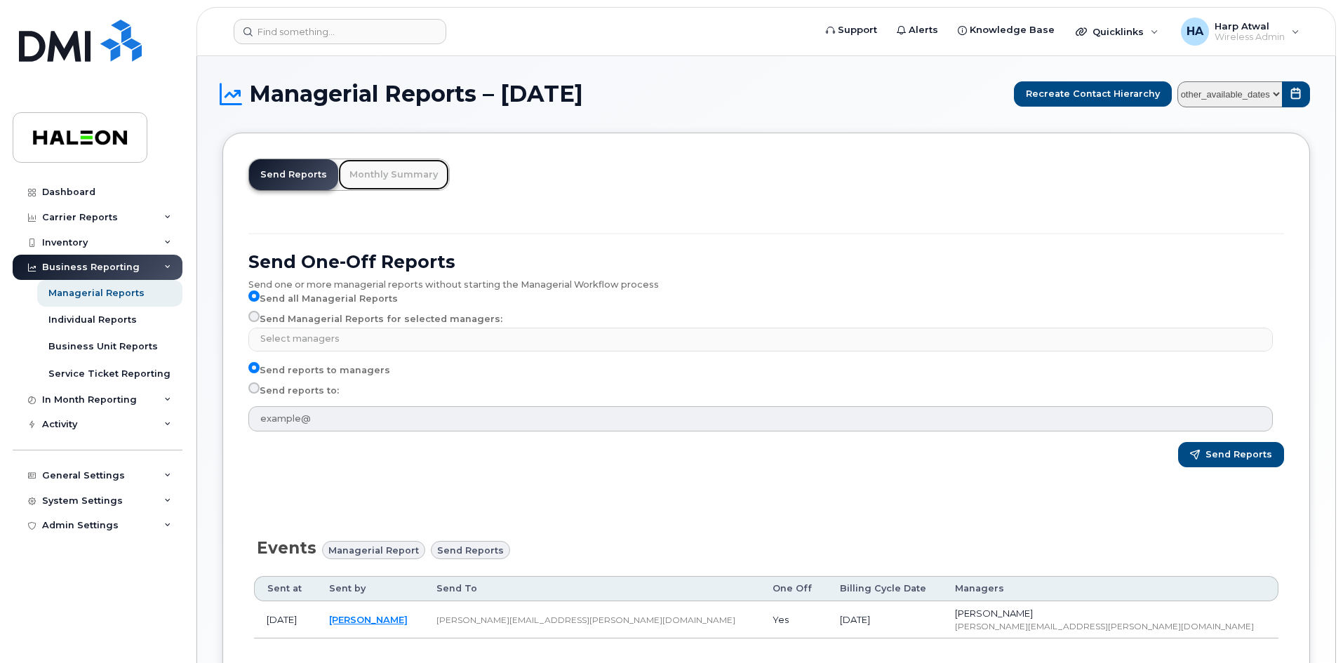
click at [407, 175] on link "Monthly Summary" at bounding box center [393, 174] width 111 height 31
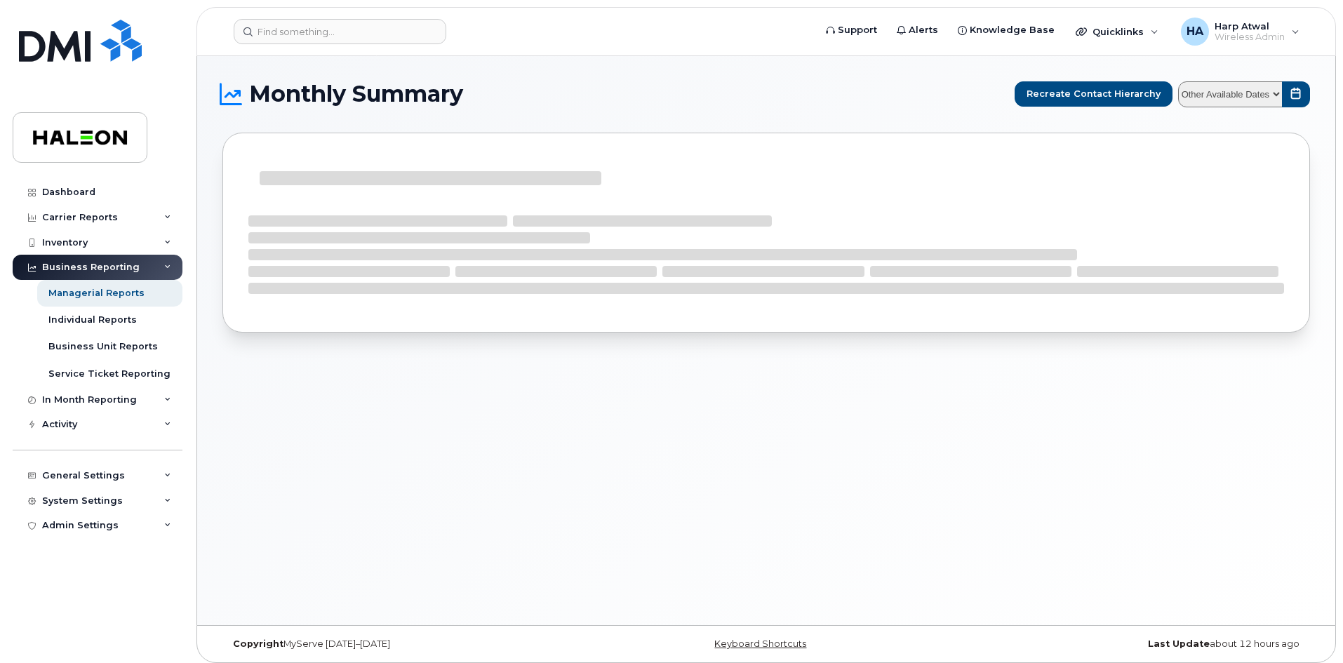
select select
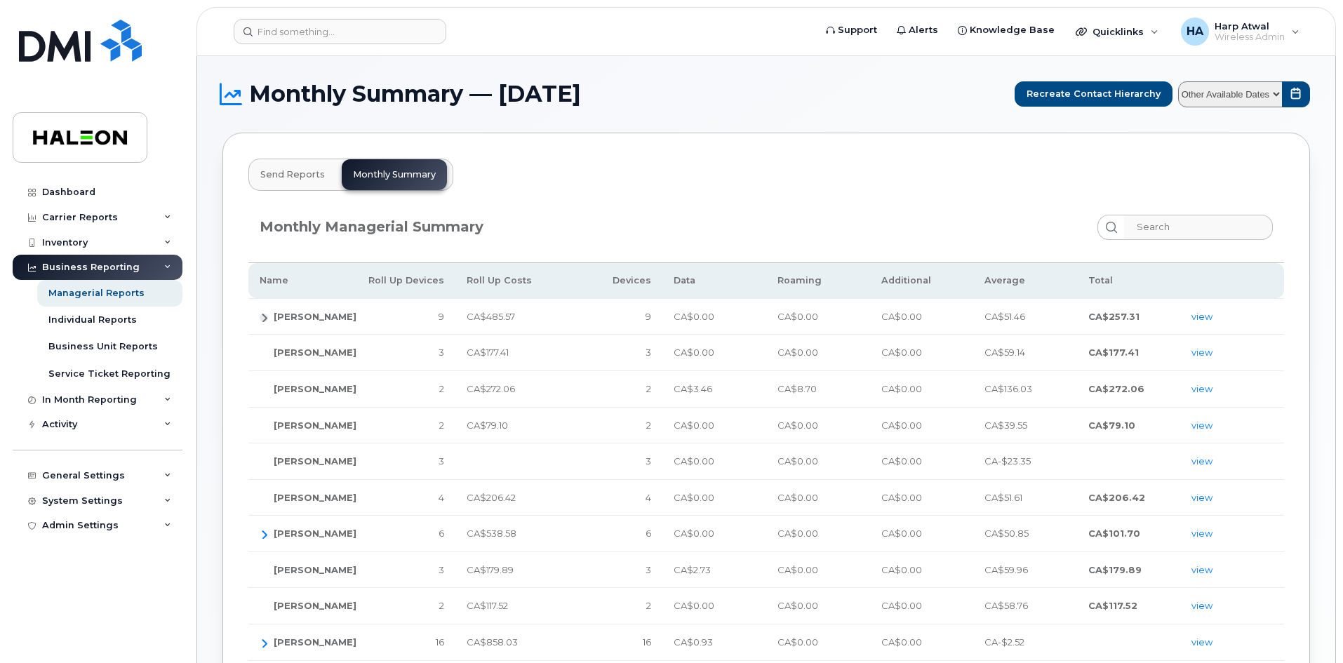
click at [262, 319] on icon "button" at bounding box center [263, 317] width 11 height 11
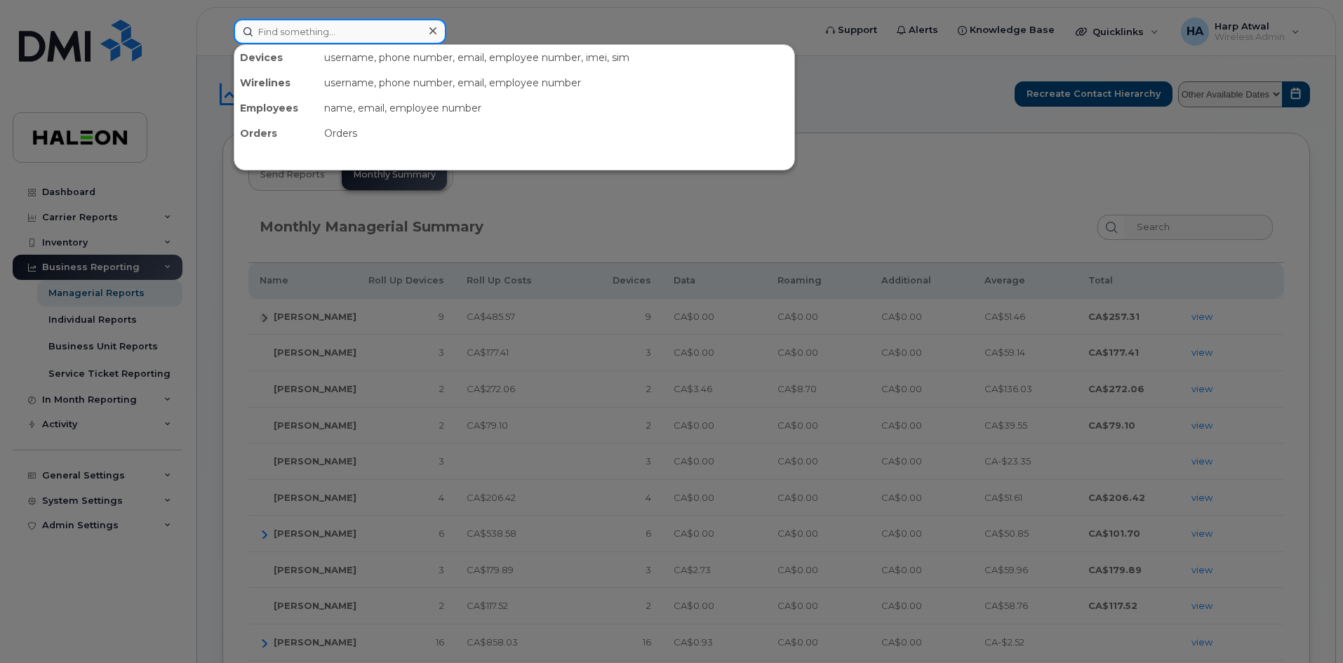
click at [415, 35] on input at bounding box center [340, 31] width 213 height 25
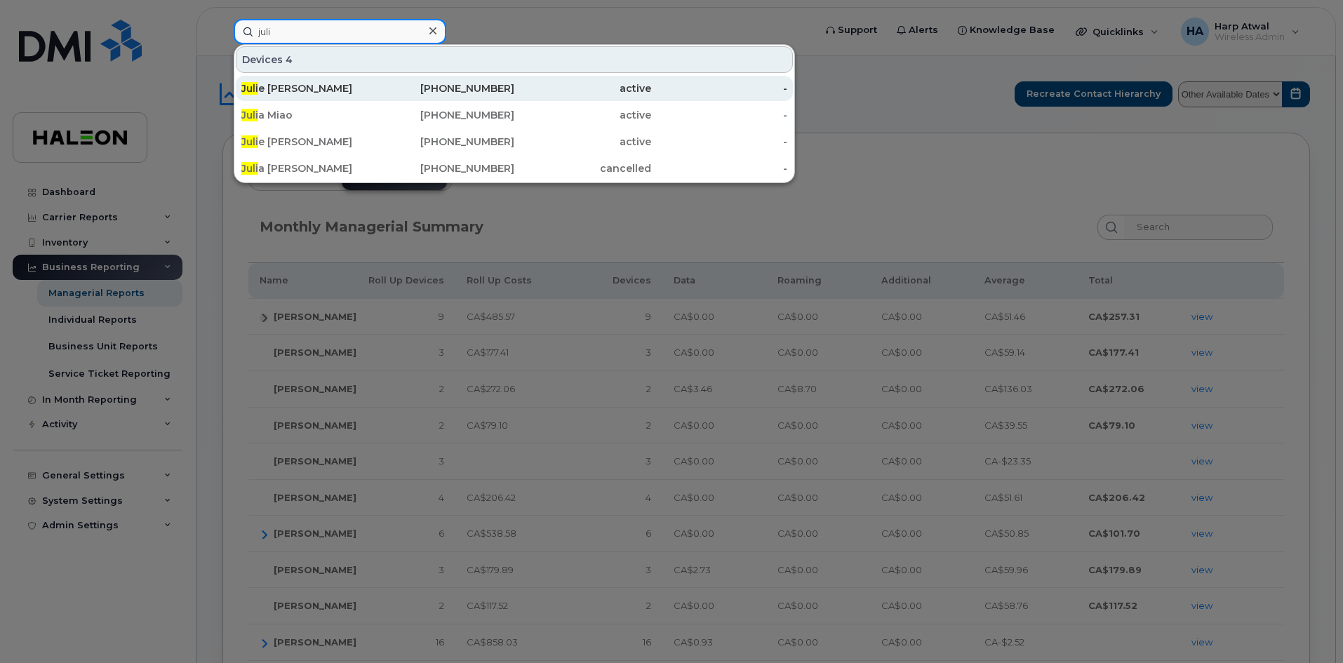
type input "juli"
click at [287, 90] on div "[PERSON_NAME]" at bounding box center [309, 88] width 137 height 14
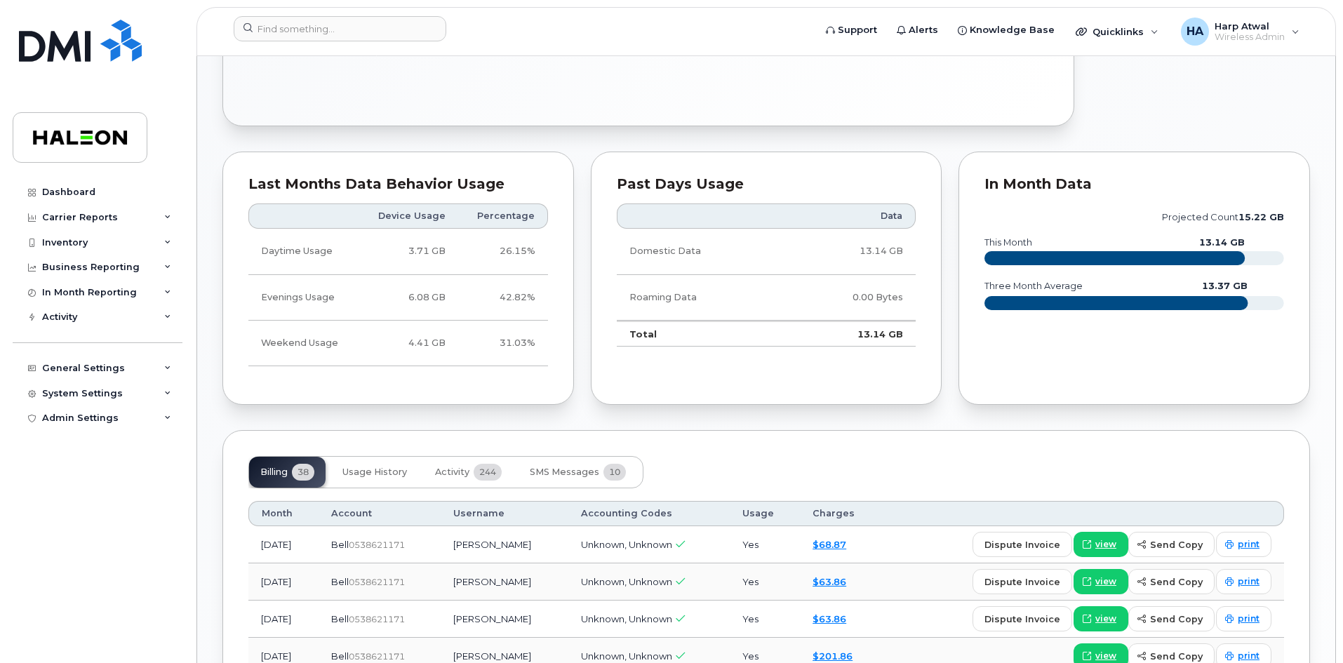
scroll to position [702, 0]
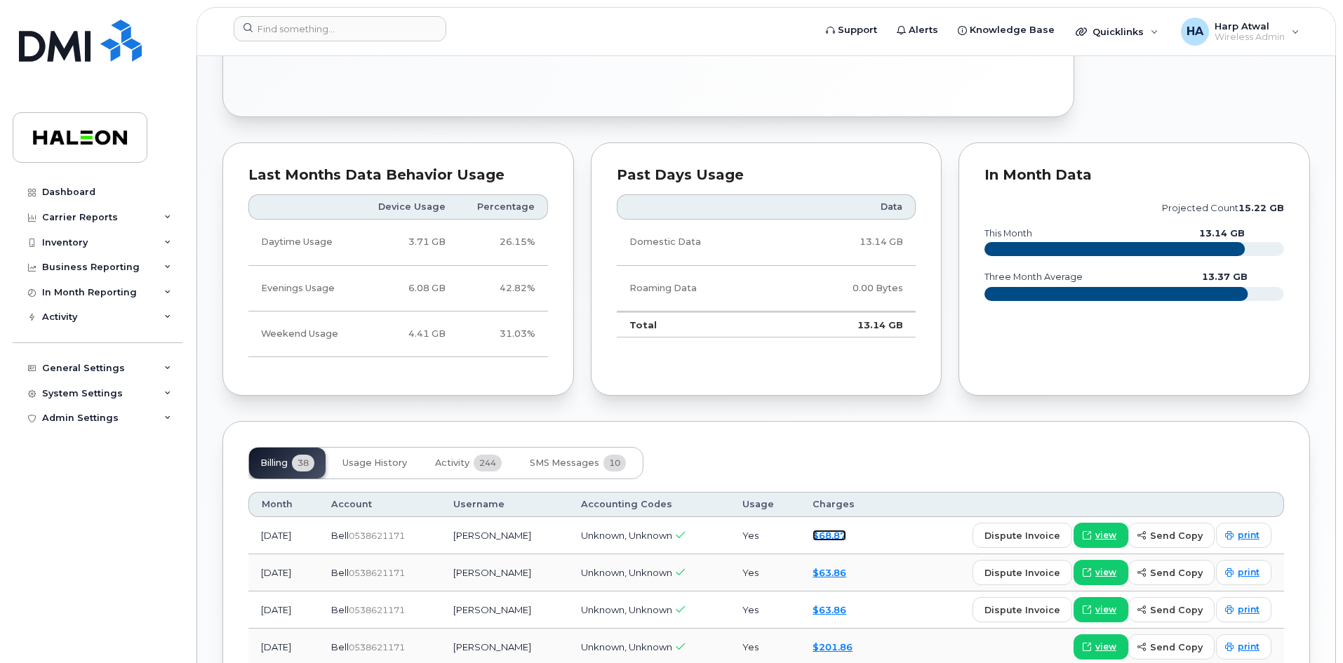
click at [846, 533] on link "$68.87" at bounding box center [830, 535] width 34 height 11
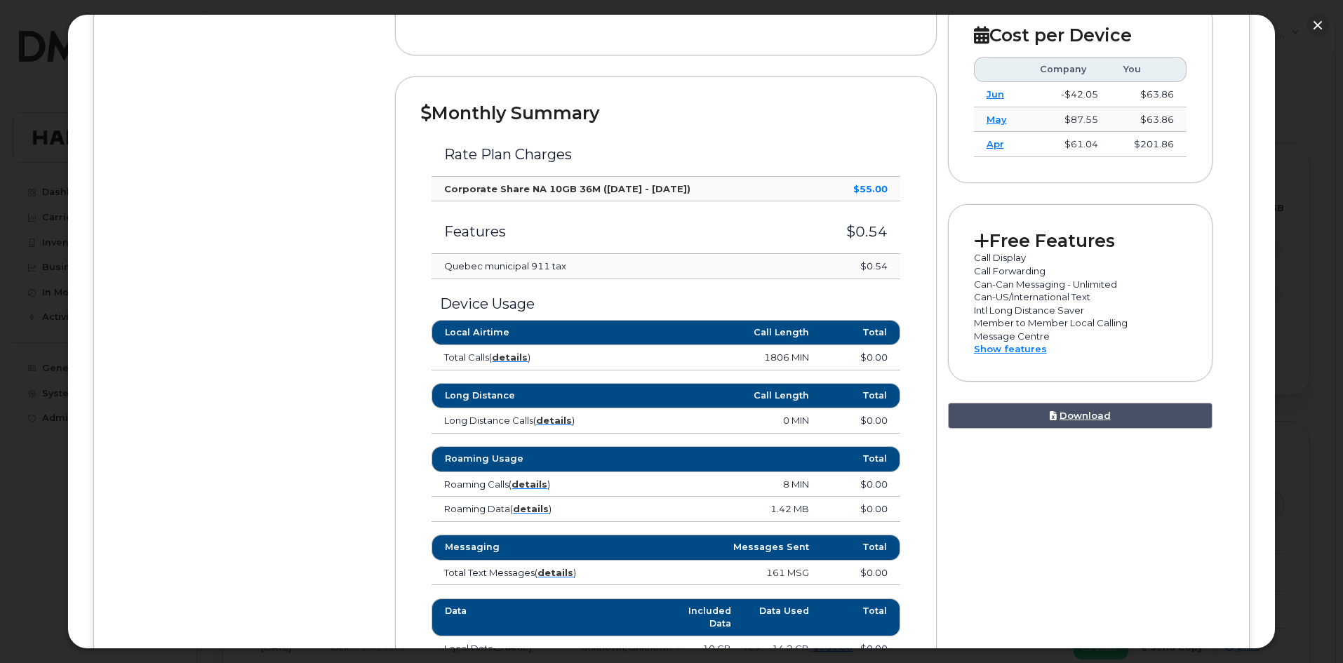
scroll to position [491, 0]
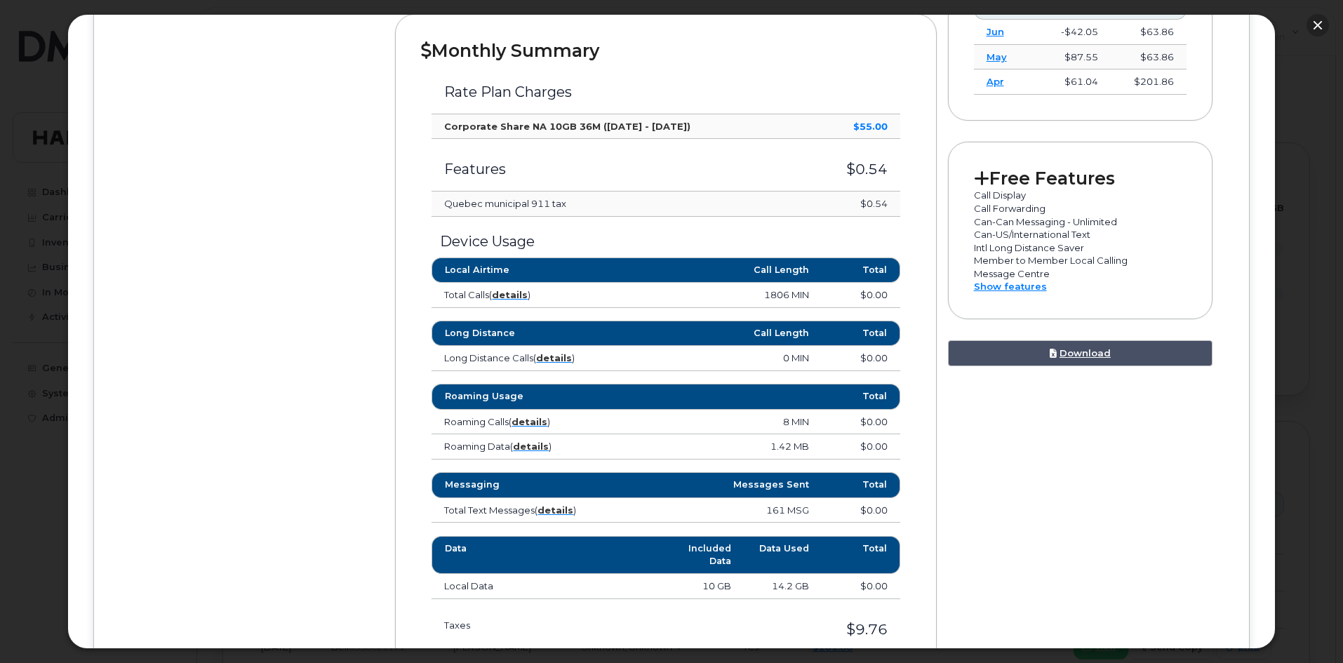
click at [1317, 28] on button "button" at bounding box center [1318, 25] width 22 height 22
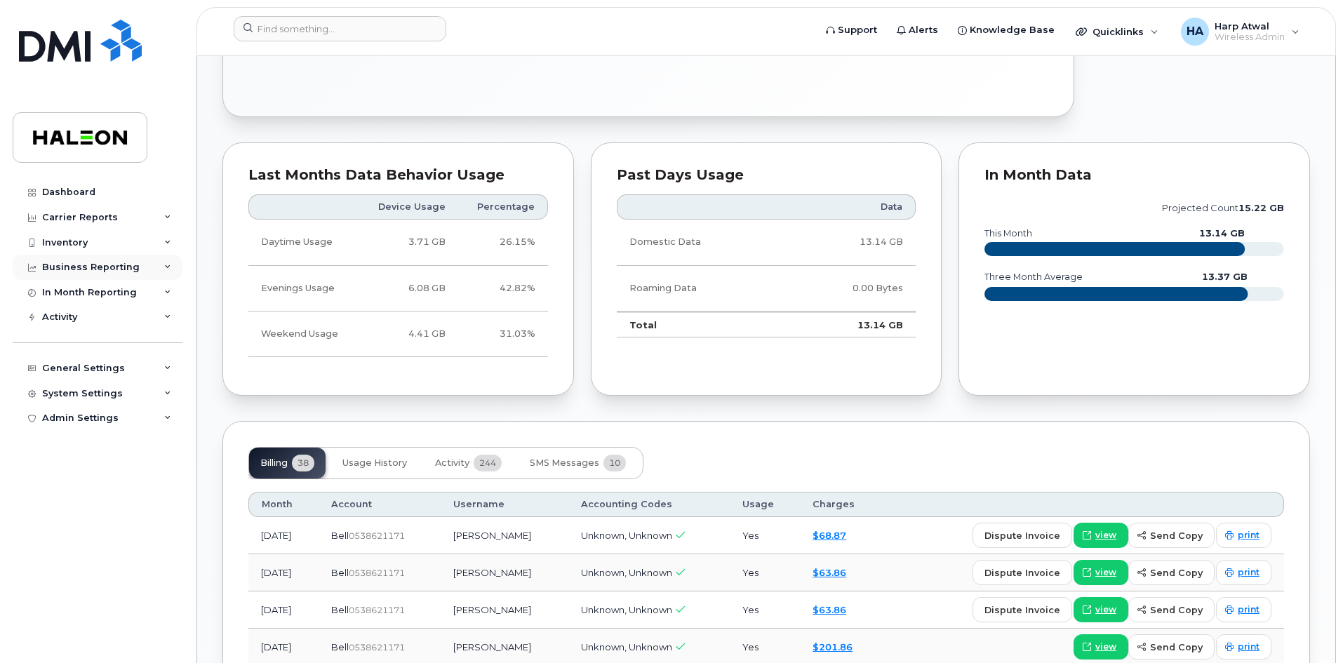
click at [162, 258] on div "Business Reporting" at bounding box center [98, 267] width 170 height 25
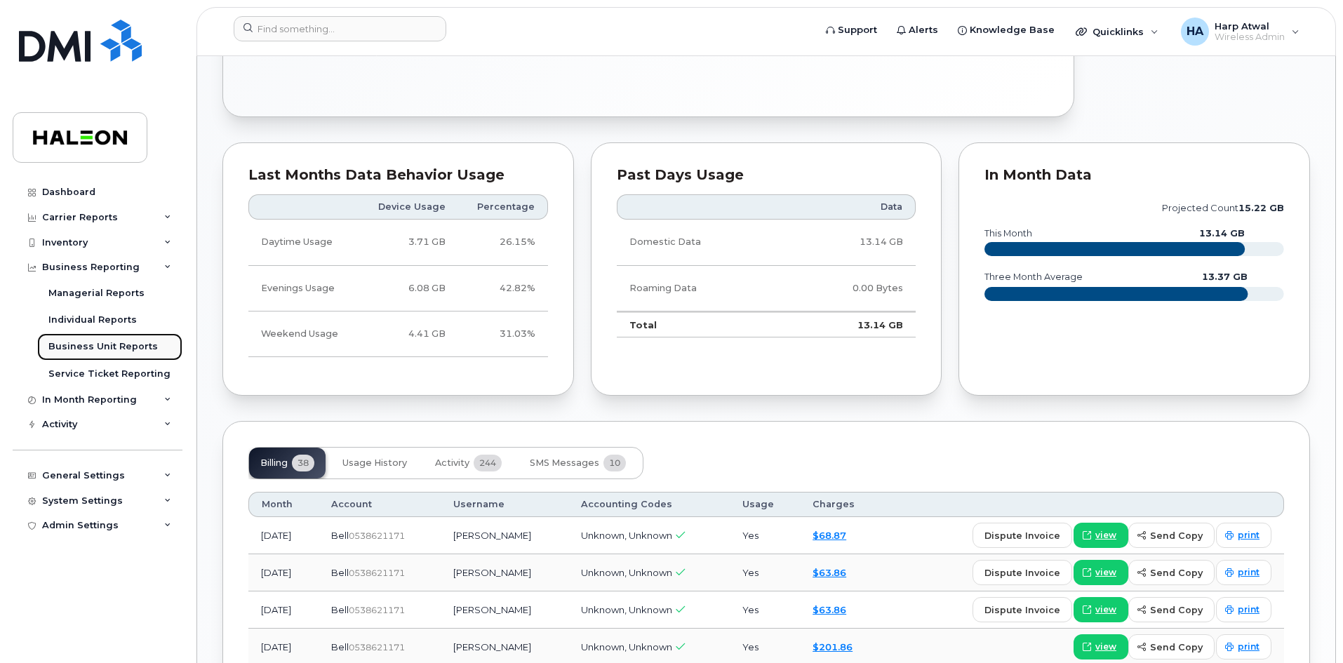
click at [112, 344] on div "Business Unit Reports" at bounding box center [102, 346] width 109 height 13
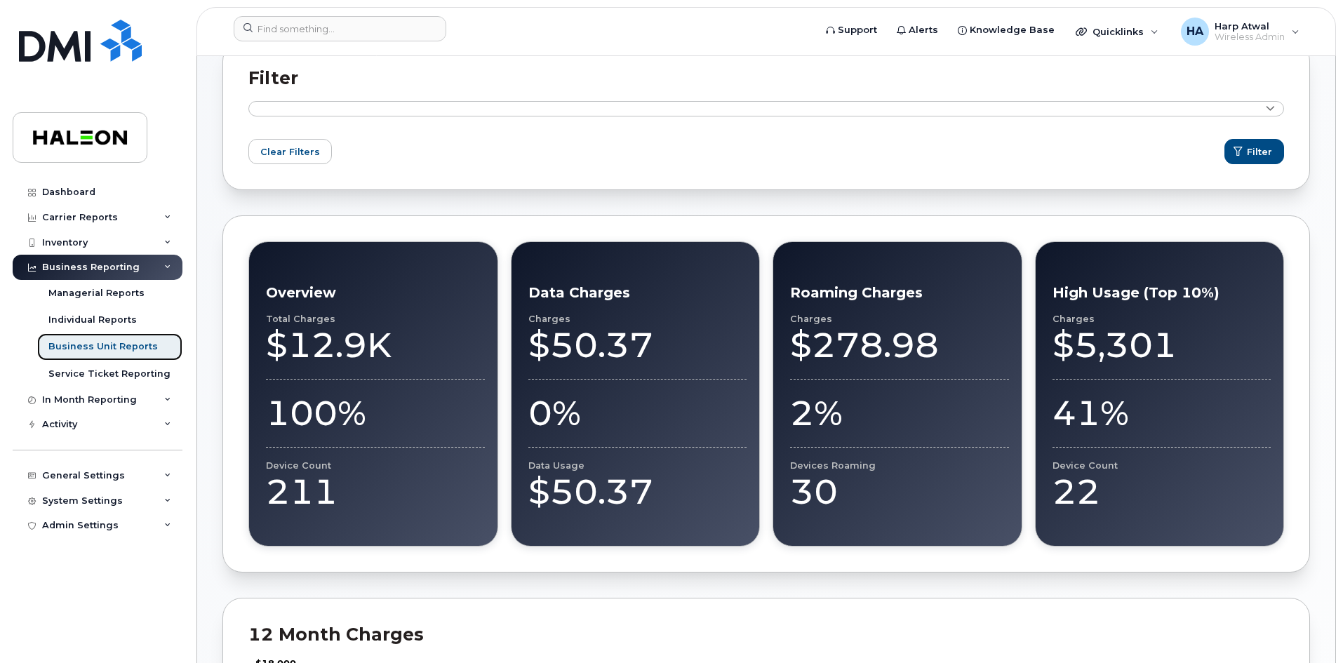
scroll to position [211, 0]
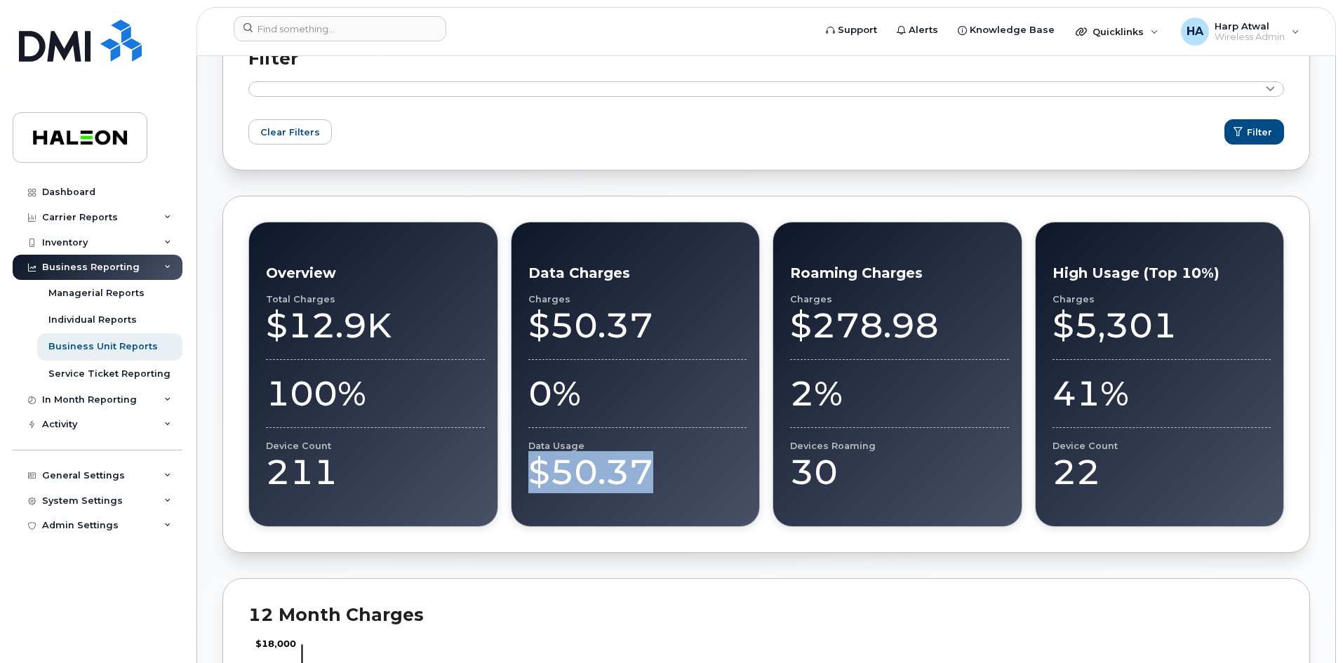
drag, startPoint x: 655, startPoint y: 472, endPoint x: 526, endPoint y: 462, distance: 128.9
click at [526, 462] on div "Data Charges Charges $50.37 0% Data Usage $50.37" at bounding box center [636, 374] width 250 height 305
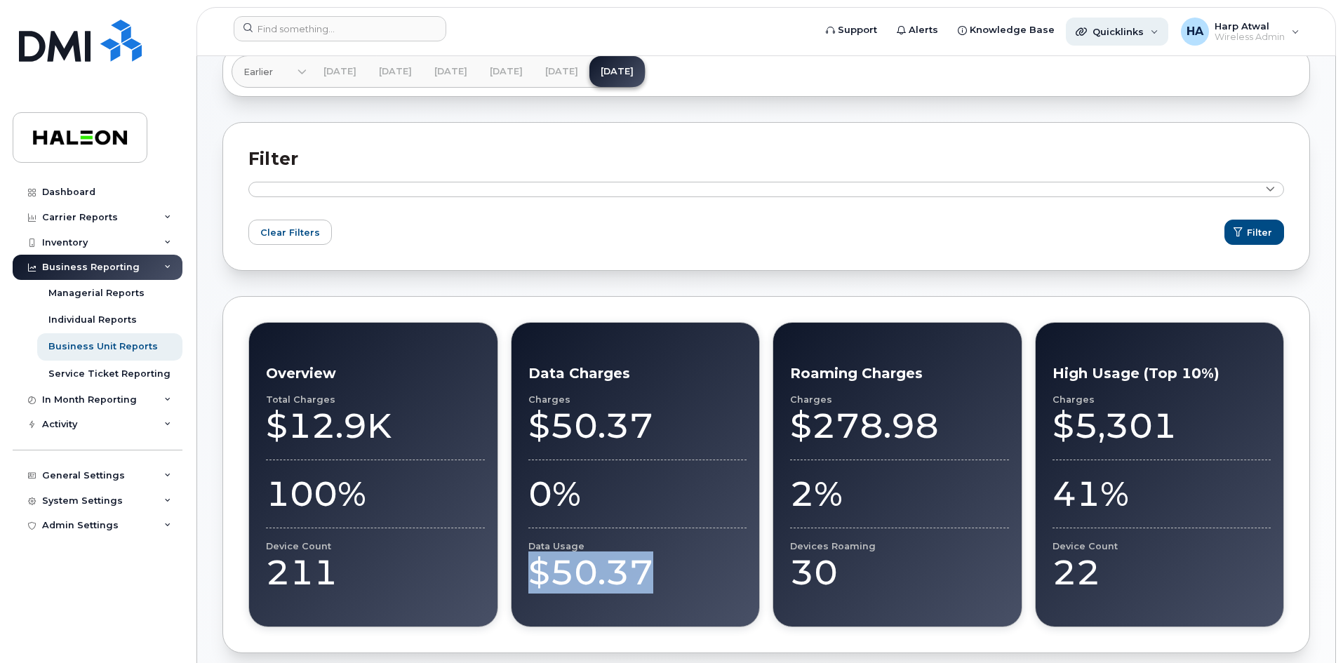
scroll to position [0, 0]
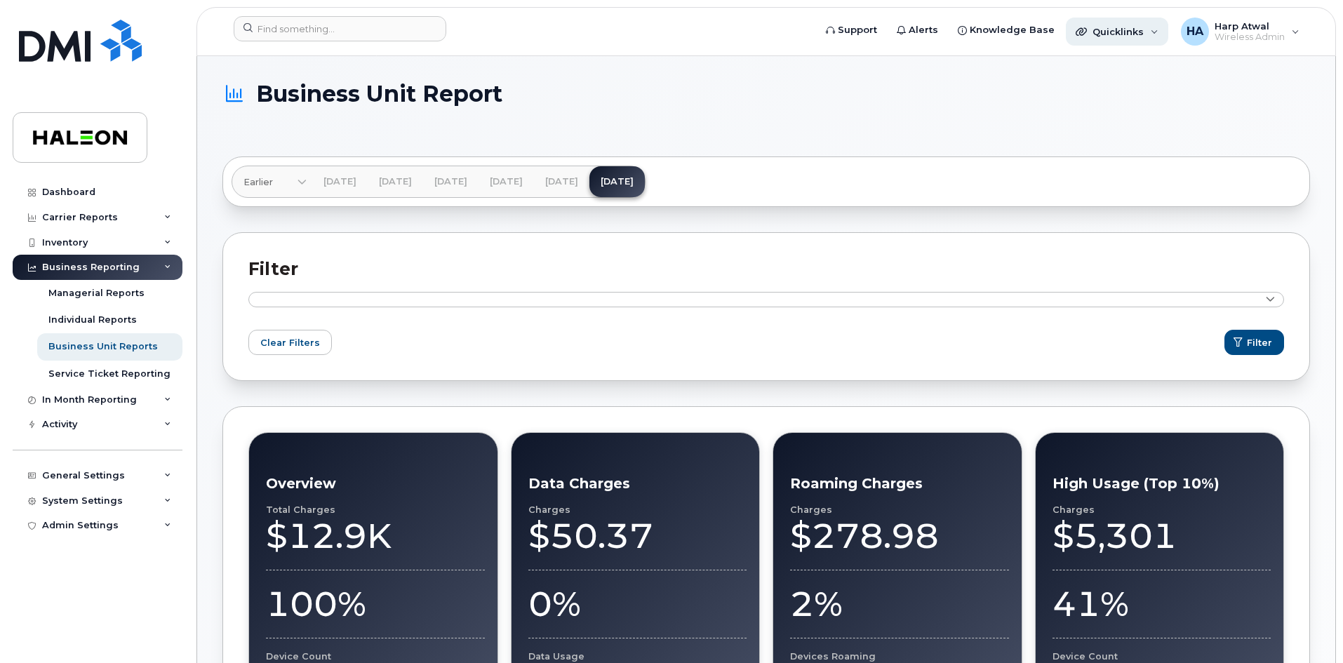
click at [1159, 34] on div "Quicklinks" at bounding box center [1117, 32] width 102 height 28
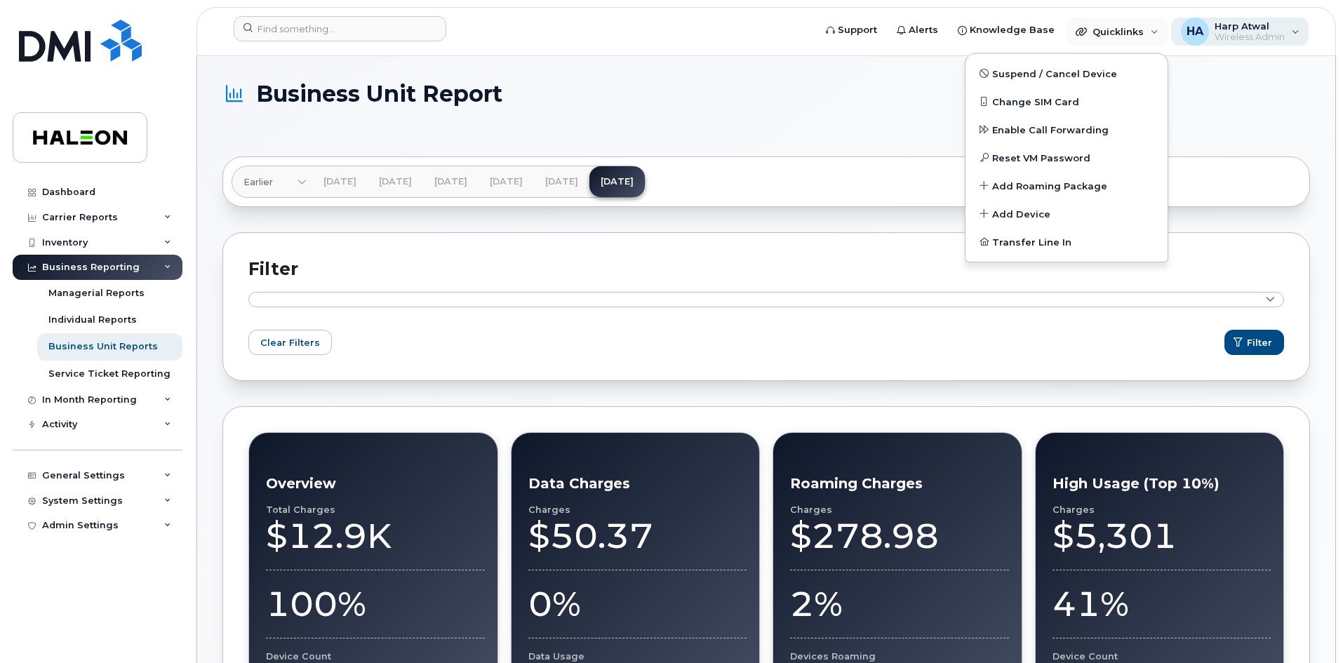
click at [1296, 31] on div "HA Harp Atwal Wireless Admin" at bounding box center [1240, 32] width 138 height 28
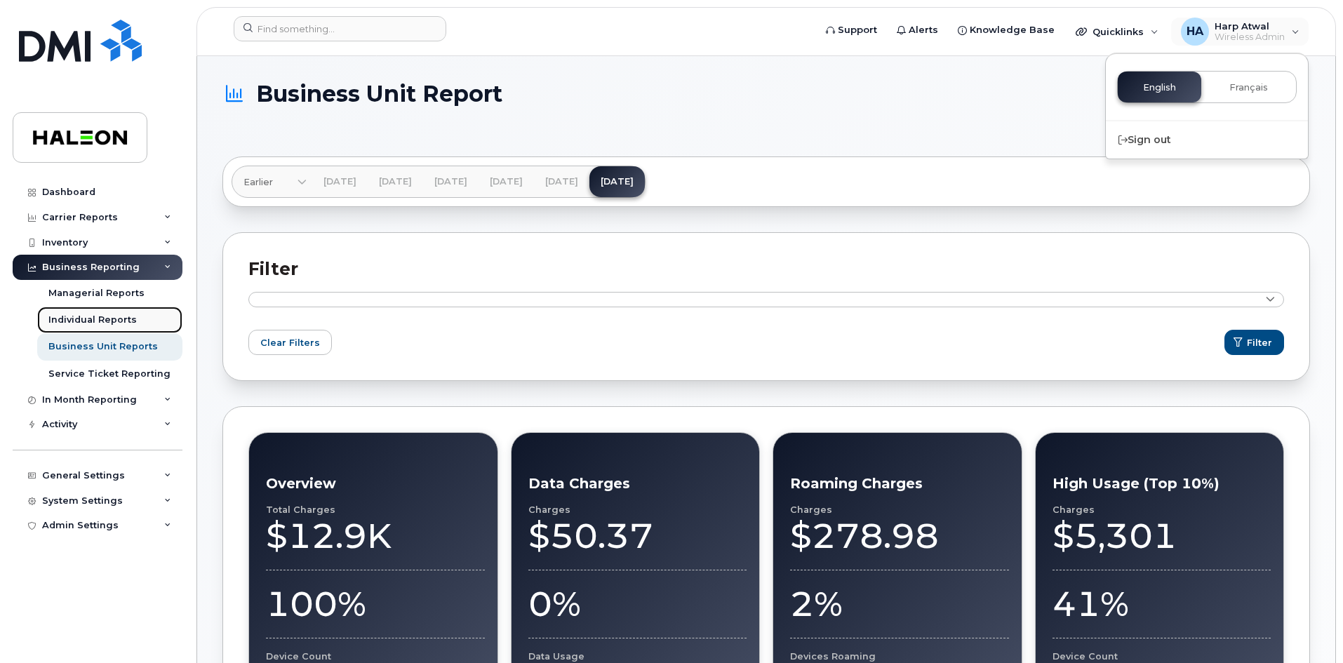
click at [102, 321] on div "Individual Reports" at bounding box center [92, 320] width 88 height 13
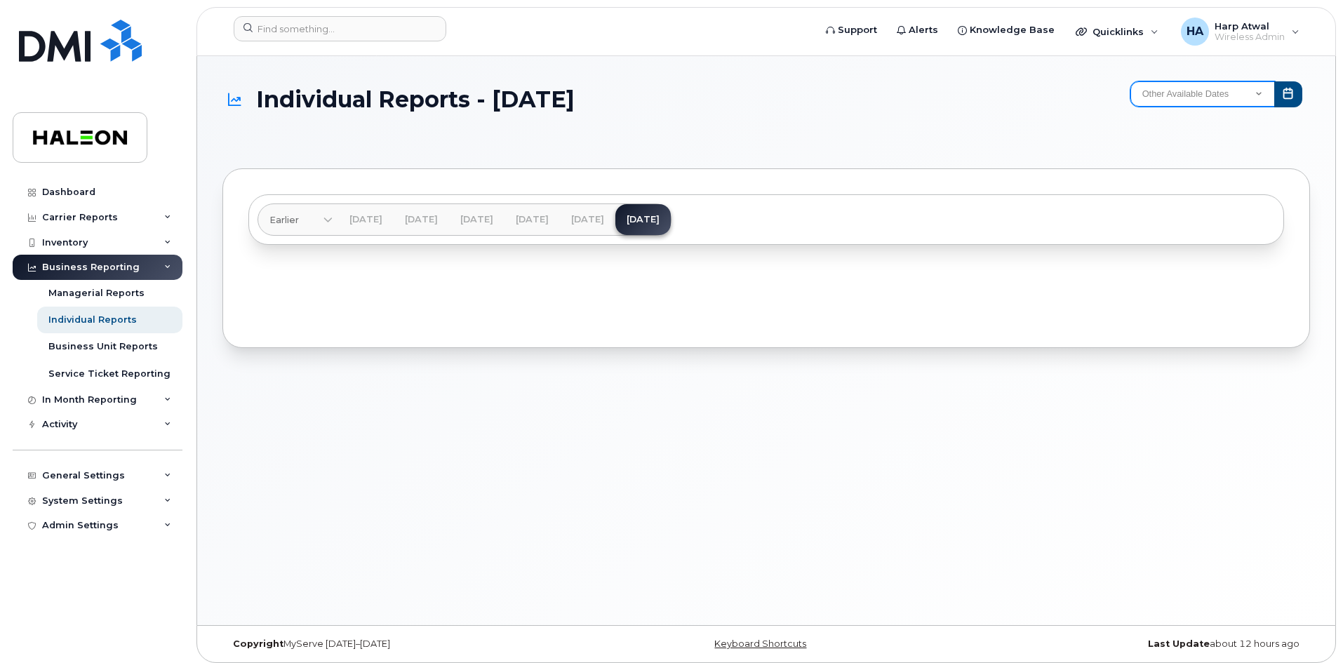
click at [1236, 89] on select "Other Available Dates December November October September August December Novem…" at bounding box center [1203, 93] width 145 height 25
click at [167, 215] on icon at bounding box center [167, 217] width 7 height 7
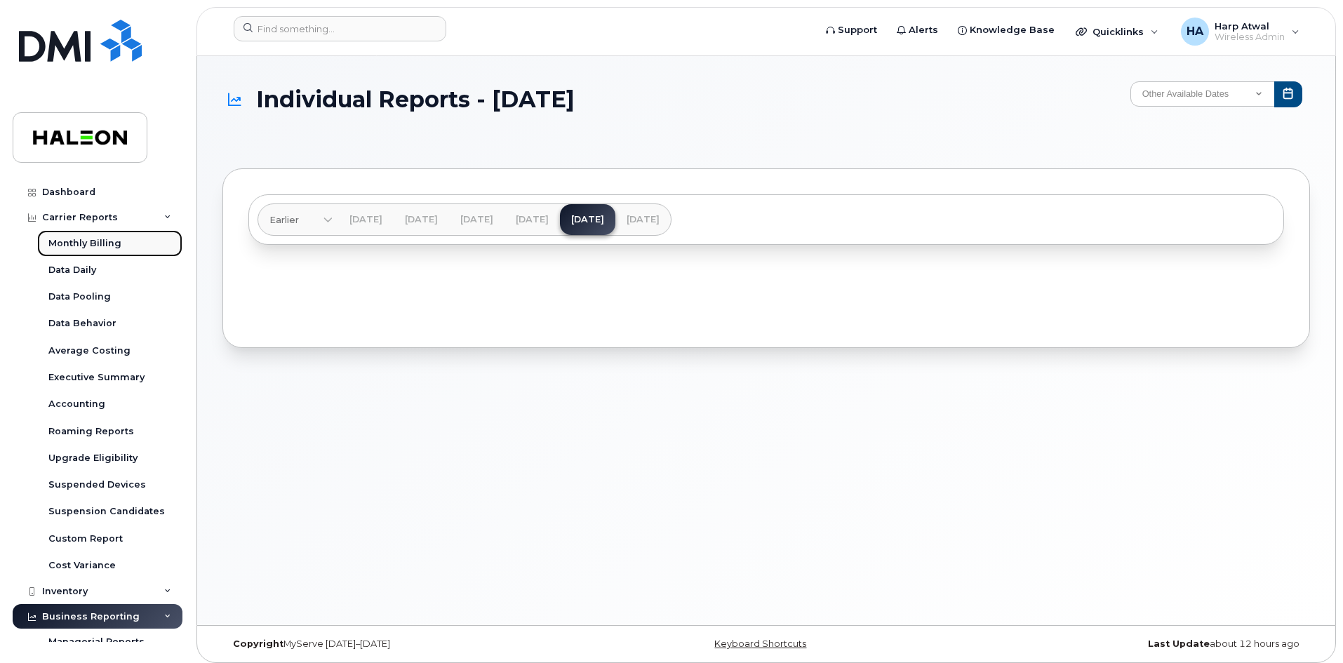
click at [119, 243] on link "Monthly Billing" at bounding box center [109, 243] width 145 height 27
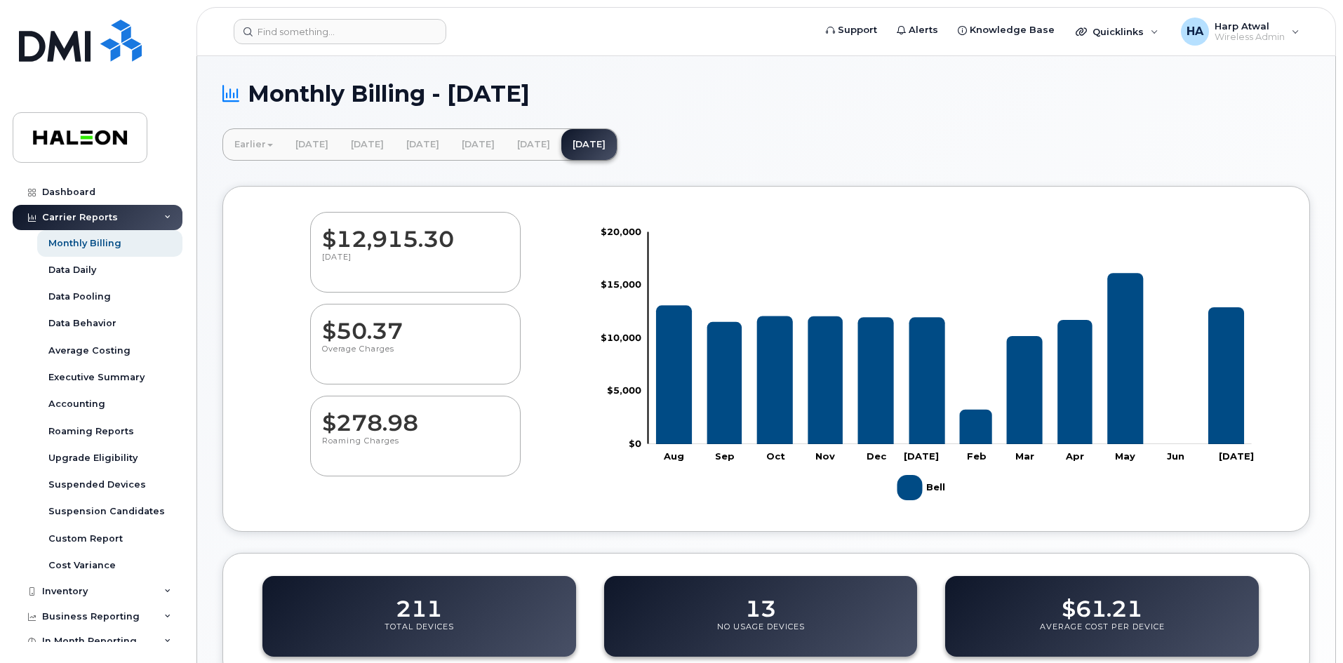
click at [351, 325] on dd "$50.37" at bounding box center [415, 324] width 187 height 39
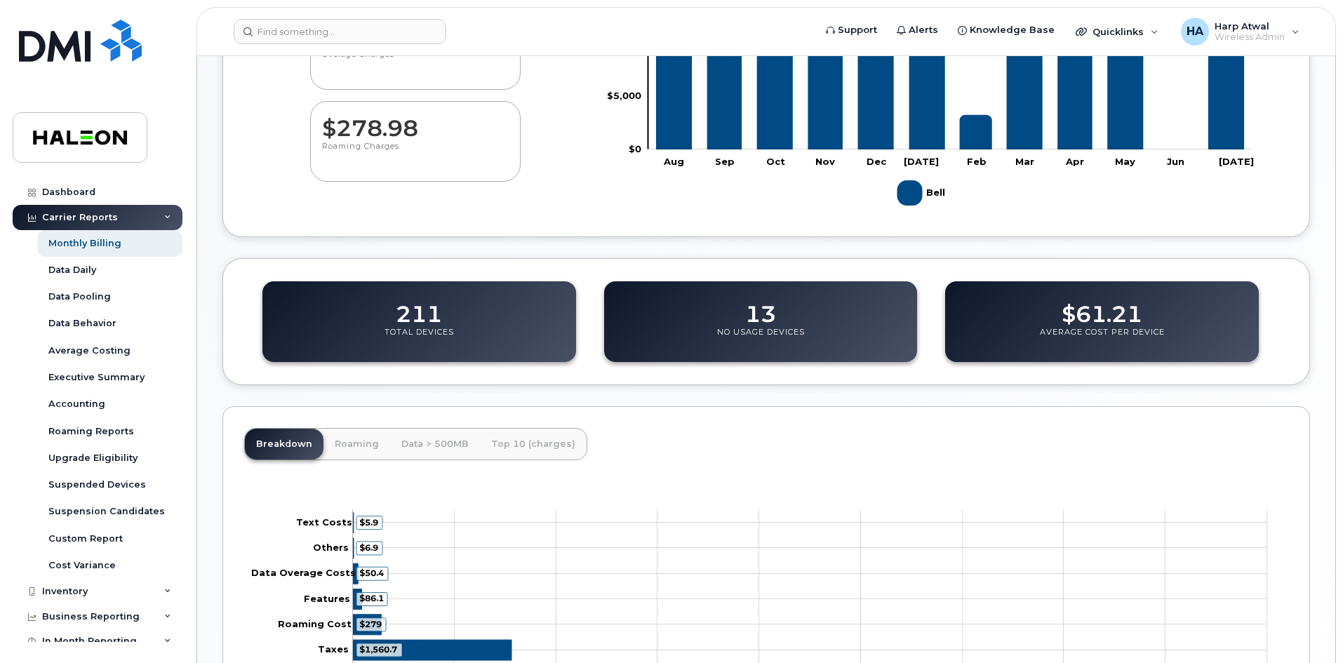
scroll to position [351, 0]
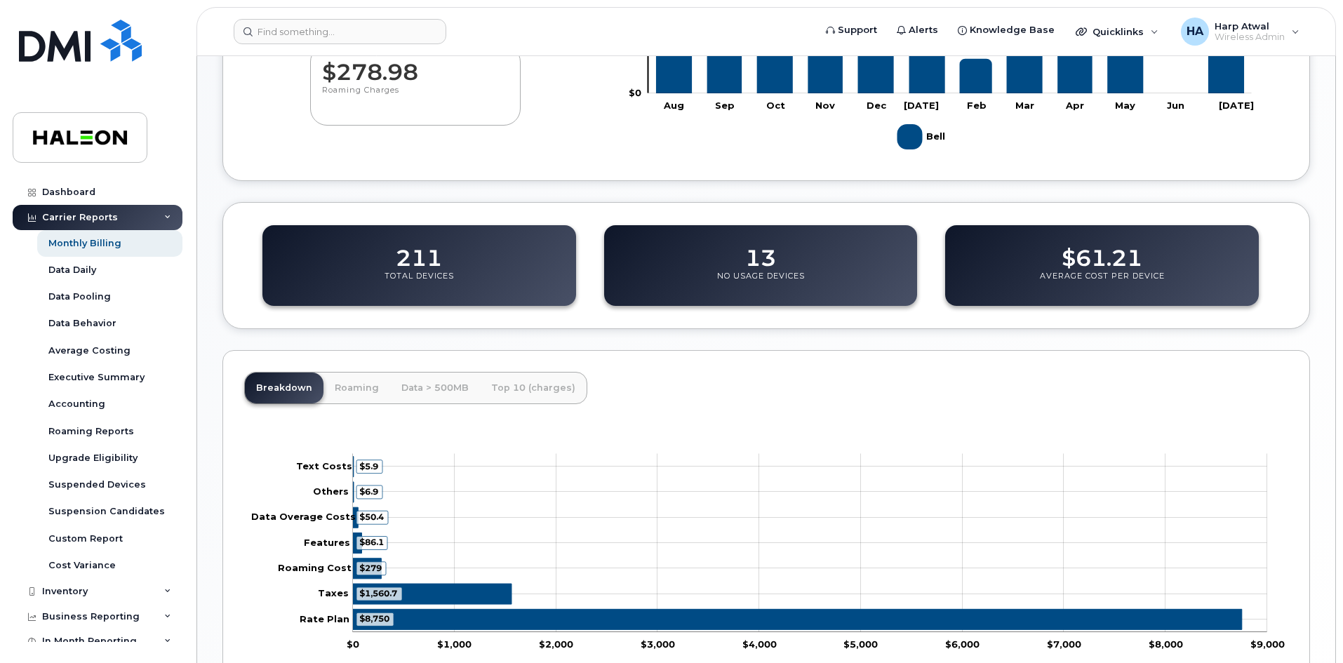
click at [352, 517] on rect at bounding box center [766, 552] width 1044 height 211
click at [358, 521] on icon "Chart" at bounding box center [373, 517] width 32 height 13
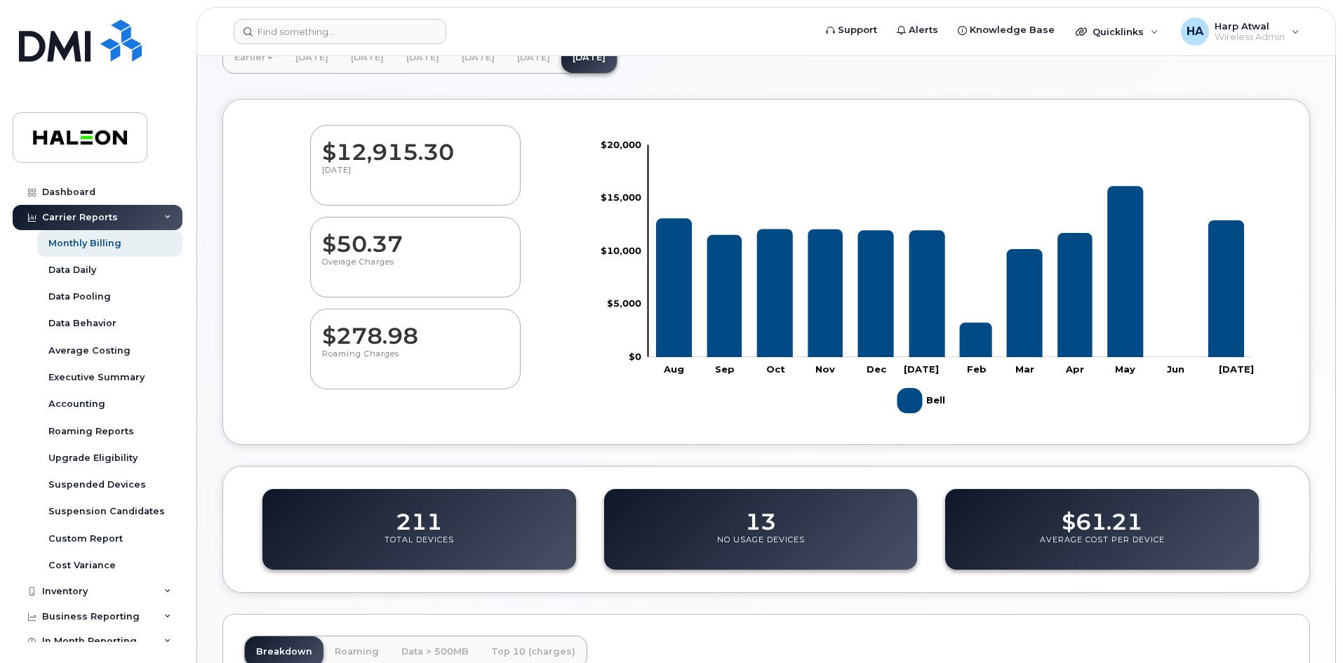
scroll to position [86, 0]
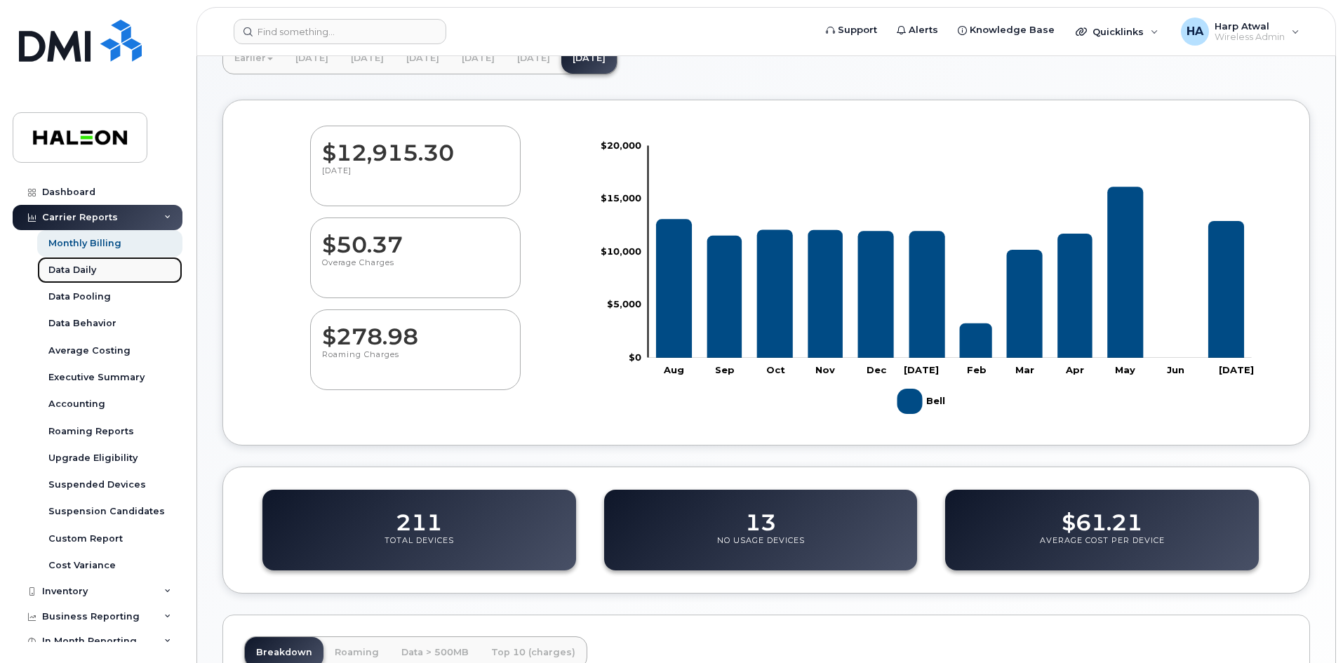
click at [86, 269] on div "Data Daily" at bounding box center [72, 270] width 48 height 13
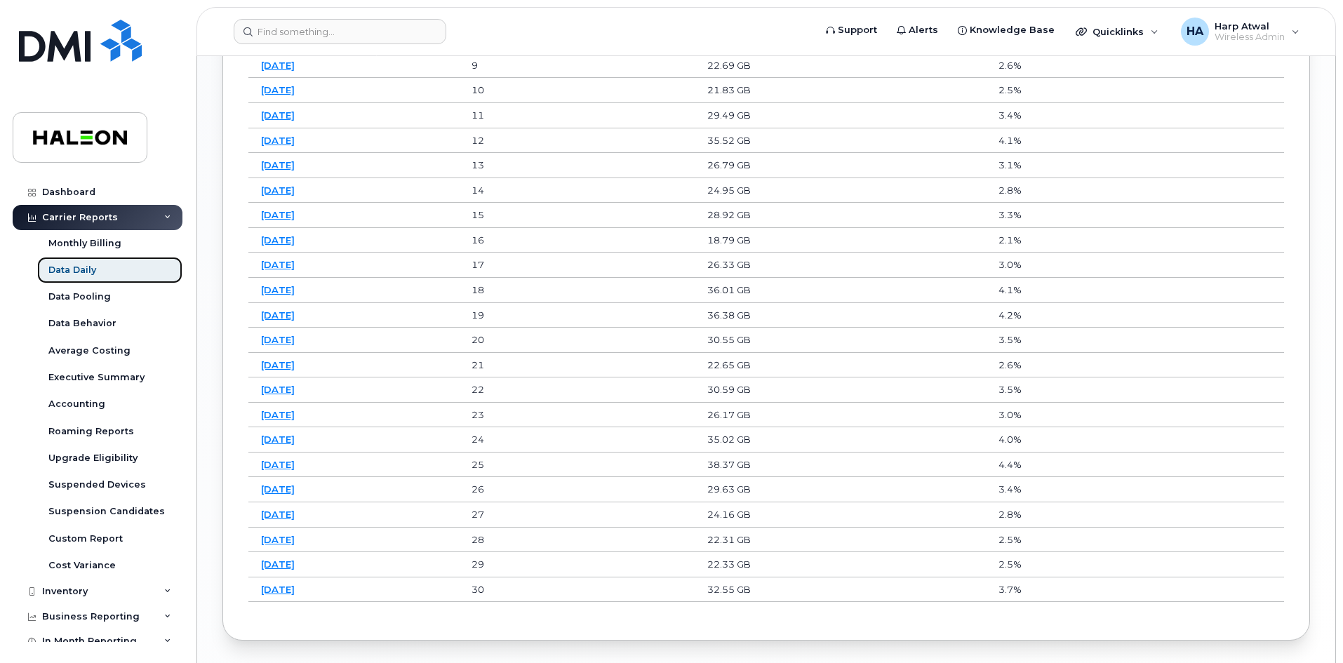
scroll to position [1082, 0]
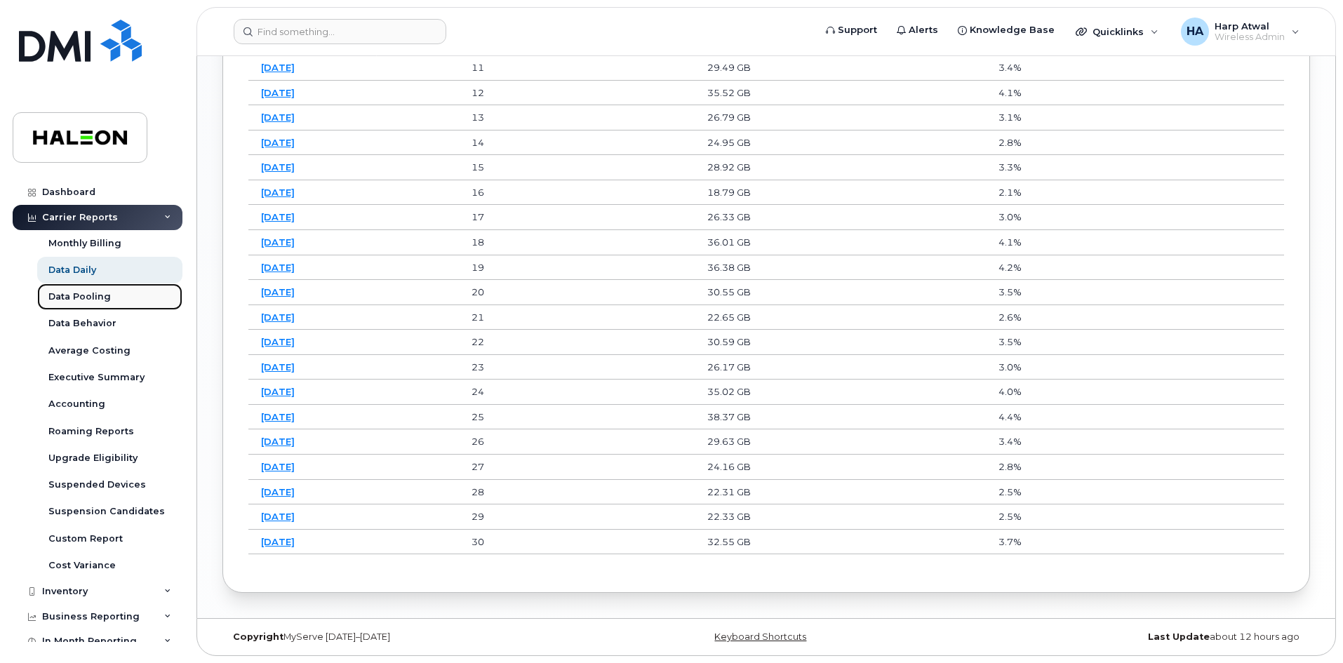
click at [64, 297] on div "Data Pooling" at bounding box center [79, 297] width 62 height 13
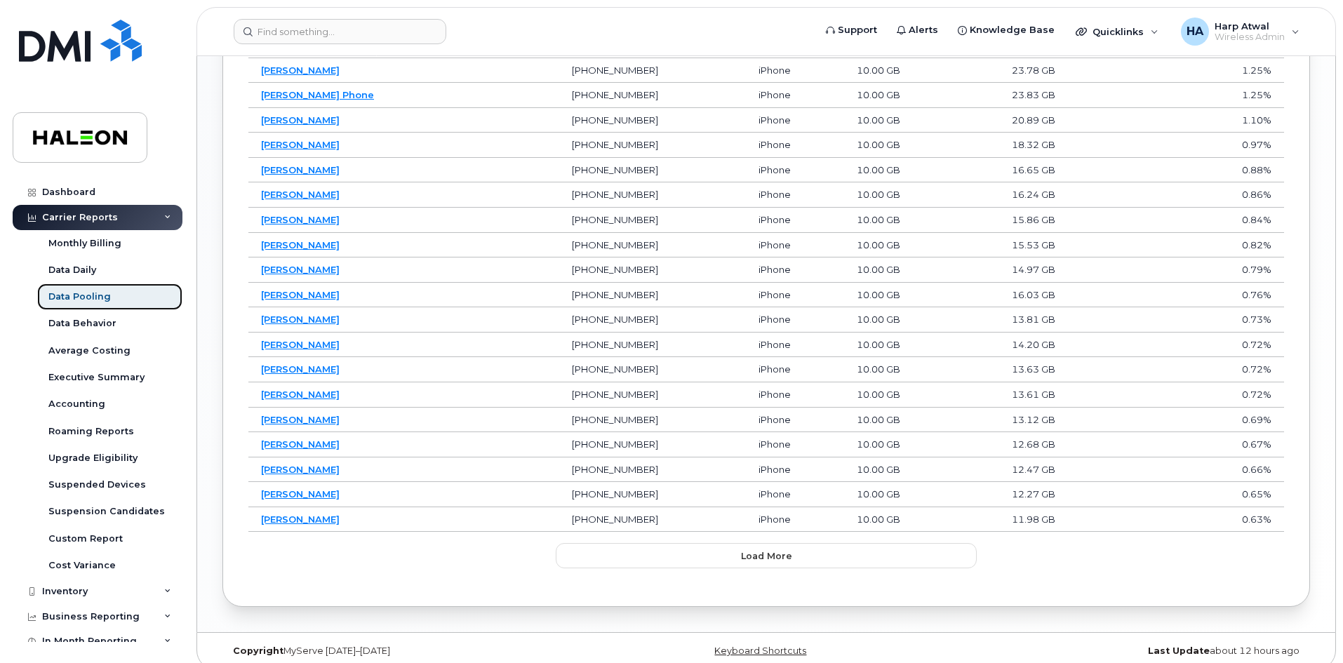
scroll to position [905, 0]
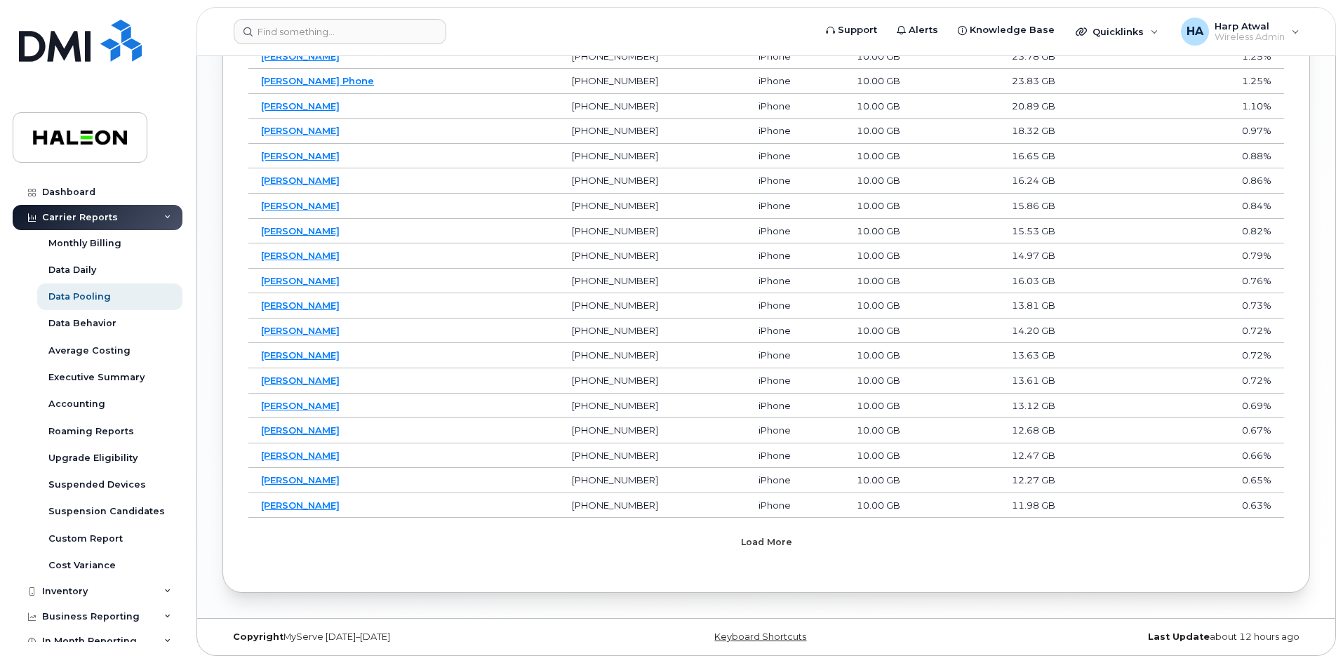
click at [788, 538] on span "Load more" at bounding box center [766, 541] width 51 height 13
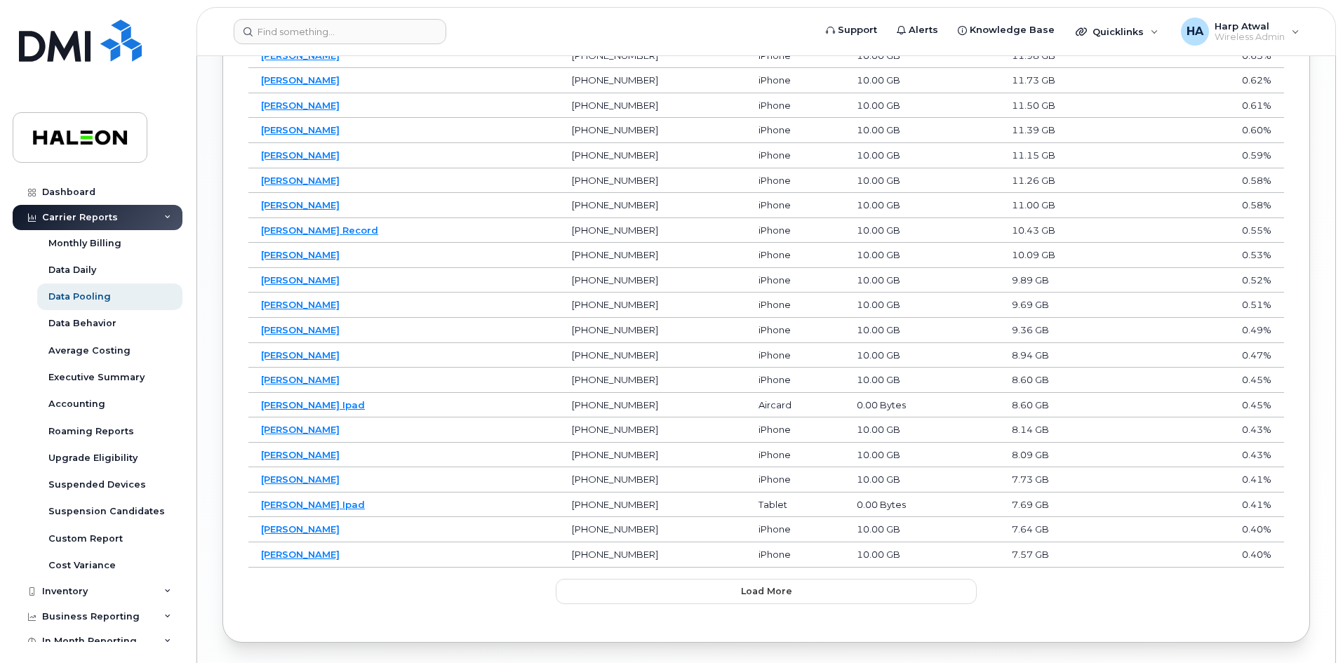
scroll to position [1397, 0]
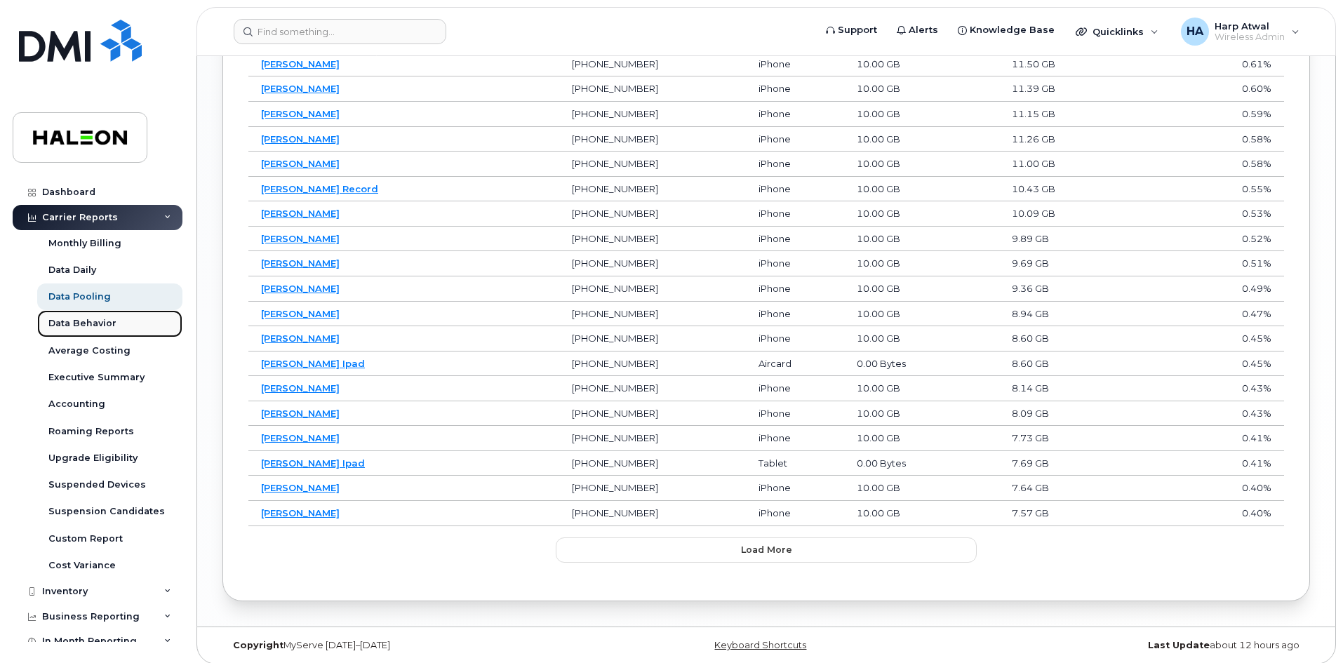
click at [86, 325] on div "Data Behavior" at bounding box center [82, 323] width 68 height 13
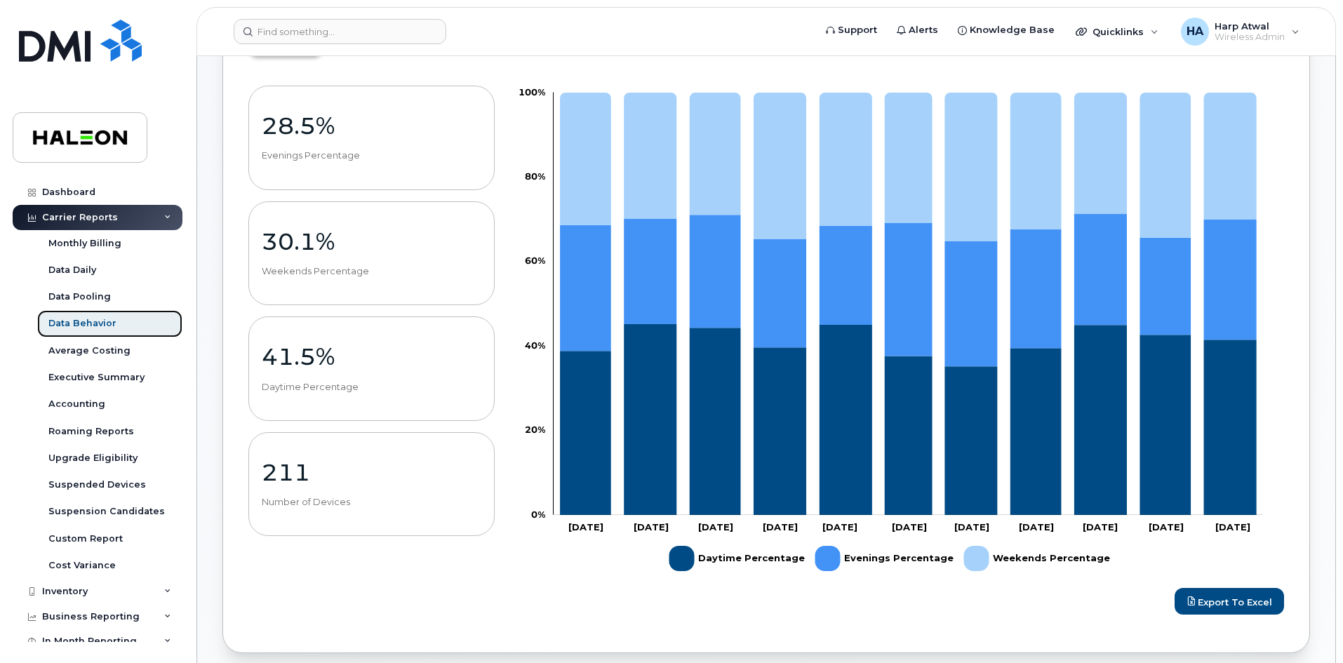
scroll to position [211, 0]
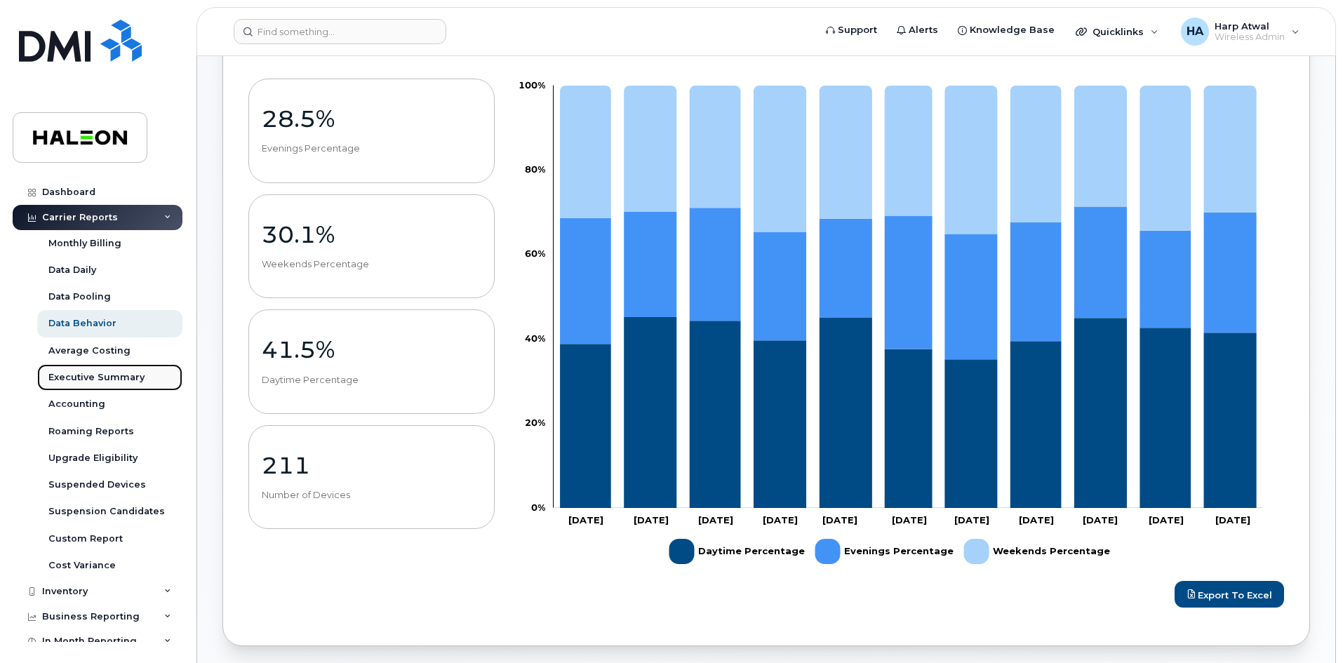
click at [107, 382] on div "Executive Summary" at bounding box center [96, 377] width 96 height 13
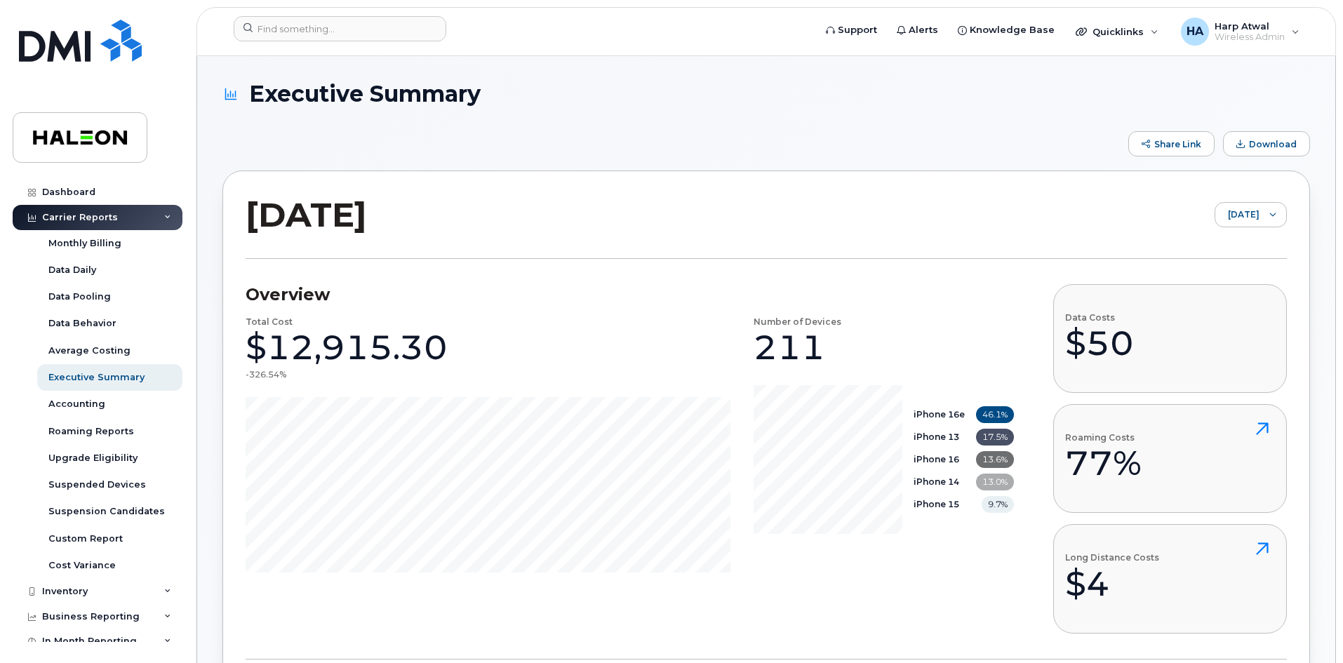
click at [1097, 350] on div "$50" at bounding box center [1099, 343] width 69 height 42
drag, startPoint x: 1086, startPoint y: 314, endPoint x: 1173, endPoint y: 345, distance: 91.7
click at [1173, 345] on div "Data Costs $50" at bounding box center [1170, 338] width 234 height 109
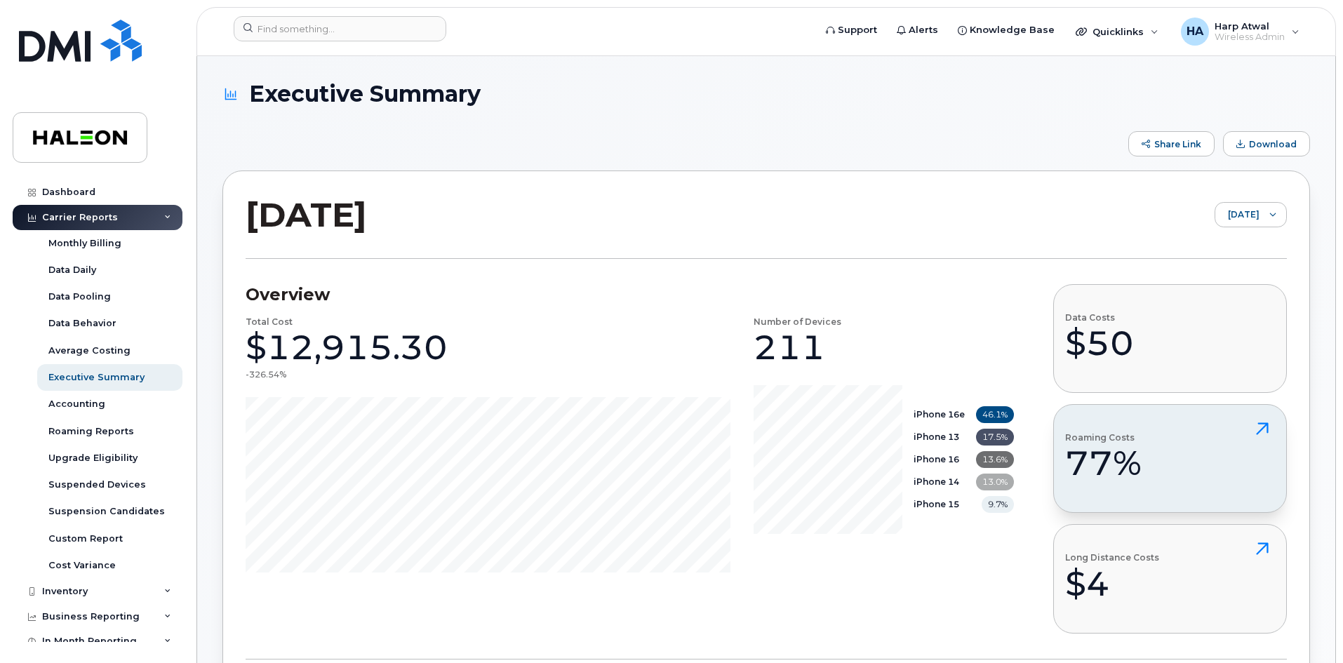
click at [1270, 424] on icon at bounding box center [1262, 428] width 25 height 25
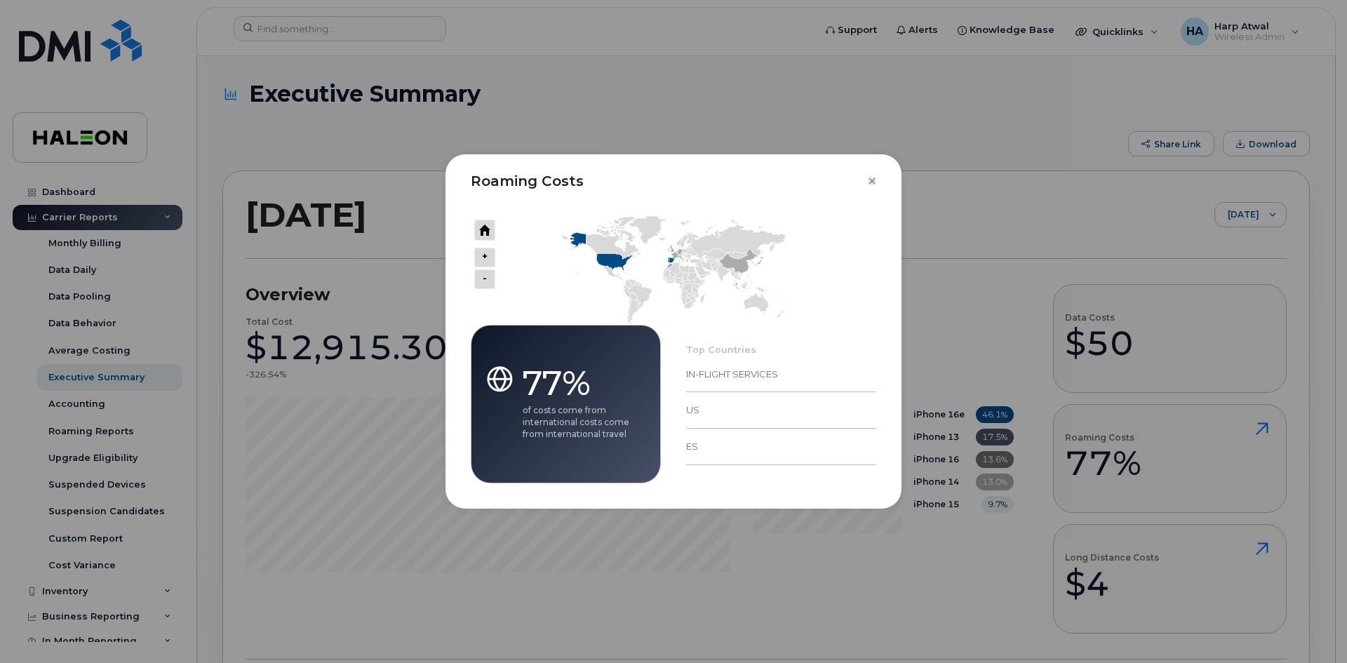
click at [870, 182] on icon "Close" at bounding box center [872, 180] width 8 height 11
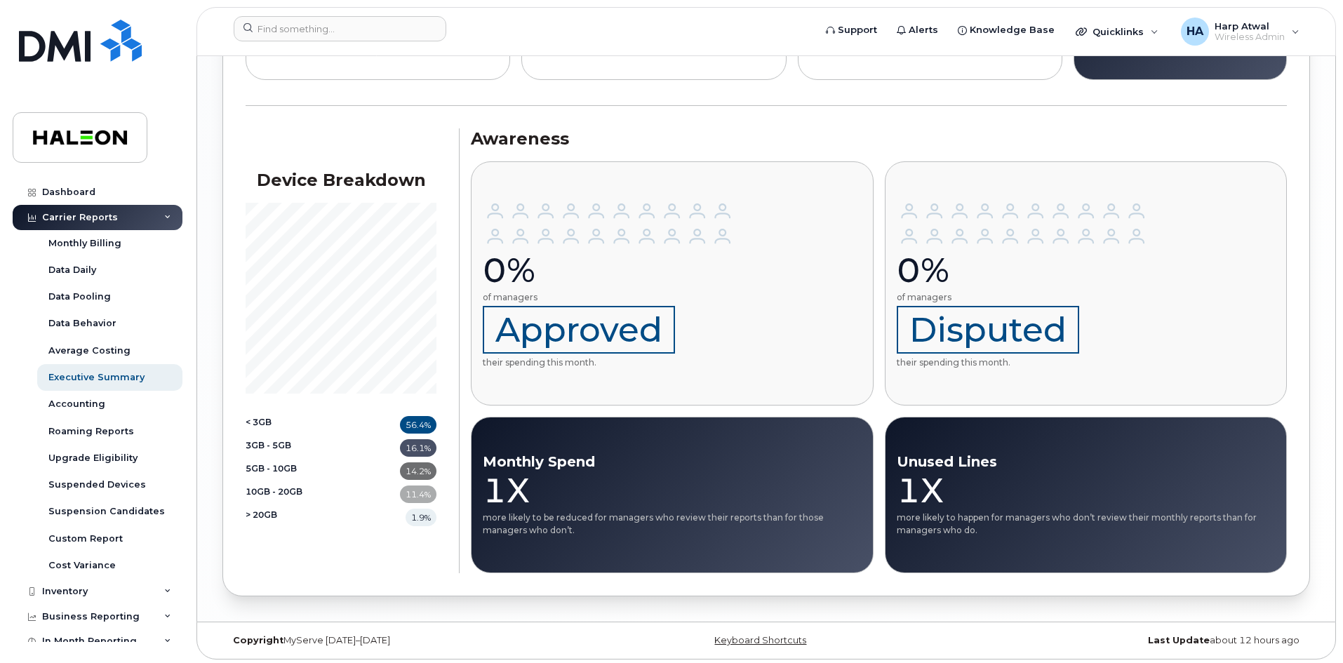
scroll to position [1641, 0]
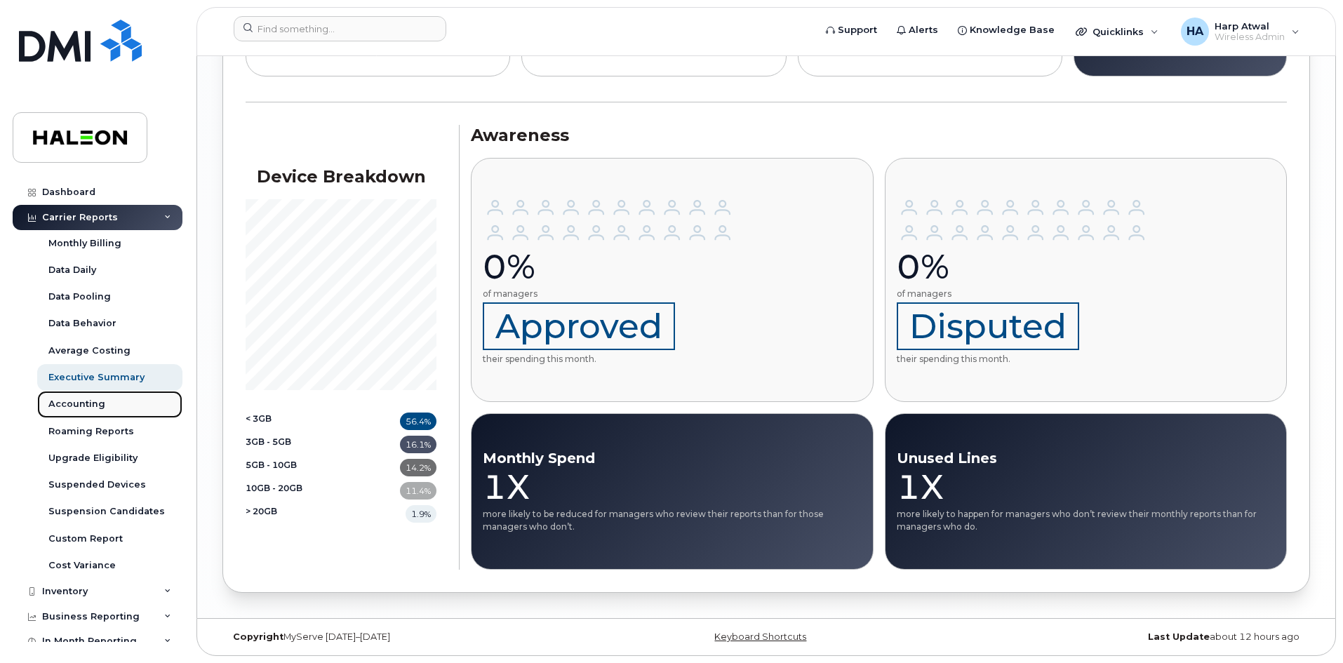
click at [94, 403] on div "Accounting" at bounding box center [76, 404] width 57 height 13
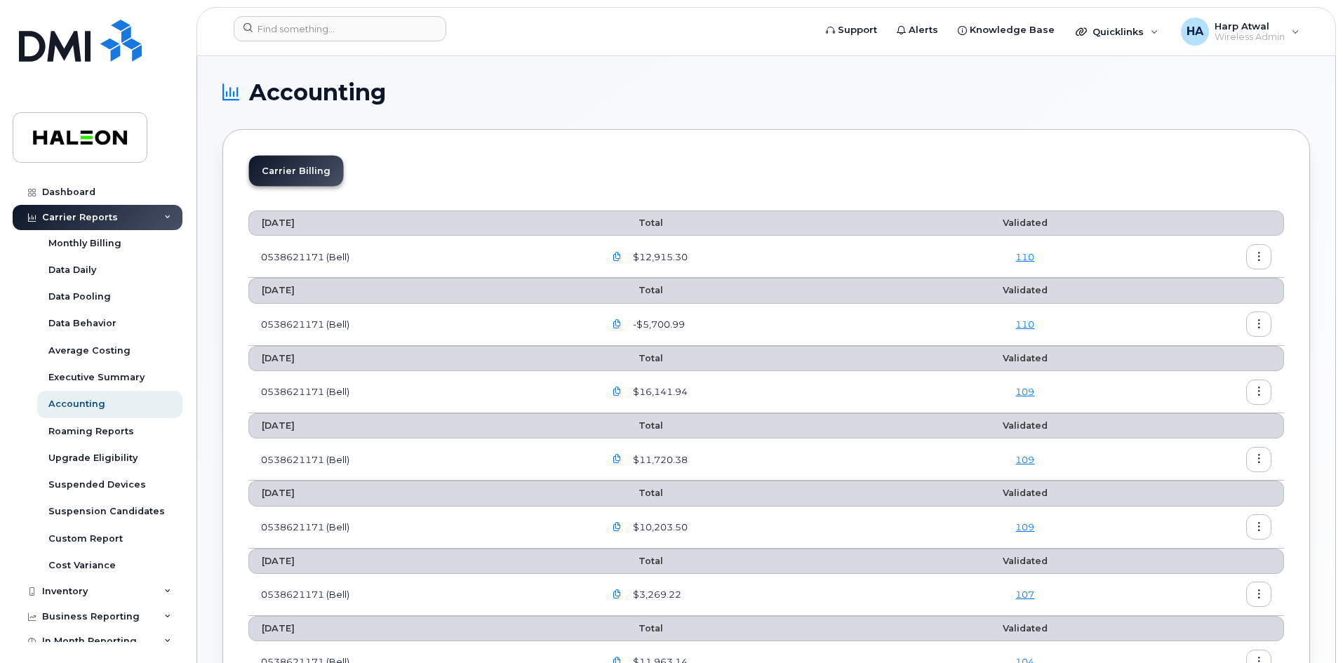
click at [1253, 255] on button "button" at bounding box center [1258, 256] width 25 height 25
click at [1217, 286] on div "Details" at bounding box center [1208, 287] width 125 height 27
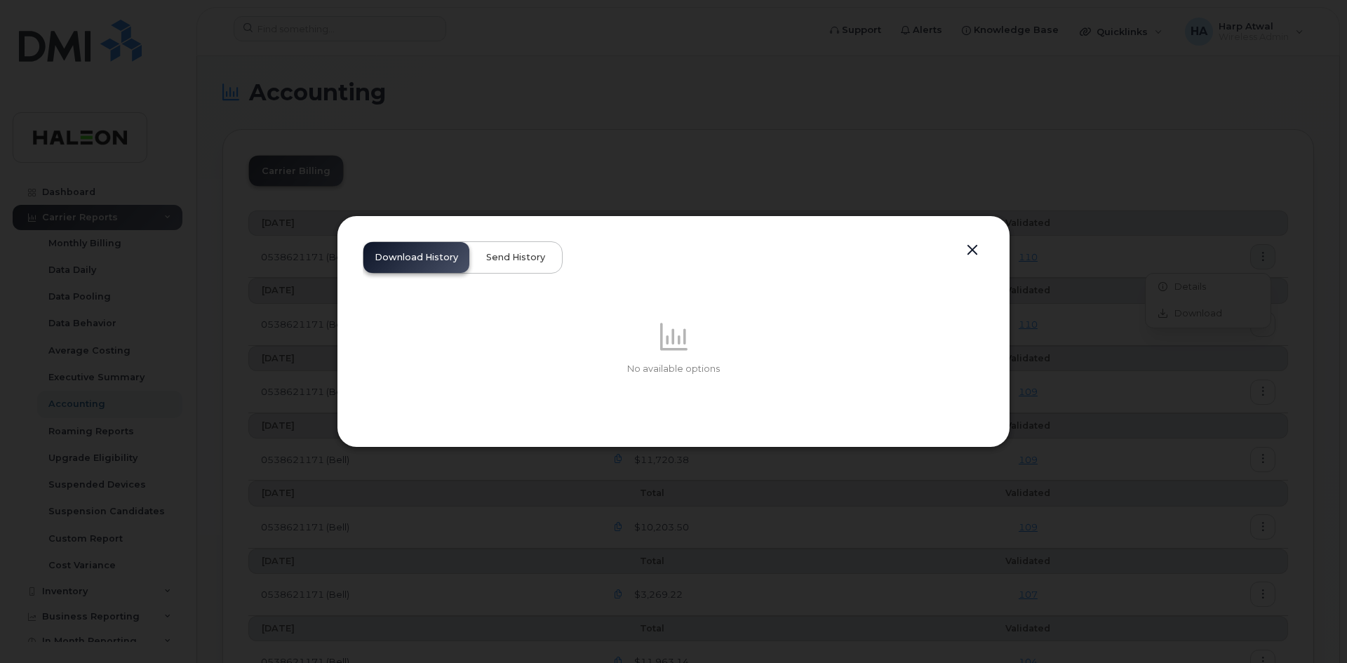
click at [496, 253] on span "Send History" at bounding box center [515, 257] width 59 height 11
drag, startPoint x: 411, startPoint y: 260, endPoint x: 823, endPoint y: 252, distance: 412.0
click at [413, 258] on span "Download History" at bounding box center [417, 257] width 84 height 11
drag, startPoint x: 971, startPoint y: 257, endPoint x: 985, endPoint y: 261, distance: 14.7
click at [973, 258] on button "button" at bounding box center [972, 251] width 21 height 20
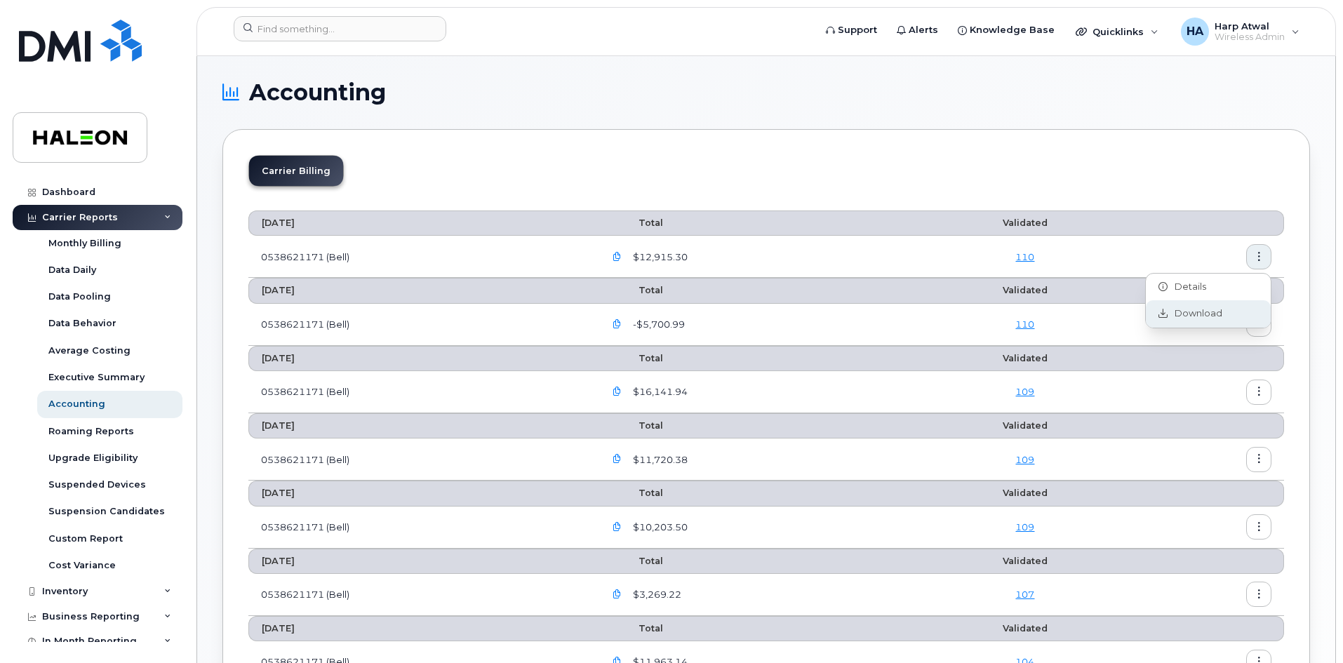
click at [1217, 311] on span "Download" at bounding box center [1195, 313] width 55 height 13
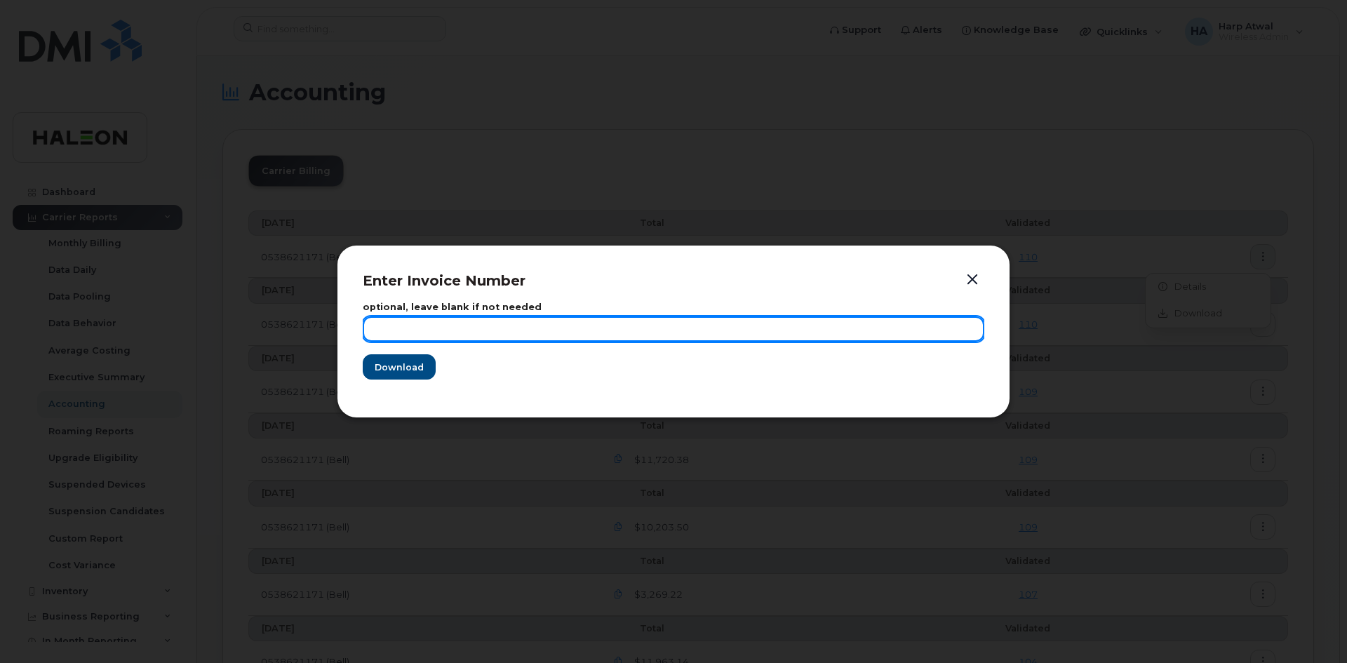
click at [443, 337] on input "text" at bounding box center [674, 329] width 622 height 25
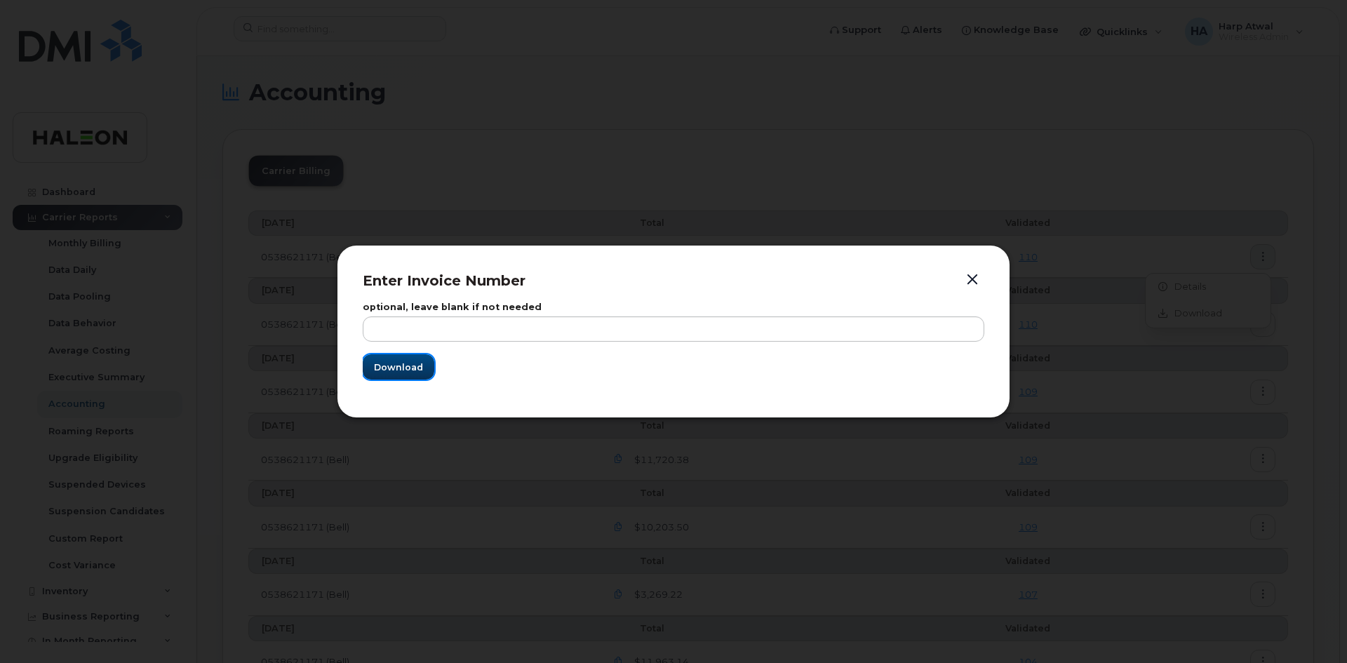
click at [425, 358] on button "Download" at bounding box center [399, 366] width 72 height 25
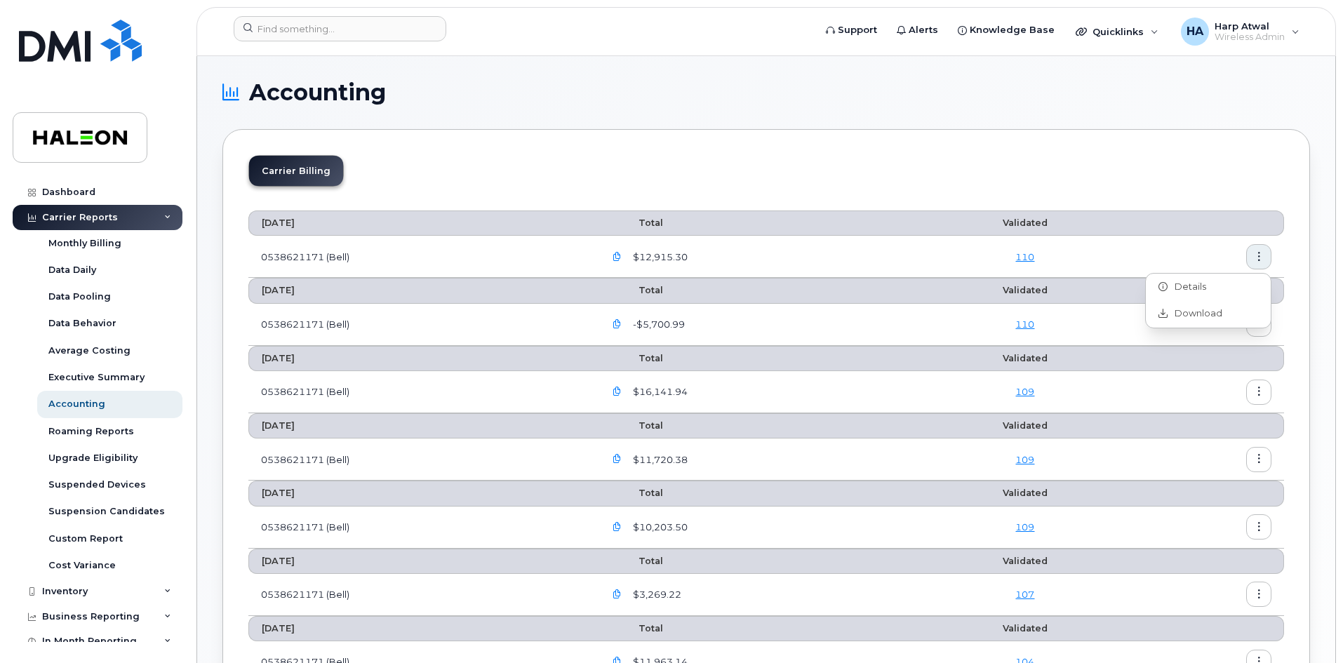
click at [888, 107] on section "Accounting Carrier Billing July 2025 Total Validated 0538621171 (Bell) $12,915.…" at bounding box center [766, 594] width 1088 height 1027
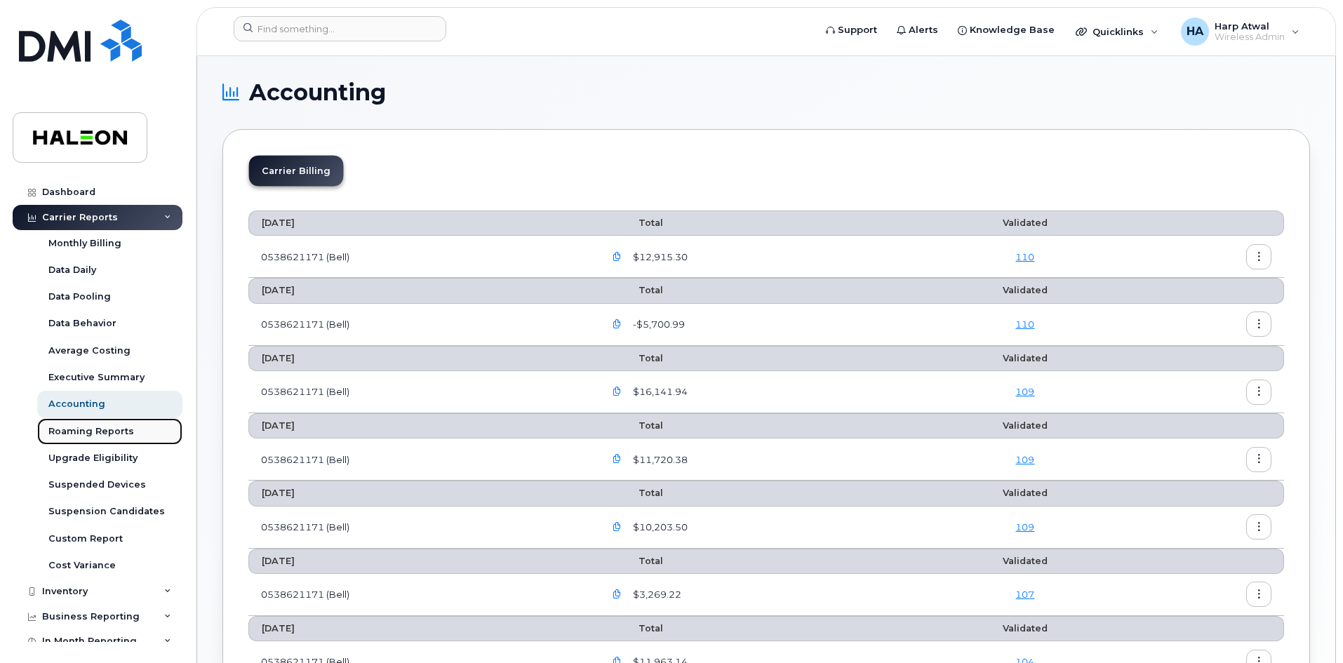
click at [109, 431] on div "Roaming Reports" at bounding box center [91, 431] width 86 height 13
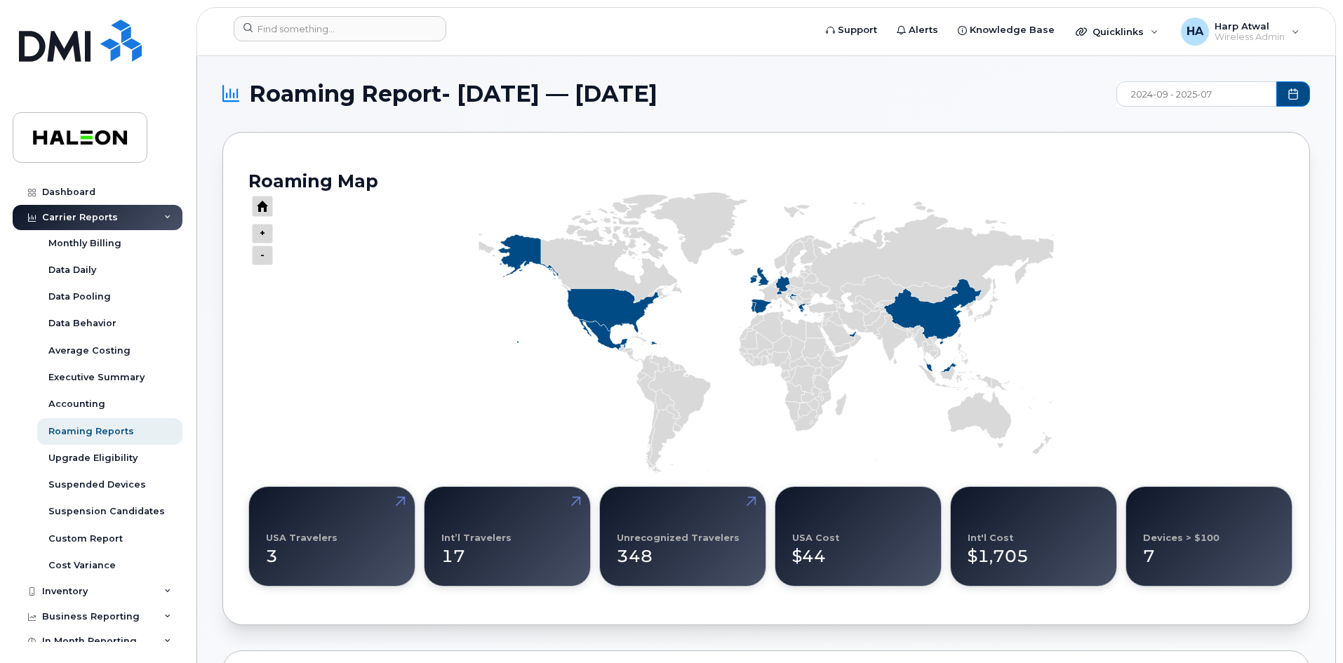
click at [1178, 95] on input "2024-09 - 2025-07" at bounding box center [1197, 93] width 160 height 25
click at [1181, 207] on span "Jun" at bounding box center [1149, 219] width 64 height 25
click at [1181, 222] on span "Jul" at bounding box center [1213, 219] width 64 height 25
type input "2025-06 - 2025-07"
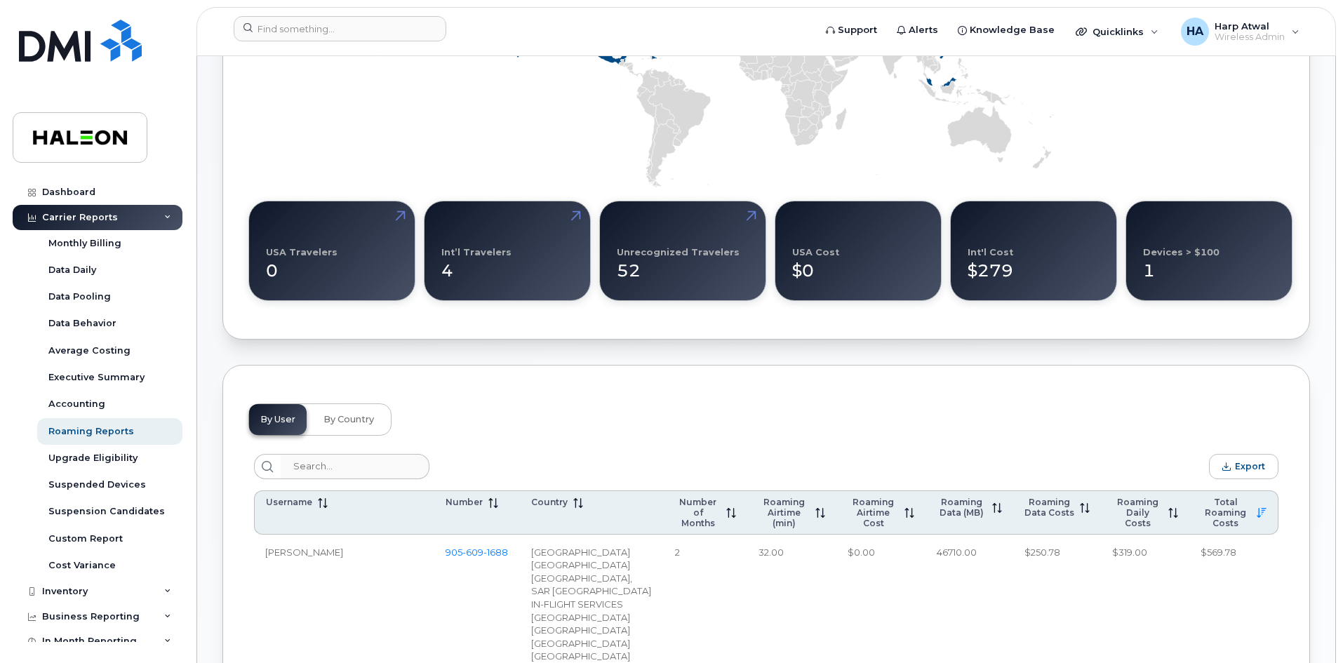
scroll to position [491, 0]
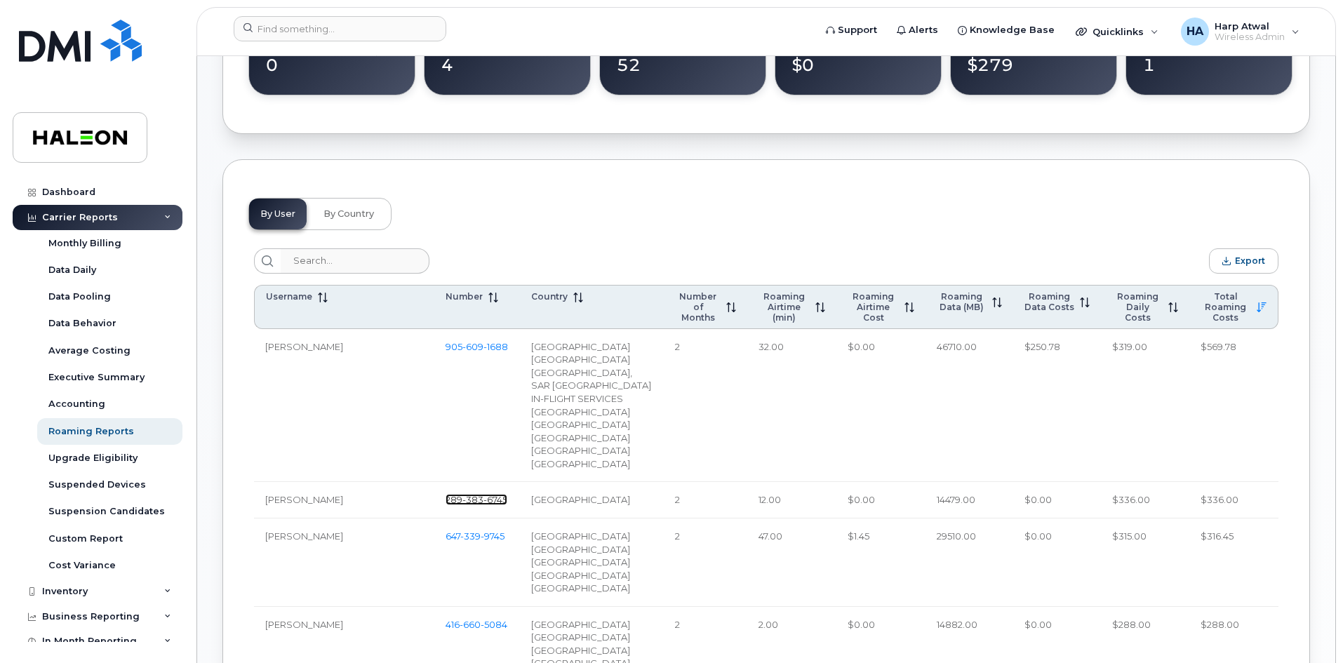
click at [484, 505] on span "6745" at bounding box center [496, 499] width 24 height 11
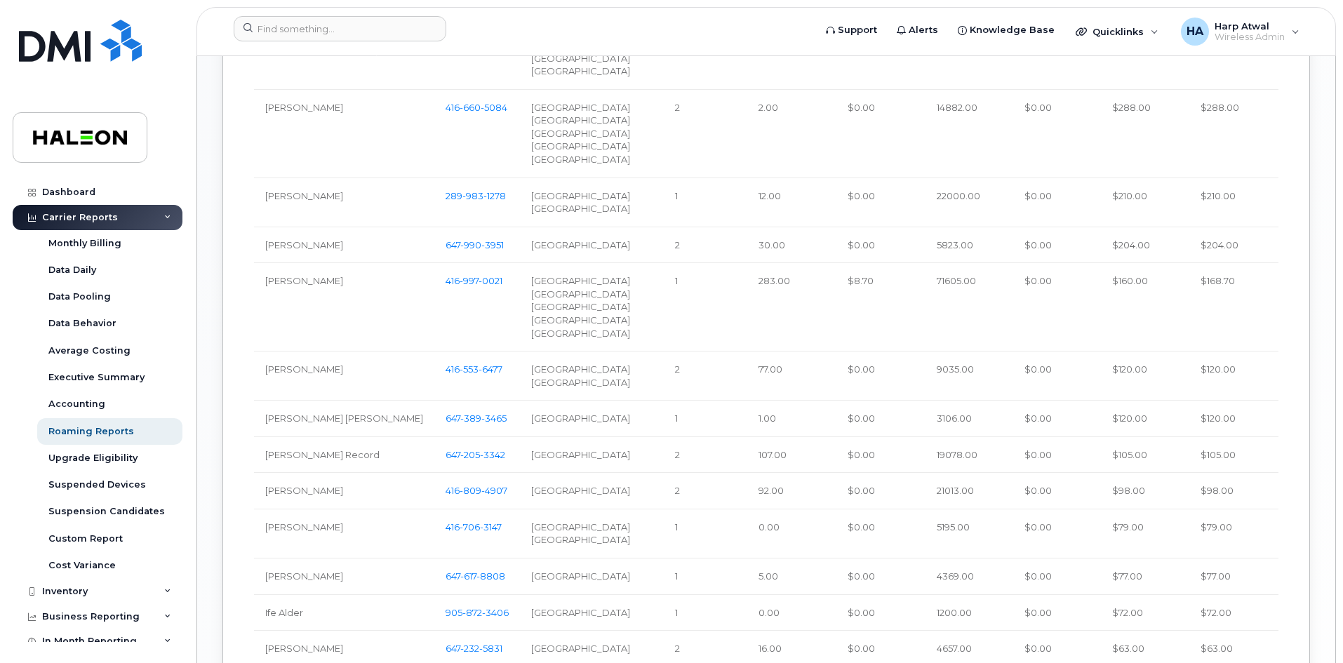
scroll to position [954, 0]
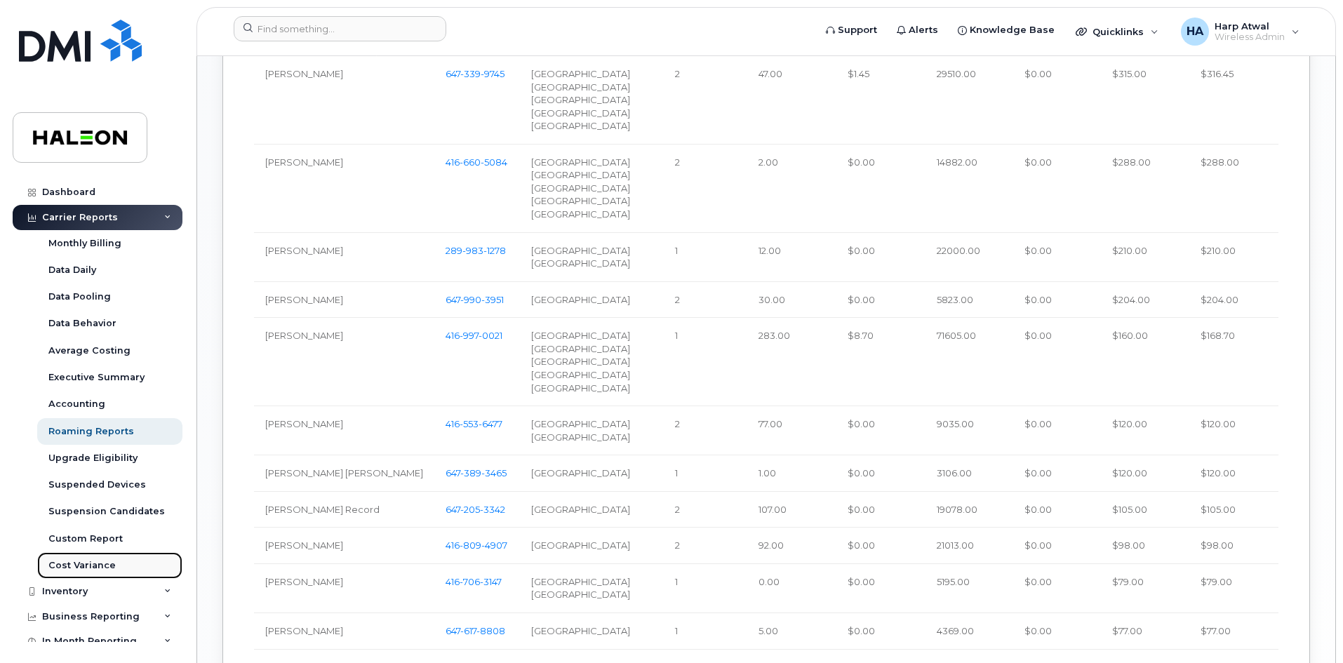
click at [105, 568] on div "Cost Variance" at bounding box center [81, 565] width 67 height 13
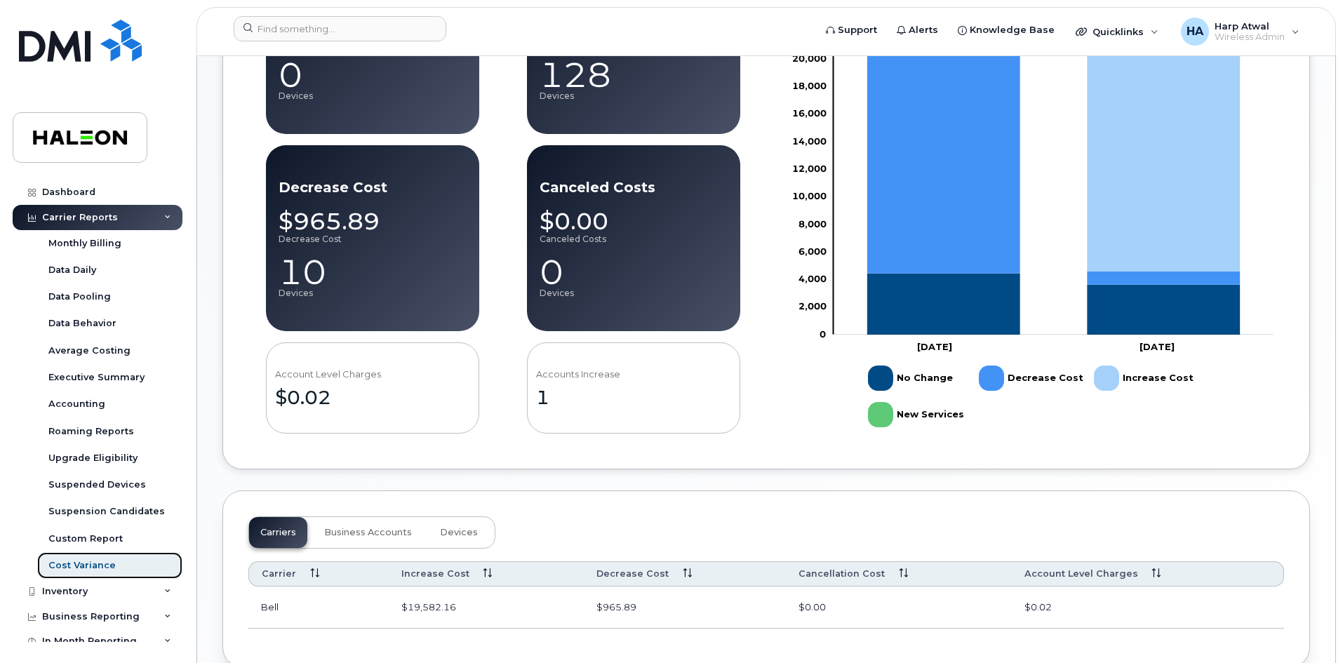
scroll to position [421, 0]
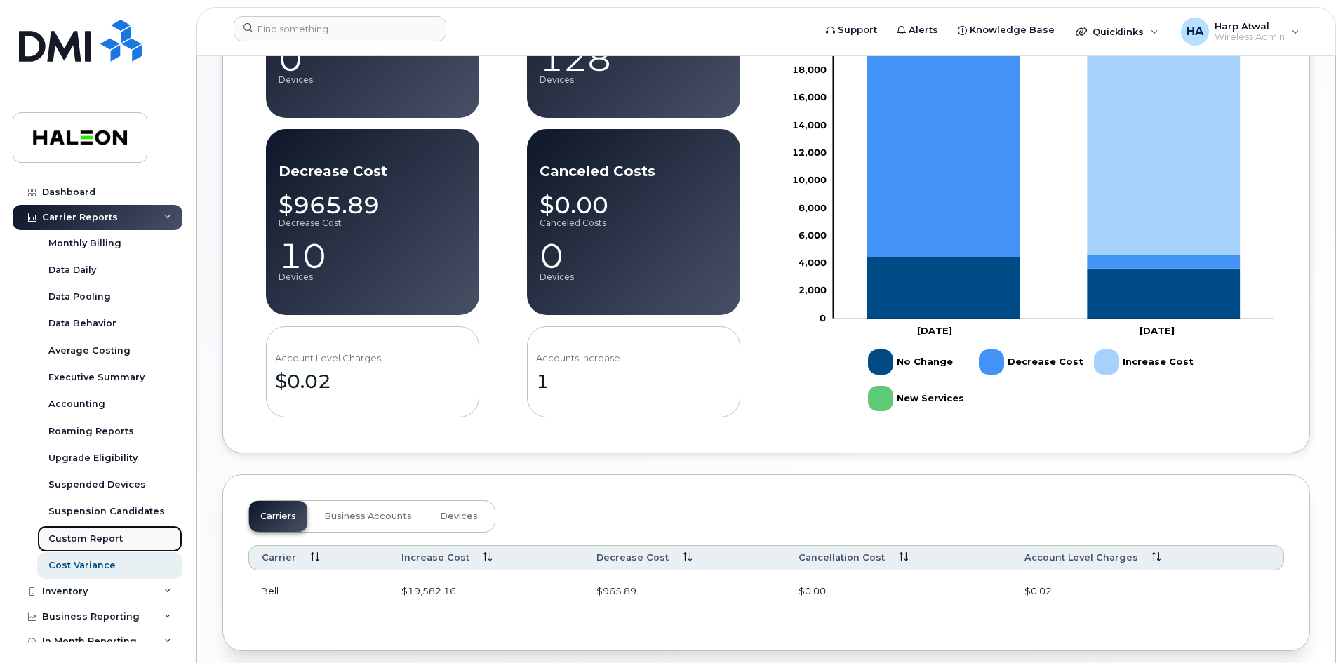
click at [94, 538] on div "Custom Report" at bounding box center [85, 539] width 74 height 13
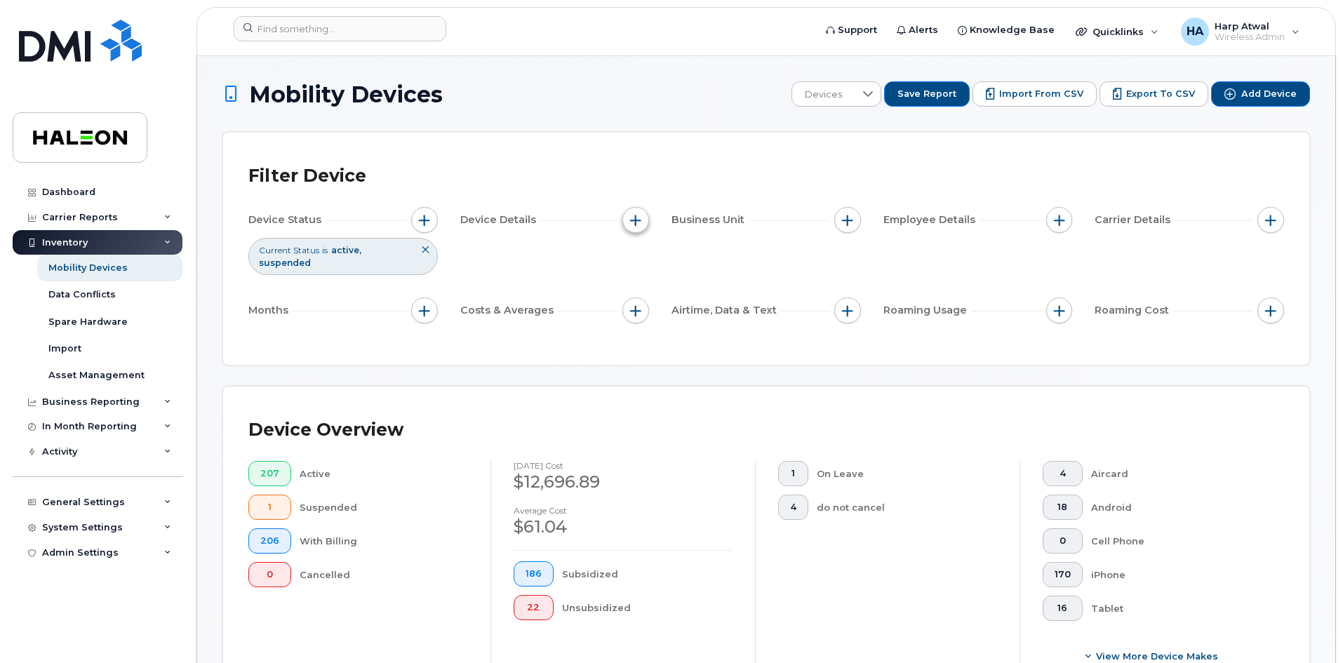
click at [644, 218] on button "button" at bounding box center [635, 220] width 27 height 27
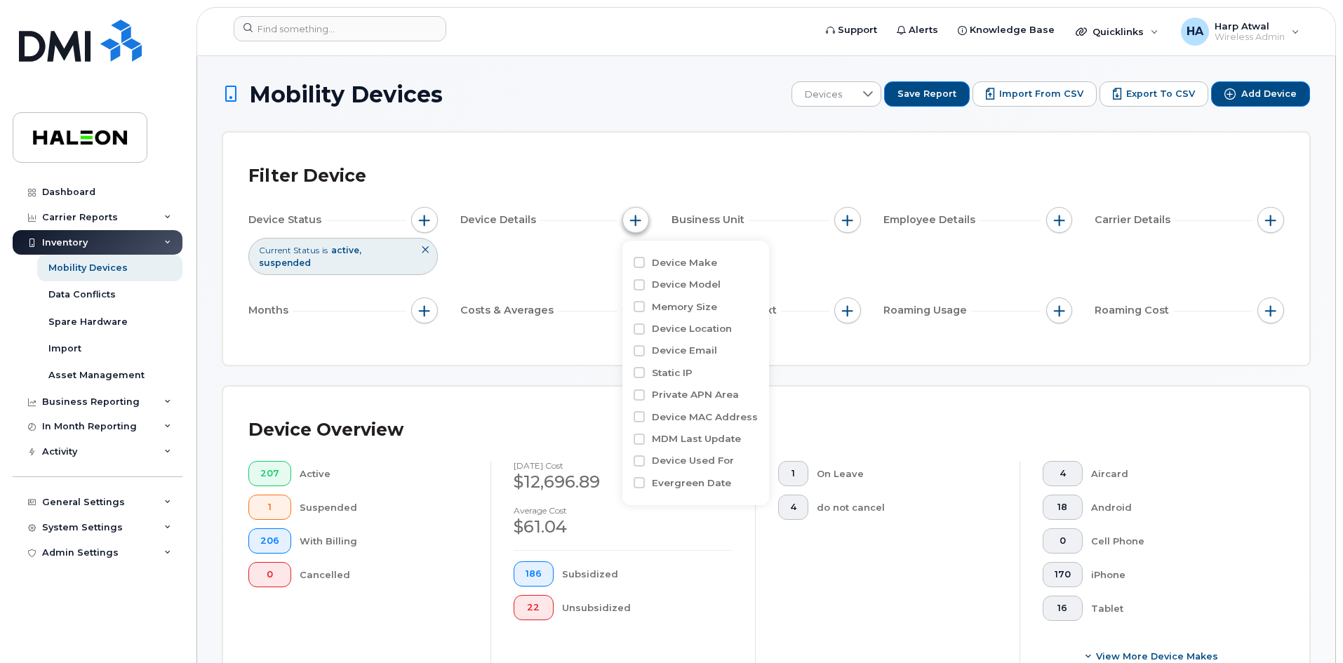
click at [644, 218] on button "button" at bounding box center [635, 220] width 27 height 27
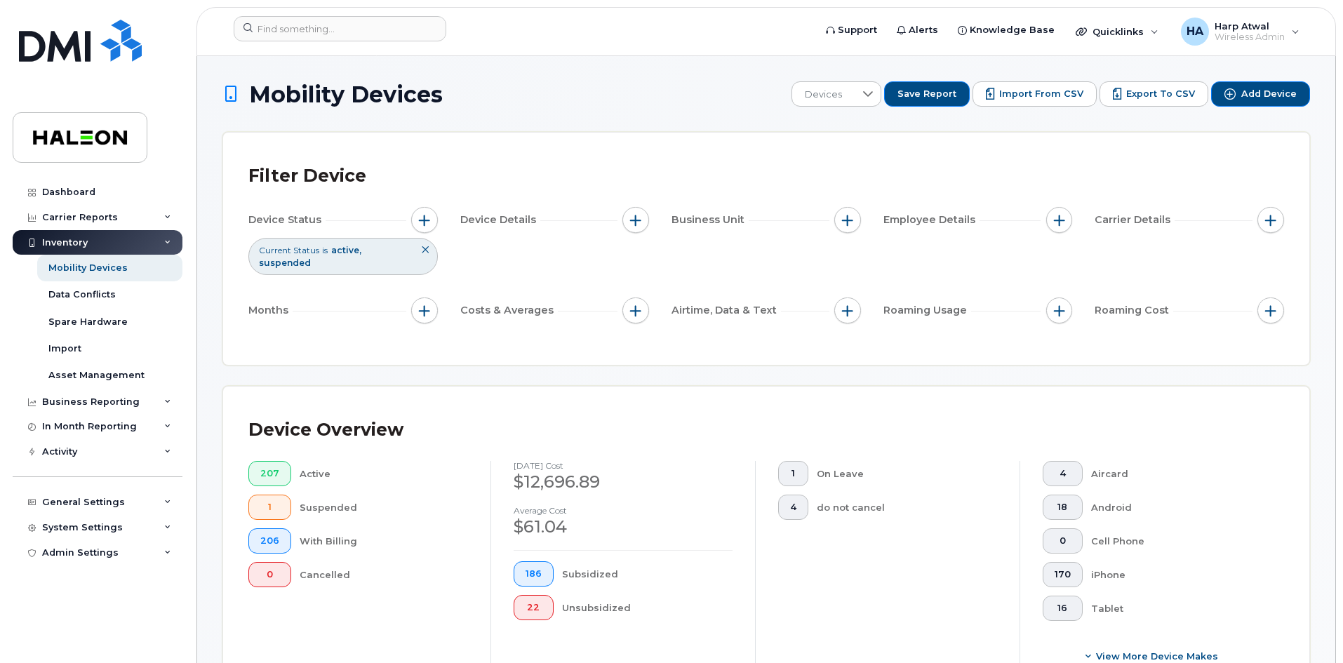
click at [588, 171] on div "Filter Device" at bounding box center [766, 176] width 1036 height 36
click at [421, 220] on span "button" at bounding box center [424, 220] width 11 height 11
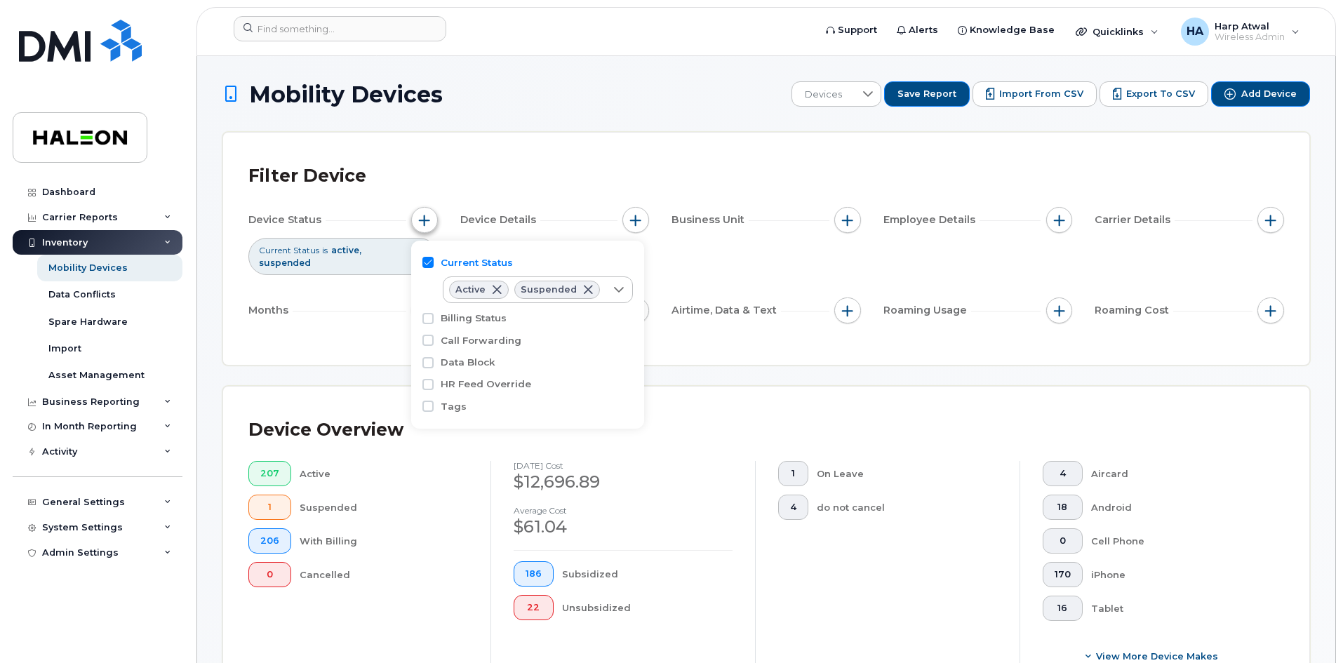
click at [421, 220] on span "button" at bounding box center [424, 220] width 11 height 11
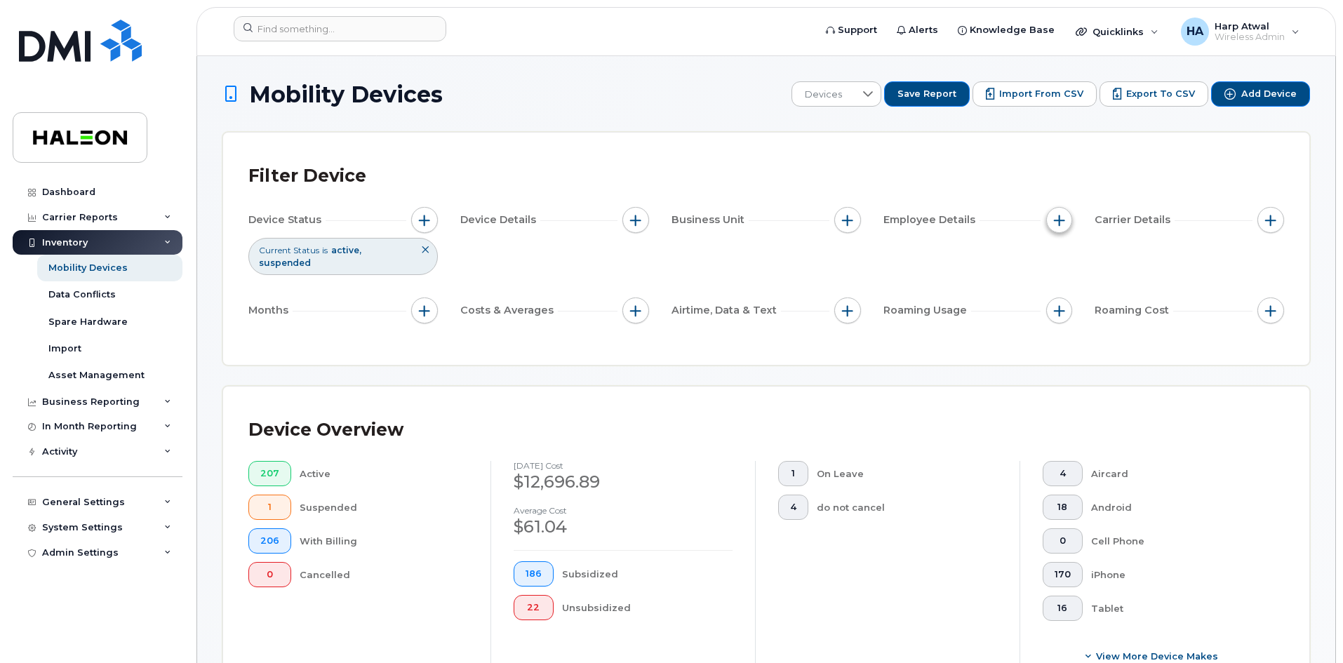
click at [1064, 229] on button "button" at bounding box center [1059, 220] width 27 height 27
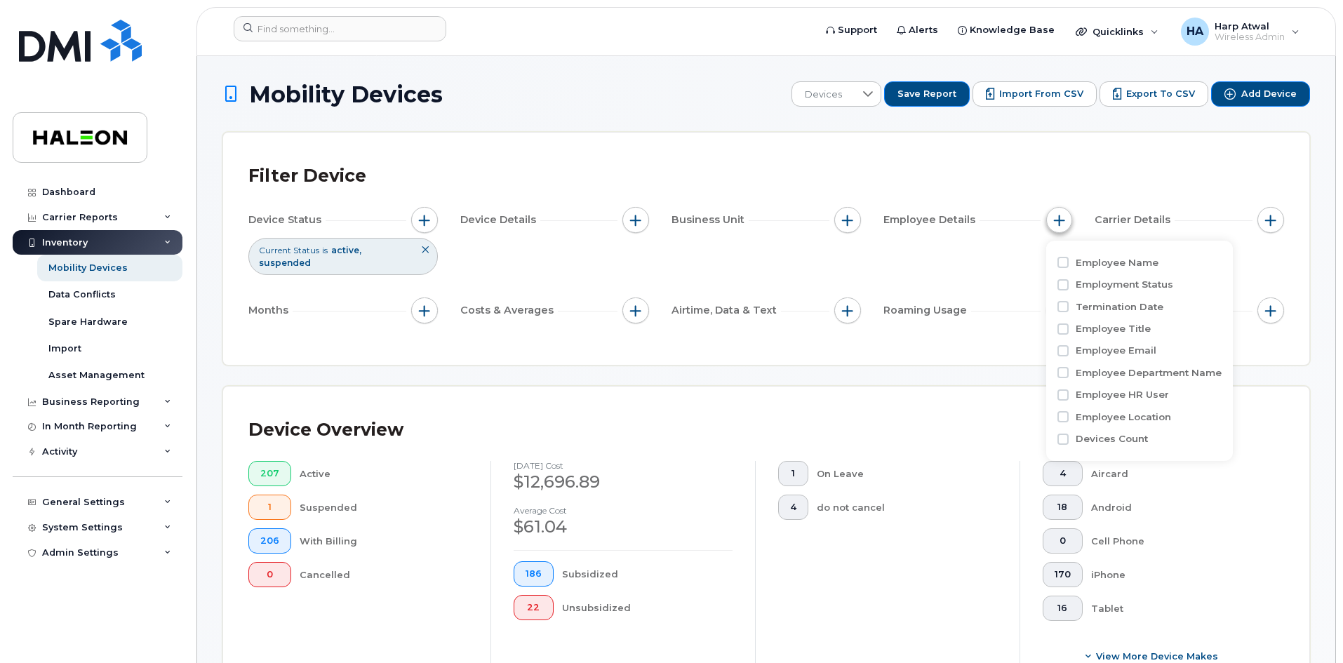
click at [1064, 229] on button "button" at bounding box center [1059, 220] width 27 height 27
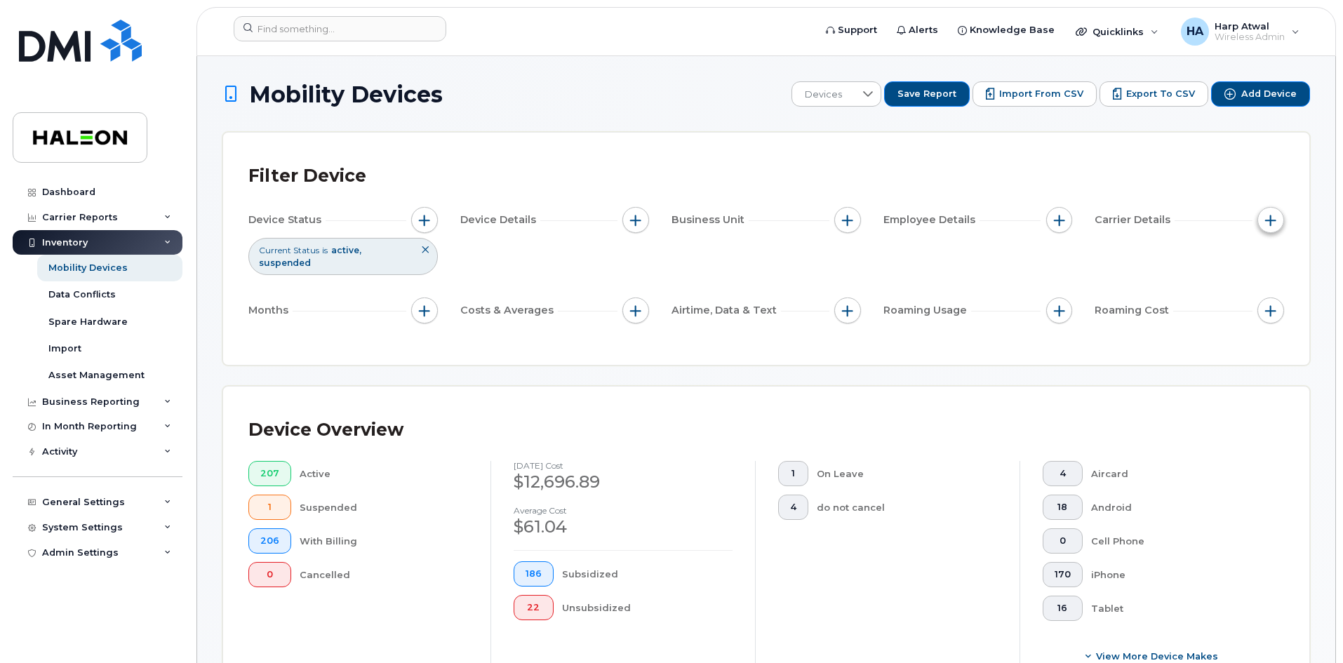
click at [1278, 218] on button "button" at bounding box center [1271, 220] width 27 height 27
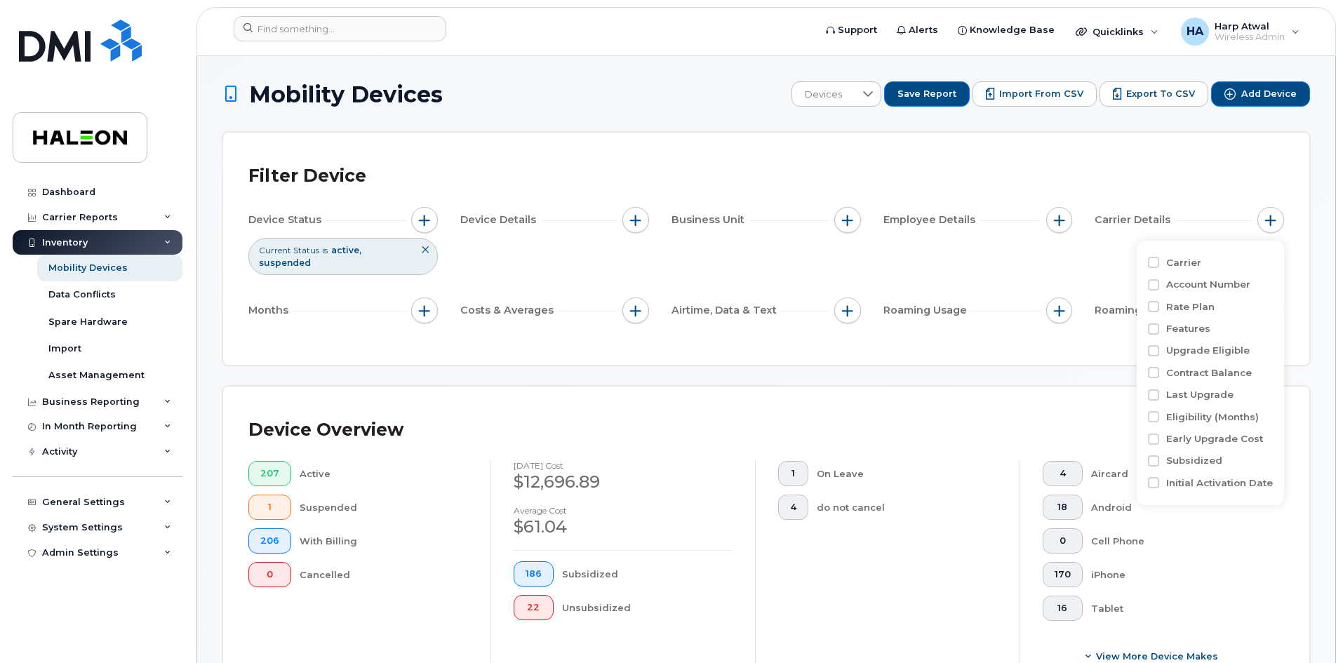
click at [1191, 304] on label "Rate Plan" at bounding box center [1190, 306] width 48 height 13
click at [1159, 304] on input "Rate Plan" at bounding box center [1153, 306] width 11 height 11
checkbox input "true"
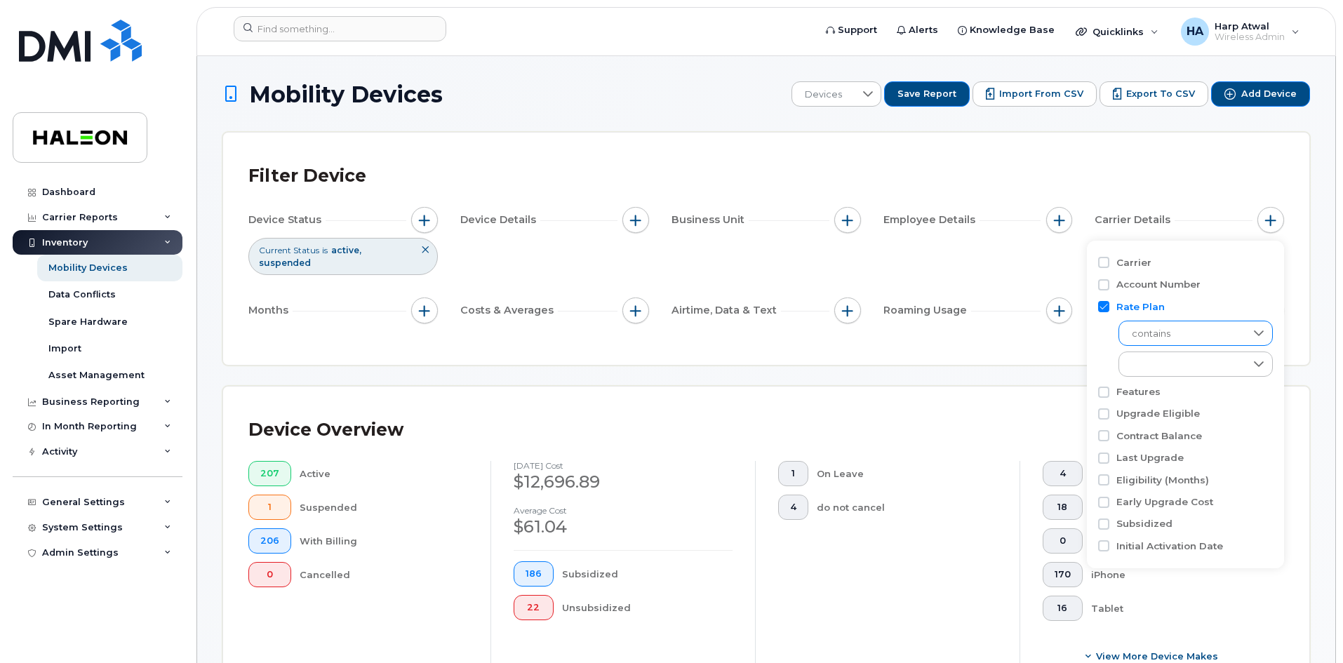
click at [1208, 330] on span "contains" at bounding box center [1182, 333] width 126 height 25
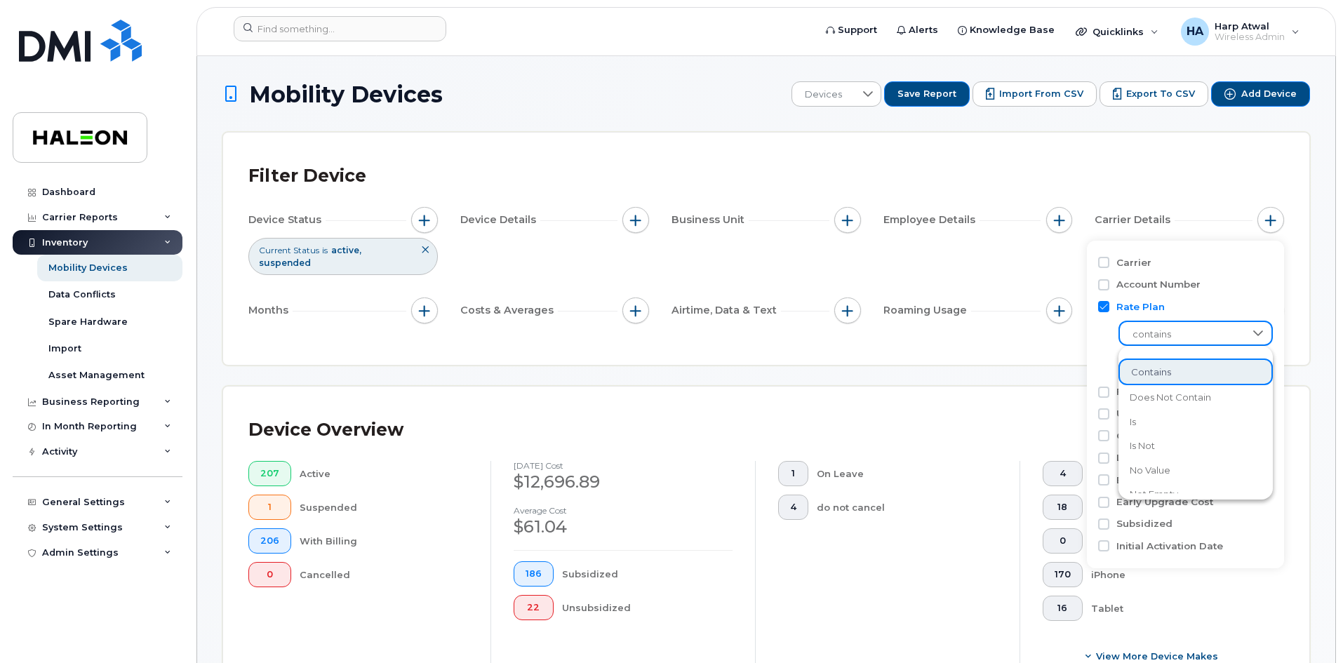
click at [1208, 330] on span "contains" at bounding box center [1182, 334] width 125 height 25
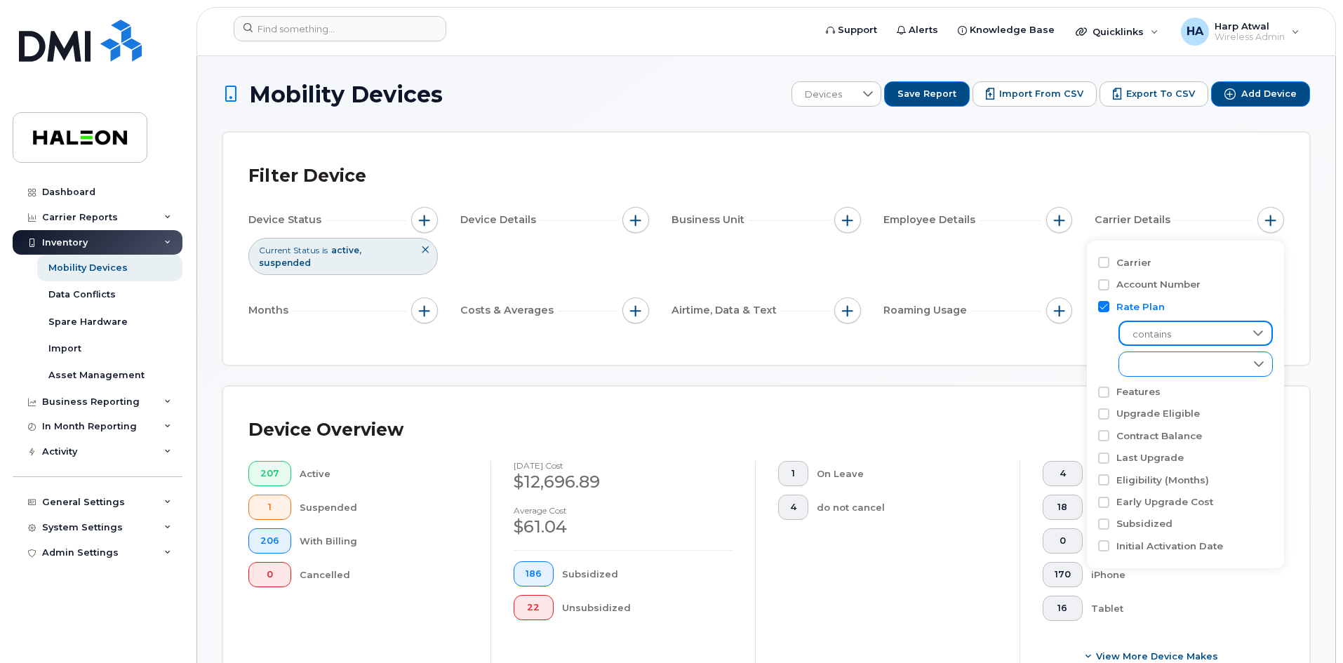
click at [1228, 366] on div "empty" at bounding box center [1182, 364] width 126 height 24
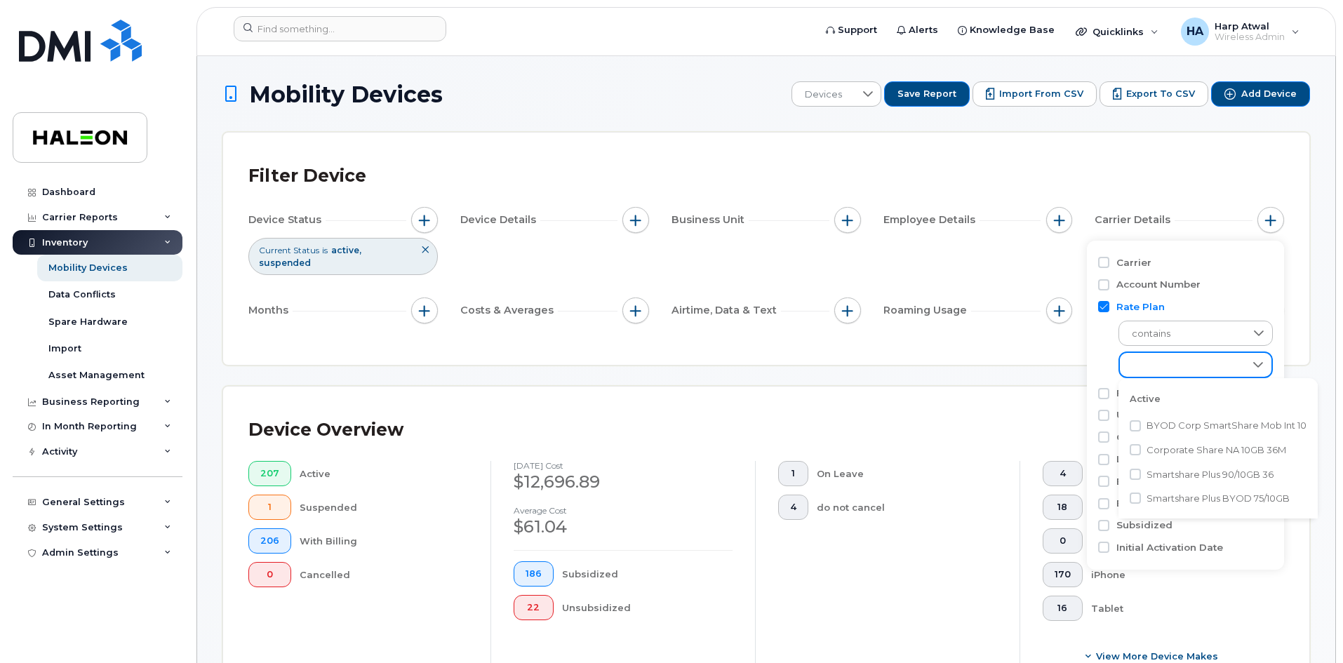
scroll to position [8, 58]
click at [1241, 455] on span "Corporate Share NA 10GB 36M" at bounding box center [1217, 450] width 140 height 13
checkbox input "true"
click at [1281, 176] on div "Filter Device" at bounding box center [766, 176] width 1036 height 36
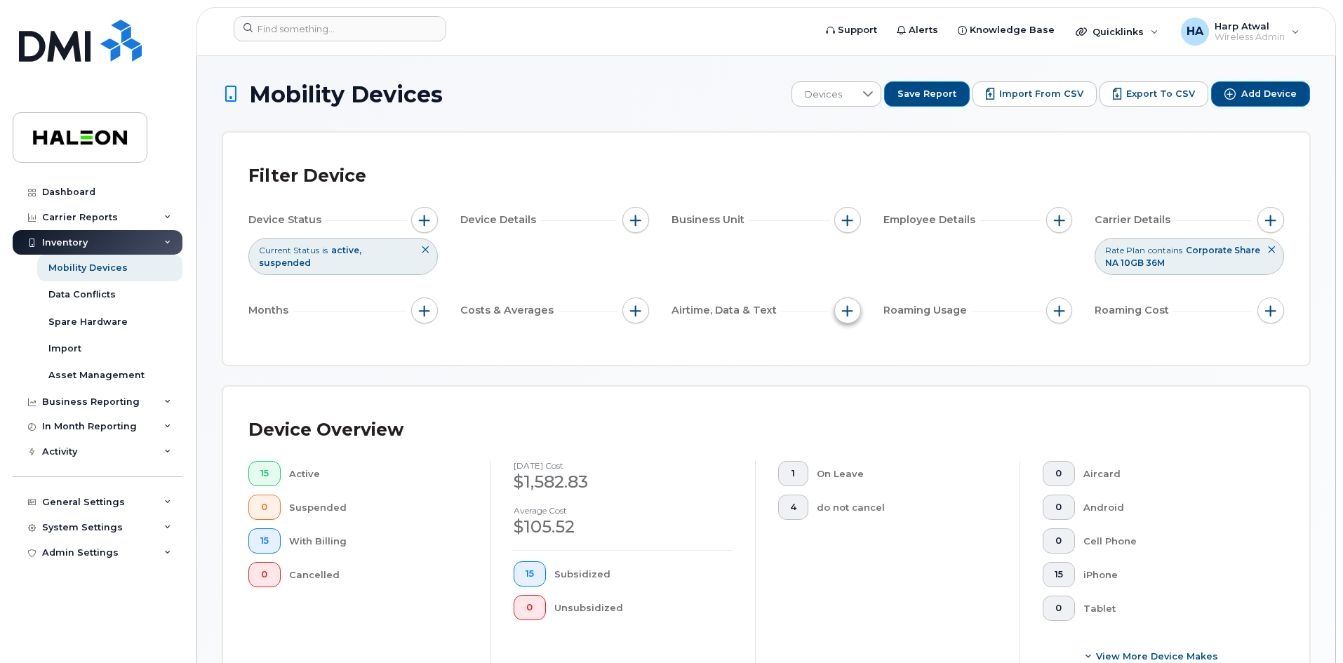
click at [848, 307] on span "button" at bounding box center [847, 310] width 11 height 11
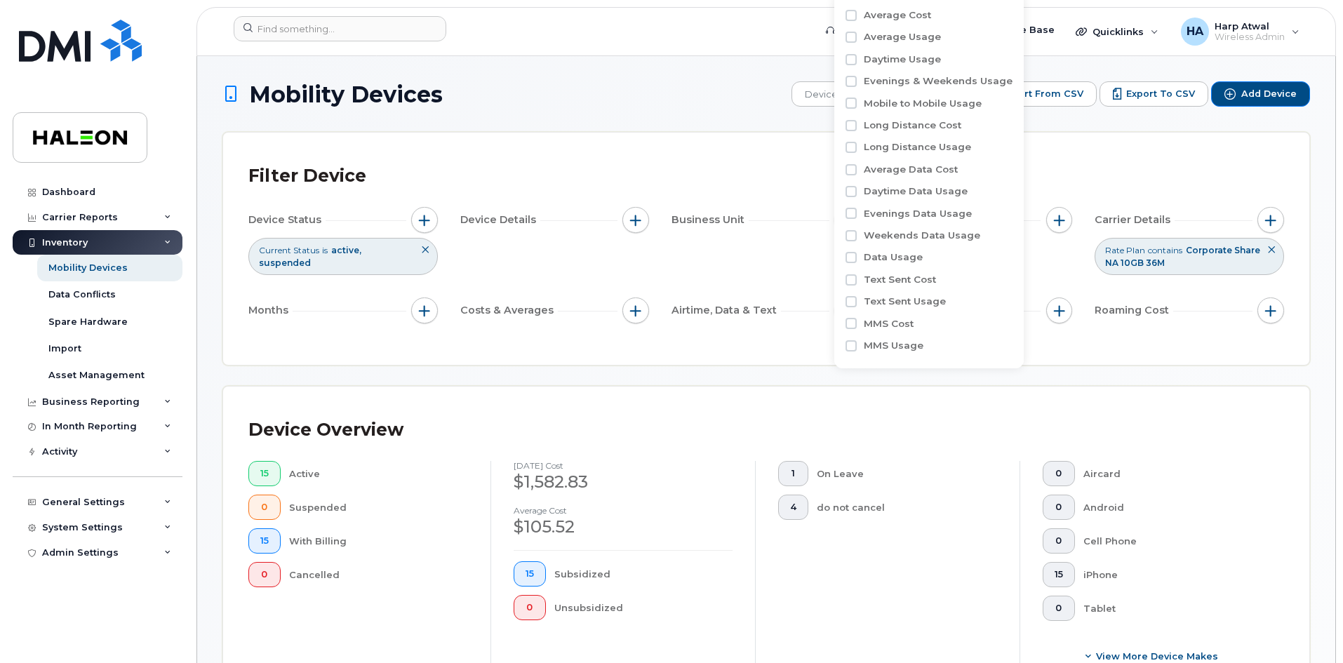
click at [910, 254] on label "Data Usage" at bounding box center [893, 257] width 59 height 13
click at [857, 254] on input "Data Usage" at bounding box center [851, 257] width 11 height 11
checkbox input "true"
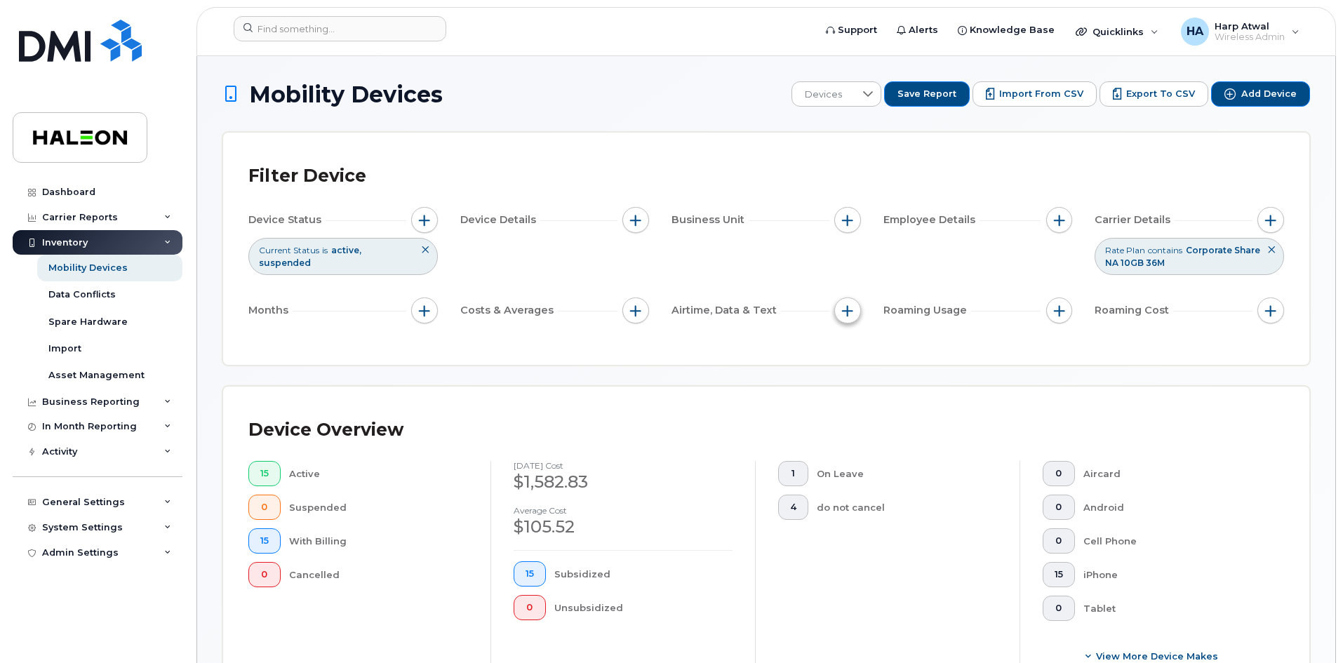
click at [837, 315] on button "button" at bounding box center [847, 311] width 27 height 27
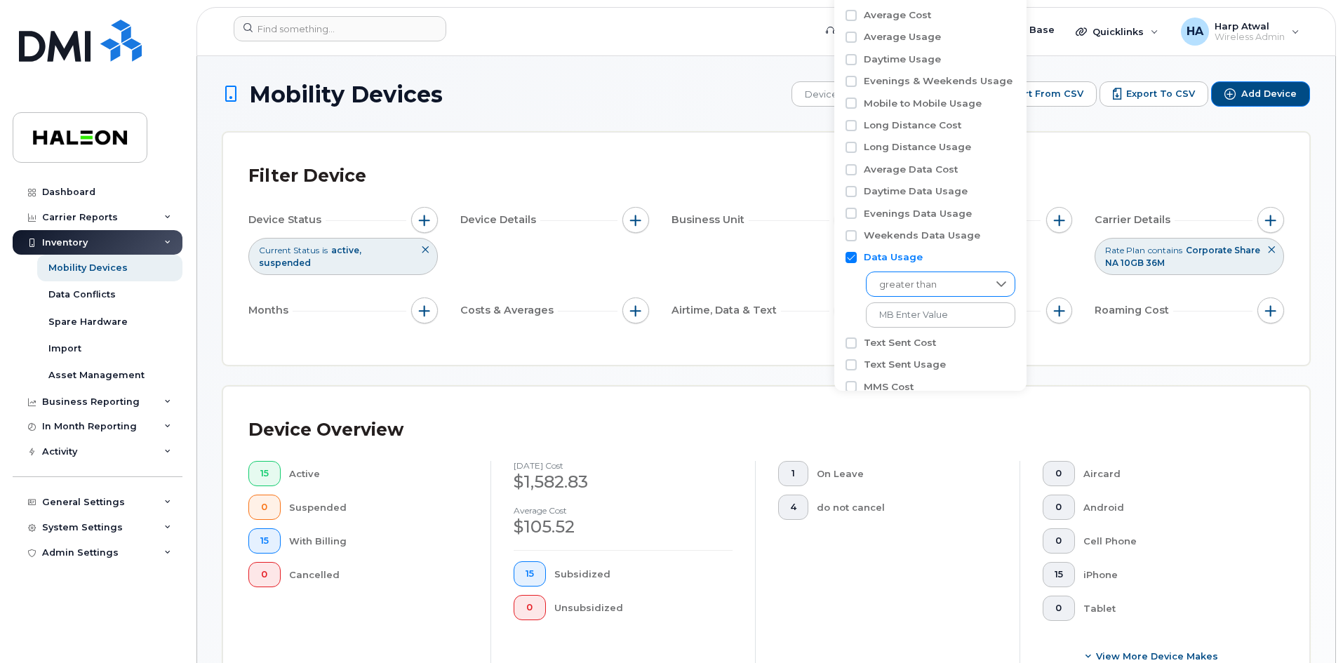
click at [933, 293] on span "greater than" at bounding box center [927, 284] width 121 height 25
click at [996, 279] on icon at bounding box center [1001, 284] width 11 height 11
click at [988, 312] on input at bounding box center [941, 314] width 151 height 25
type input "MB 1"
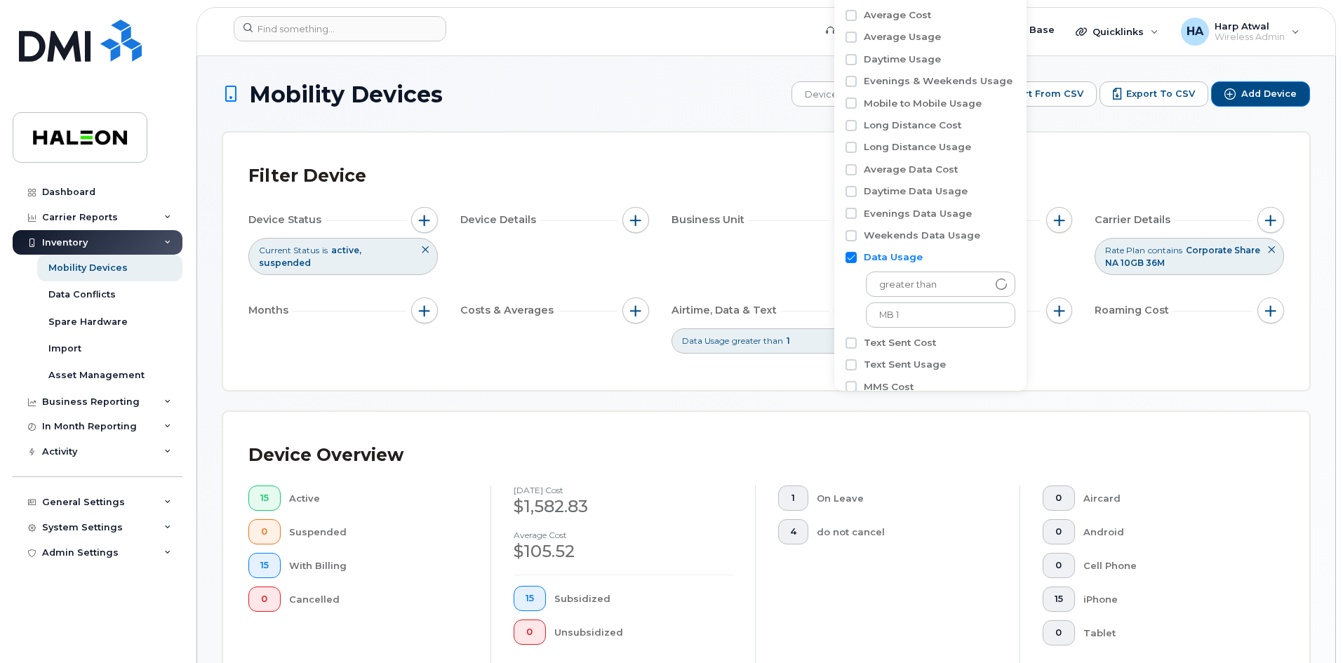
click at [808, 355] on div "Filter Device Device Status Current Status is active suspended Device Details B…" at bounding box center [766, 262] width 1086 height 258
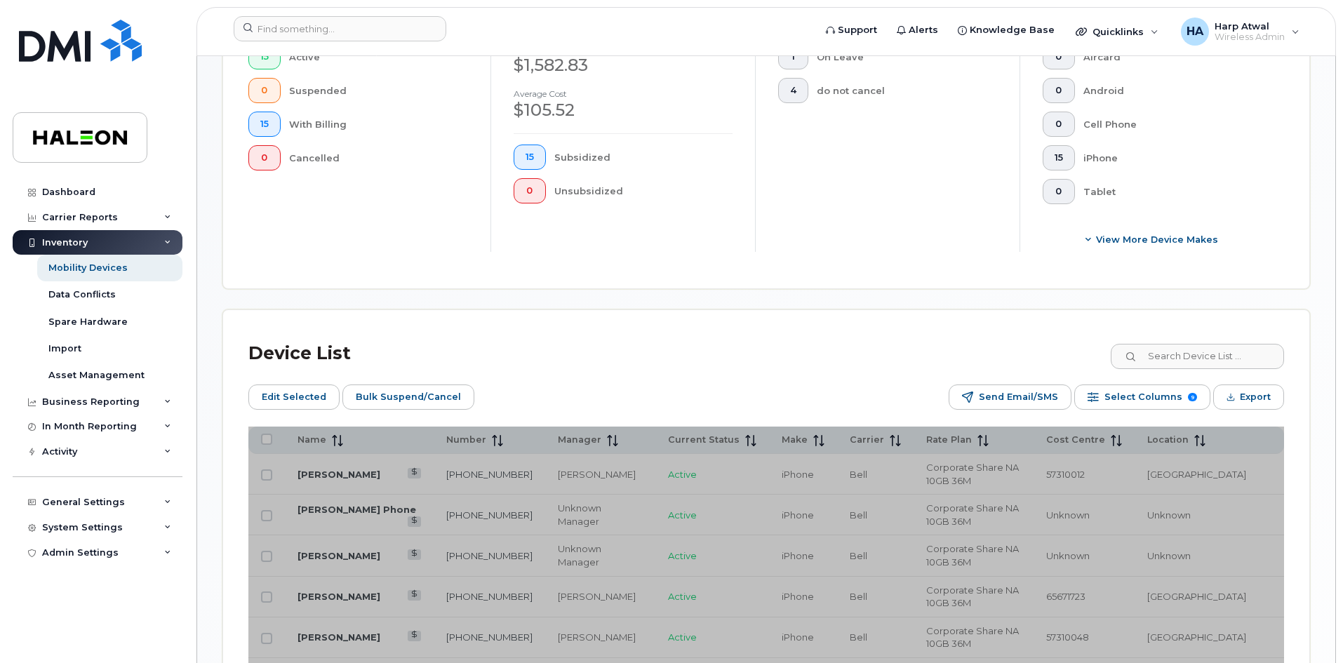
scroll to position [491, 0]
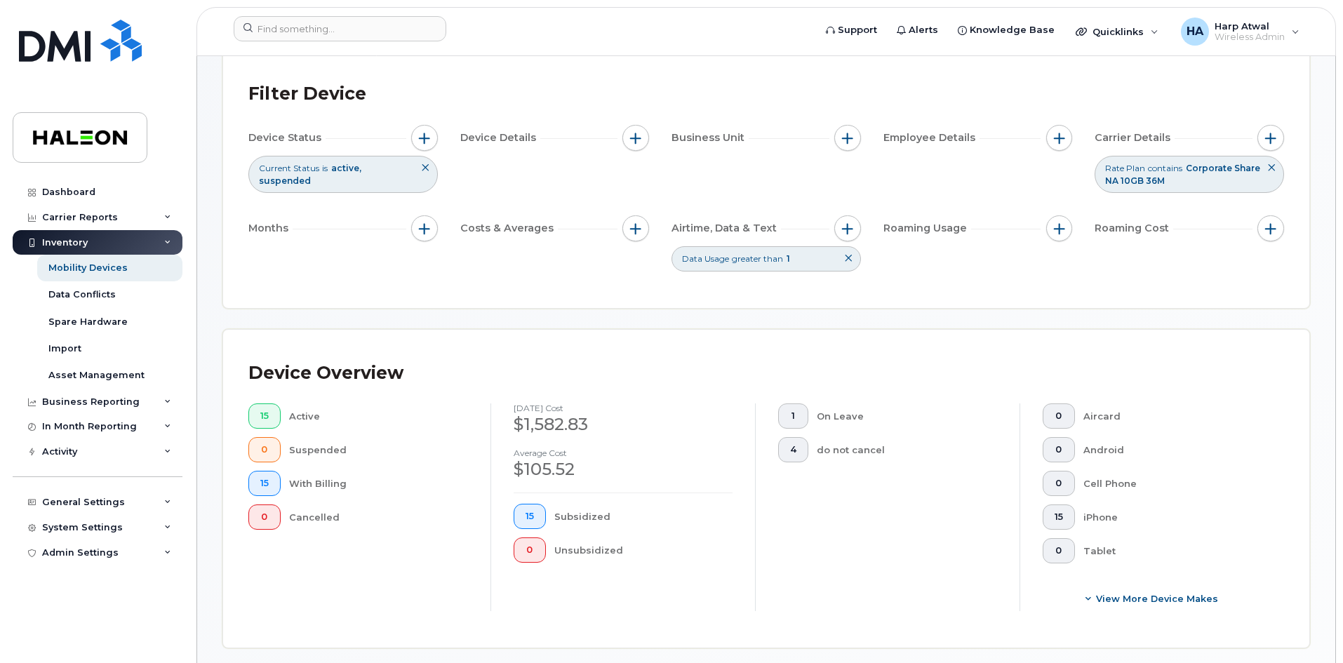
scroll to position [70, 0]
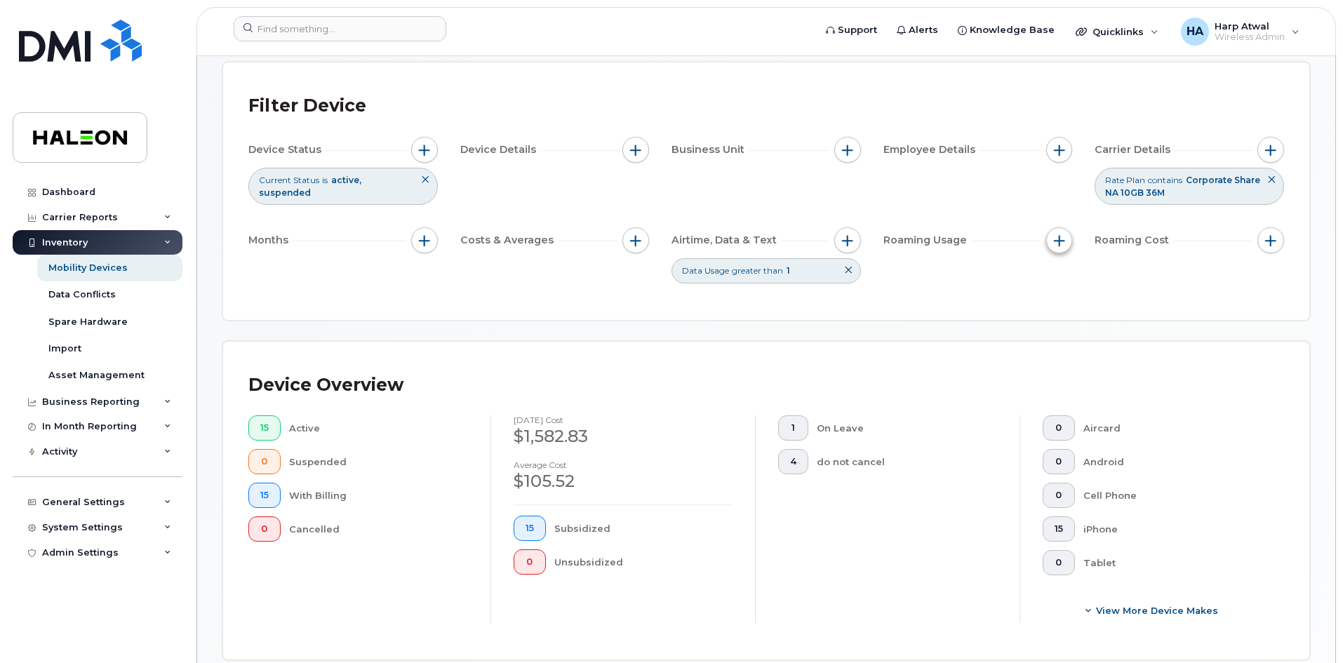
click at [1060, 242] on span "button" at bounding box center [1059, 240] width 11 height 11
click at [641, 241] on span "button" at bounding box center [635, 240] width 11 height 11
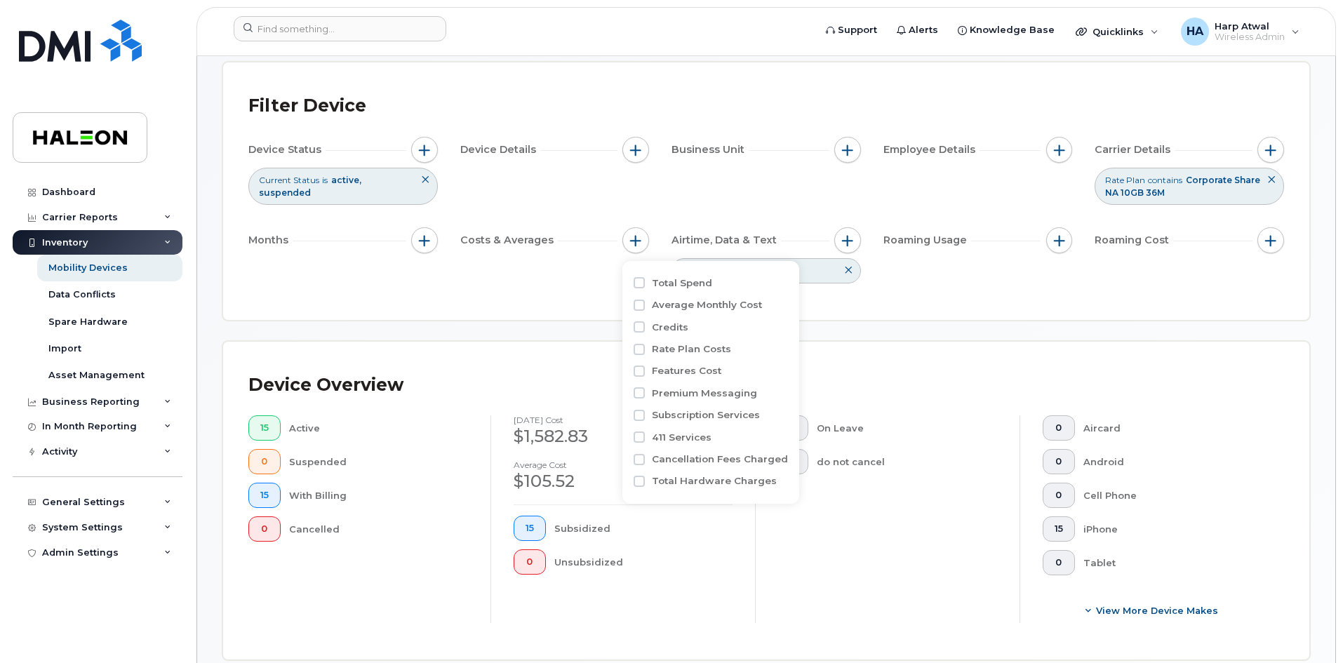
click at [674, 347] on label "Rate Plan Costs" at bounding box center [691, 348] width 79 height 13
click at [645, 347] on input "Rate Plan Costs" at bounding box center [639, 349] width 11 height 11
checkbox input "true"
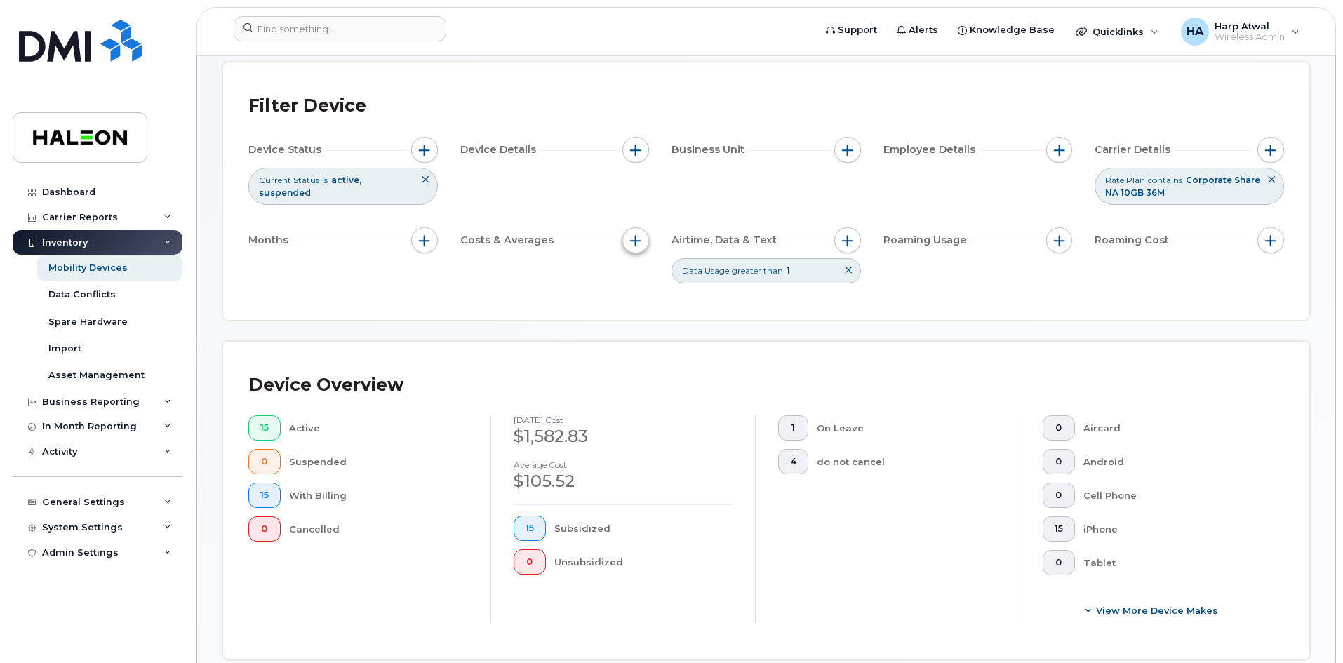
click at [643, 237] on button "button" at bounding box center [635, 240] width 27 height 27
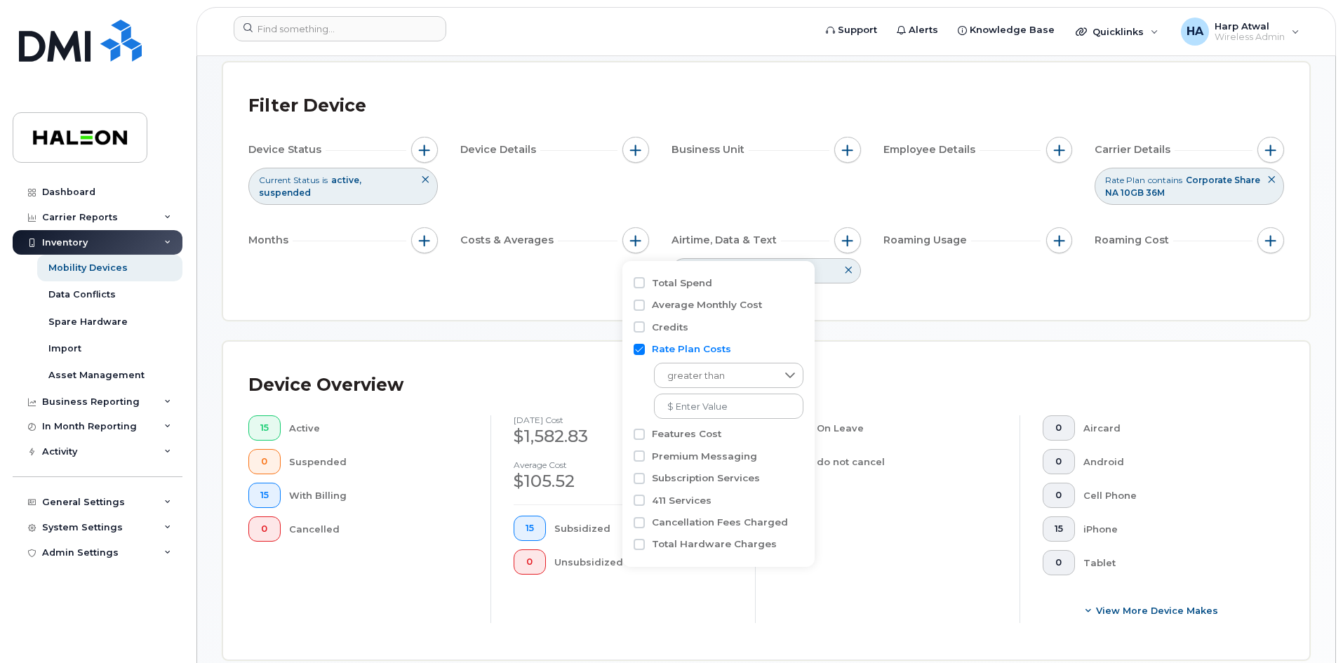
click at [525, 349] on div "Device Overview 15 Active 0 Suspended 15 With Billing 0 Cancelled July 2025 cos…" at bounding box center [766, 501] width 1086 height 319
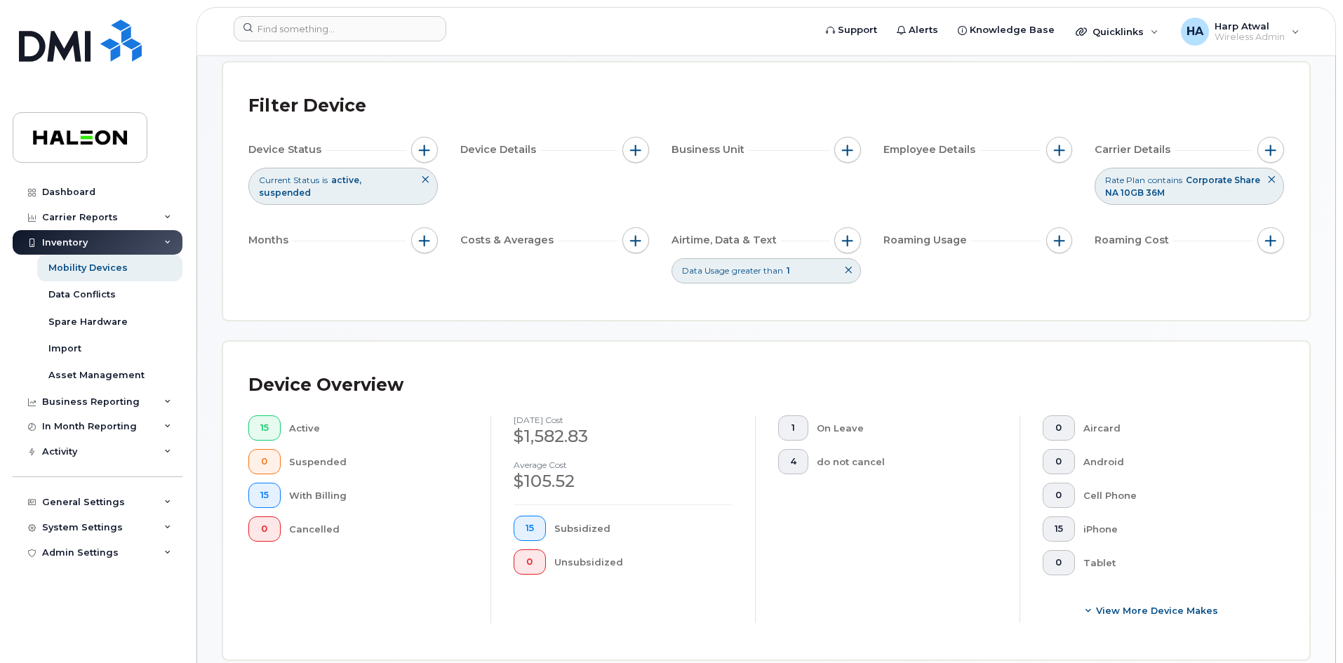
click at [533, 235] on span "Costs & Averages" at bounding box center [509, 240] width 98 height 15
click at [437, 241] on button "button" at bounding box center [424, 240] width 27 height 27
click at [640, 150] on span "button" at bounding box center [635, 150] width 11 height 11
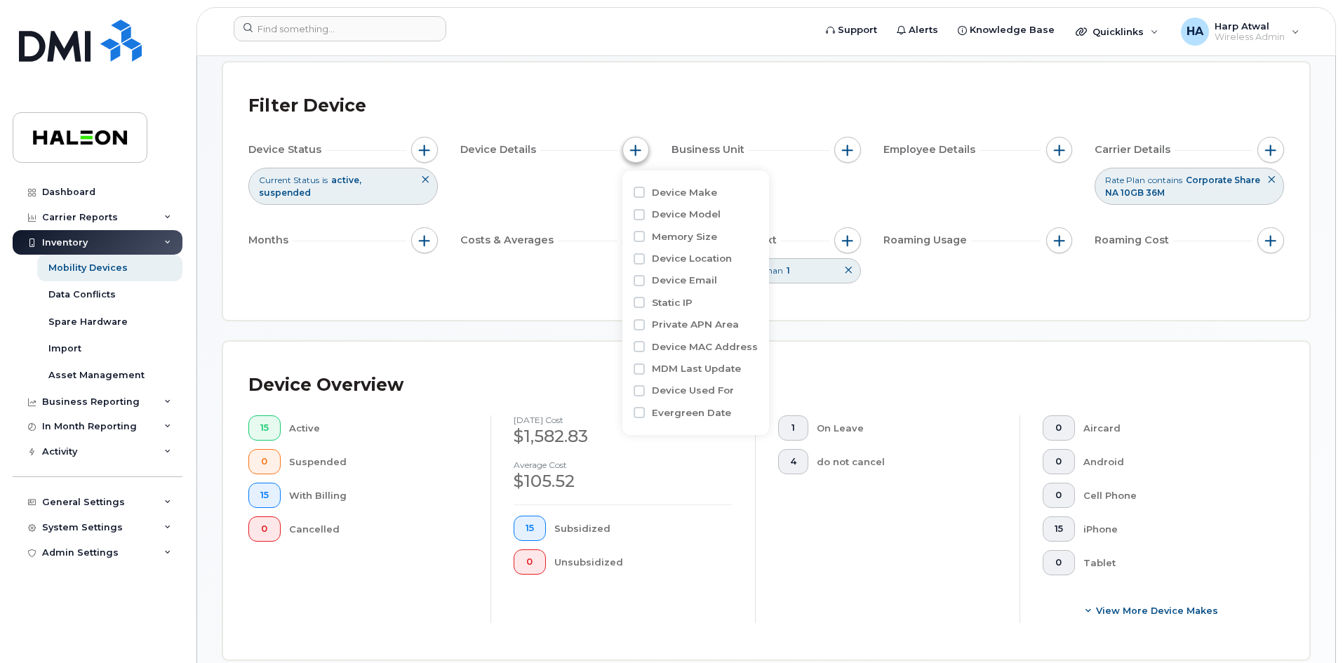
click at [640, 150] on span "button" at bounding box center [635, 150] width 11 height 11
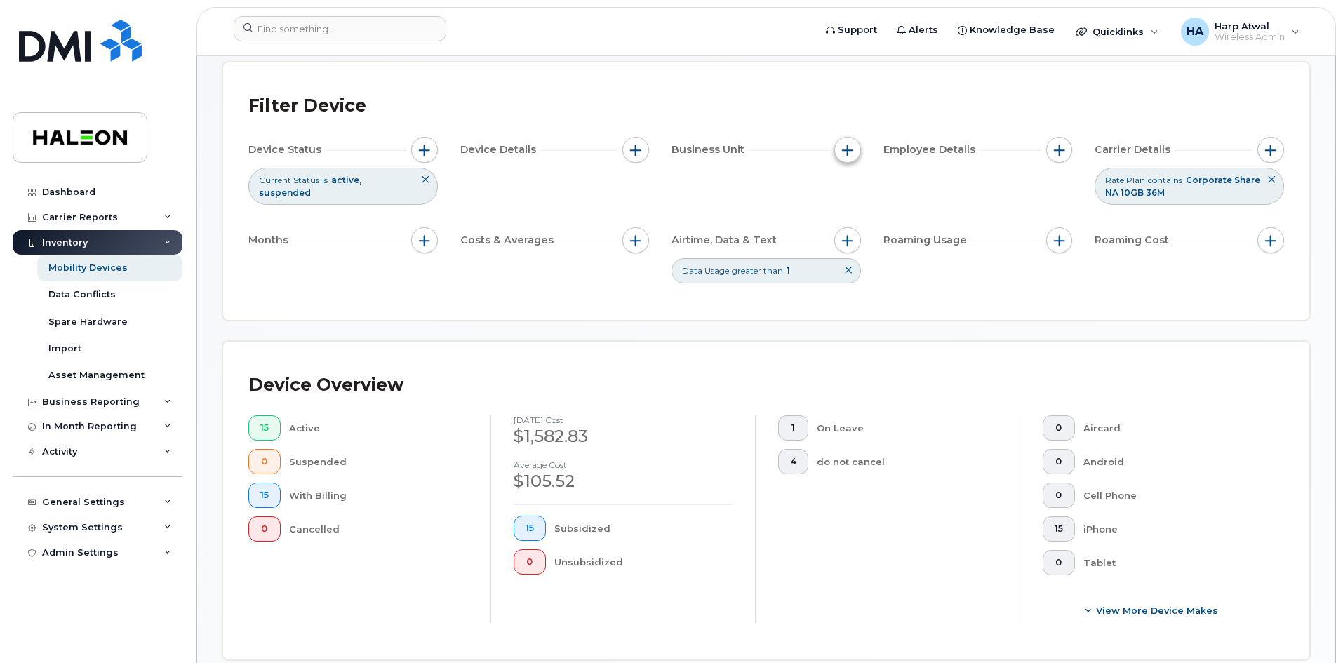
click at [839, 154] on button "button" at bounding box center [847, 150] width 27 height 27
click at [1048, 147] on button "button" at bounding box center [1059, 150] width 27 height 27
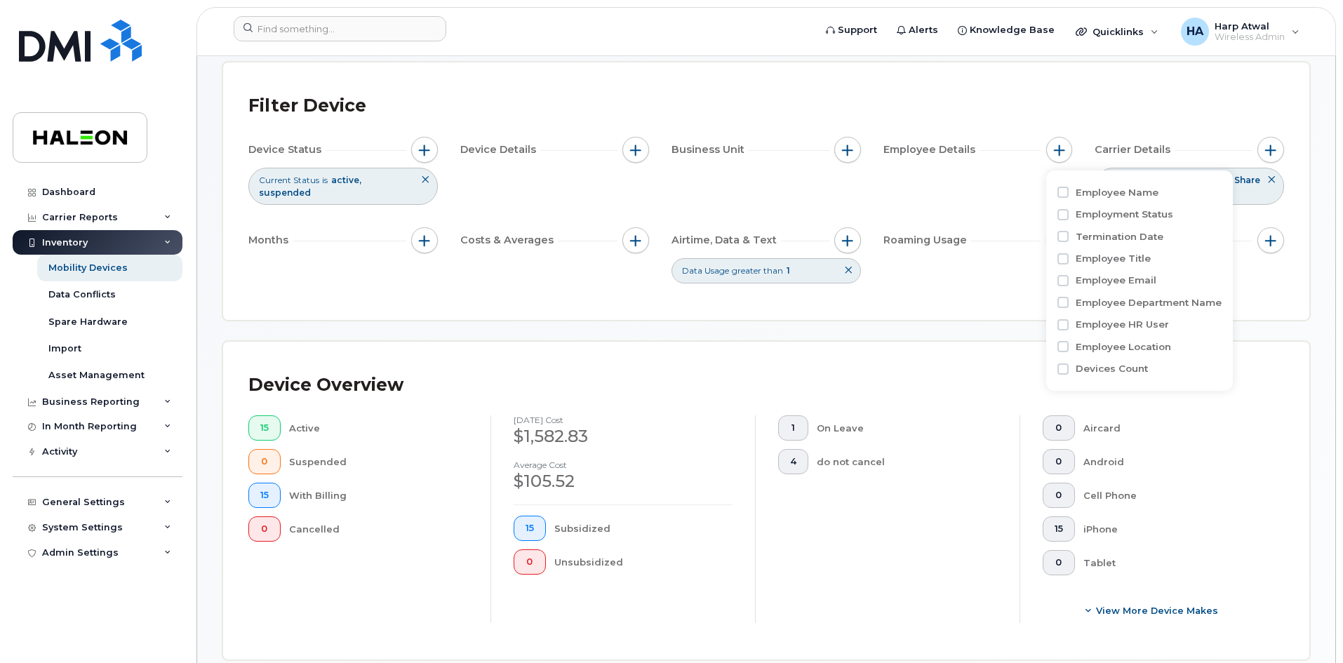
click at [1081, 194] on label "Employee Name" at bounding box center [1117, 192] width 83 height 13
click at [1069, 194] on input "Employee Name" at bounding box center [1063, 192] width 11 height 11
checkbox input "true"
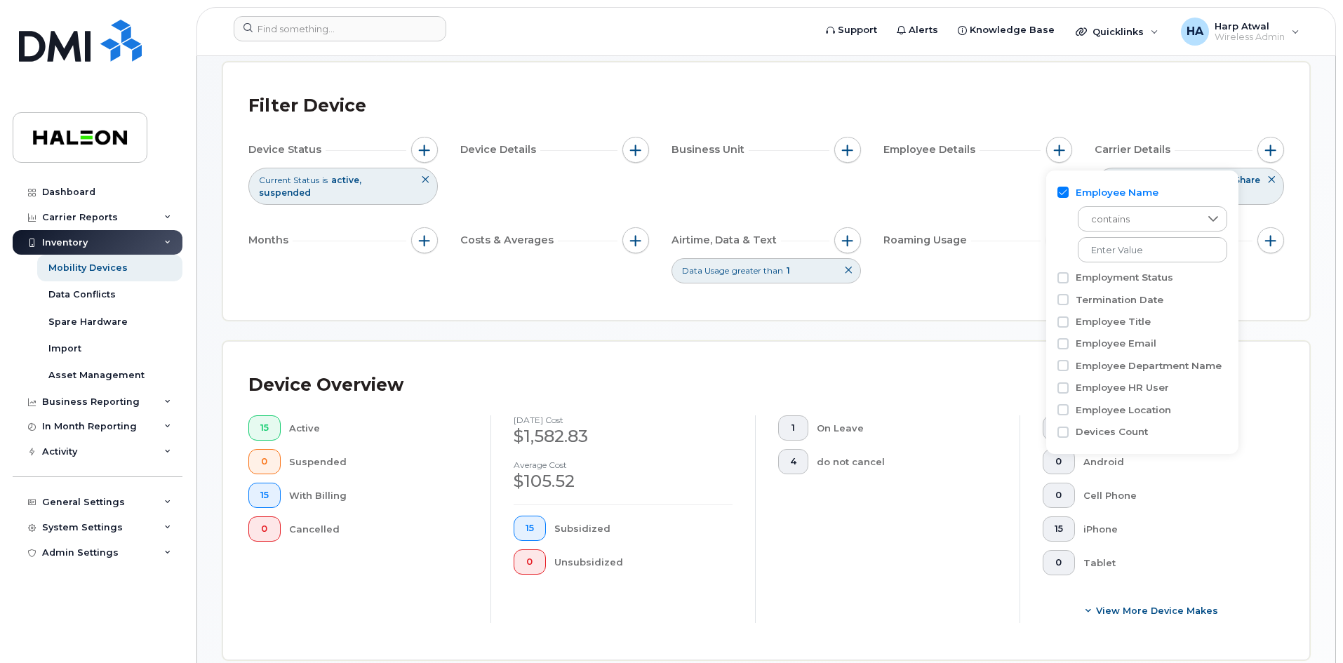
click at [1006, 301] on div "Filter Device Device Status Current Status is active suspended Device Details B…" at bounding box center [766, 191] width 1086 height 258
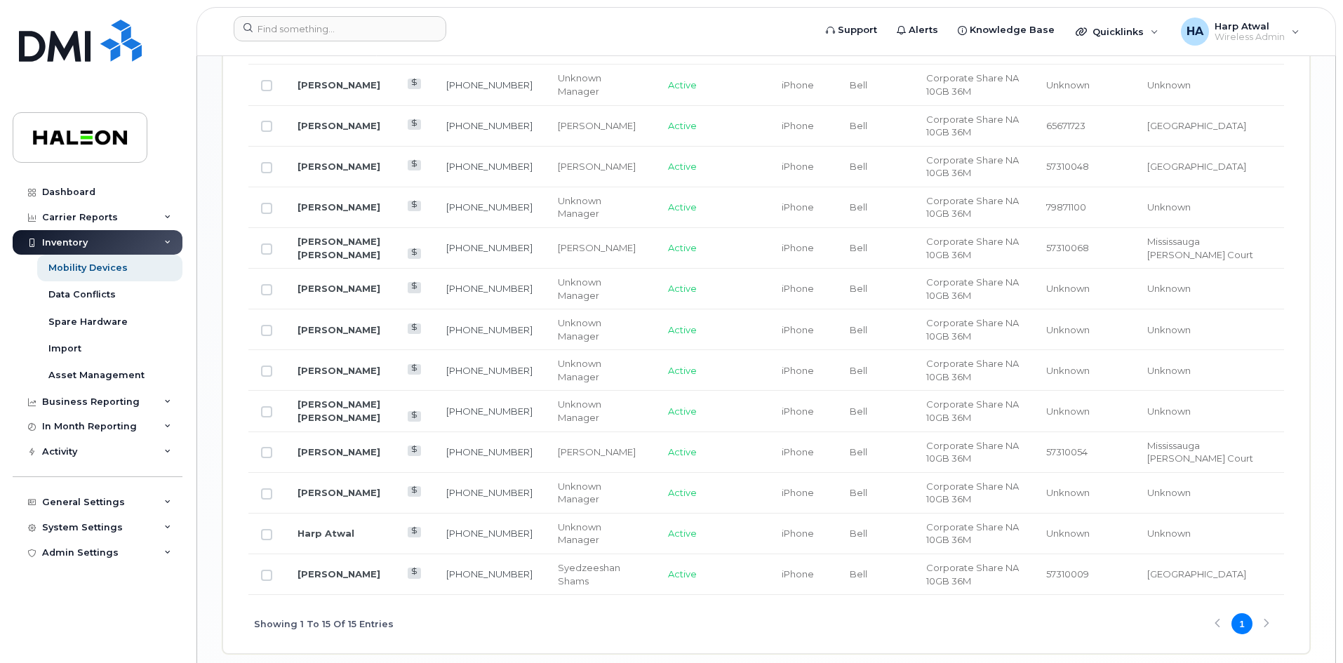
scroll to position [842, 0]
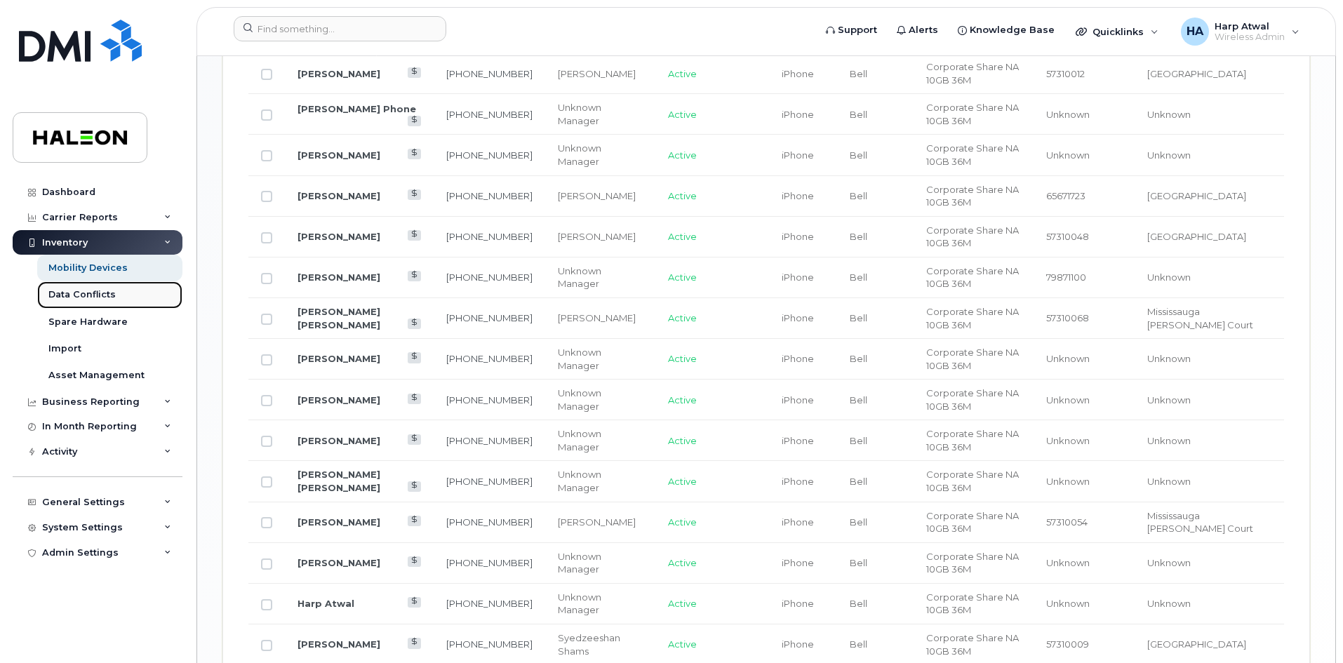
click at [99, 299] on div "Data Conflicts" at bounding box center [81, 294] width 67 height 13
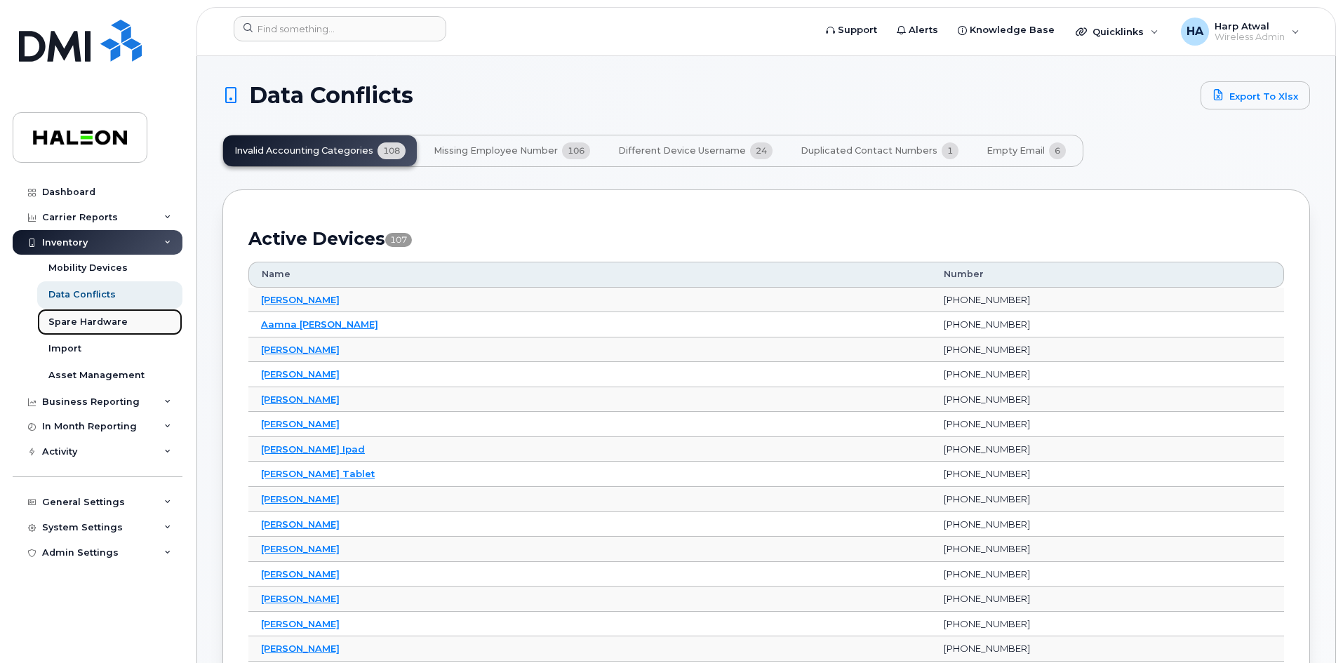
click at [98, 318] on div "Spare Hardware" at bounding box center [87, 322] width 79 height 13
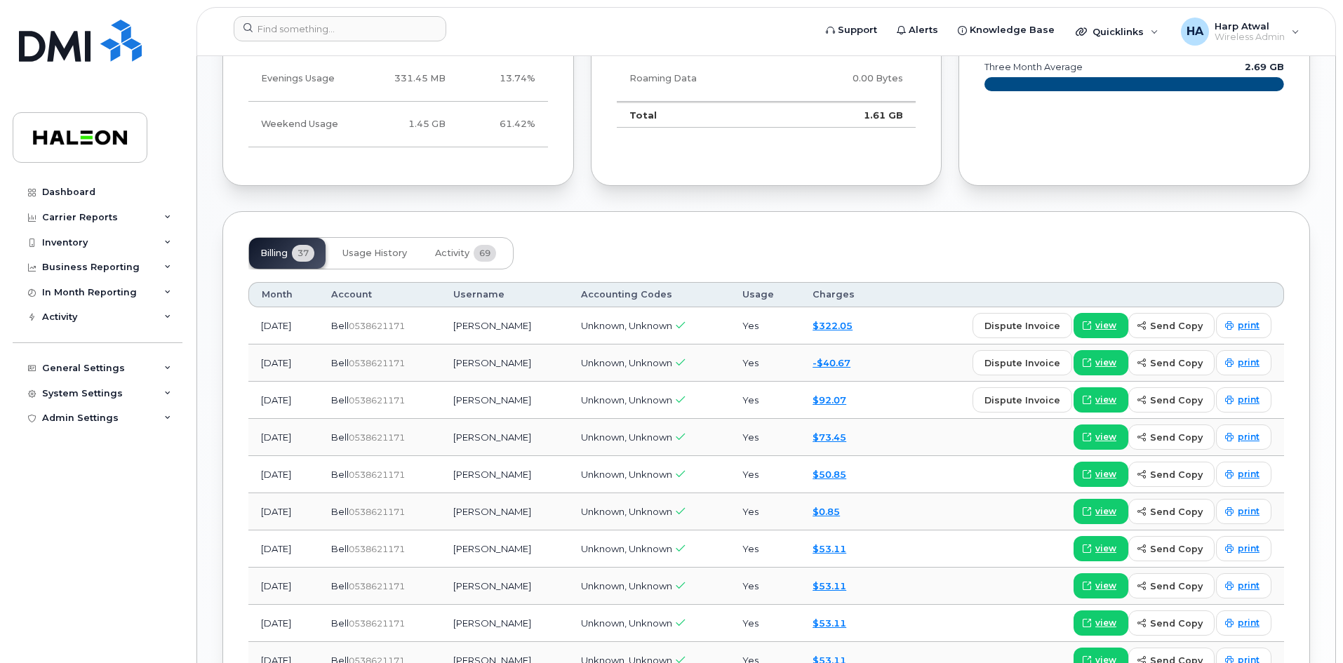
scroll to position [912, 0]
click at [842, 325] on link "$322.05" at bounding box center [833, 324] width 40 height 11
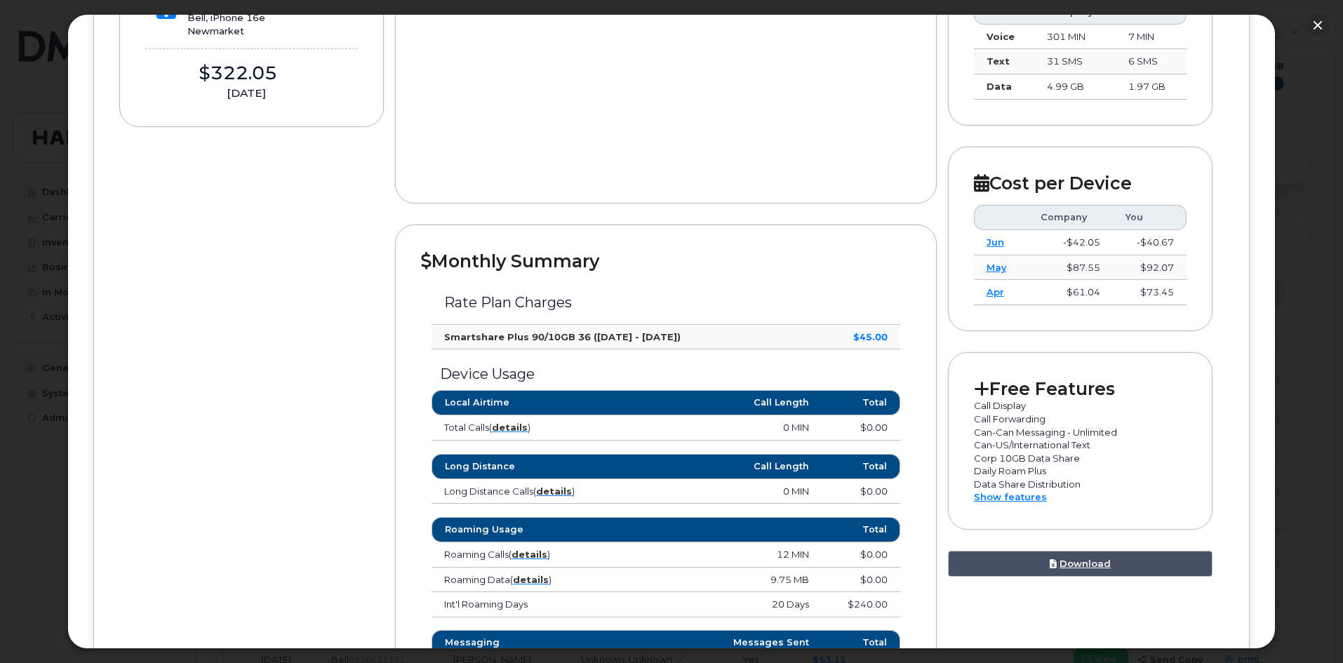
scroll to position [351, 0]
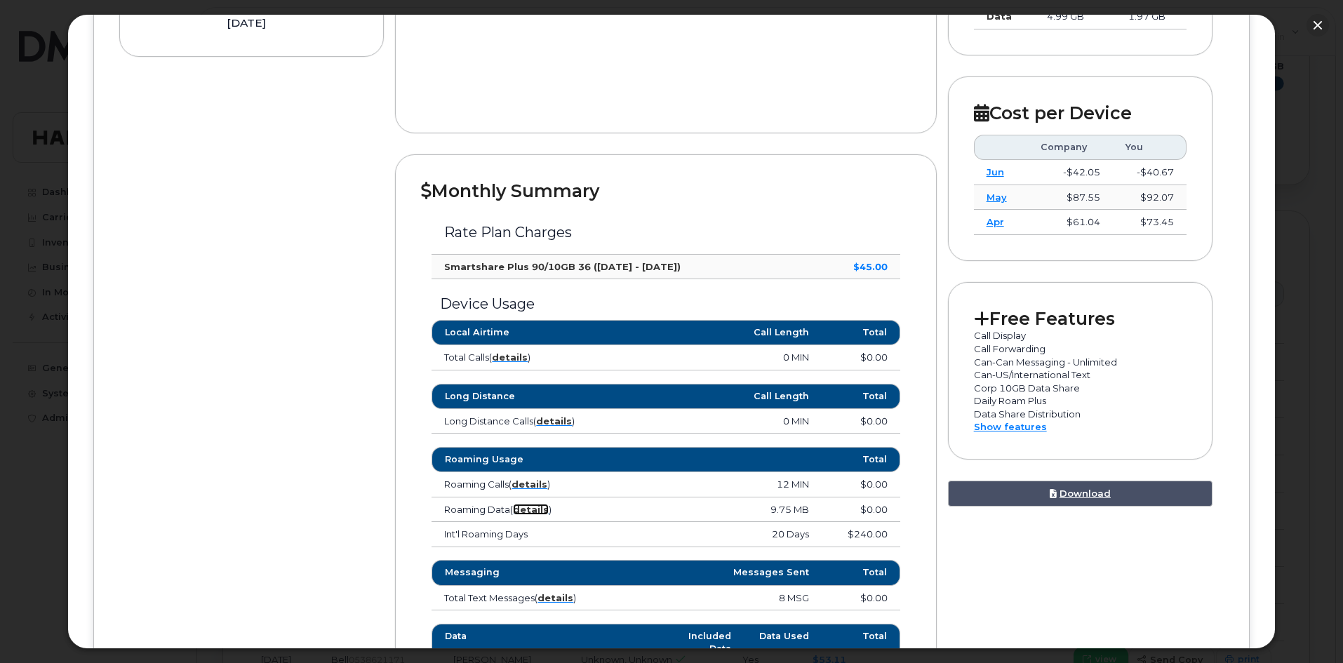
click at [535, 512] on strong "details" at bounding box center [531, 509] width 36 height 11
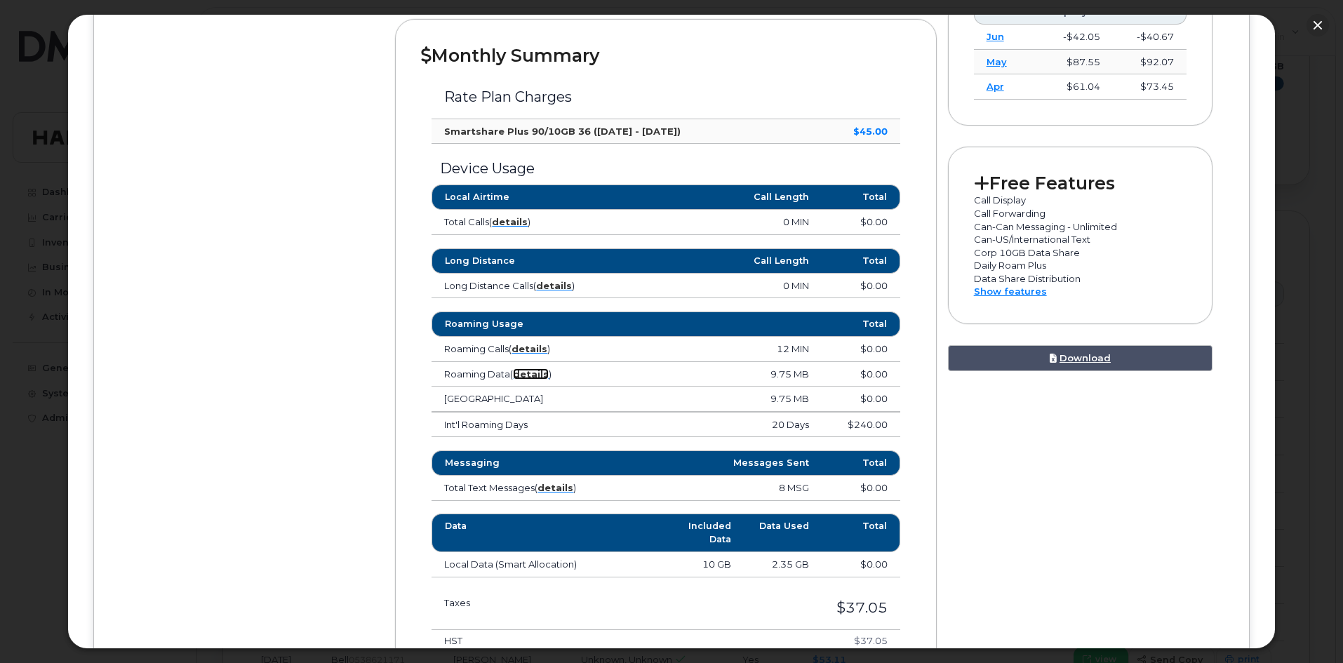
scroll to position [491, 0]
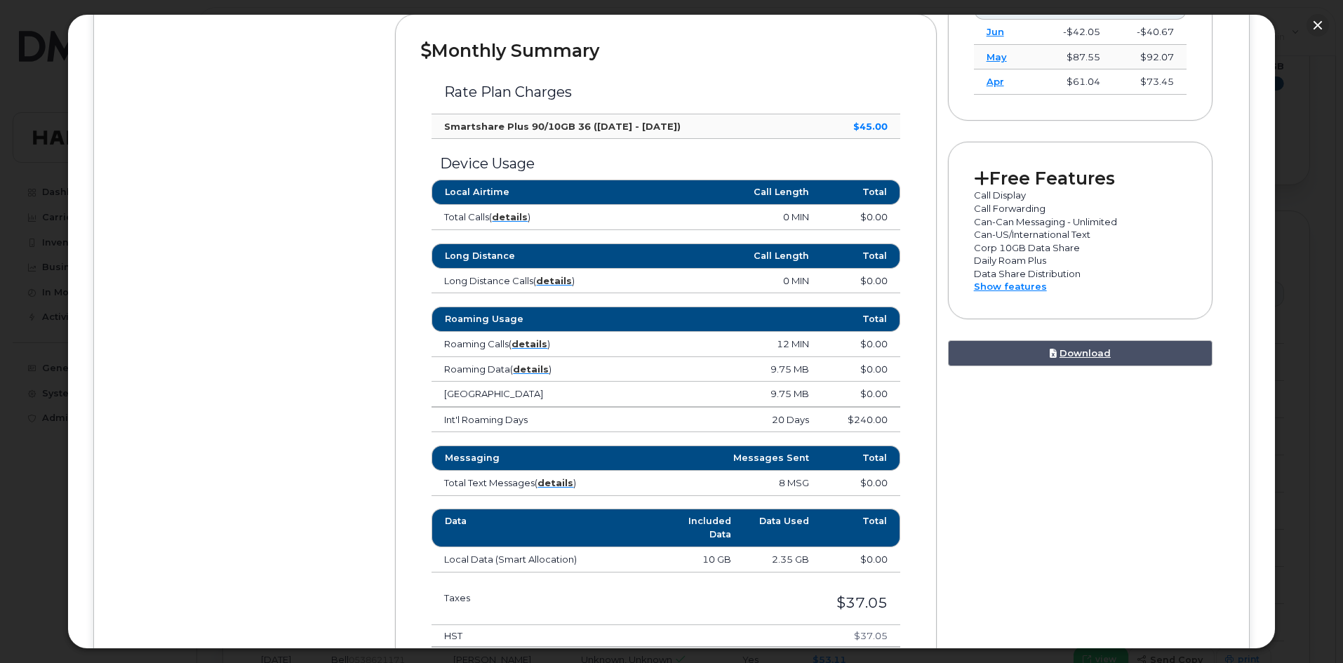
click at [521, 422] on td "Int'l Roaming Days" at bounding box center [529, 420] width 195 height 25
click at [1317, 21] on button "button" at bounding box center [1318, 25] width 22 height 22
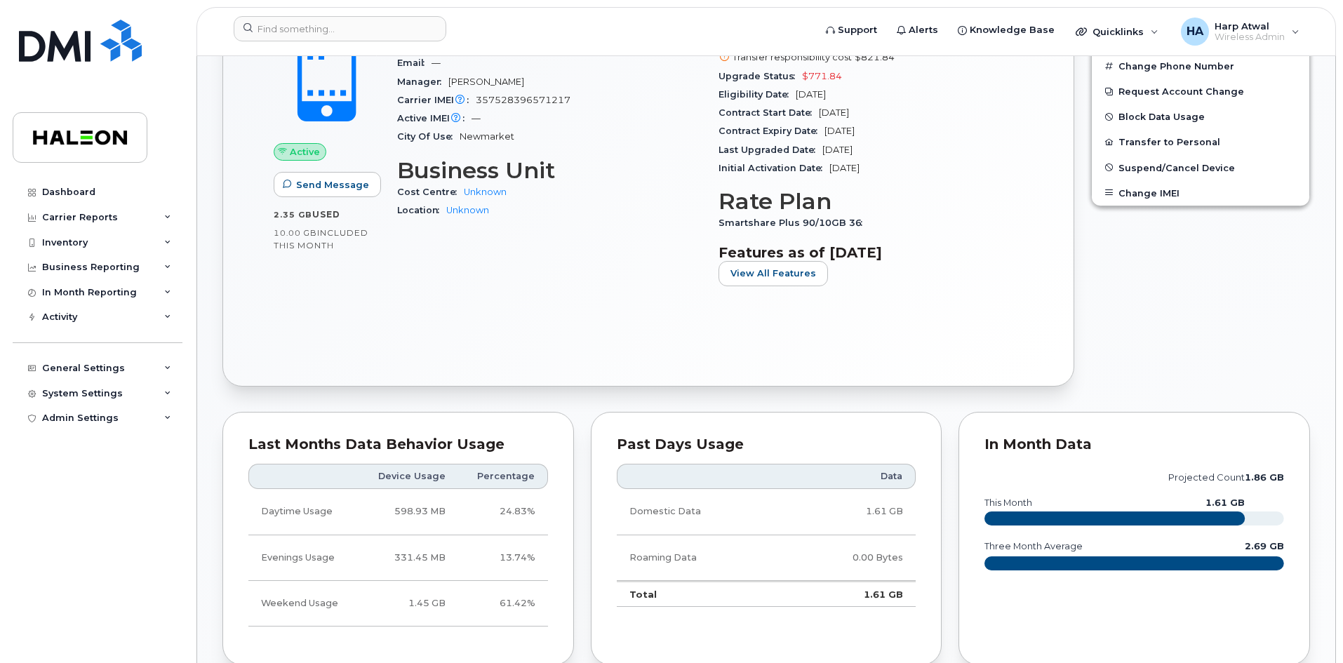
scroll to position [351, 0]
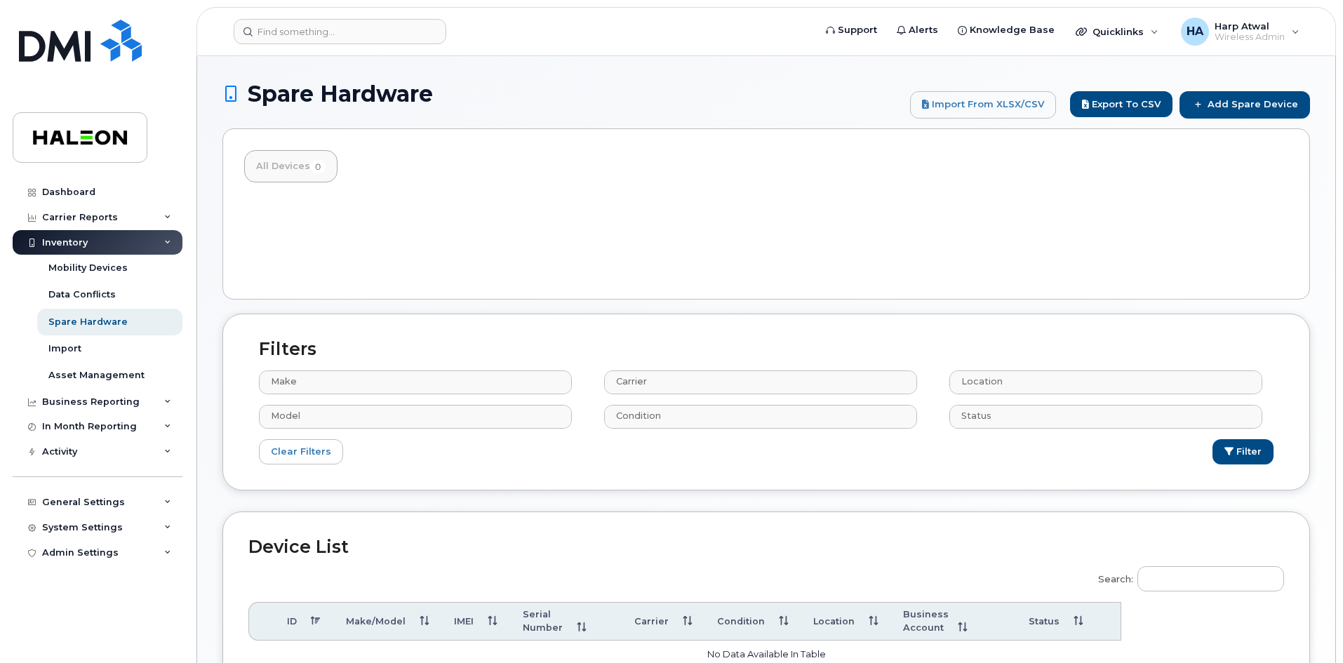
select select
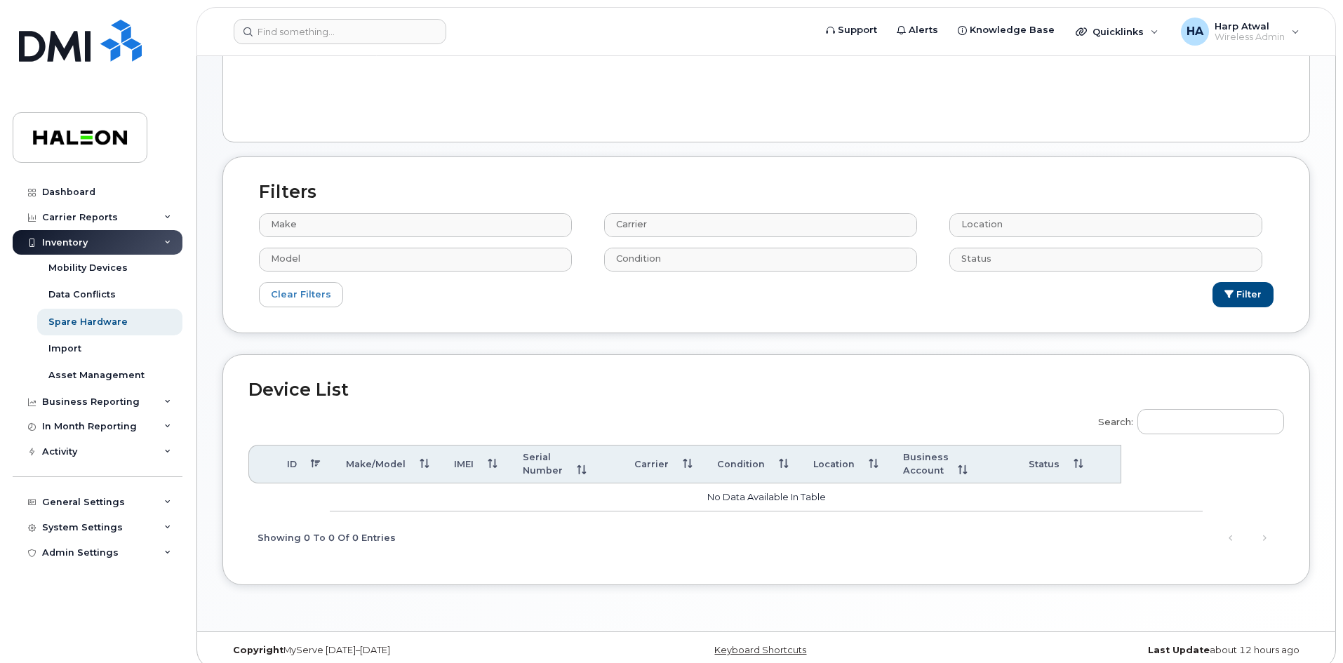
scroll to position [158, 0]
click at [105, 378] on div "Asset Management" at bounding box center [96, 375] width 96 height 13
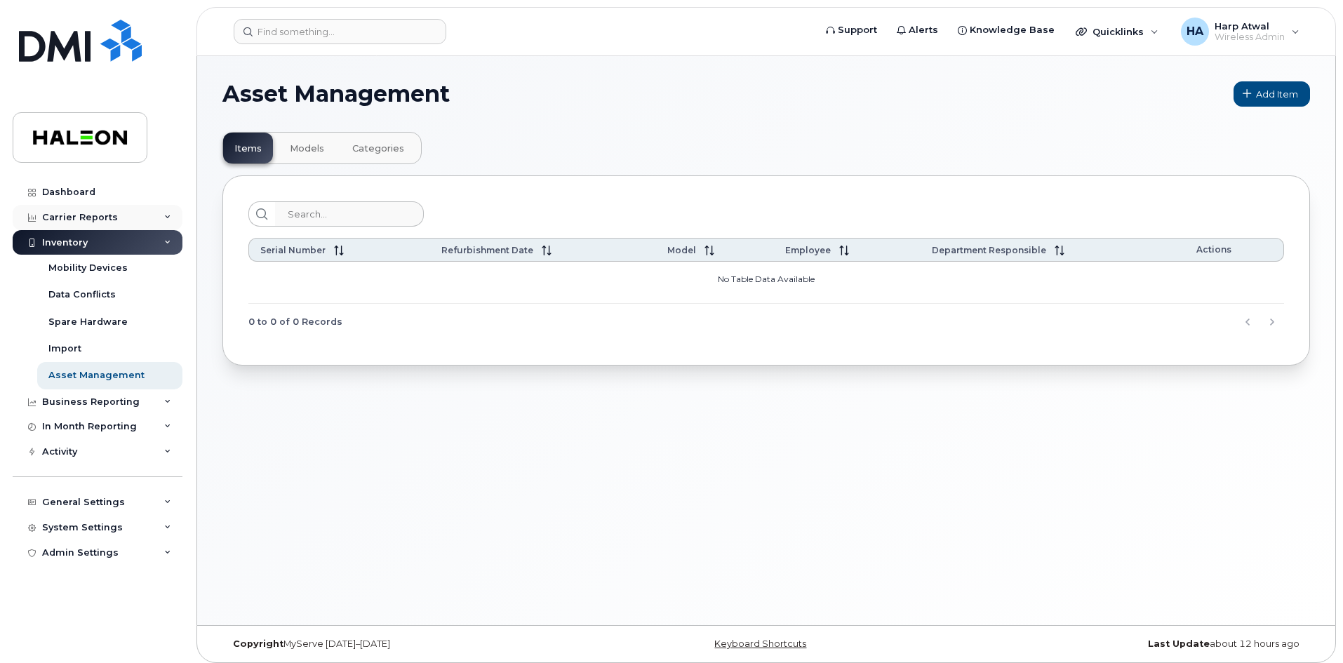
click at [157, 211] on div "Carrier Reports" at bounding box center [98, 217] width 170 height 25
